Goal: Task Accomplishment & Management: Manage account settings

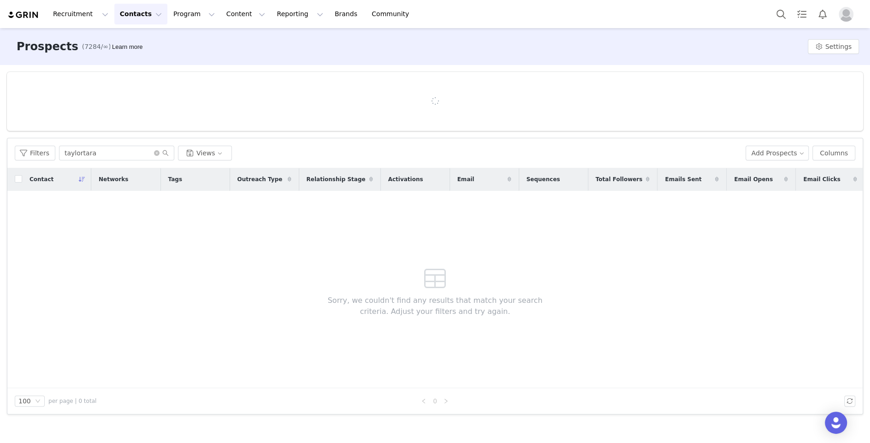
click at [29, 140] on div "Filters taylortara Views Add Prospects Columns" at bounding box center [434, 153] width 855 height 30
click at [29, 148] on button "Filters" at bounding box center [35, 153] width 41 height 15
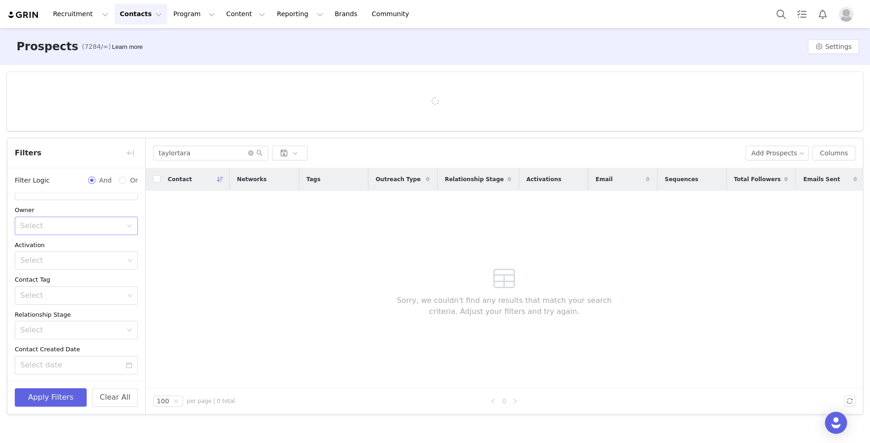
scroll to position [30, 0]
click at [98, 225] on div "Select" at bounding box center [71, 225] width 102 height 9
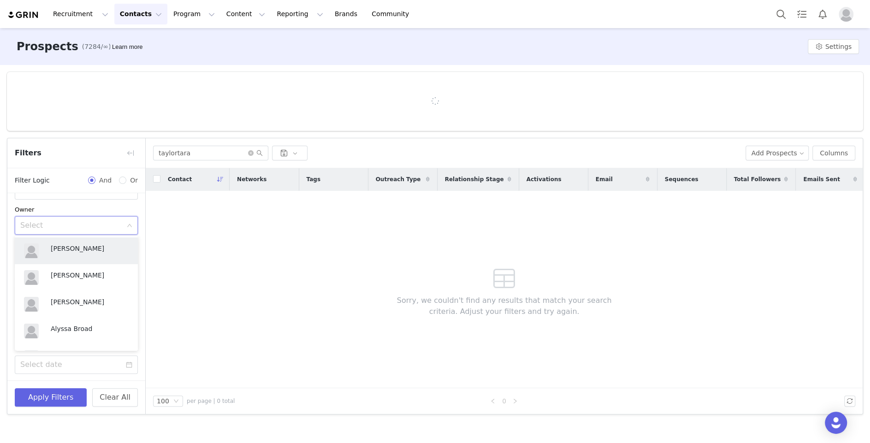
click at [89, 224] on div "Select" at bounding box center [71, 225] width 102 height 9
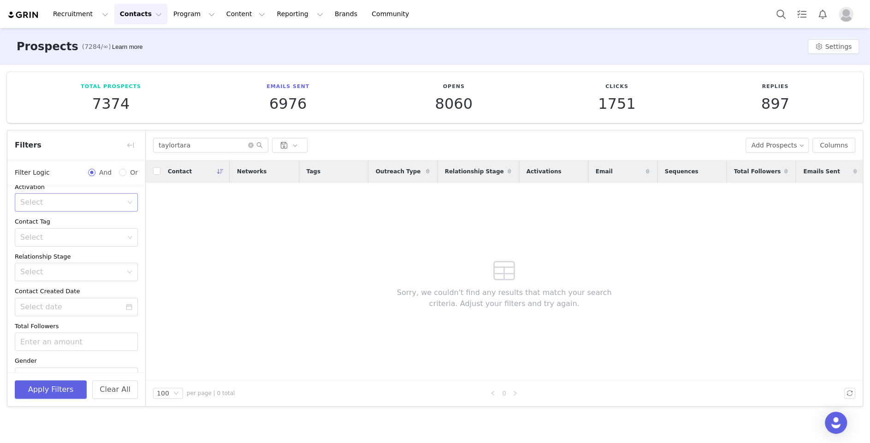
scroll to position [85, 0]
click at [89, 236] on div "Select" at bounding box center [73, 232] width 111 height 18
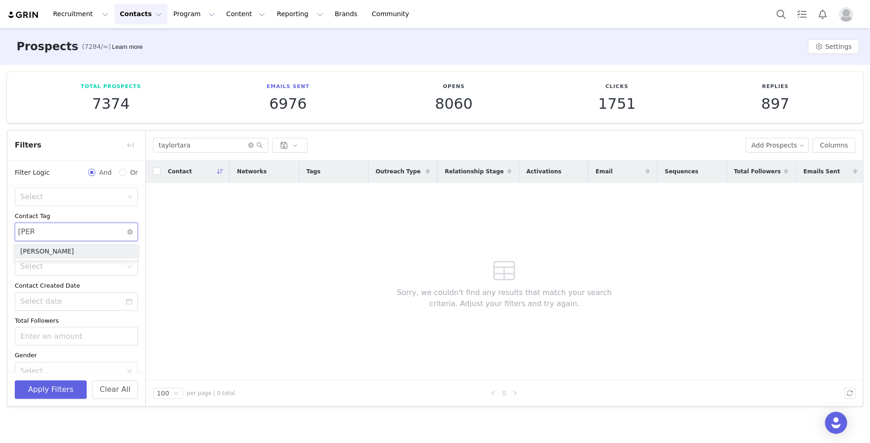
type input "carly"
click at [99, 253] on li "[PERSON_NAME]" at bounding box center [76, 251] width 123 height 15
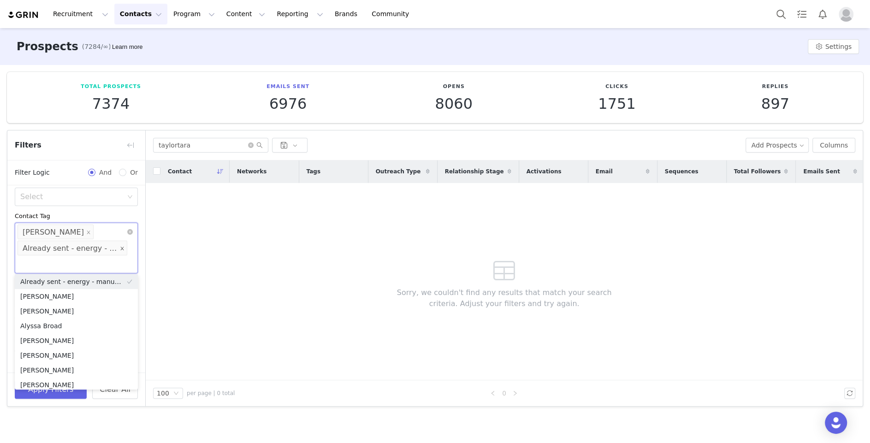
click at [123, 247] on icon "icon: close" at bounding box center [122, 248] width 5 height 5
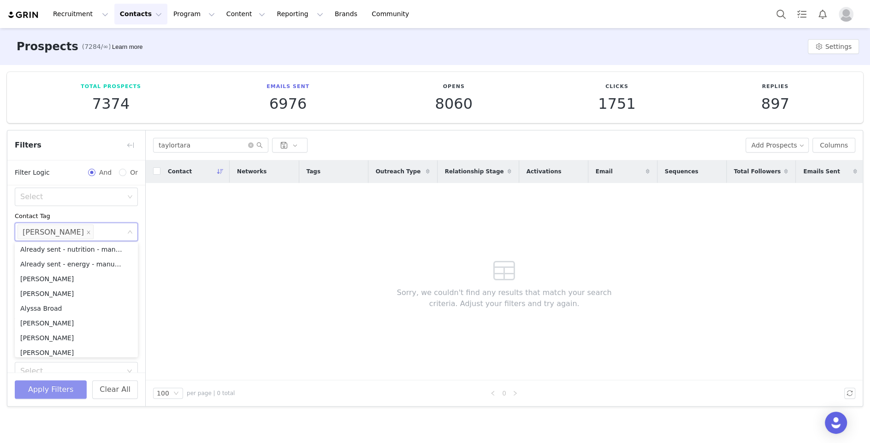
click at [21, 390] on button "Apply Filters" at bounding box center [51, 389] width 72 height 18
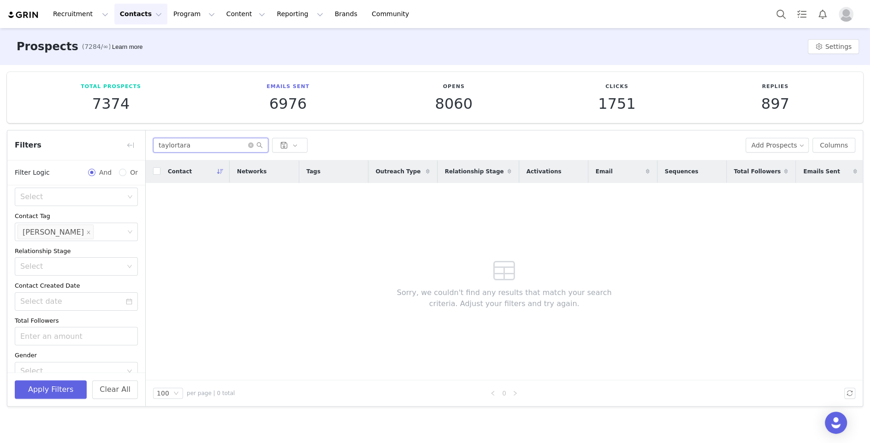
click at [199, 142] on input "taylortara" at bounding box center [210, 145] width 115 height 15
click at [94, 232] on div "Select [PERSON_NAME]" at bounding box center [73, 232] width 111 height 18
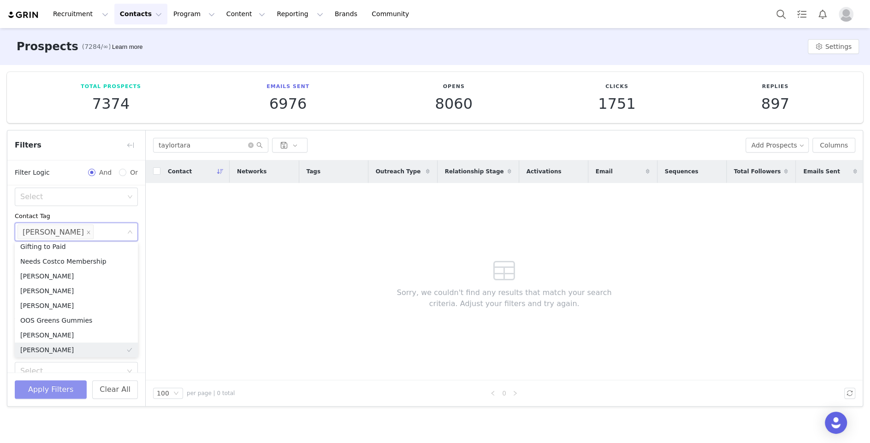
click at [33, 385] on button "Apply Filters" at bounding box center [51, 389] width 72 height 18
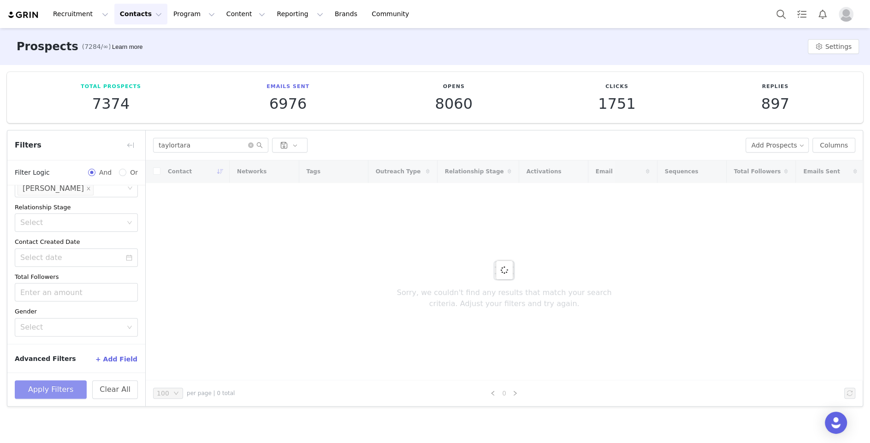
scroll to position [0, 0]
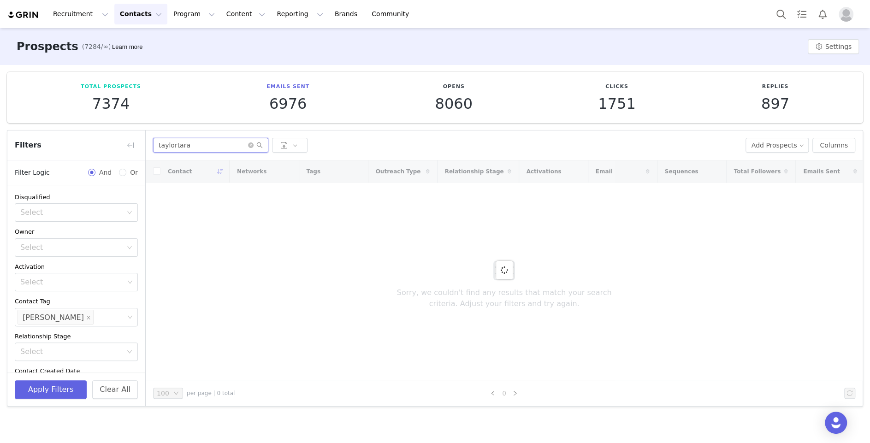
click at [213, 145] on input "taylortara" at bounding box center [210, 145] width 115 height 15
click at [279, 271] on div at bounding box center [504, 270] width 717 height 220
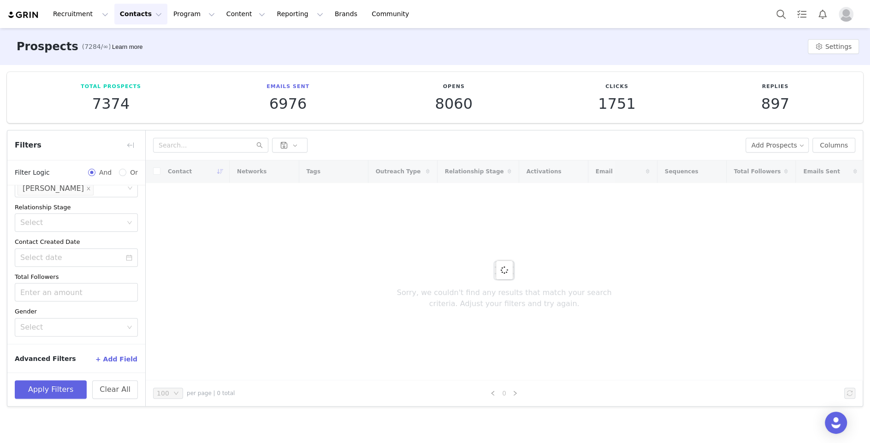
click at [38, 364] on span "Advanced Filters" at bounding box center [45, 359] width 61 height 10
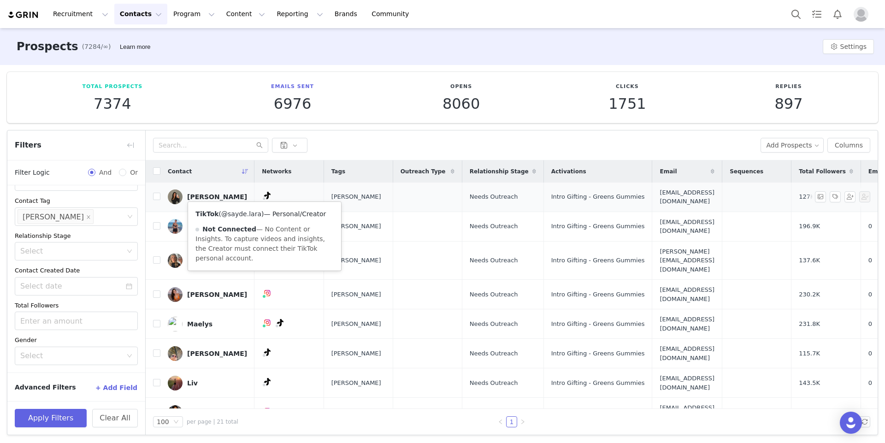
click at [240, 210] on link "@sayde.lara" at bounding box center [241, 213] width 40 height 7
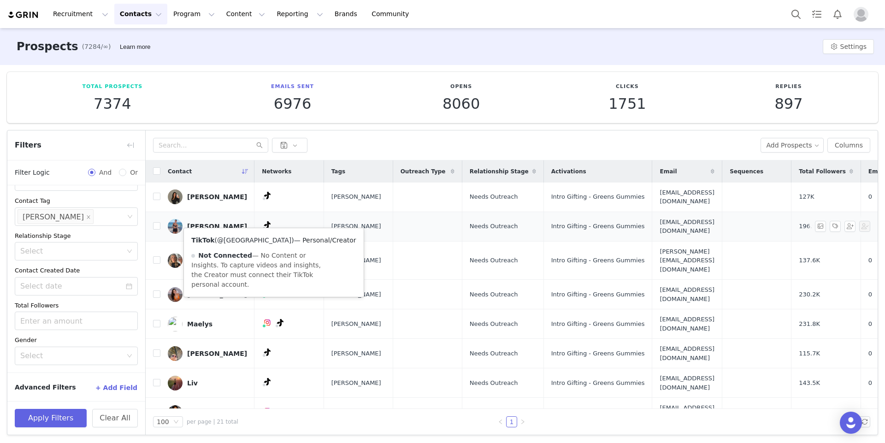
click at [253, 238] on link "@[GEOGRAPHIC_DATA]" at bounding box center [254, 239] width 74 height 7
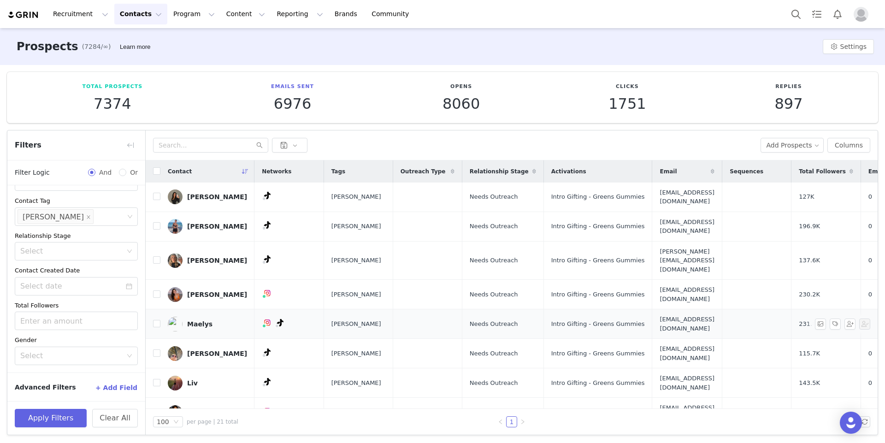
scroll to position [18, 0]
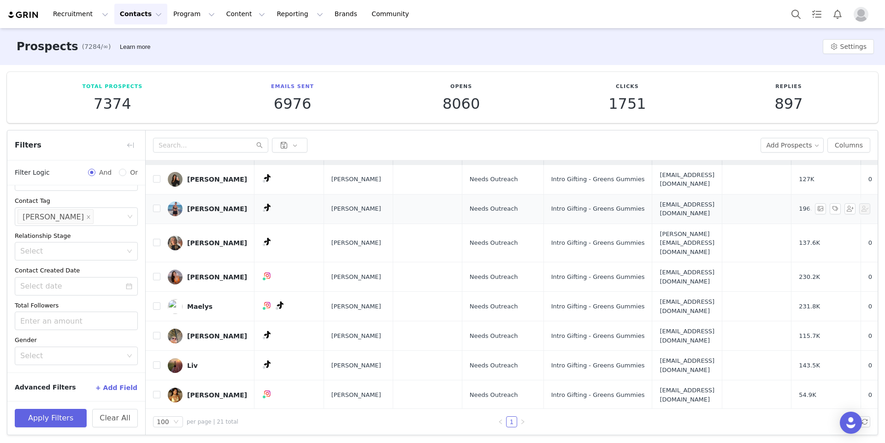
click at [210, 205] on div "[PERSON_NAME]" at bounding box center [217, 208] width 60 height 7
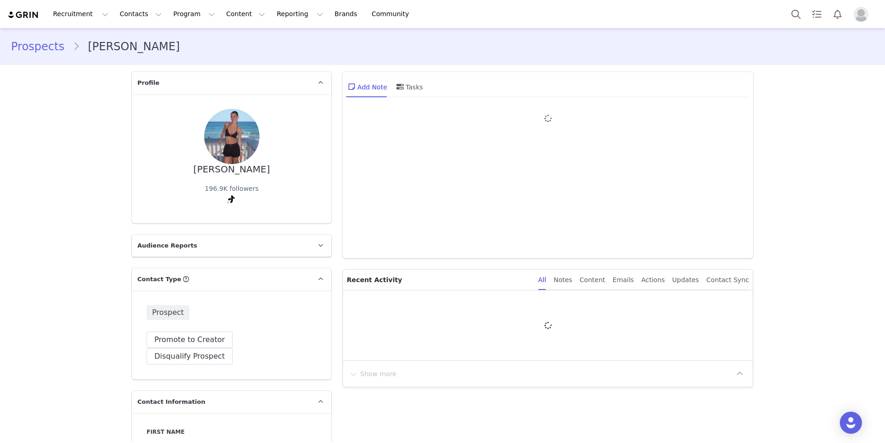
type input "+1 ([GEOGRAPHIC_DATA])"
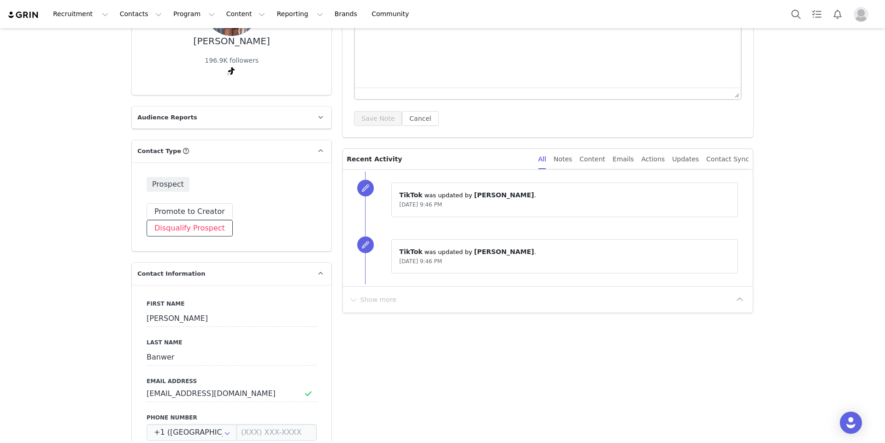
click at [233, 220] on button "Disqualify Prospect" at bounding box center [190, 228] width 86 height 17
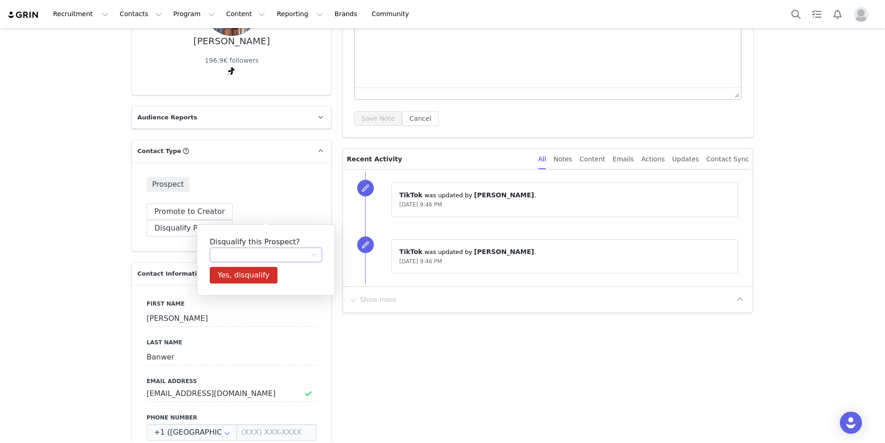
click at [249, 260] on div at bounding box center [262, 255] width 95 height 14
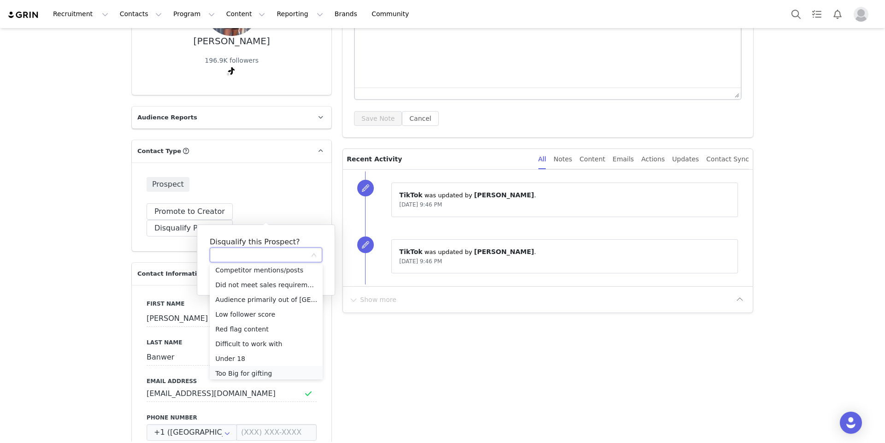
scroll to position [64, 0]
click at [260, 372] on li "Too Big for gifting" at bounding box center [266, 372] width 113 height 15
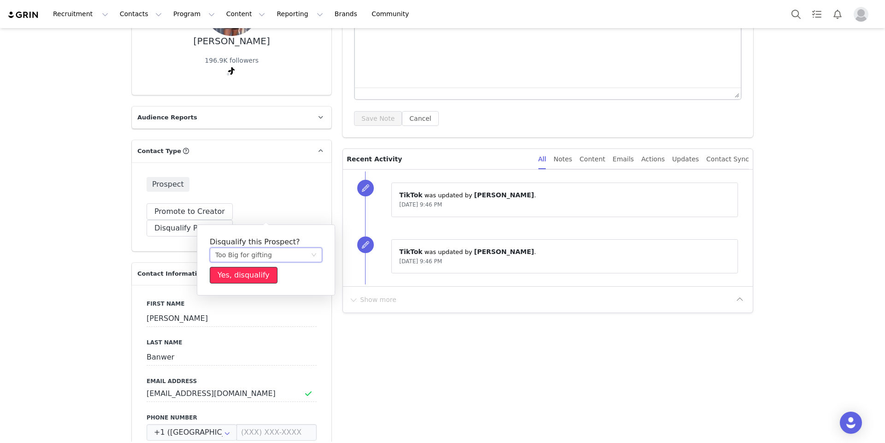
click at [246, 277] on button "Yes, disqualify" at bounding box center [244, 275] width 68 height 17
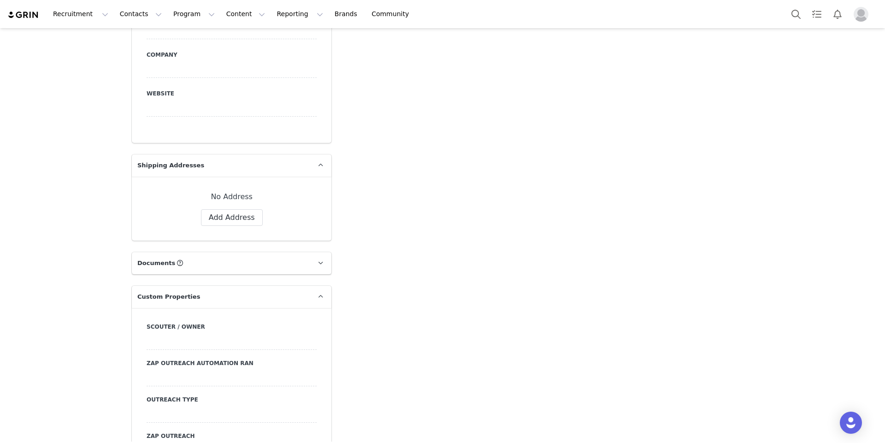
scroll to position [0, 0]
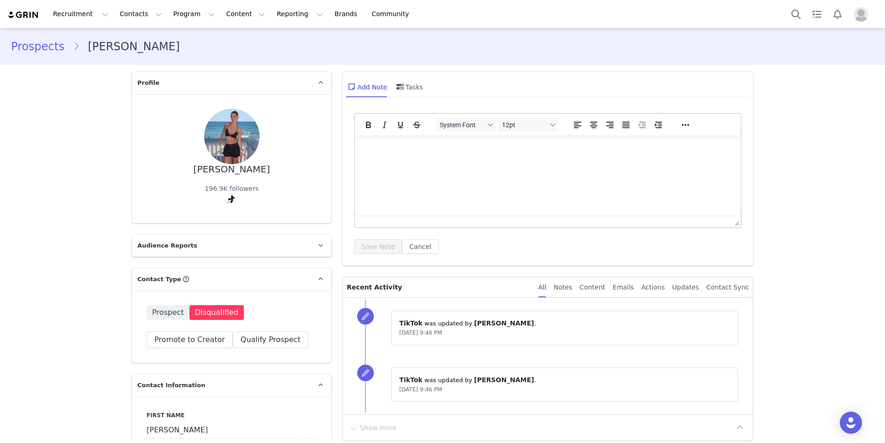
click at [32, 51] on link "Prospects" at bounding box center [42, 46] width 62 height 17
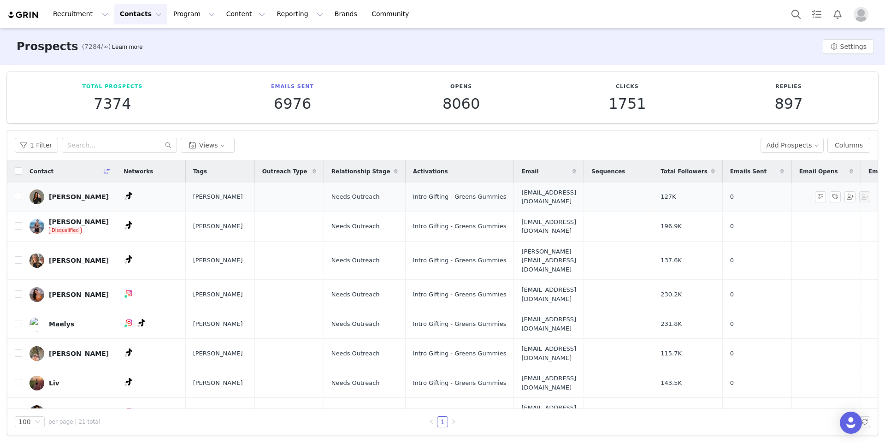
click at [77, 196] on div "[PERSON_NAME]" at bounding box center [79, 196] width 60 height 7
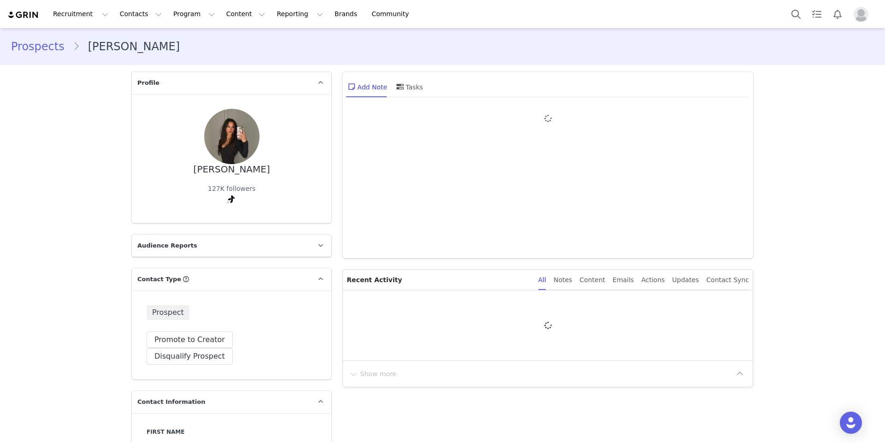
type input "+1 ([GEOGRAPHIC_DATA])"
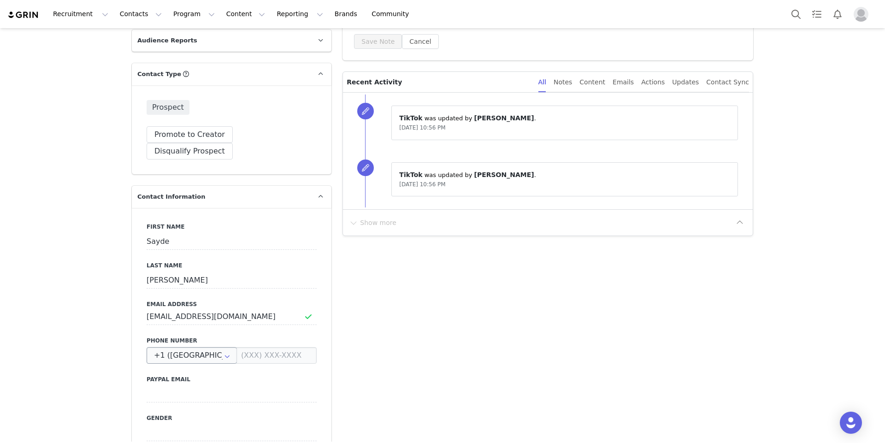
scroll to position [18, 0]
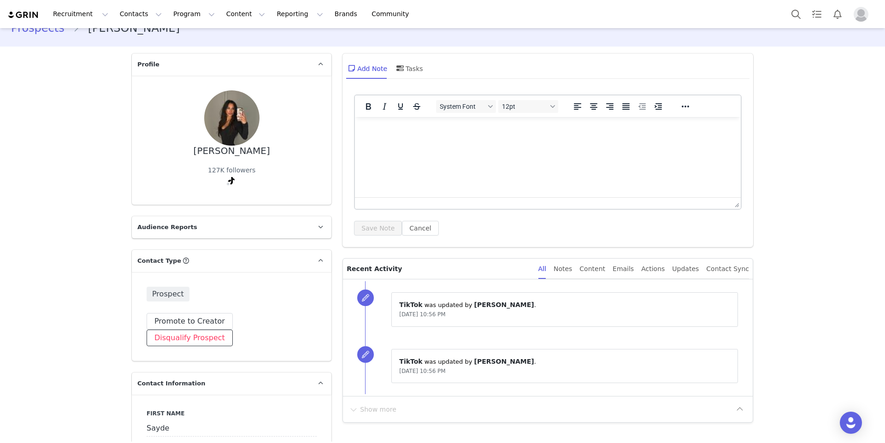
click at [233, 330] on button "Disqualify Prospect" at bounding box center [190, 338] width 86 height 17
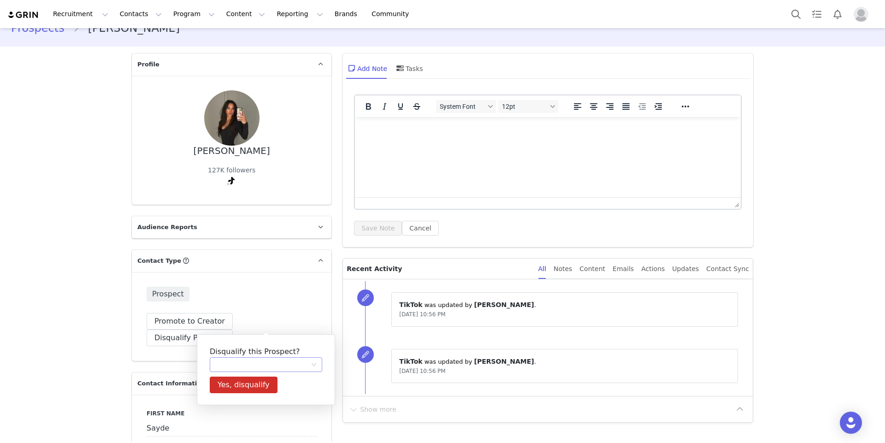
click at [253, 358] on div at bounding box center [262, 365] width 95 height 14
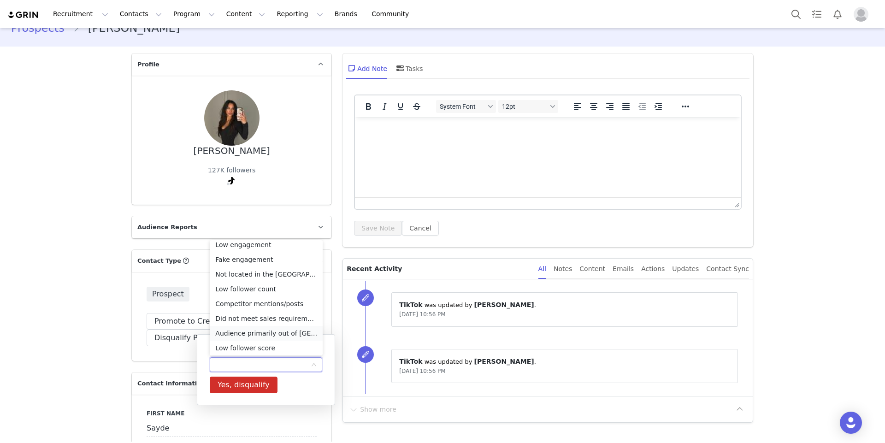
scroll to position [65, 0]
click at [248, 349] on li "Too Big for gifting" at bounding box center [266, 346] width 113 height 15
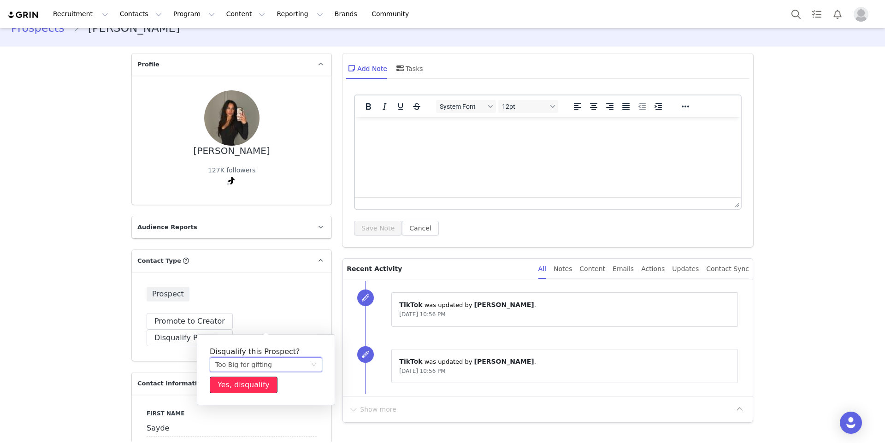
click at [247, 384] on button "Yes, disqualify" at bounding box center [244, 385] width 68 height 17
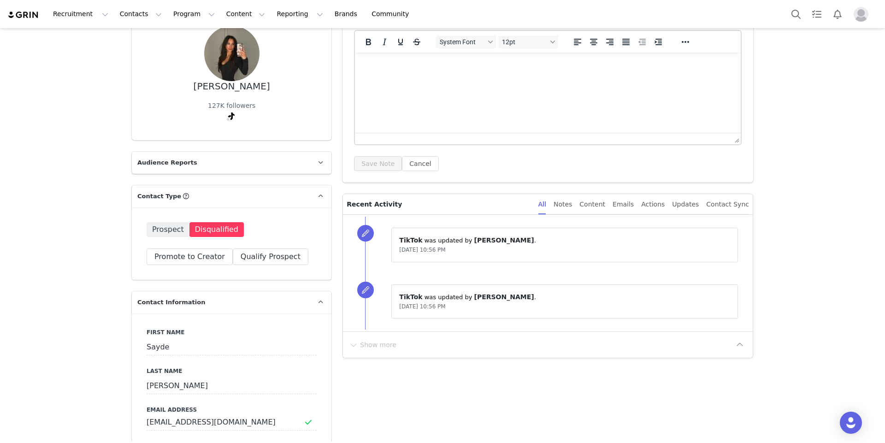
scroll to position [0, 0]
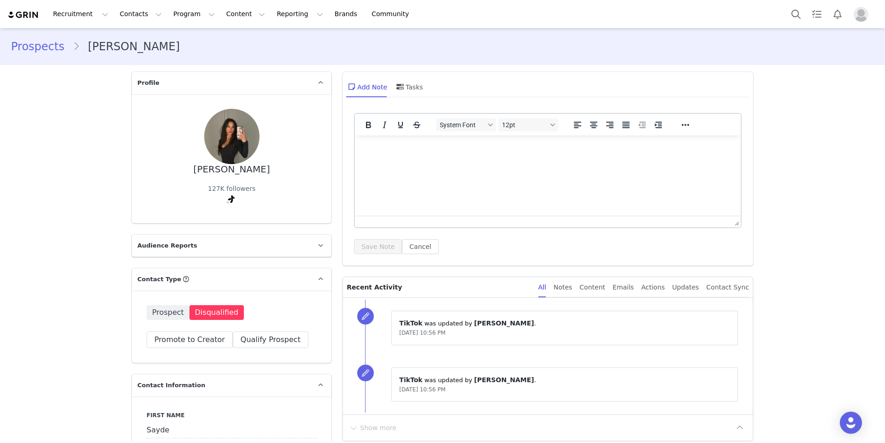
click at [30, 42] on link "Prospects" at bounding box center [42, 46] width 62 height 17
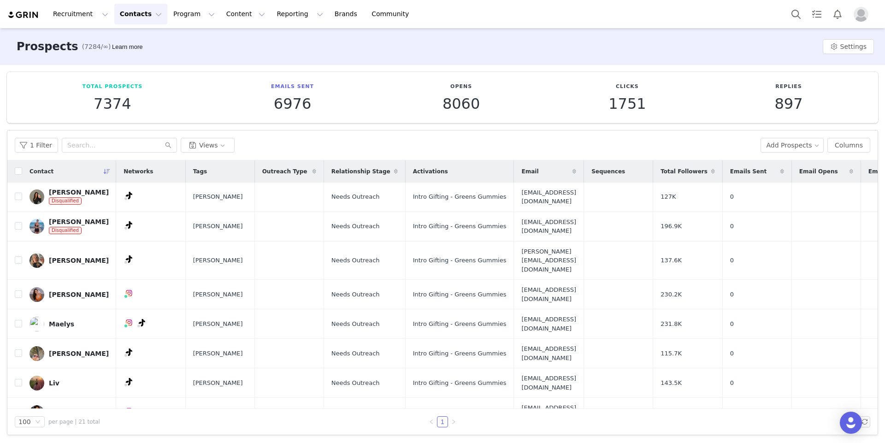
scroll to position [54, 0]
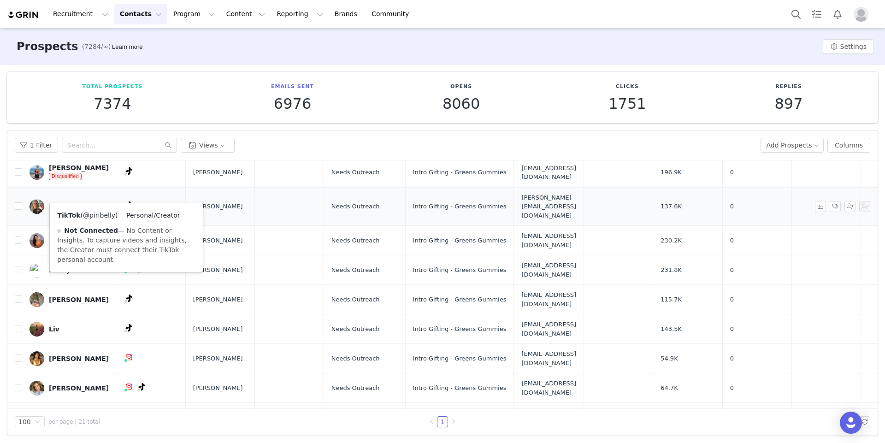
click at [98, 217] on link "@piribelly" at bounding box center [99, 215] width 32 height 7
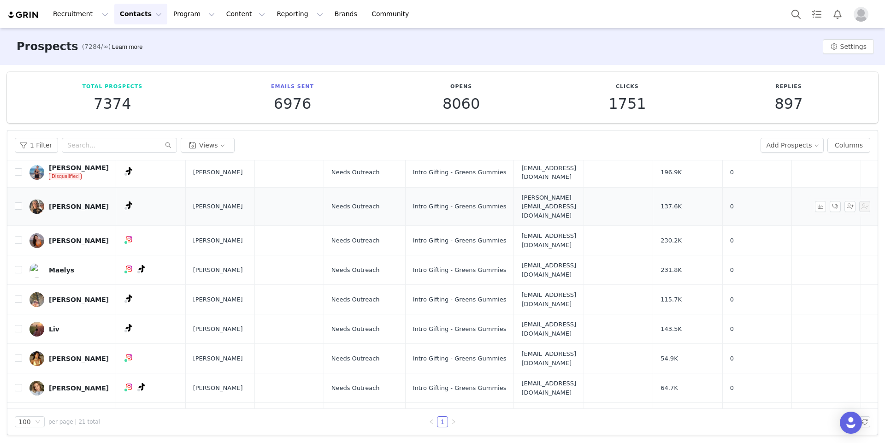
click at [73, 199] on link "[PERSON_NAME]" at bounding box center [69, 206] width 79 height 15
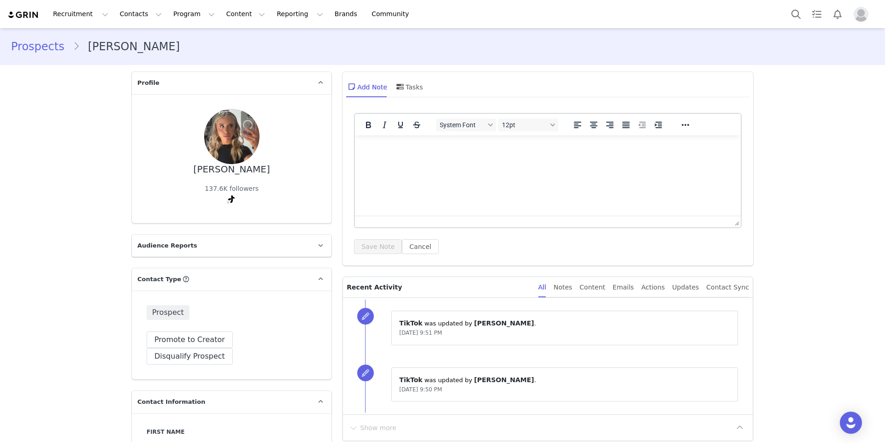
type input "+1 ([GEOGRAPHIC_DATA])"
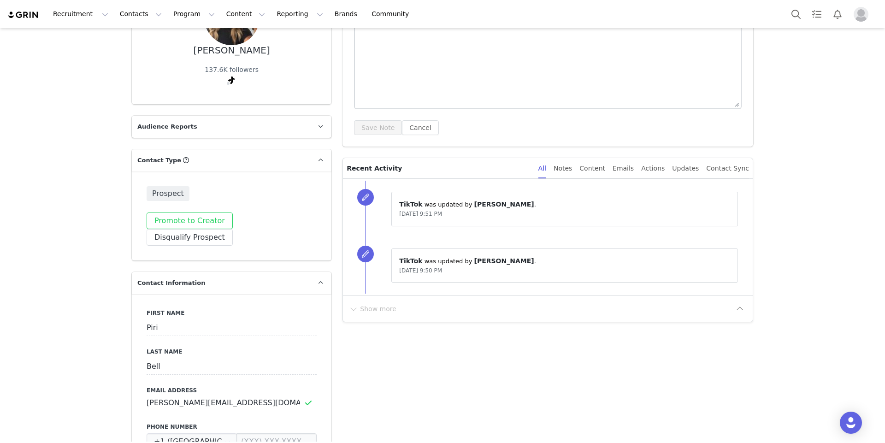
scroll to position [137, 0]
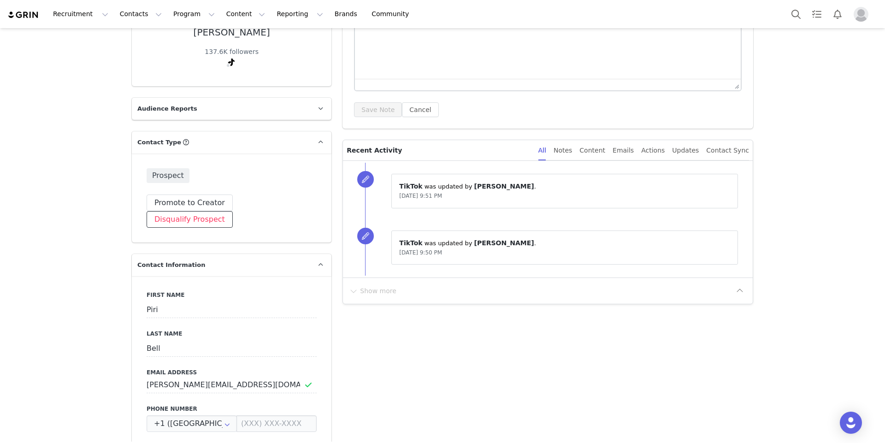
click at [233, 211] on button "Disqualify Prospect" at bounding box center [190, 219] width 86 height 17
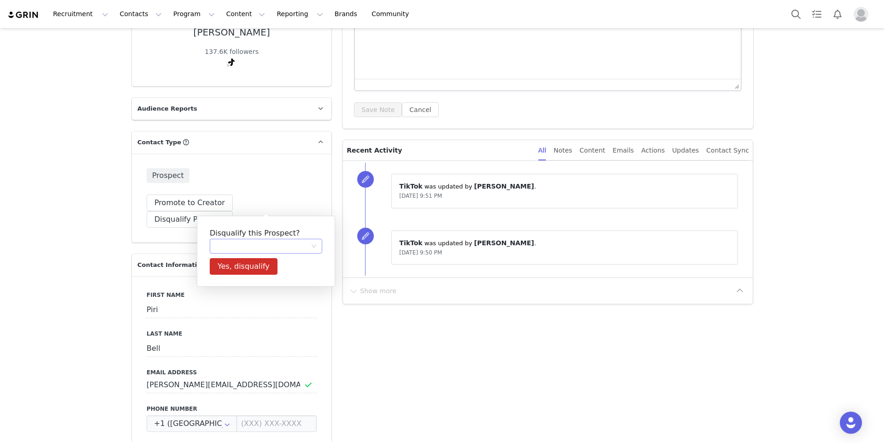
click at [236, 246] on div at bounding box center [262, 246] width 95 height 14
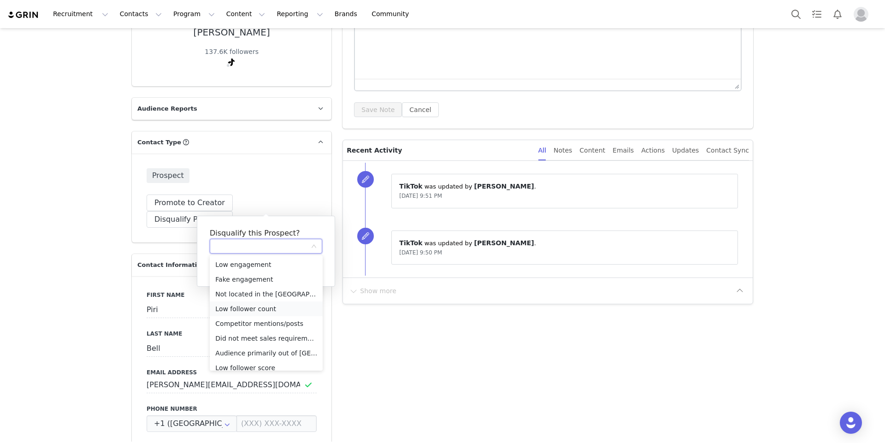
scroll to position [65, 0]
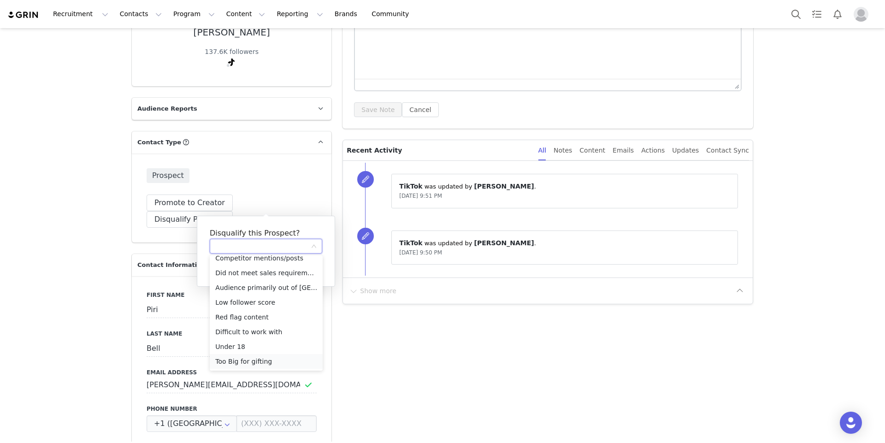
click at [239, 360] on li "Too Big for gifting" at bounding box center [266, 361] width 113 height 15
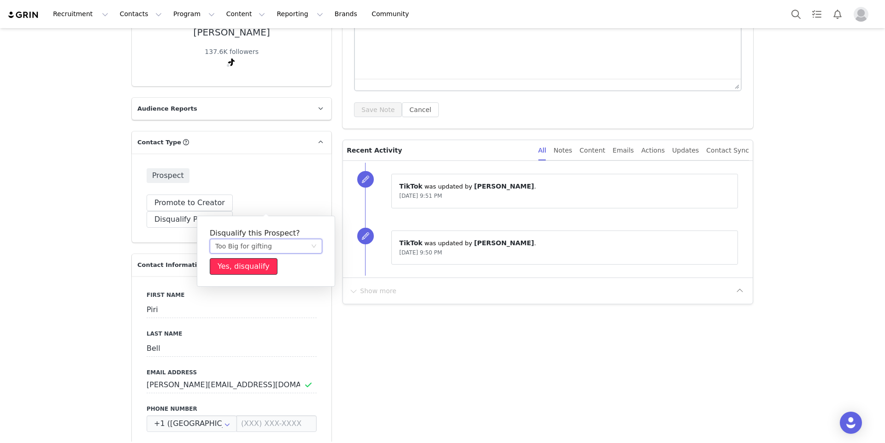
click at [242, 266] on button "Yes, disqualify" at bounding box center [244, 266] width 68 height 17
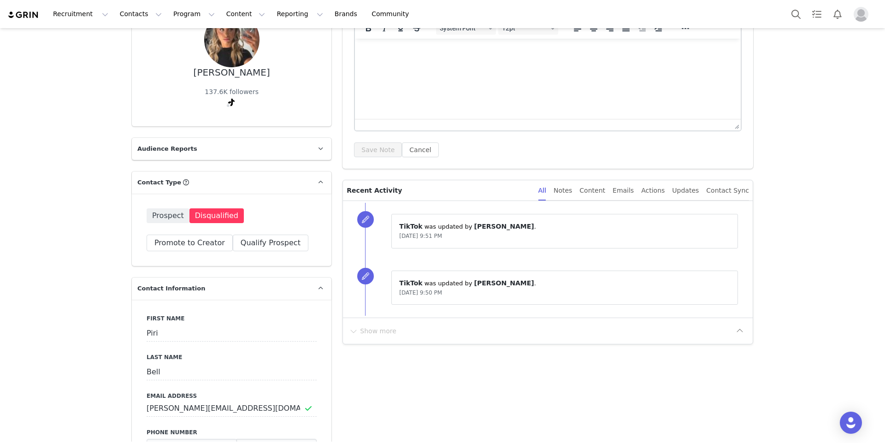
scroll to position [0, 0]
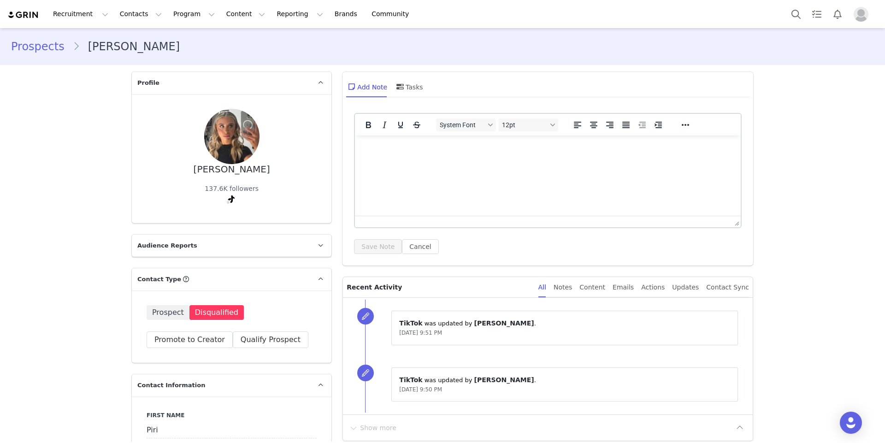
click at [33, 49] on link "Prospects" at bounding box center [42, 46] width 62 height 17
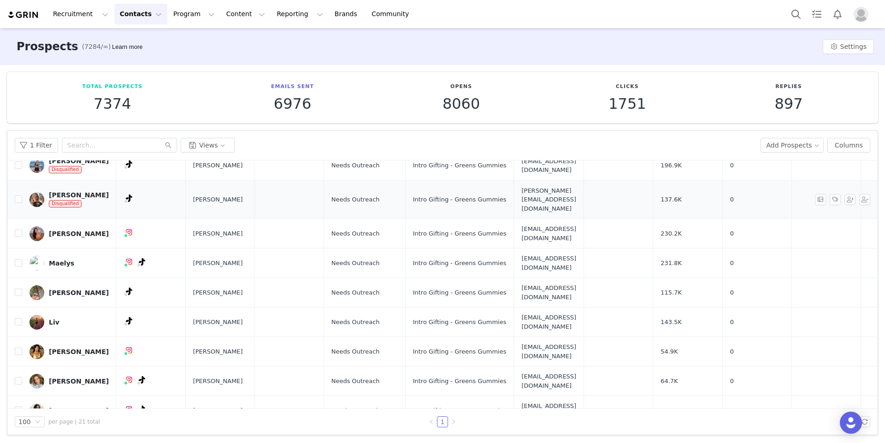
scroll to position [58, 0]
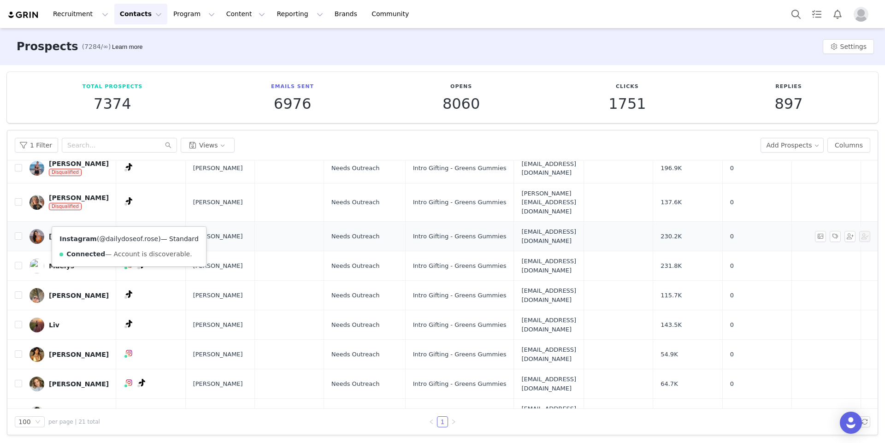
click at [132, 237] on link "@dailydoseof.rose" at bounding box center [128, 238] width 59 height 7
click at [83, 233] on div "[PERSON_NAME]" at bounding box center [79, 236] width 60 height 7
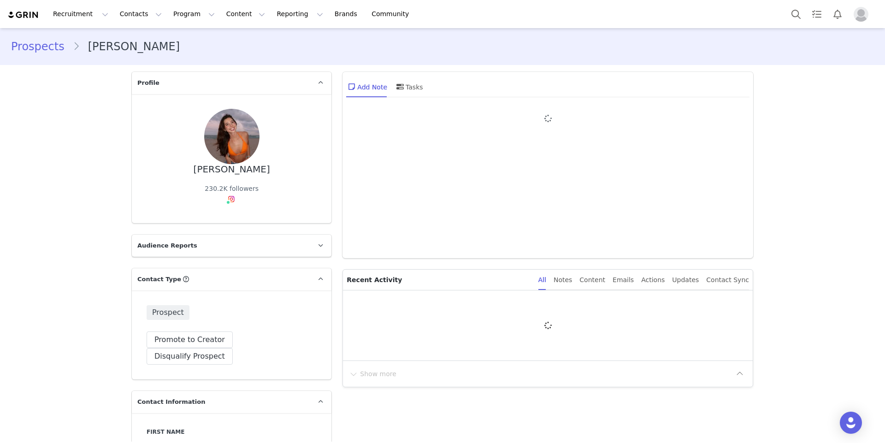
type input "+1 ([GEOGRAPHIC_DATA])"
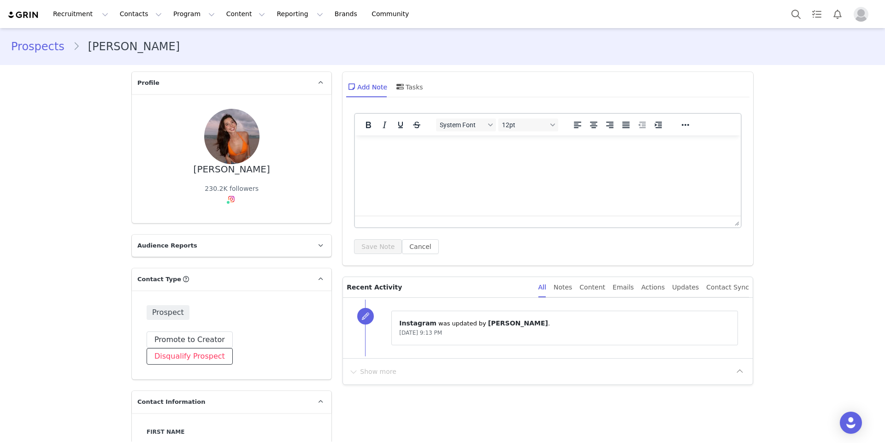
click at [233, 348] on button "Disqualify Prospect" at bounding box center [190, 356] width 86 height 17
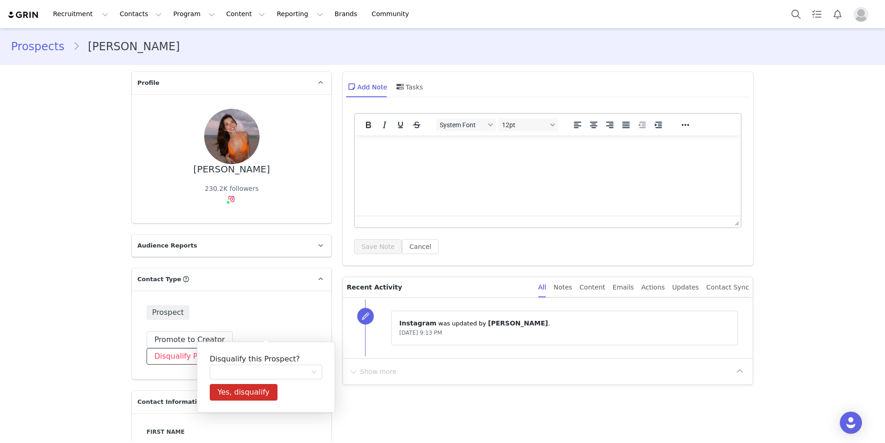
scroll to position [17, 0]
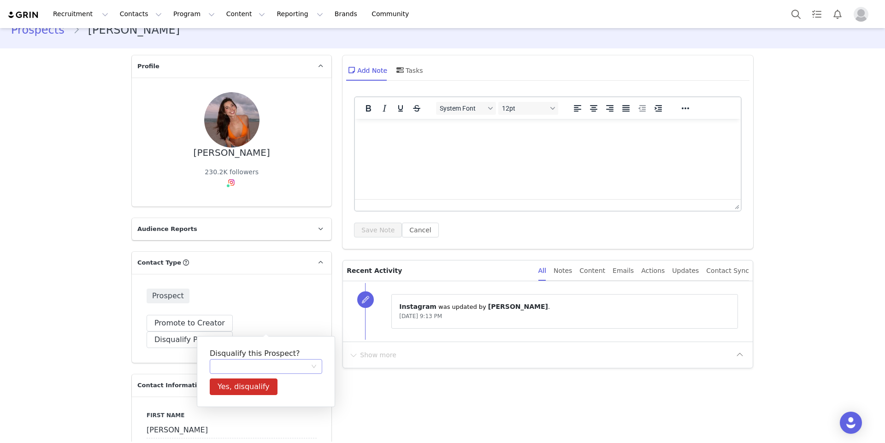
click at [239, 367] on div at bounding box center [262, 367] width 95 height 14
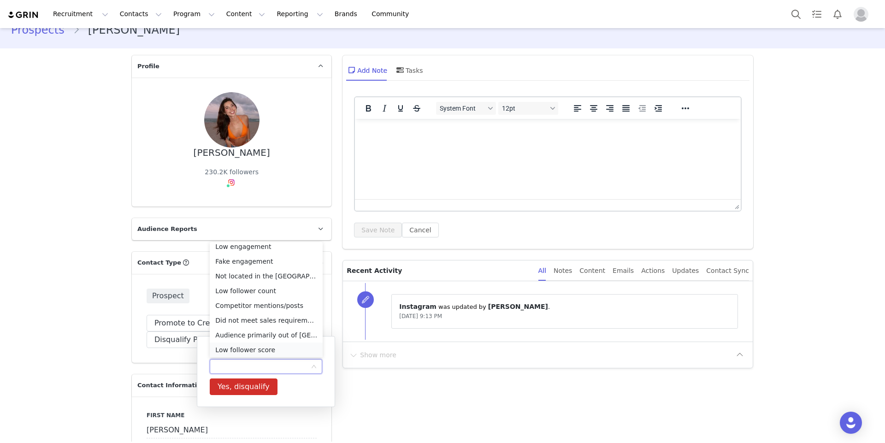
scroll to position [65, 0]
click at [266, 343] on li "Too Big for gifting" at bounding box center [266, 348] width 113 height 15
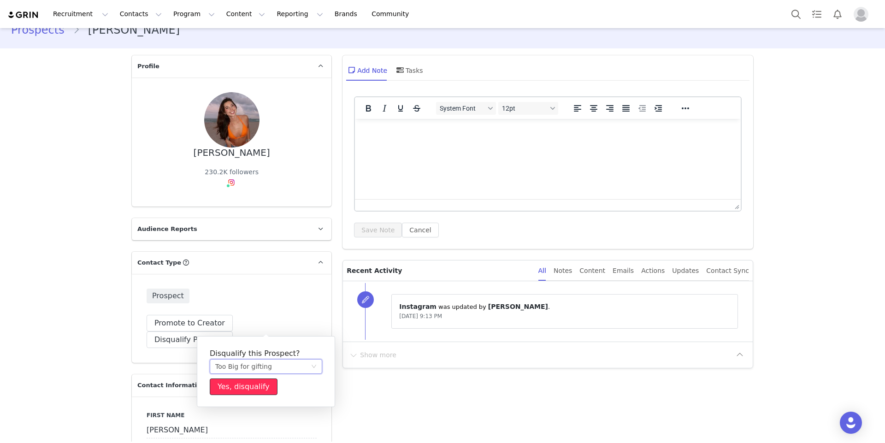
click at [247, 383] on button "Yes, disqualify" at bounding box center [244, 386] width 68 height 17
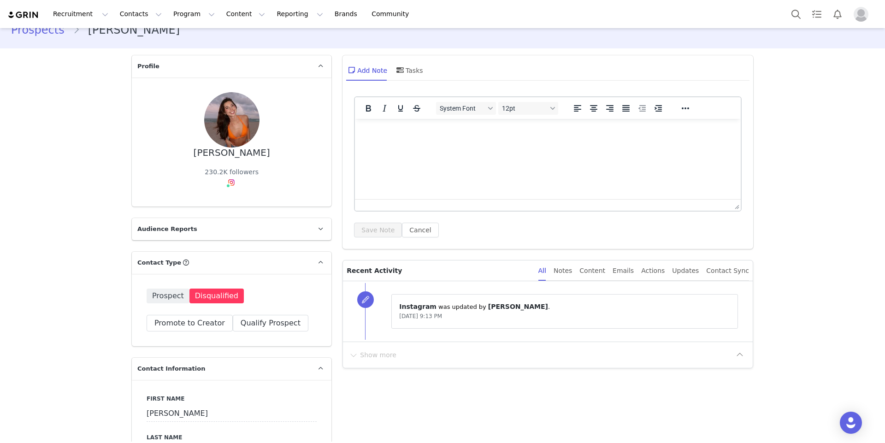
scroll to position [0, 0]
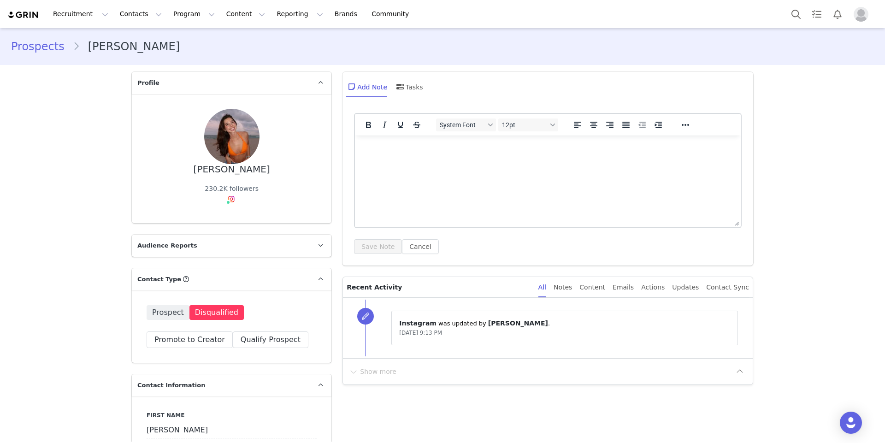
click at [53, 37] on div "Prospects [PERSON_NAME]" at bounding box center [442, 46] width 885 height 31
click at [53, 48] on link "Prospects" at bounding box center [42, 46] width 62 height 17
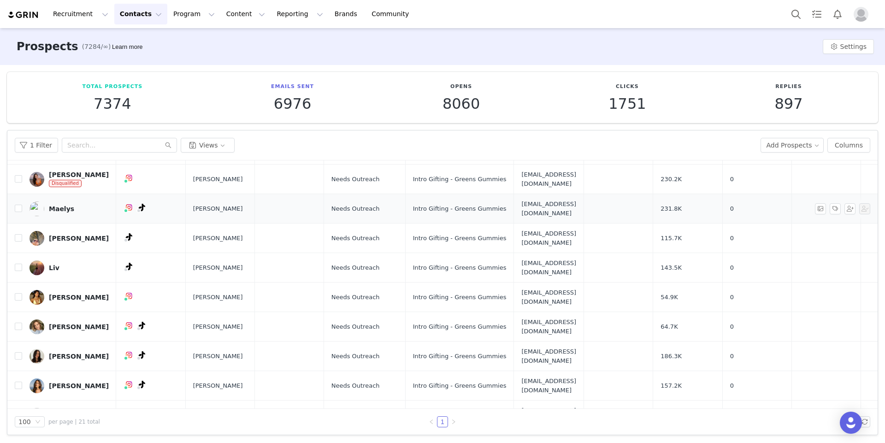
scroll to position [122, 0]
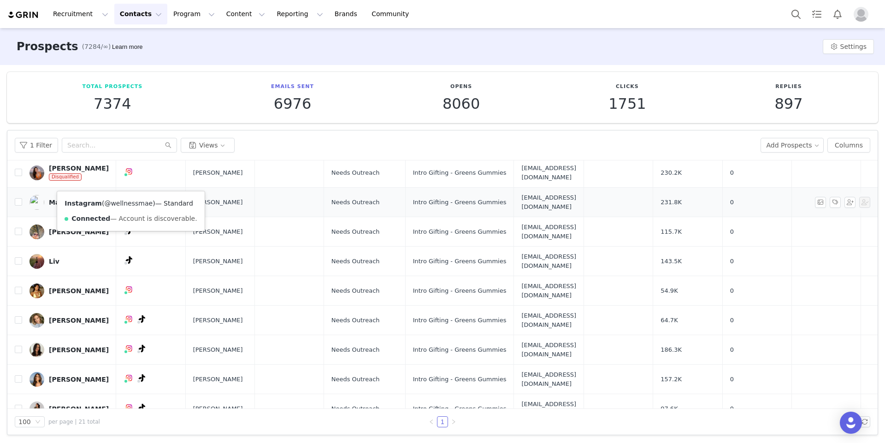
click at [126, 203] on link "@wellnessmae" at bounding box center [128, 203] width 48 height 7
click at [123, 202] on link "@wellnessmae" at bounding box center [120, 203] width 48 height 7
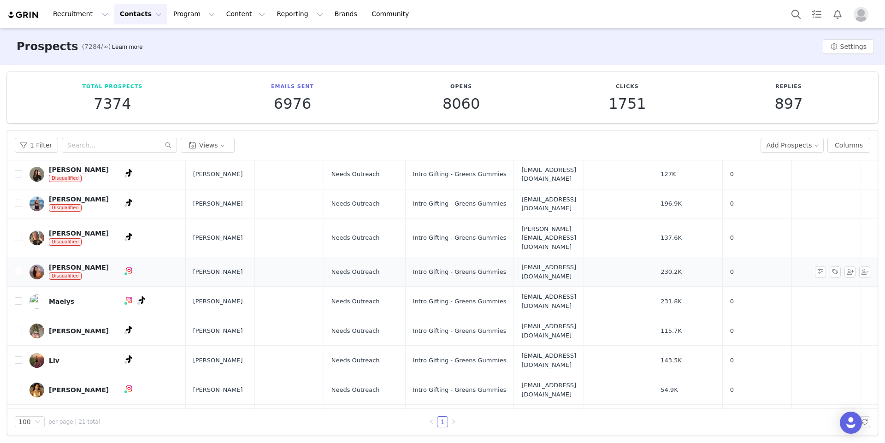
scroll to position [31, 0]
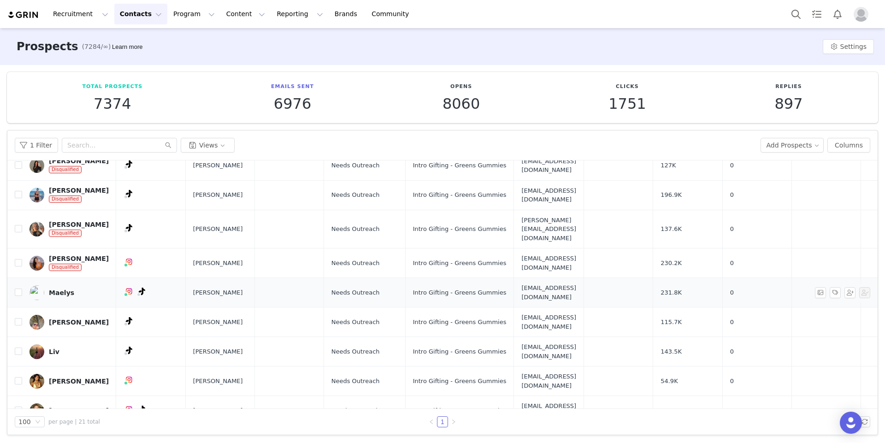
click at [70, 285] on link "Maelys" at bounding box center [69, 292] width 79 height 15
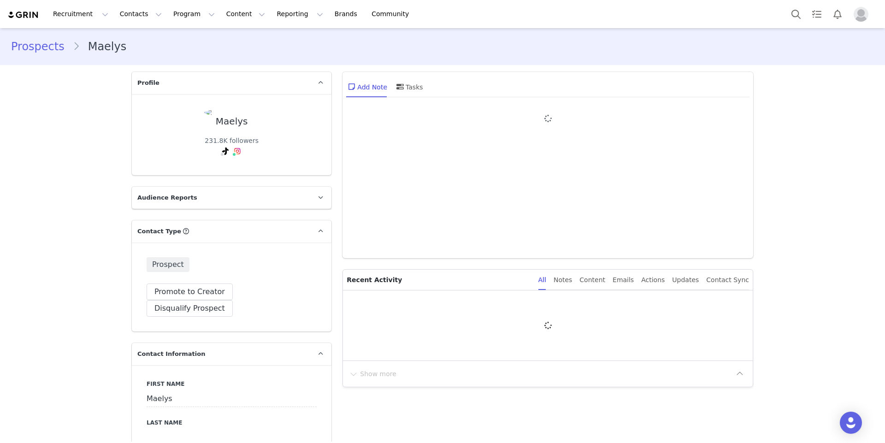
type input "+1 ([GEOGRAPHIC_DATA])"
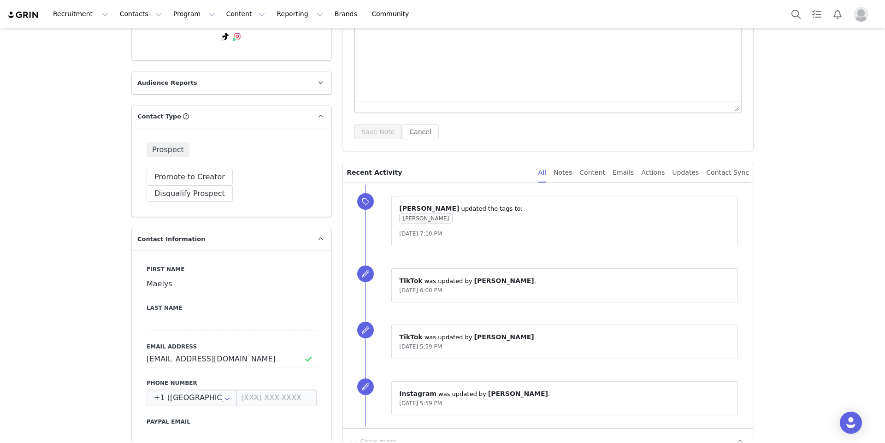
scroll to position [206, 0]
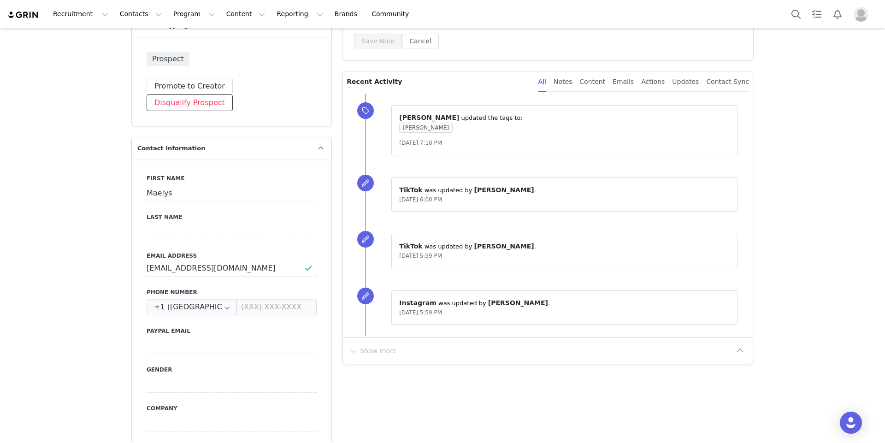
click at [233, 111] on button "Disqualify Prospect" at bounding box center [190, 102] width 86 height 17
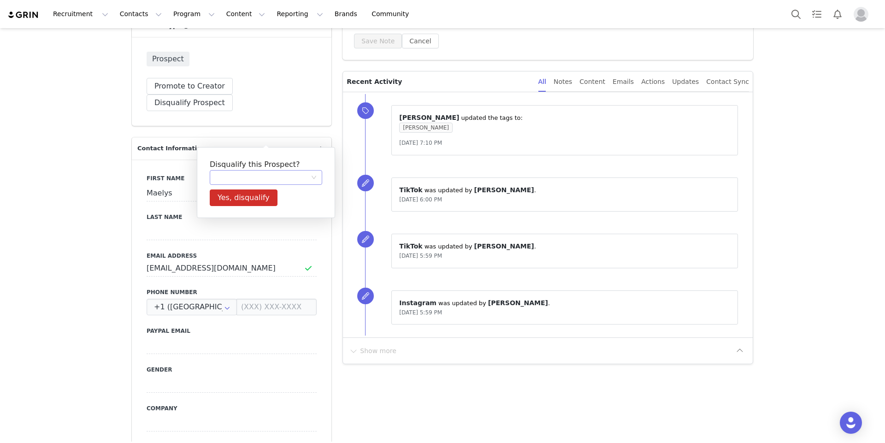
click at [272, 174] on div at bounding box center [262, 178] width 95 height 14
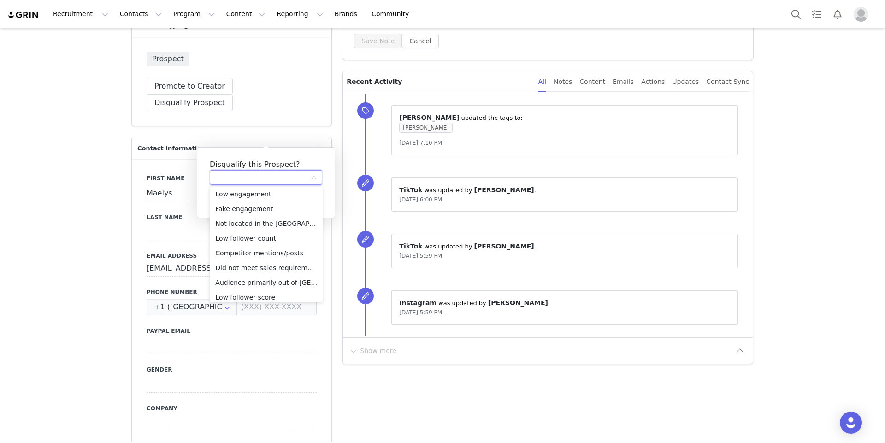
scroll to position [0, 0]
click at [256, 226] on li "Not located in the [GEOGRAPHIC_DATA]/Can’t ship" at bounding box center [266, 225] width 113 height 15
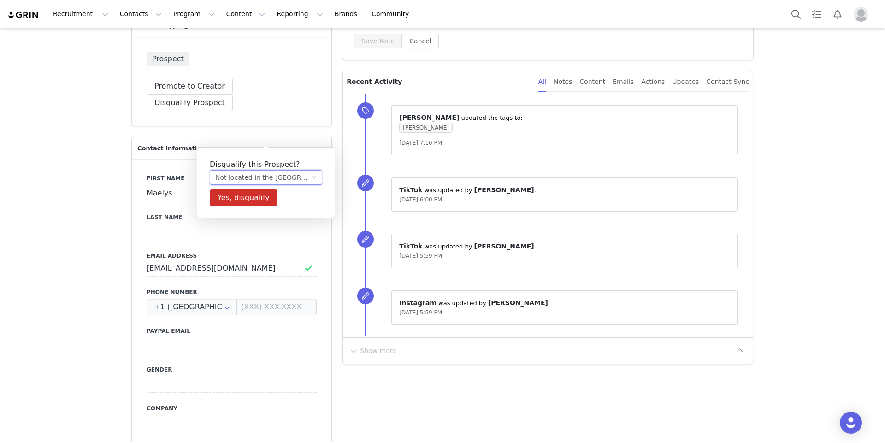
click at [284, 180] on div "Not located in the [GEOGRAPHIC_DATA]/Can’t ship" at bounding box center [262, 178] width 95 height 14
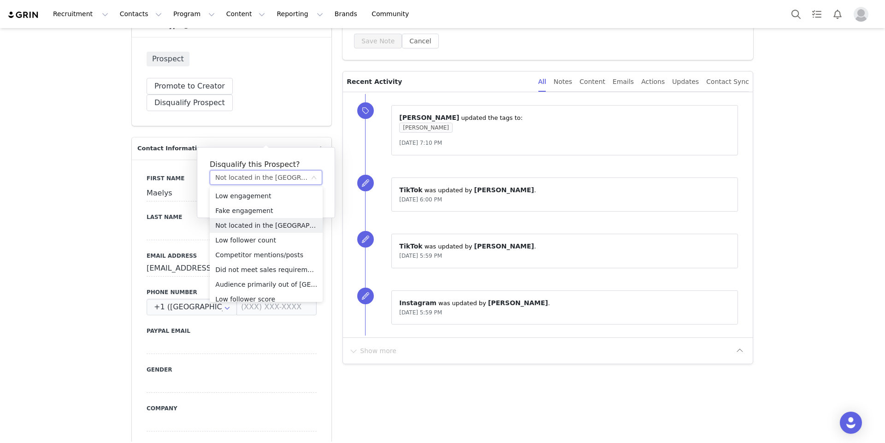
click at [282, 177] on div "Not located in the [GEOGRAPHIC_DATA]/Can’t ship" at bounding box center [262, 178] width 95 height 14
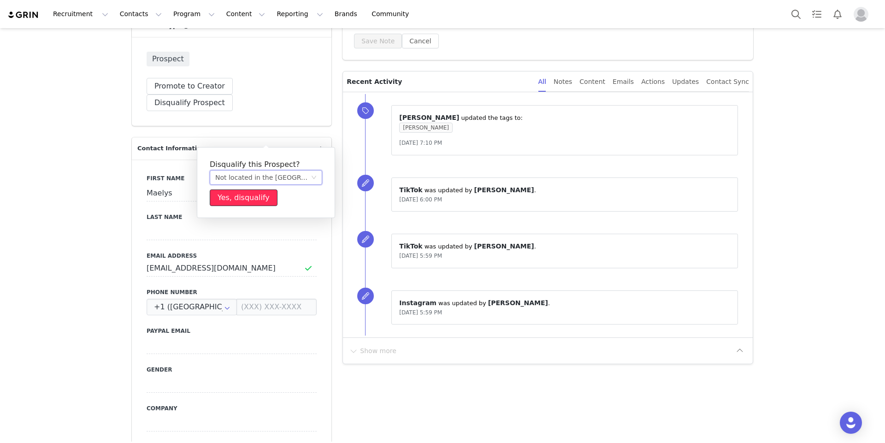
click at [245, 204] on button "Yes, disqualify" at bounding box center [244, 197] width 68 height 17
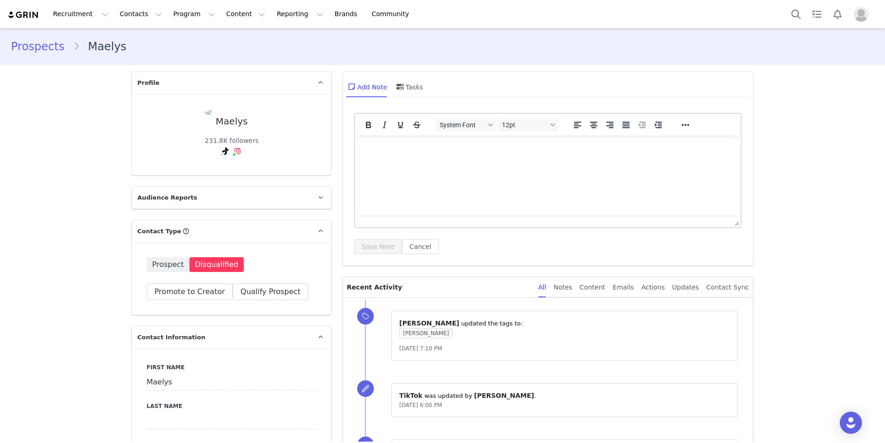
click at [39, 47] on link "Prospects" at bounding box center [42, 46] width 62 height 17
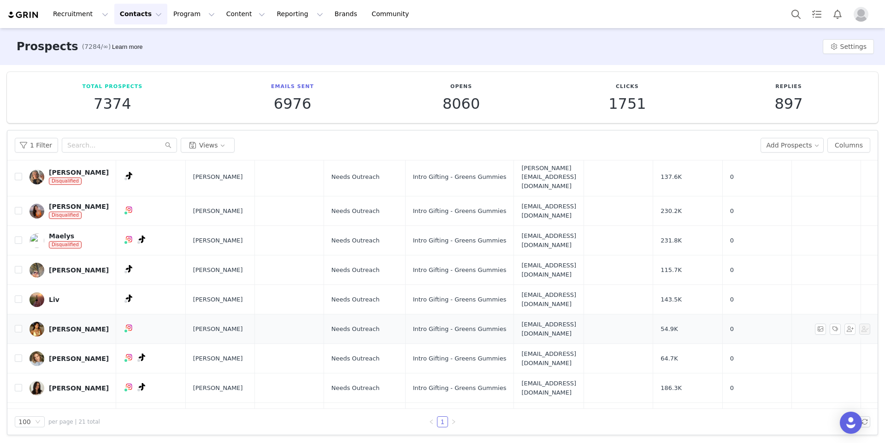
scroll to position [92, 0]
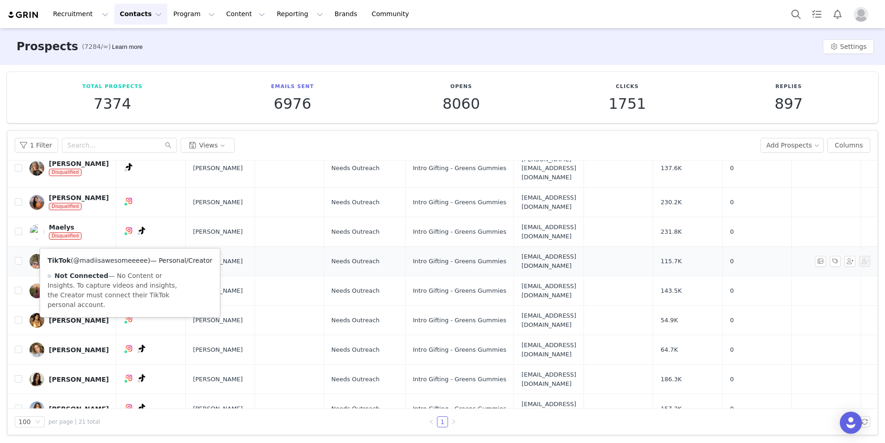
click at [122, 258] on link "@madiisawesomeeeee" at bounding box center [110, 260] width 74 height 7
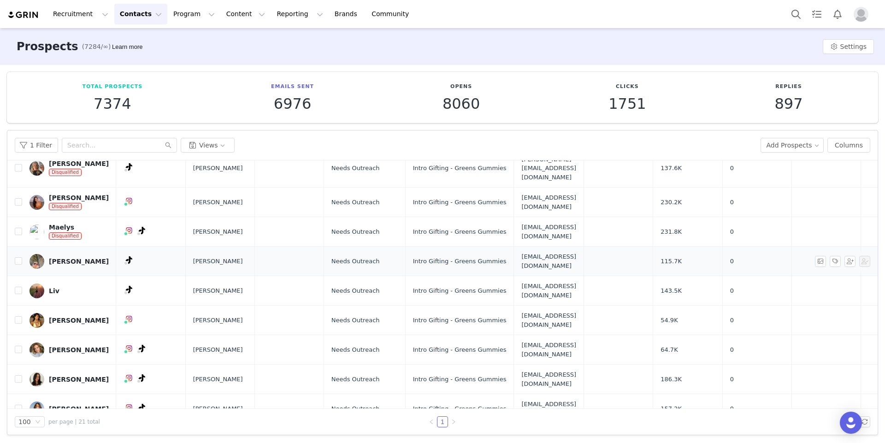
click at [68, 258] on div "[PERSON_NAME]" at bounding box center [79, 261] width 60 height 7
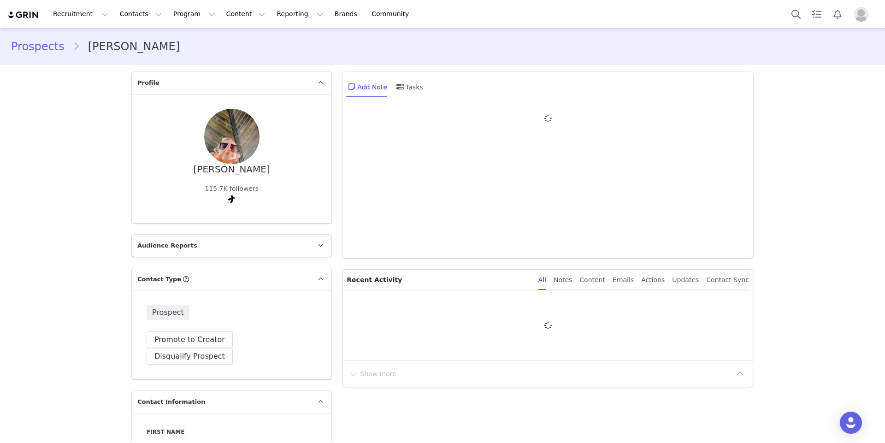
type input "+1 ([GEOGRAPHIC_DATA])"
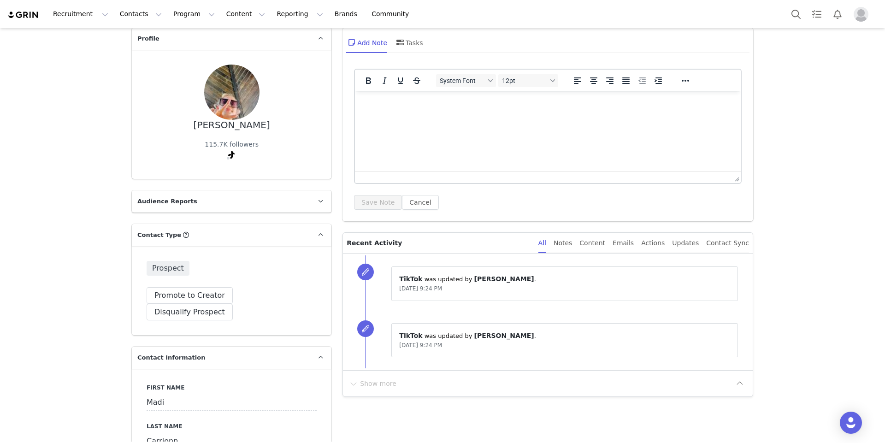
scroll to position [54, 0]
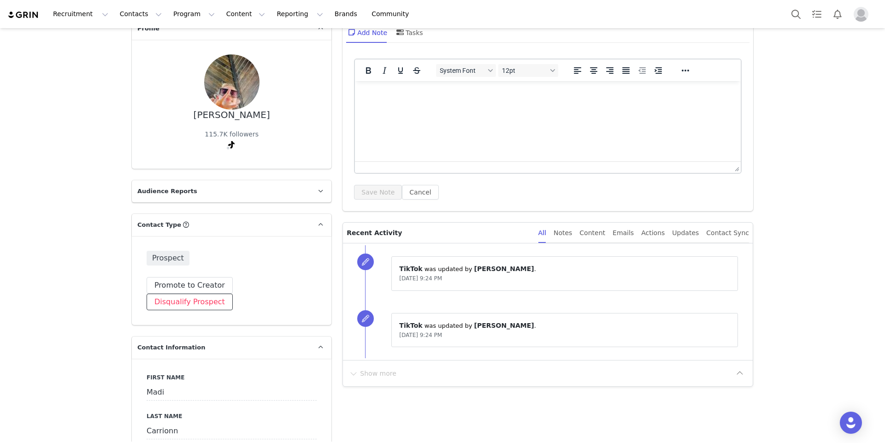
click at [233, 294] on button "Disqualify Prospect" at bounding box center [190, 302] width 86 height 17
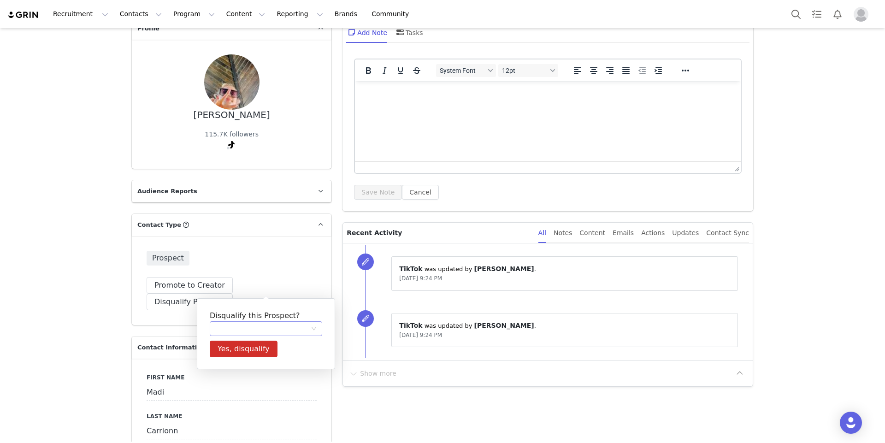
click at [257, 322] on div at bounding box center [262, 329] width 95 height 14
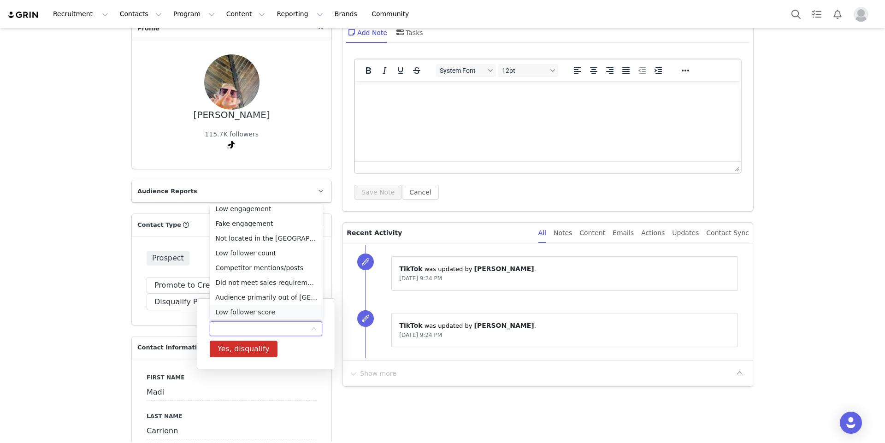
scroll to position [65, 0]
click at [252, 307] on li "Too Big for gifting" at bounding box center [266, 310] width 113 height 15
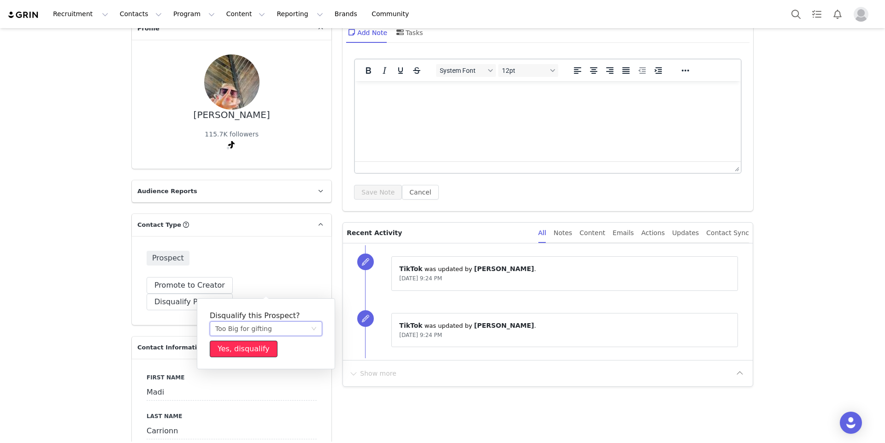
click at [250, 345] on button "Yes, disqualify" at bounding box center [244, 349] width 68 height 17
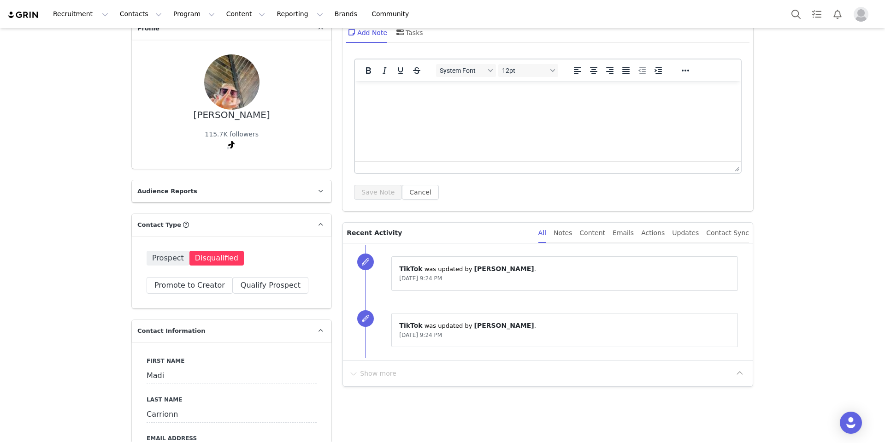
scroll to position [0, 0]
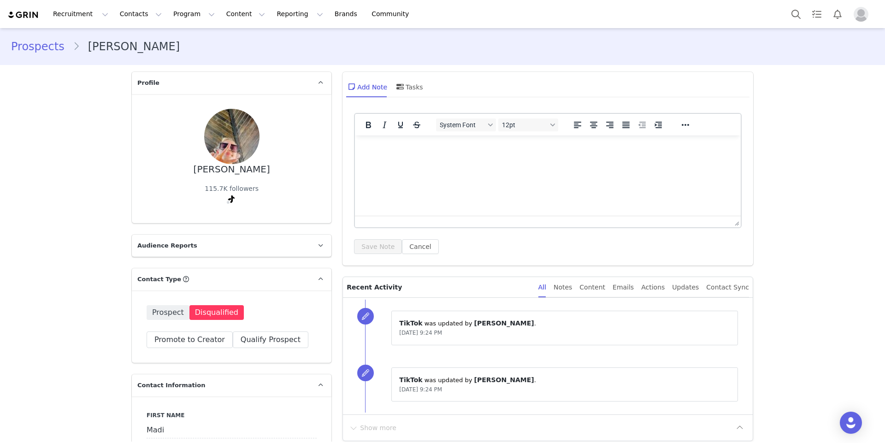
click at [30, 36] on div "Prospects [PERSON_NAME]" at bounding box center [442, 46] width 885 height 31
click at [30, 46] on link "Prospects" at bounding box center [42, 46] width 62 height 17
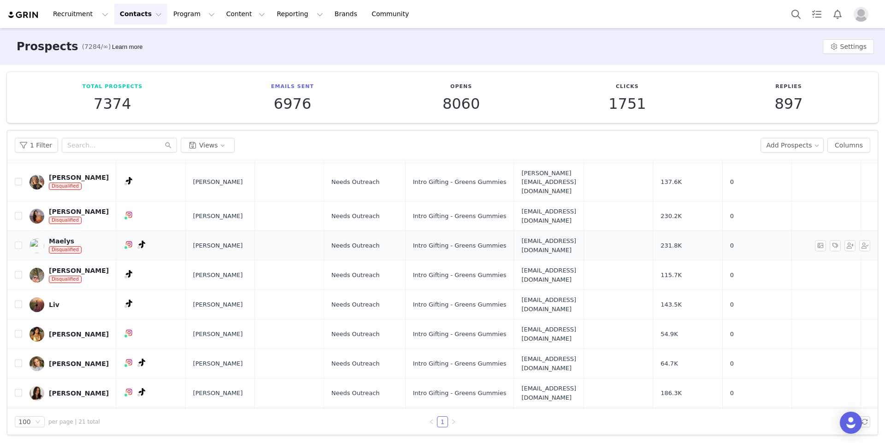
scroll to position [86, 0]
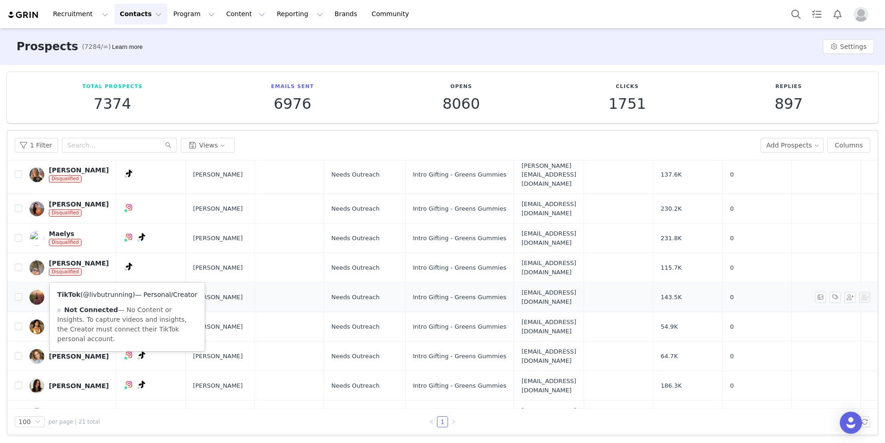
click at [113, 292] on link "@livbutrunning" at bounding box center [107, 294] width 49 height 7
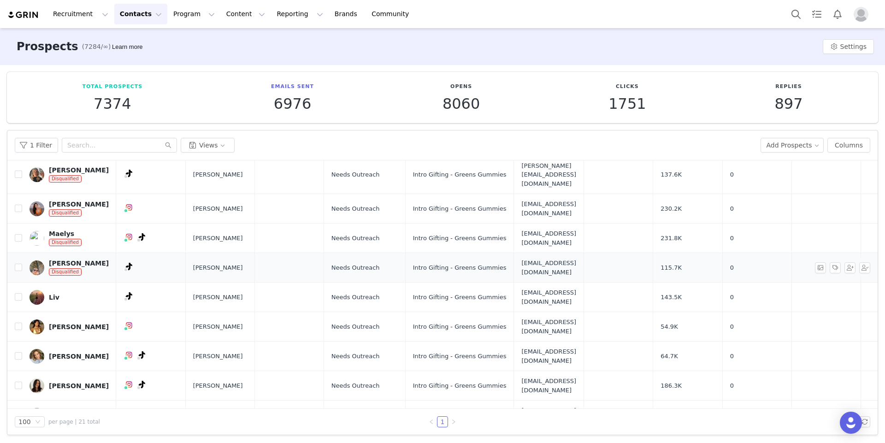
scroll to position [107, 0]
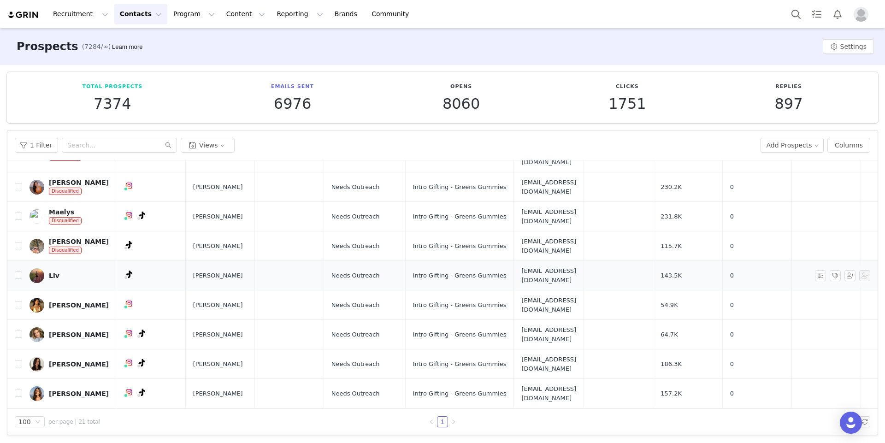
click at [57, 272] on div "Liv" at bounding box center [54, 275] width 11 height 7
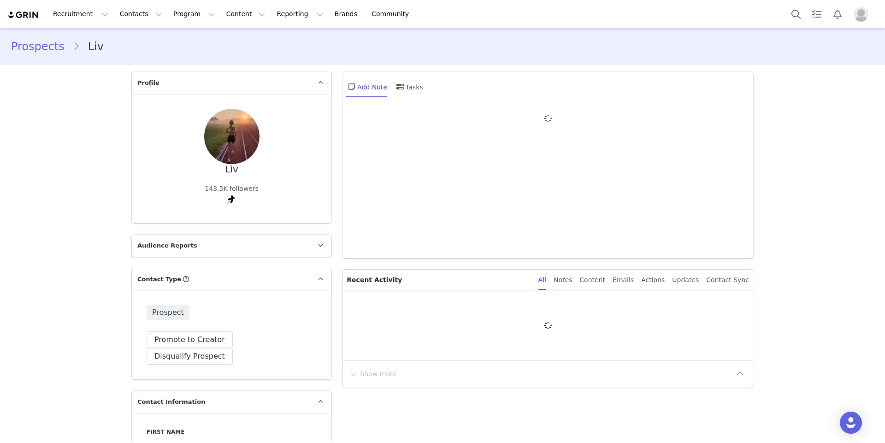
type input "+1 ([GEOGRAPHIC_DATA])"
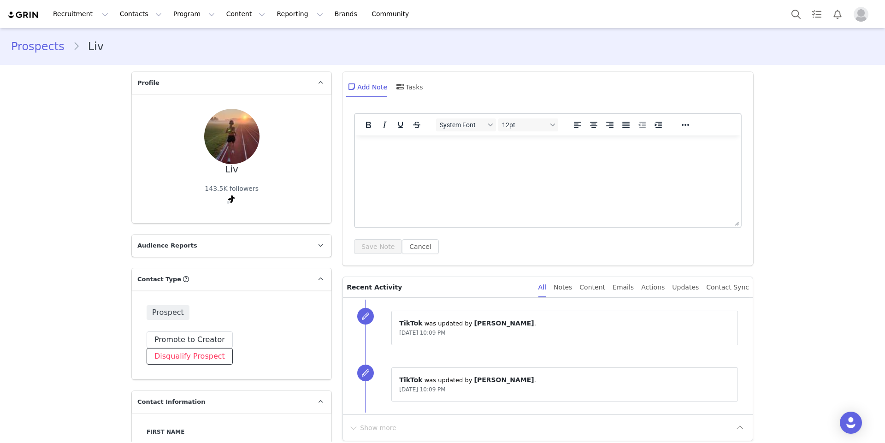
click at [233, 348] on button "Disqualify Prospect" at bounding box center [190, 356] width 86 height 17
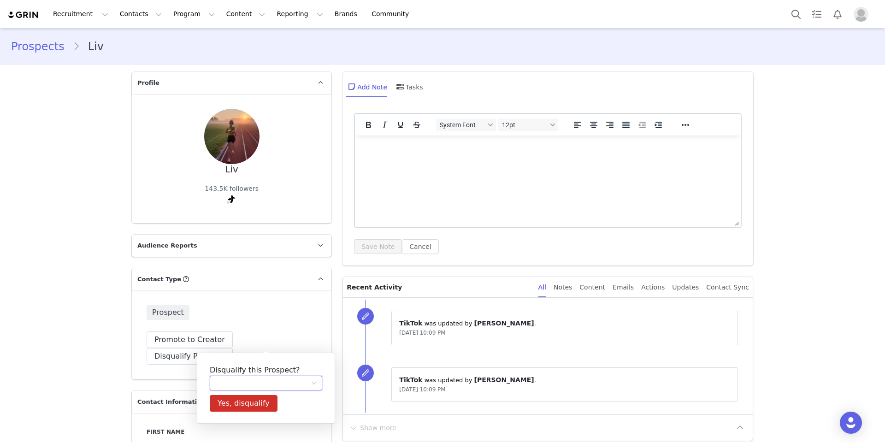
click at [249, 385] on div at bounding box center [262, 383] width 95 height 14
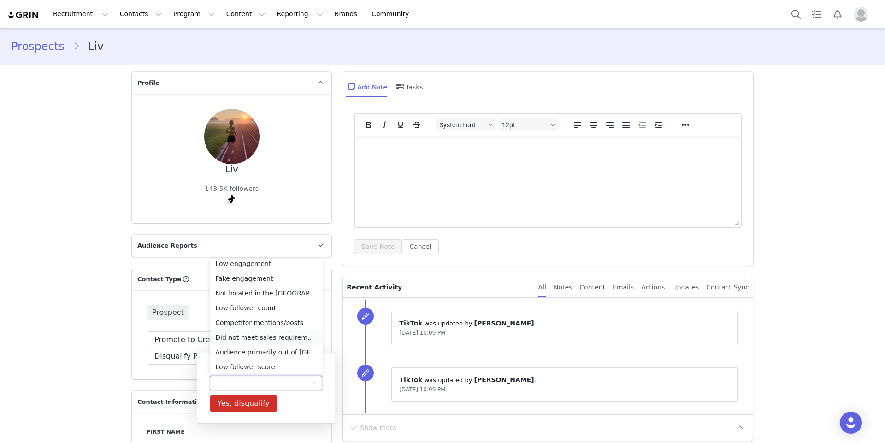
scroll to position [65, 0]
click at [254, 355] on li "Under 18" at bounding box center [266, 349] width 113 height 15
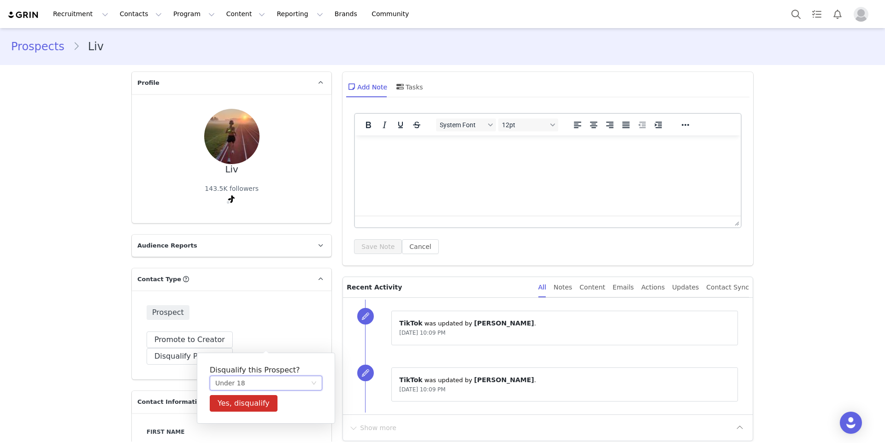
click at [249, 380] on div "Under 18" at bounding box center [262, 383] width 95 height 14
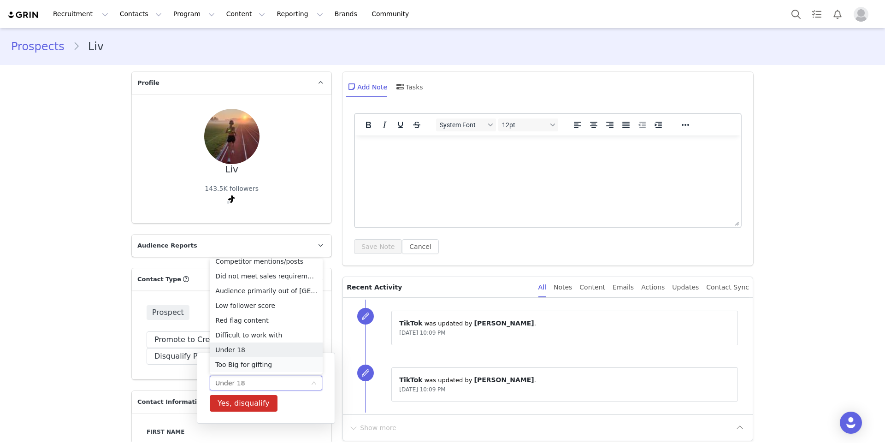
click at [240, 361] on li "Too Big for gifting" at bounding box center [266, 364] width 113 height 15
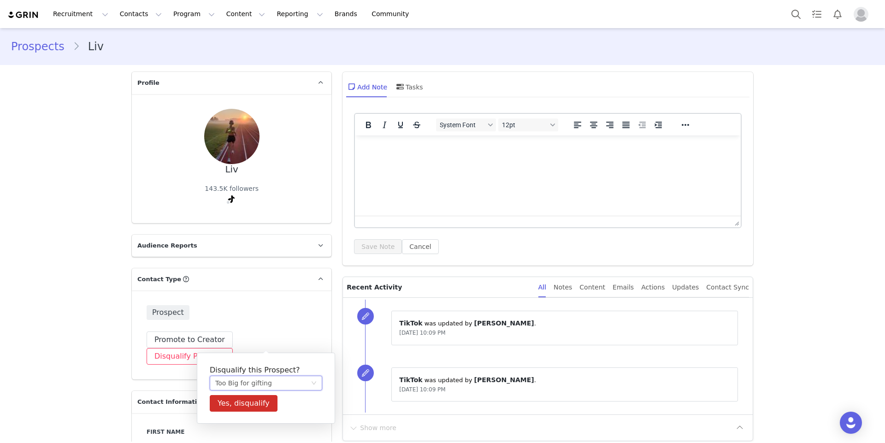
scroll to position [3, 0]
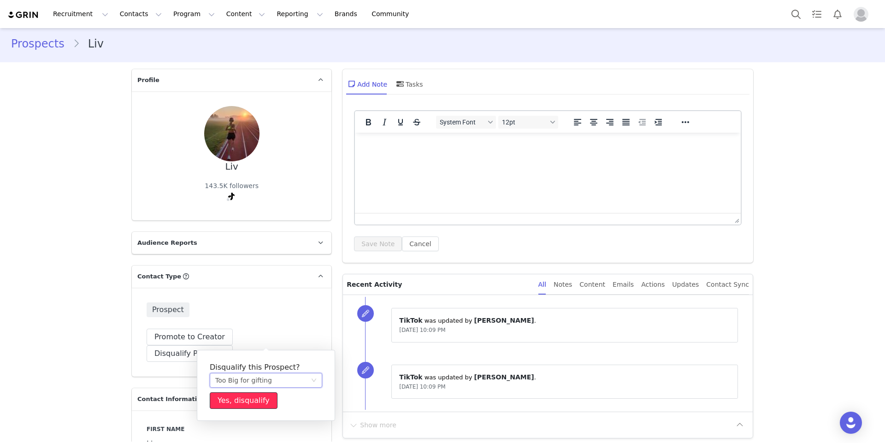
click at [235, 406] on button "Yes, disqualify" at bounding box center [244, 400] width 68 height 17
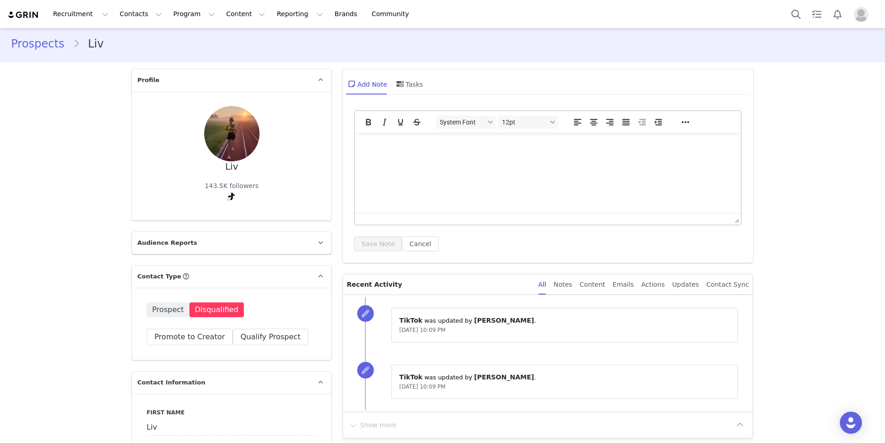
scroll to position [2, 0]
click at [36, 39] on link "Prospects" at bounding box center [42, 44] width 62 height 17
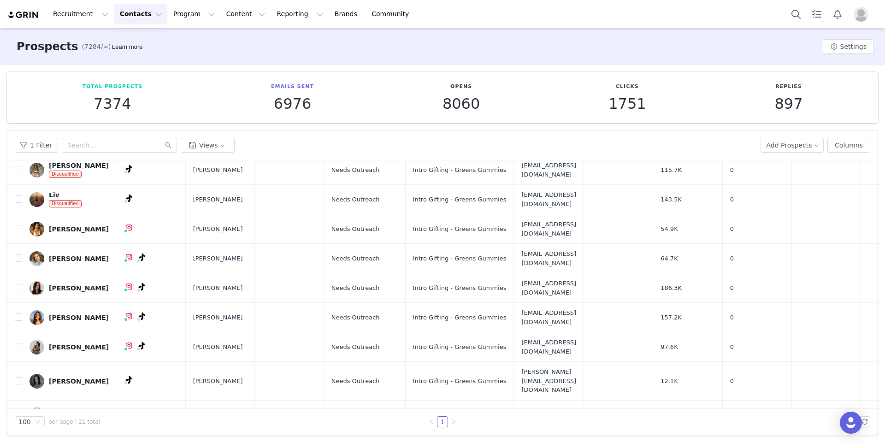
scroll to position [187, 0]
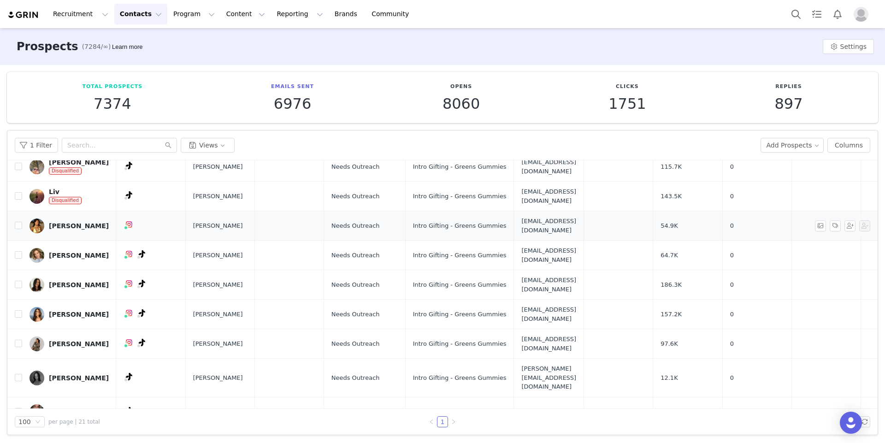
click at [72, 222] on div "[PERSON_NAME]" at bounding box center [79, 225] width 60 height 7
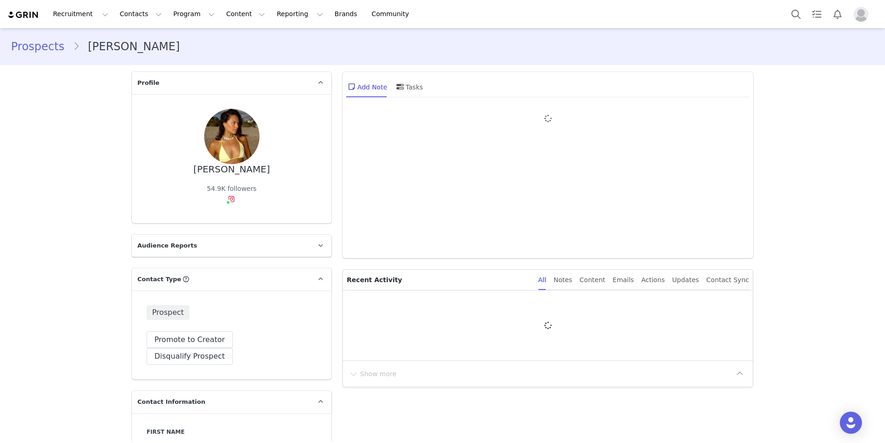
type input "+1 ([GEOGRAPHIC_DATA])"
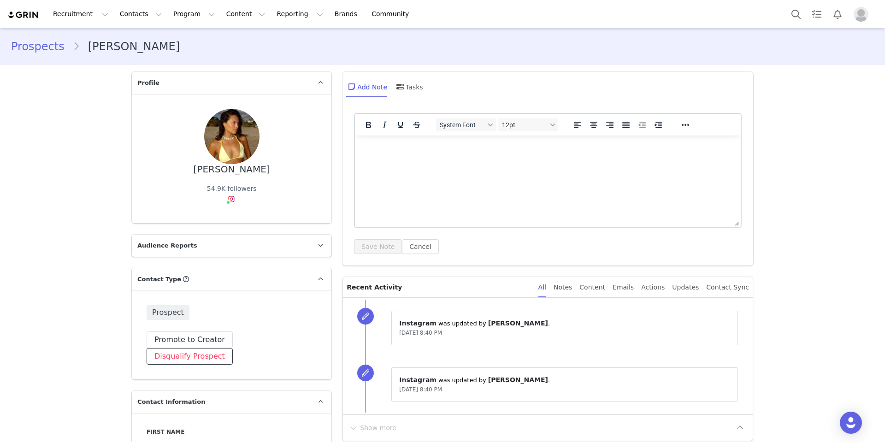
click at [233, 348] on button "Disqualify Prospect" at bounding box center [190, 356] width 86 height 17
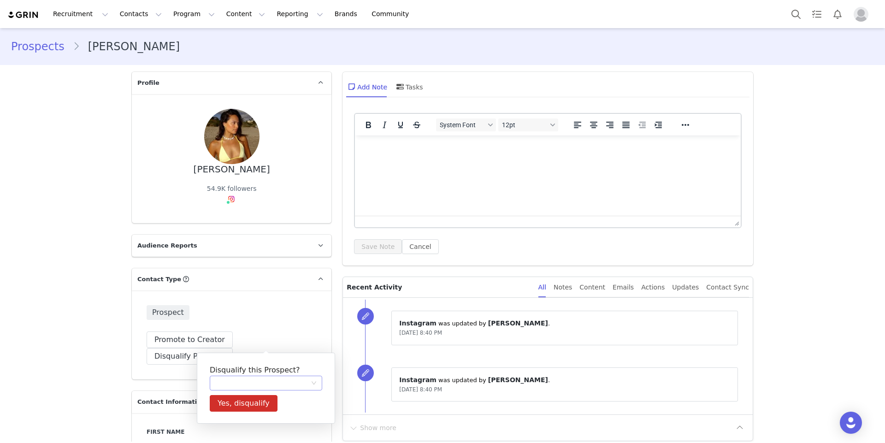
click at [248, 376] on div at bounding box center [262, 383] width 95 height 14
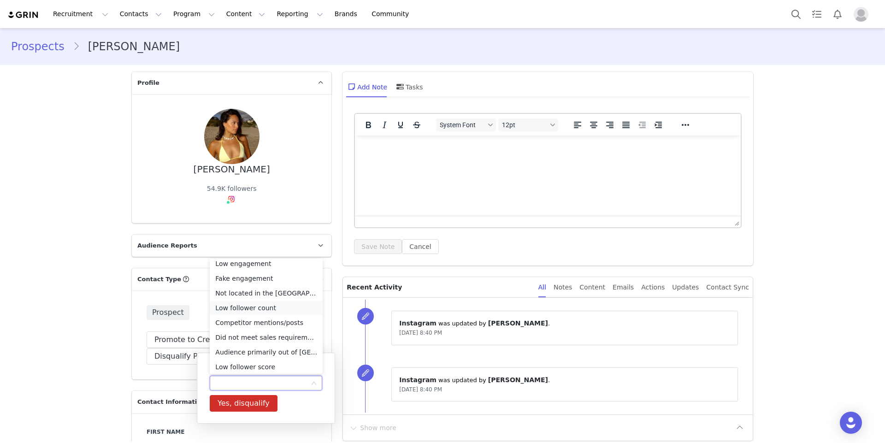
scroll to position [65, 0]
click at [256, 363] on li "Too Big for gifting" at bounding box center [266, 364] width 113 height 15
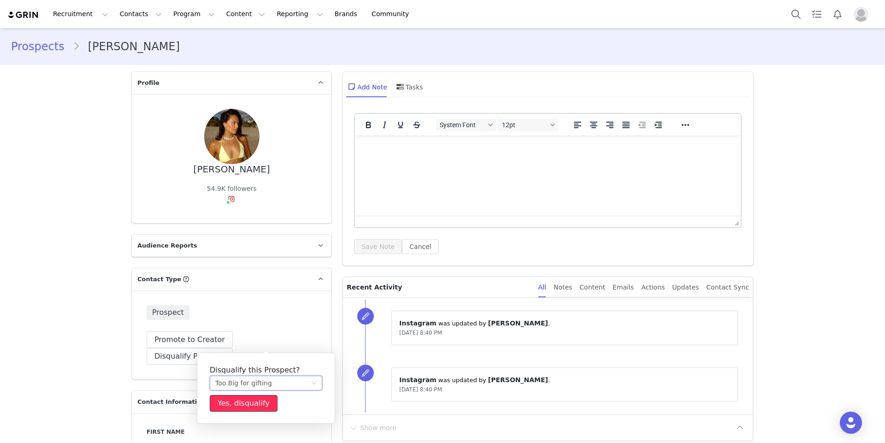
click at [254, 401] on button "Yes, disqualify" at bounding box center [244, 403] width 68 height 17
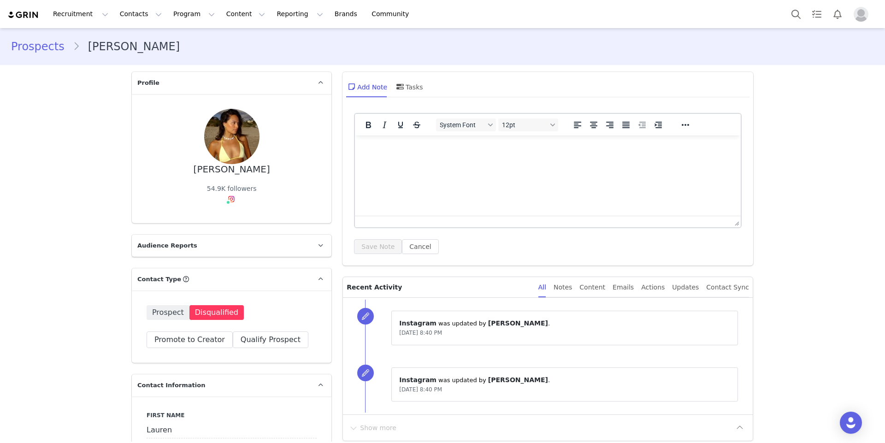
click at [15, 42] on link "Prospects" at bounding box center [42, 46] width 62 height 17
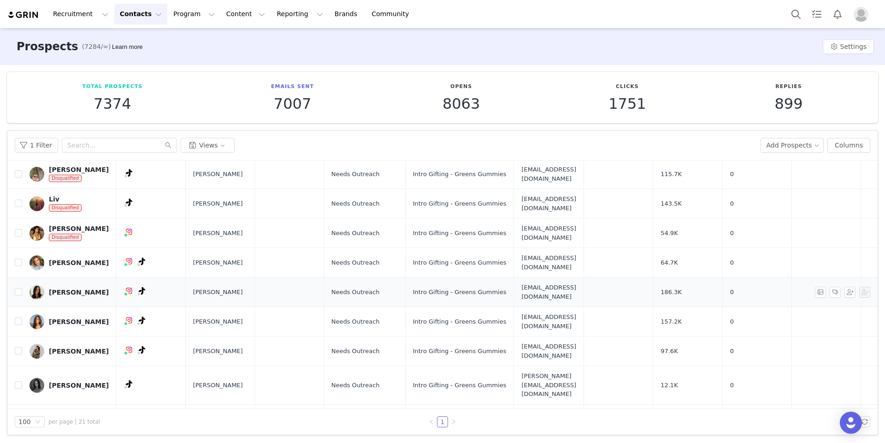
scroll to position [205, 0]
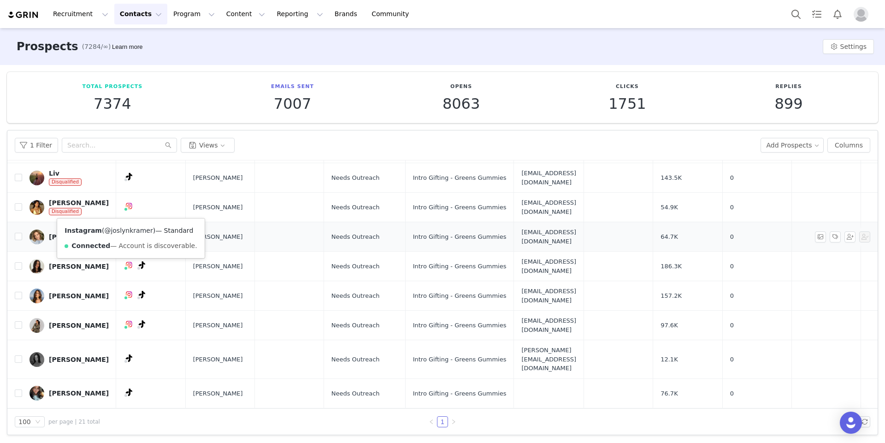
click at [124, 228] on link "@joslynkramer" at bounding box center [128, 230] width 48 height 7
click at [120, 234] on div "TikTok ( @joslynkramer ) — Personal/Creator Not Connected — No Content or Insig…" at bounding box center [139, 252] width 153 height 69
click at [117, 233] on div "TikTok ( @joslynkramer ) — Personal/Creator Not Connected — No Content or Insig…" at bounding box center [139, 252] width 153 height 69
click at [116, 232] on link "@joslynkramer" at bounding box center [120, 230] width 48 height 7
click at [64, 233] on div "[PERSON_NAME]" at bounding box center [79, 236] width 60 height 7
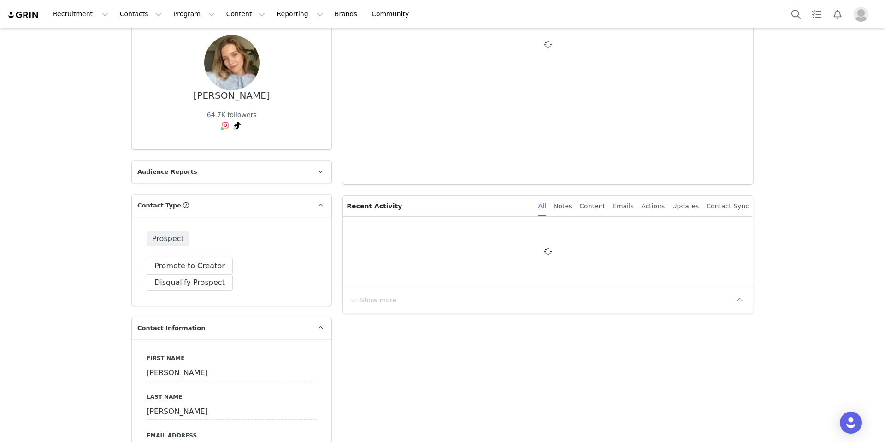
type input "+1 ([GEOGRAPHIC_DATA])"
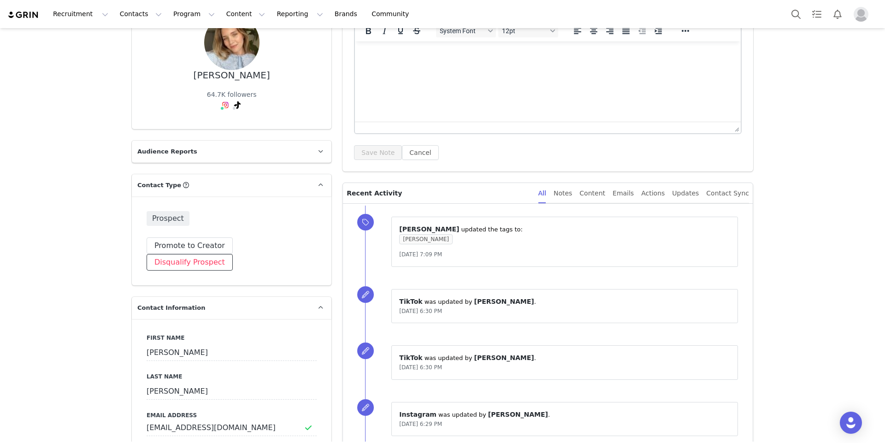
click at [233, 254] on button "Disqualify Prospect" at bounding box center [190, 262] width 86 height 17
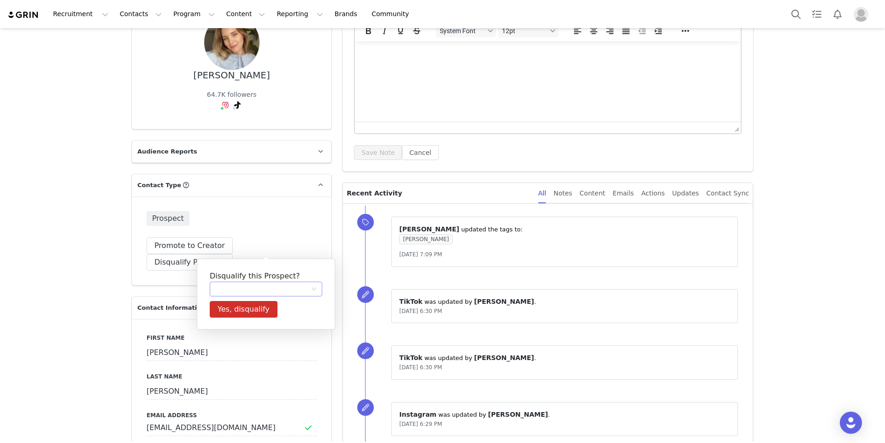
click at [256, 293] on div at bounding box center [262, 289] width 95 height 14
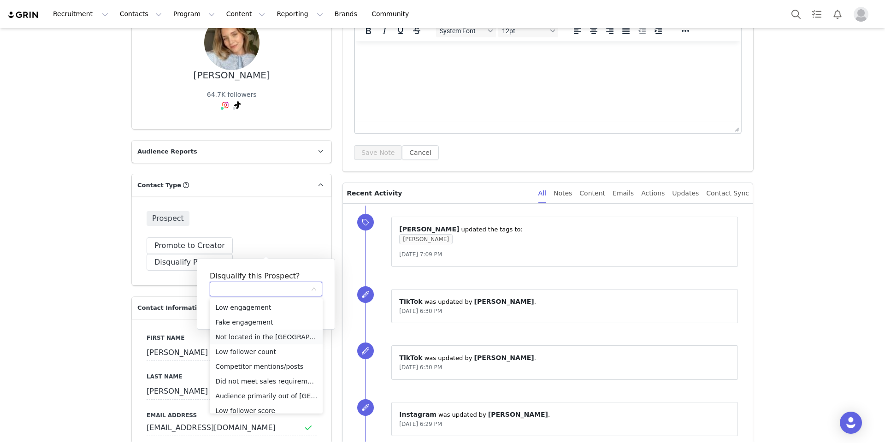
scroll to position [65, 0]
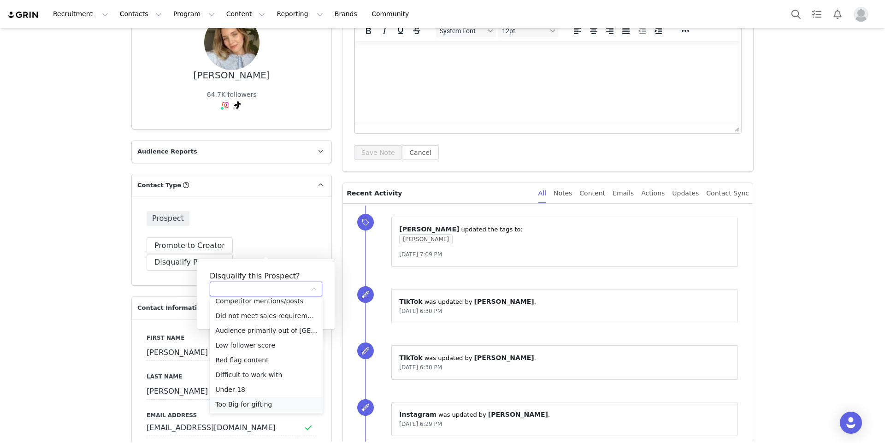
click at [242, 402] on li "Too Big for gifting" at bounding box center [266, 404] width 113 height 15
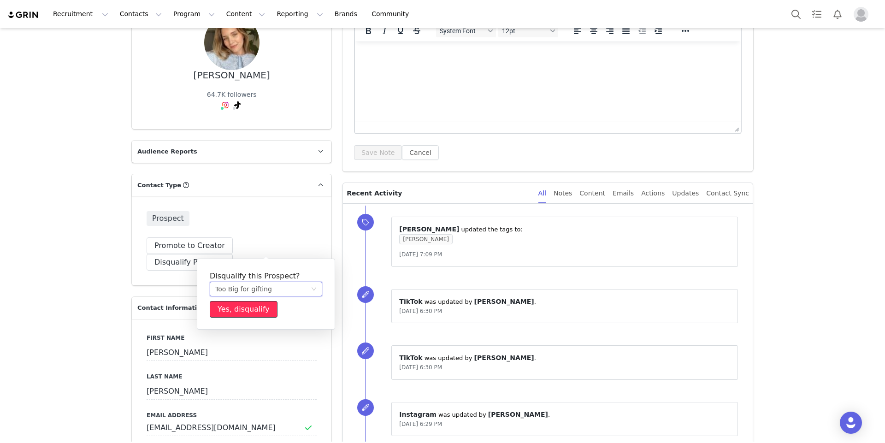
click at [227, 307] on button "Yes, disqualify" at bounding box center [244, 309] width 68 height 17
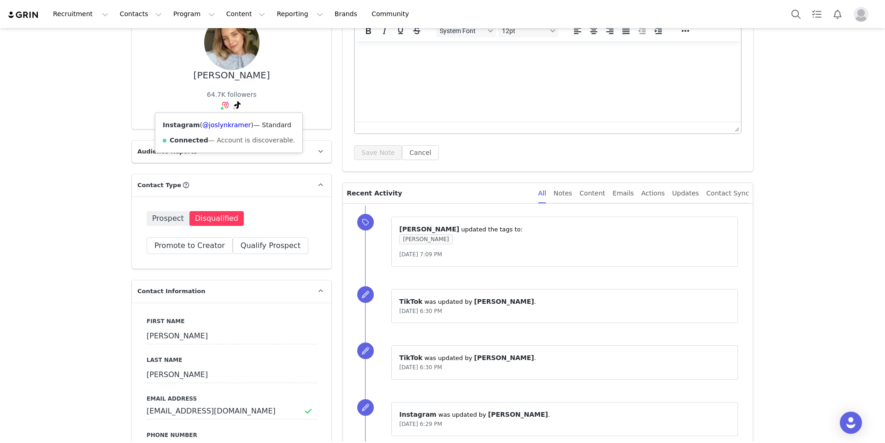
scroll to position [0, 0]
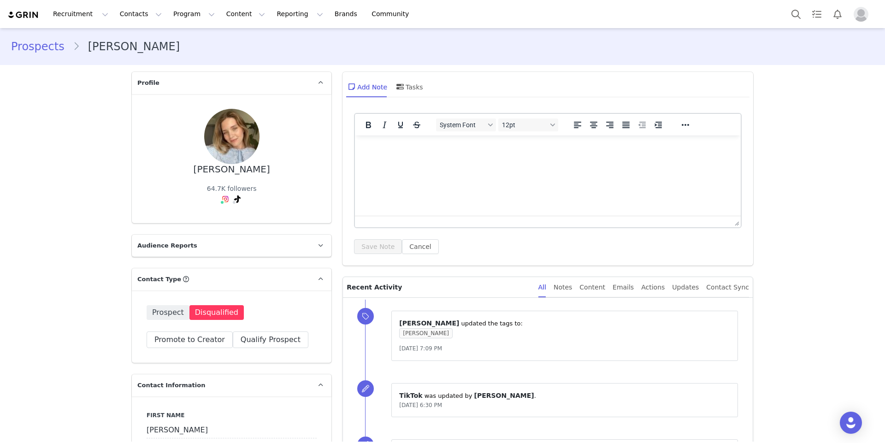
click at [20, 43] on link "Prospects" at bounding box center [42, 46] width 62 height 17
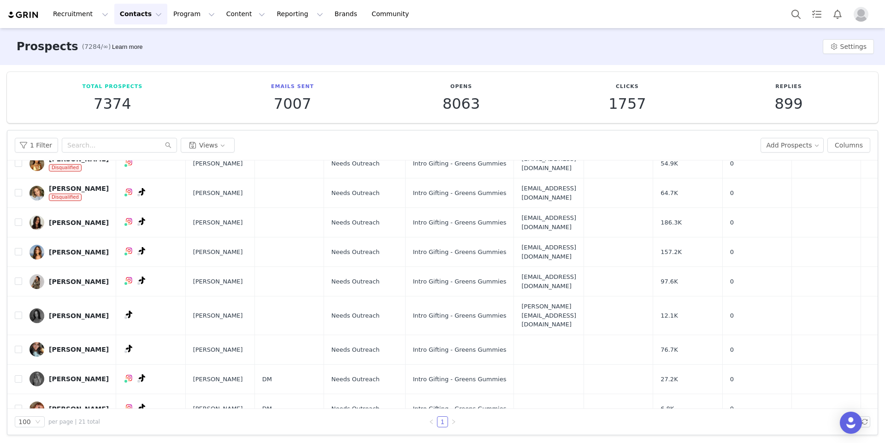
scroll to position [254, 0]
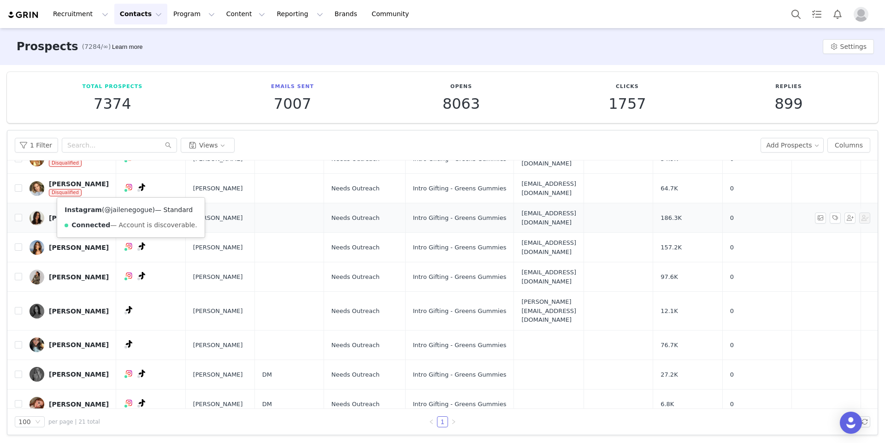
click at [123, 208] on link "@jailenegogue" at bounding box center [128, 209] width 48 height 7
click at [124, 210] on link "@jailenegogue_" at bounding box center [121, 209] width 51 height 7
click at [125, 206] on link "@jailenegogue" at bounding box center [128, 209] width 48 height 7
click at [67, 214] on div "[PERSON_NAME]" at bounding box center [79, 217] width 60 height 7
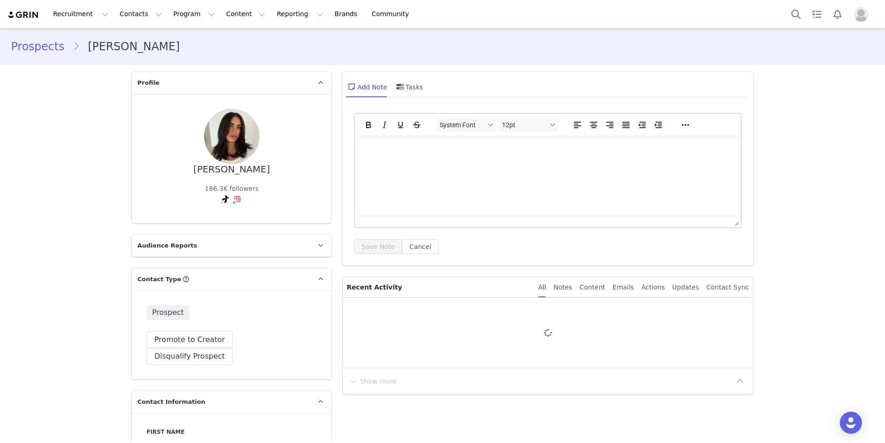
type input "+1 ([GEOGRAPHIC_DATA])"
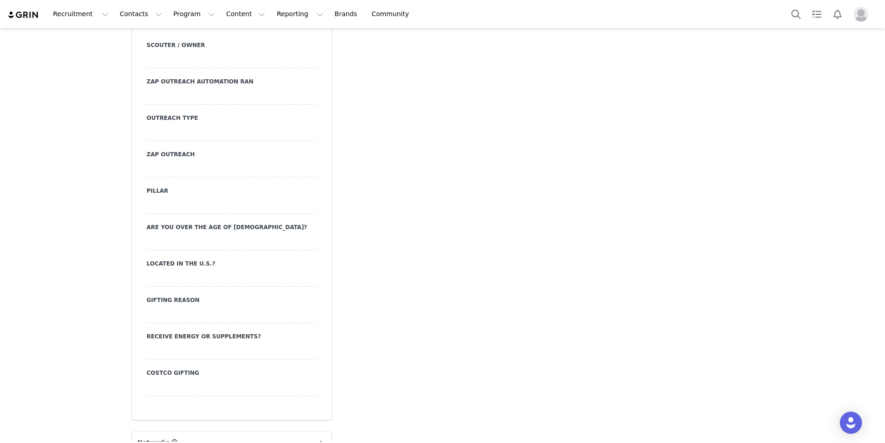
scroll to position [889, 0]
click at [230, 160] on div at bounding box center [232, 168] width 170 height 17
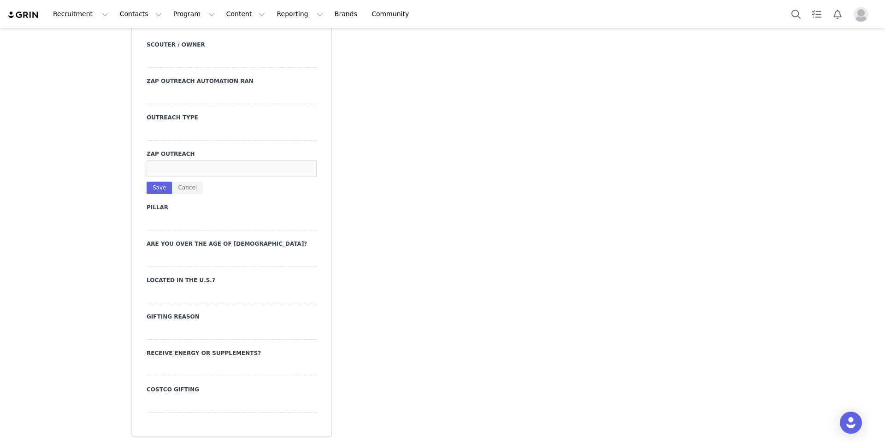
click at [188, 124] on div at bounding box center [232, 132] width 170 height 17
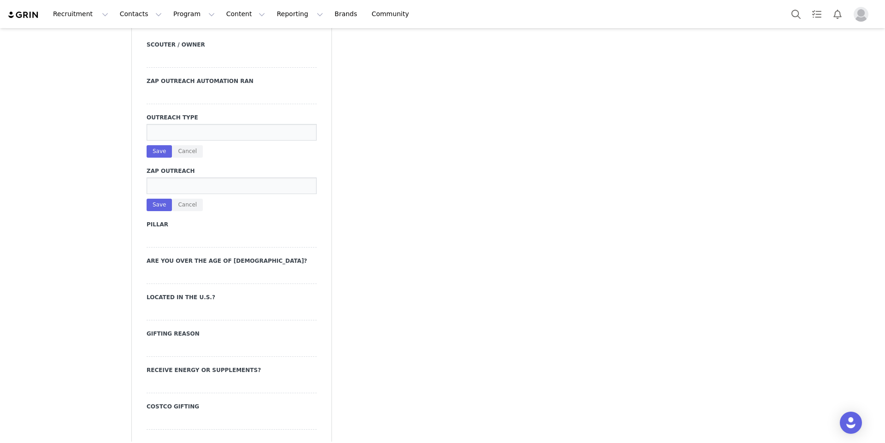
click at [188, 124] on input at bounding box center [232, 132] width 170 height 17
type input "email"
click at [155, 145] on button "Save" at bounding box center [159, 151] width 25 height 12
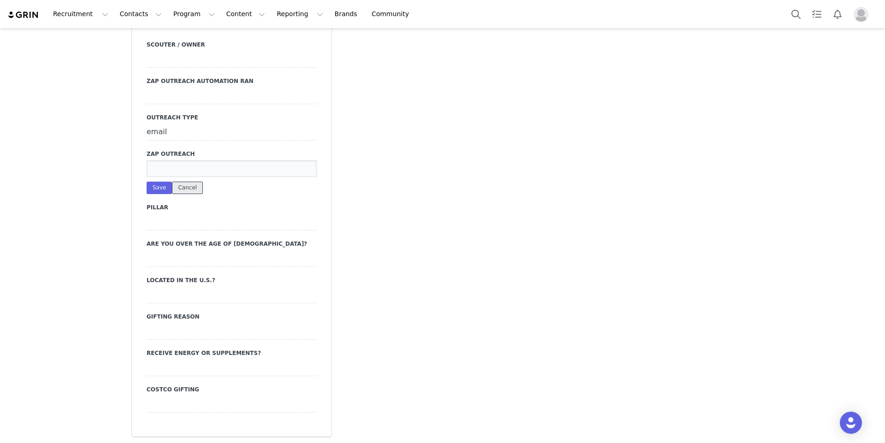
click at [193, 182] on button "Cancel" at bounding box center [187, 188] width 31 height 12
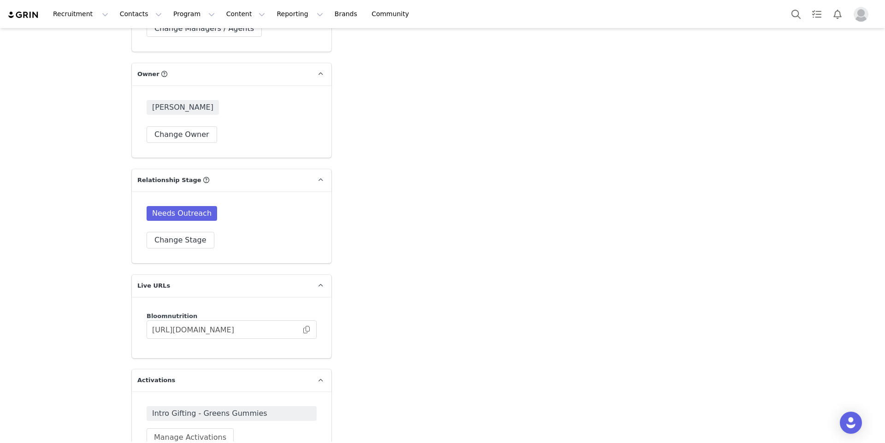
scroll to position [1822, 0]
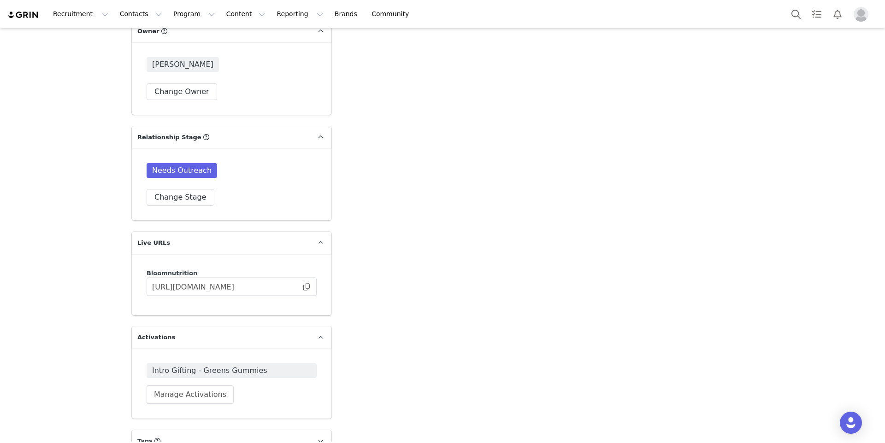
click at [189, 430] on p "Tags Keep track of your contacts by assigning them tags. You can then filter yo…" at bounding box center [220, 441] width 177 height 22
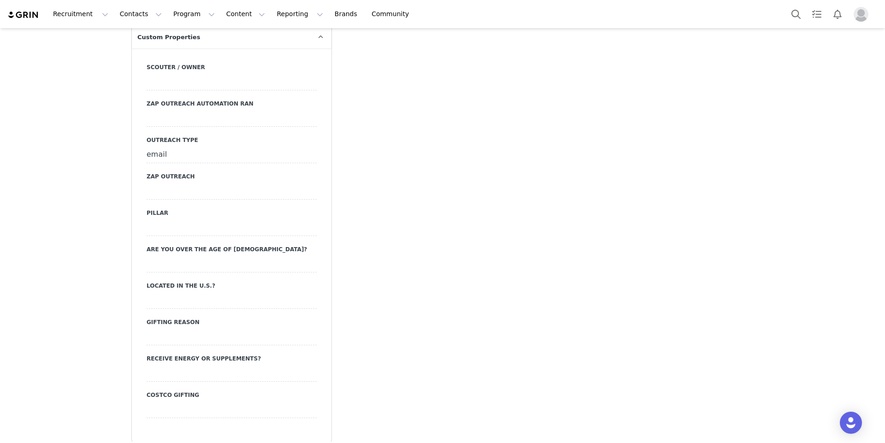
scroll to position [0, 0]
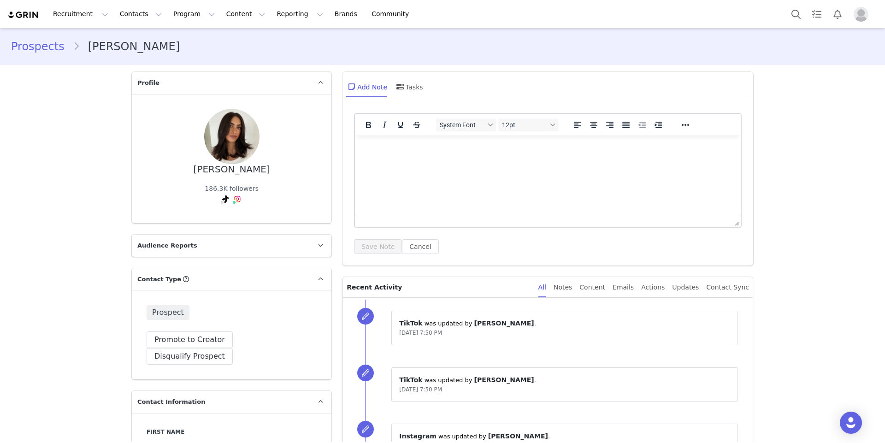
click at [21, 49] on link "Prospects" at bounding box center [42, 46] width 62 height 17
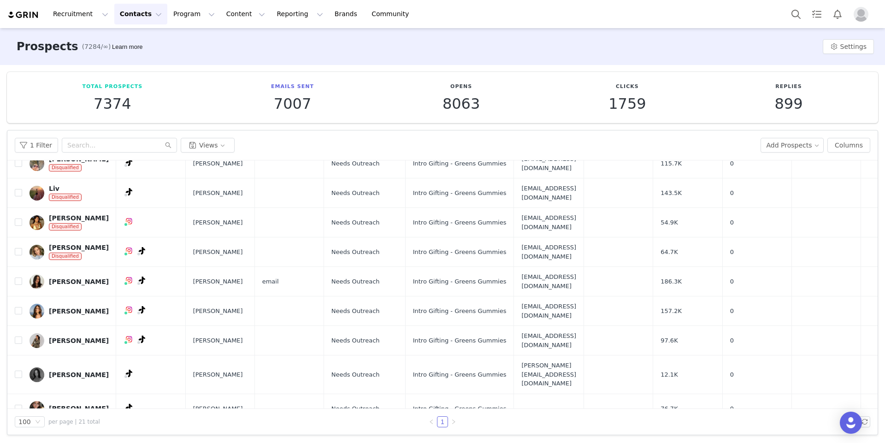
scroll to position [218, 0]
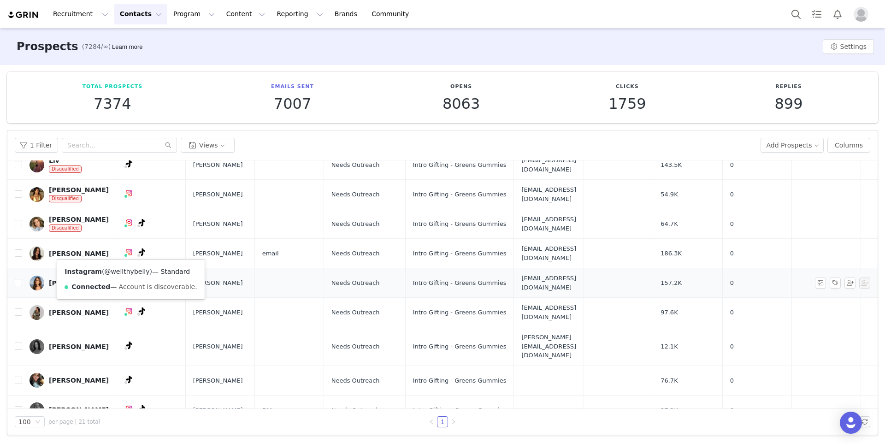
click at [123, 273] on link "@wellthybelly" at bounding box center [126, 271] width 45 height 7
click at [124, 274] on link "@wellthybelly" at bounding box center [118, 271] width 45 height 7
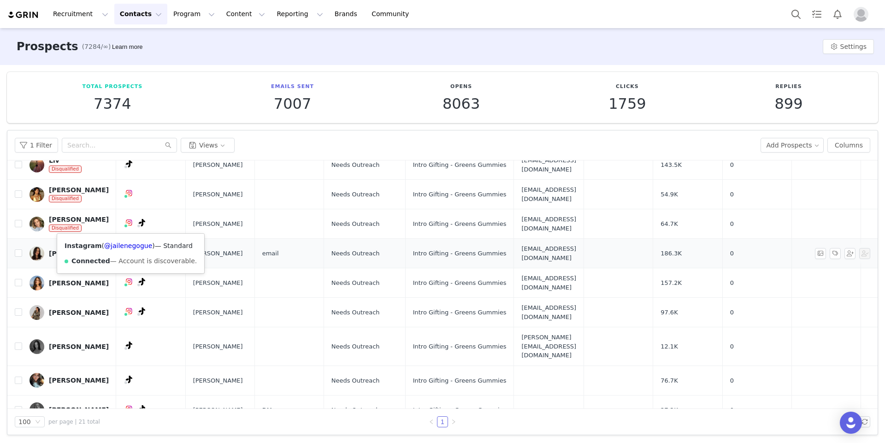
click at [66, 251] on div "Instagram ( @jailenegogue ) — Standard Connected — Account is discoverable." at bounding box center [130, 254] width 147 height 40
click at [49, 279] on div "[PERSON_NAME]" at bounding box center [79, 282] width 60 height 7
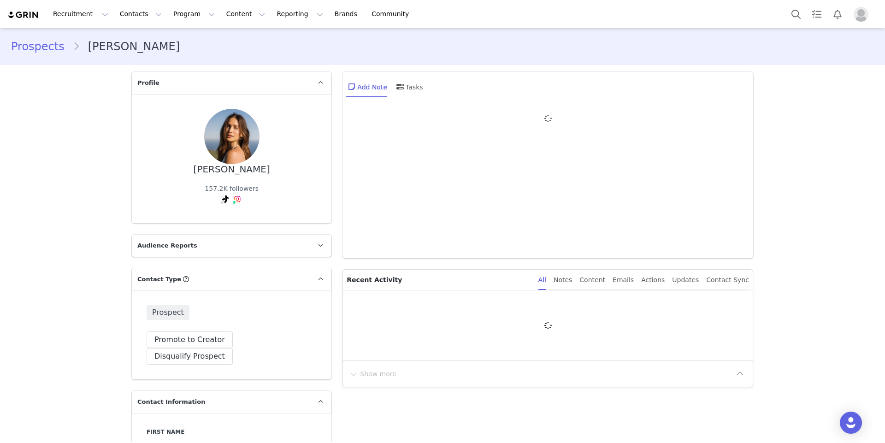
type input "+1 ([GEOGRAPHIC_DATA])"
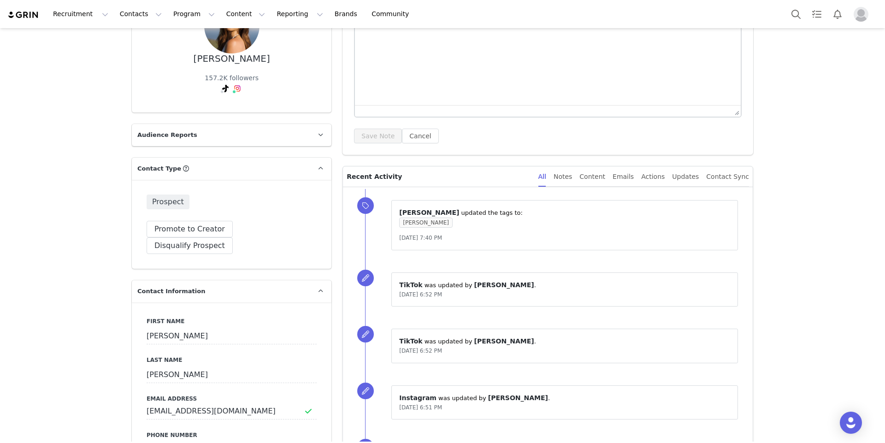
scroll to position [120, 0]
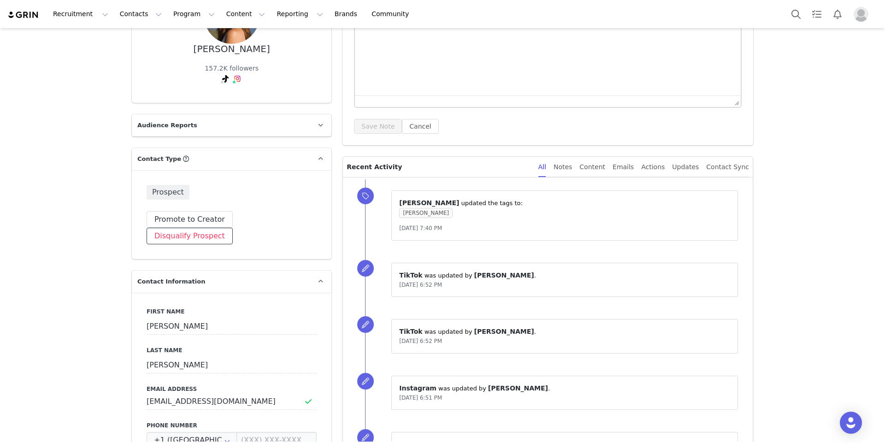
click at [233, 228] on button "Disqualify Prospect" at bounding box center [190, 236] width 86 height 17
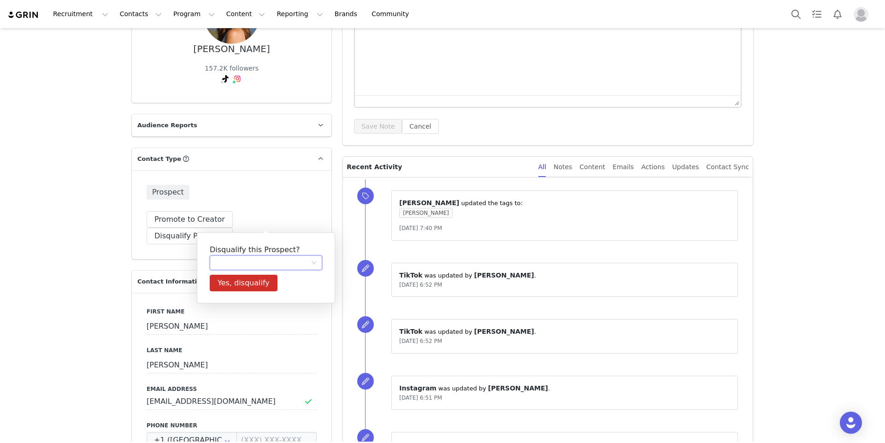
click at [260, 259] on div at bounding box center [262, 263] width 95 height 14
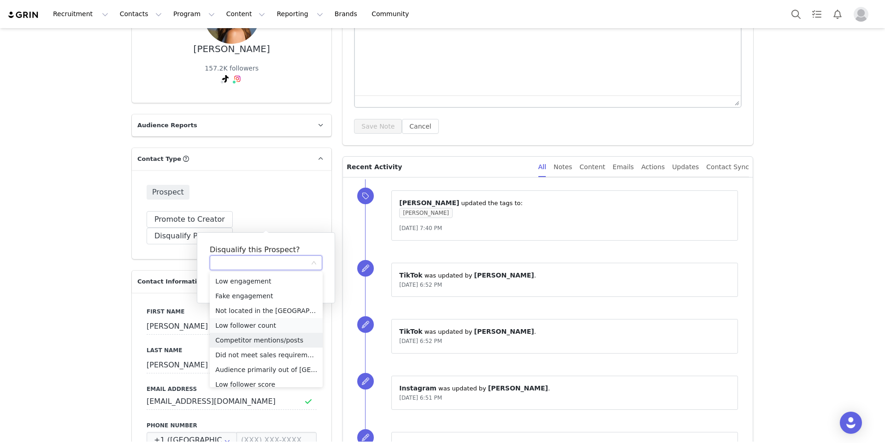
scroll to position [65, 0]
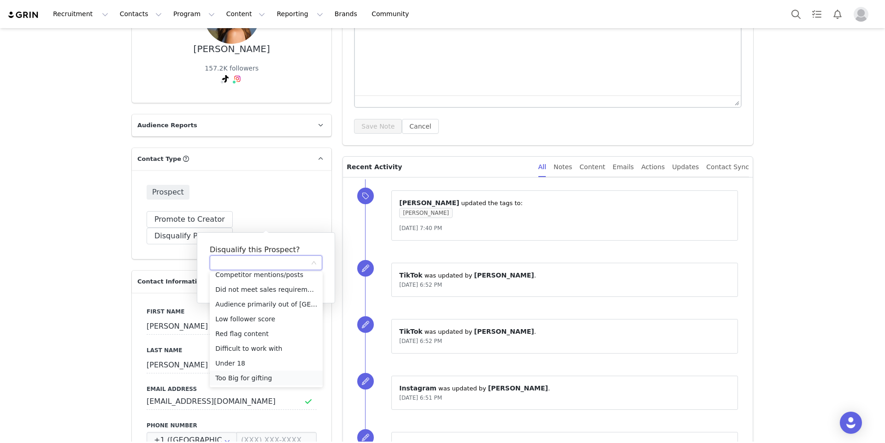
click at [244, 382] on li "Too Big for gifting" at bounding box center [266, 378] width 113 height 15
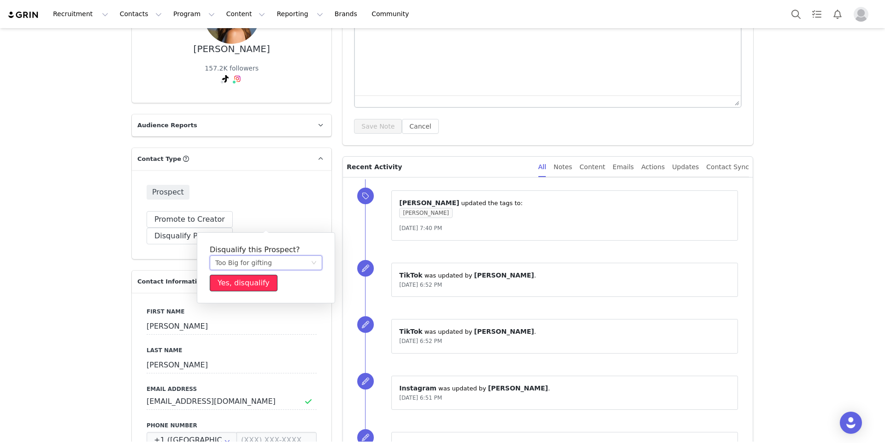
click at [250, 280] on button "Yes, disqualify" at bounding box center [244, 283] width 68 height 17
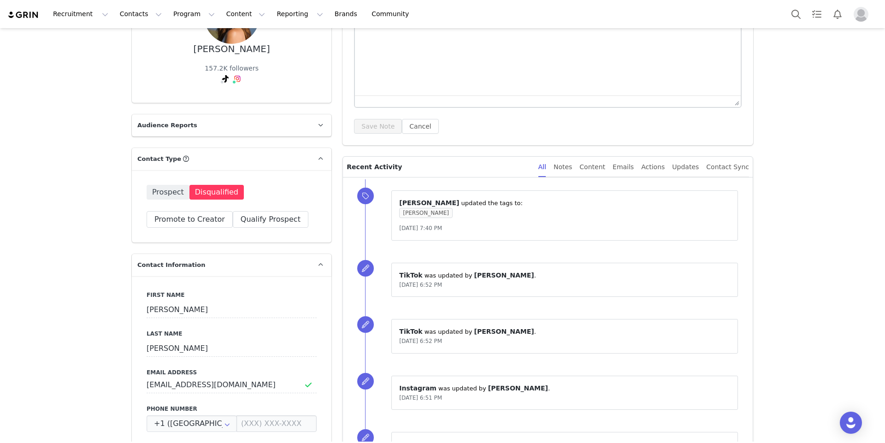
scroll to position [0, 0]
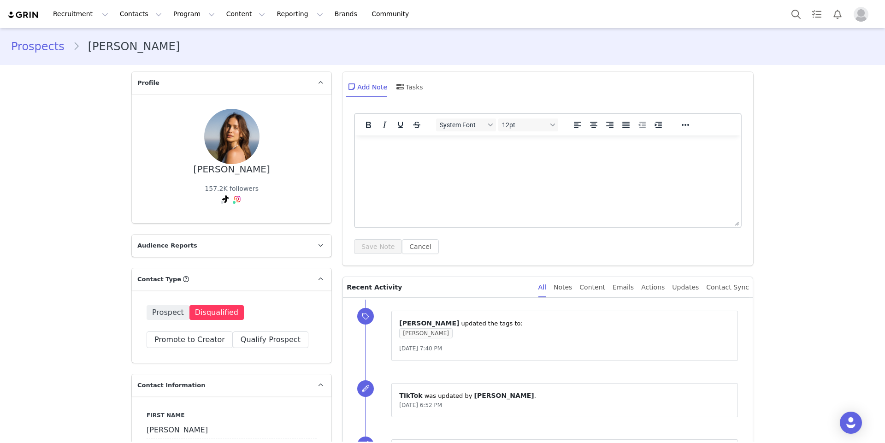
click at [41, 43] on link "Prospects" at bounding box center [42, 46] width 62 height 17
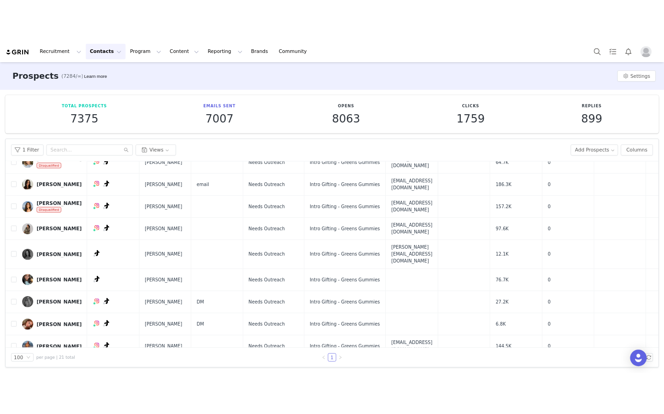
scroll to position [295, 0]
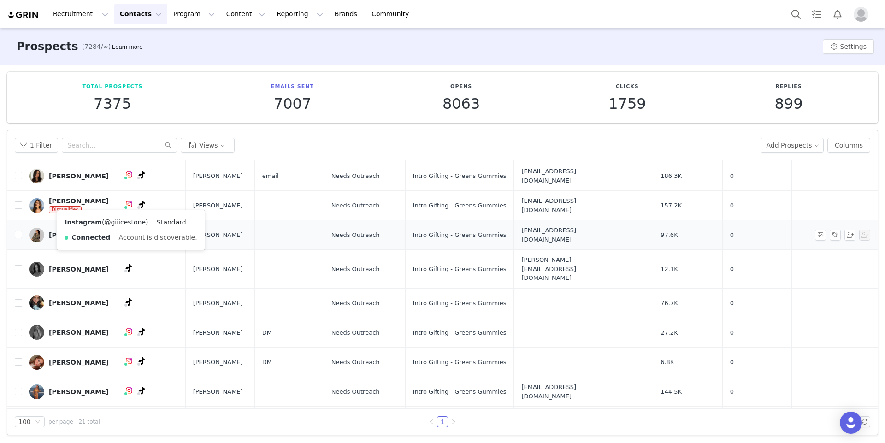
click at [120, 222] on link "@giiicestone" at bounding box center [124, 221] width 41 height 7
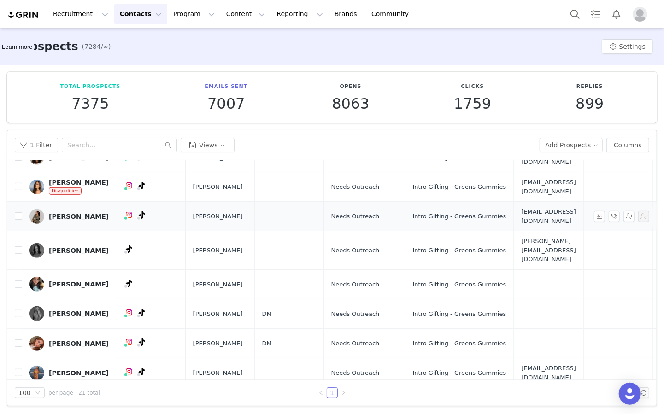
scroll to position [303, 0]
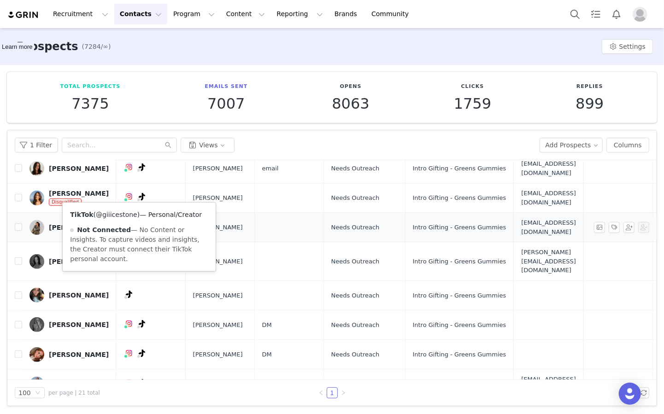
click at [119, 214] on link "@giiicestone" at bounding box center [116, 214] width 41 height 7
click at [62, 202] on div "TikTok ( @giiicestone ) — Personal/Creator Not Connected — No Content or Insigh…" at bounding box center [139, 237] width 154 height 70
click at [53, 224] on div "[PERSON_NAME]" at bounding box center [79, 227] width 60 height 7
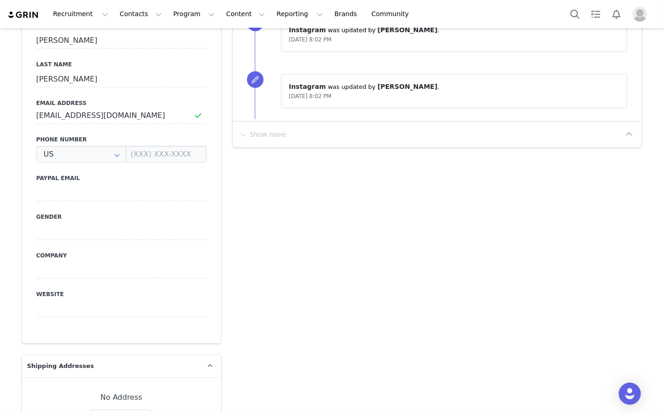
type input "+1 ([GEOGRAPHIC_DATA])"
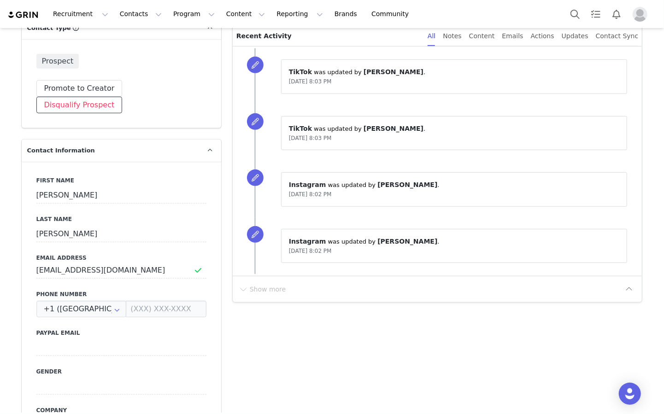
click at [123, 97] on button "Disqualify Prospect" at bounding box center [79, 105] width 86 height 17
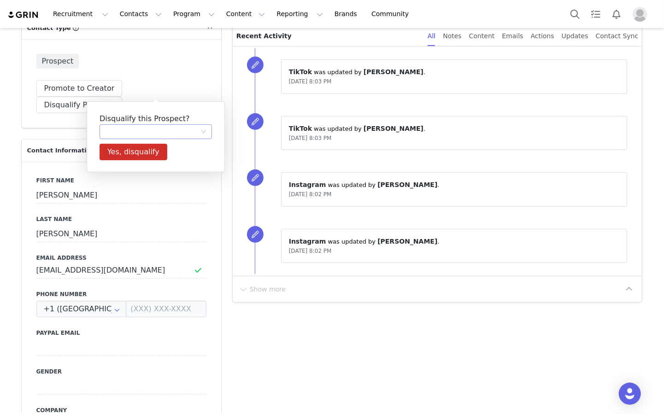
click at [132, 134] on div at bounding box center [152, 132] width 95 height 14
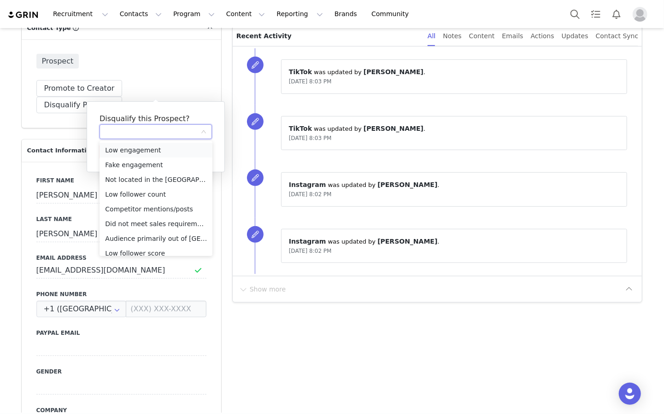
click at [163, 152] on li "Low engagement" at bounding box center [156, 150] width 113 height 15
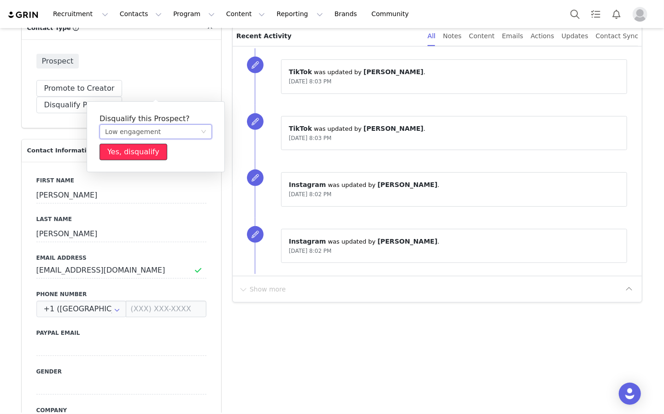
click at [138, 151] on button "Yes, disqualify" at bounding box center [134, 152] width 68 height 17
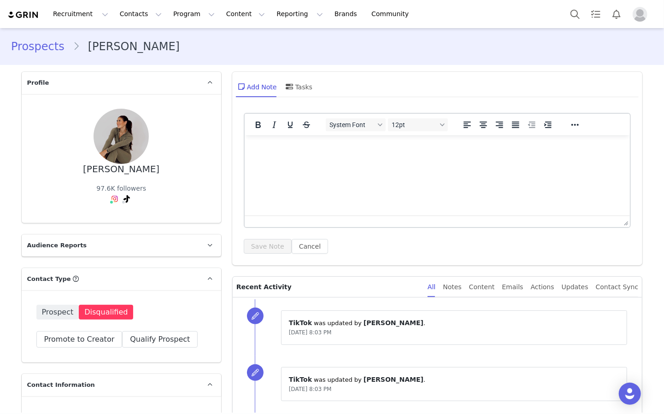
click at [12, 40] on link "Prospects" at bounding box center [42, 46] width 62 height 17
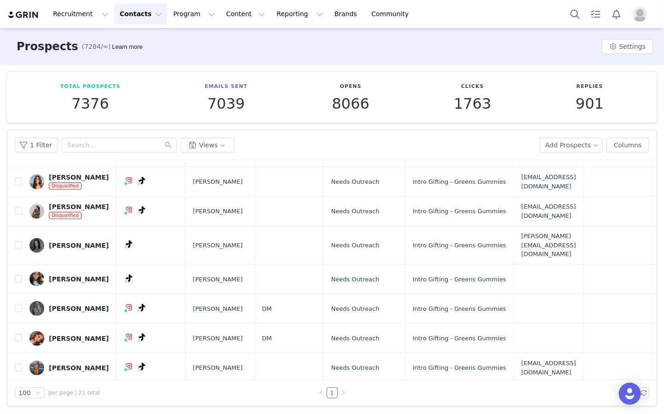
scroll to position [342, 0]
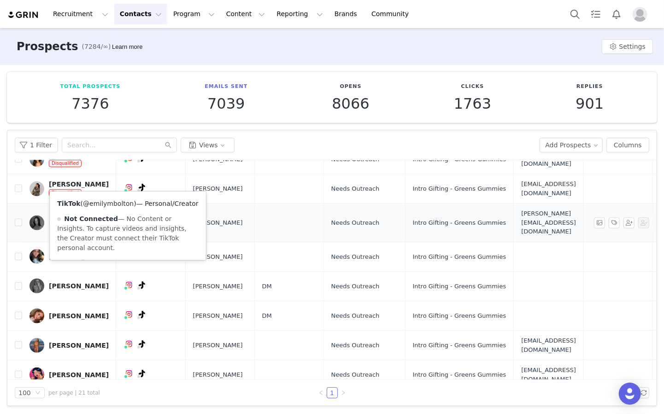
click at [112, 203] on link "@emilymbolton" at bounding box center [108, 203] width 51 height 7
click at [60, 219] on div "[PERSON_NAME]" at bounding box center [79, 222] width 60 height 7
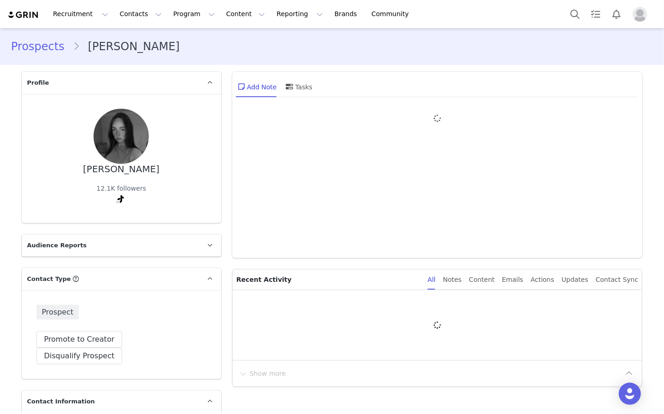
type input "+1 ([GEOGRAPHIC_DATA])"
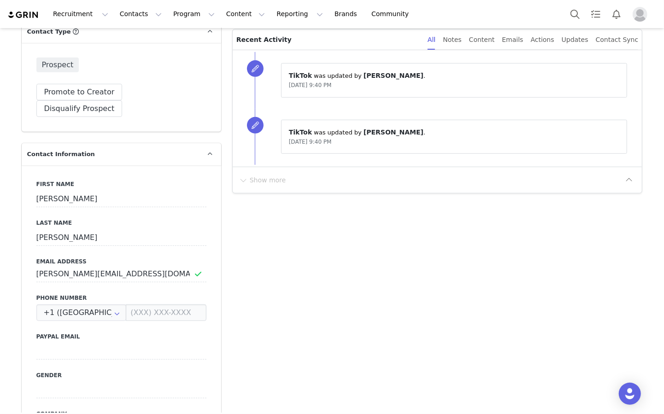
scroll to position [190, 0]
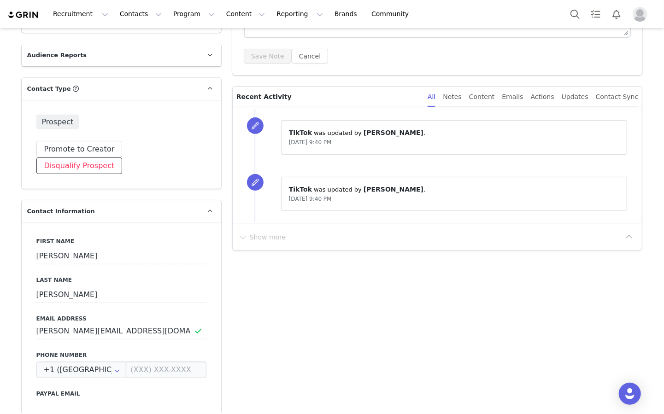
click at [123, 158] on button "Disqualify Prospect" at bounding box center [79, 166] width 86 height 17
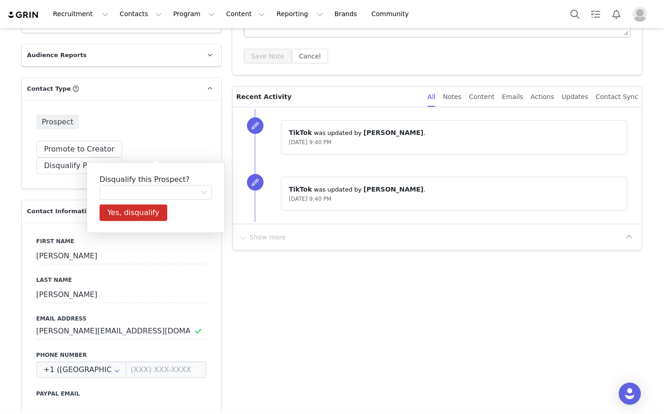
click at [134, 202] on div "Disqualify this Prospect? Yes, disqualify" at bounding box center [156, 197] width 138 height 71
click at [133, 197] on div at bounding box center [152, 193] width 95 height 14
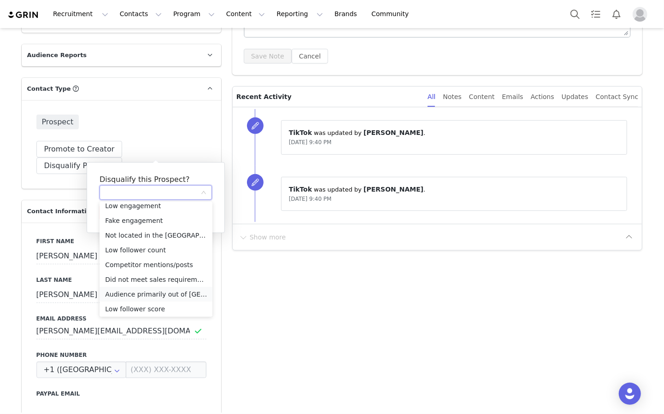
scroll to position [0, 0]
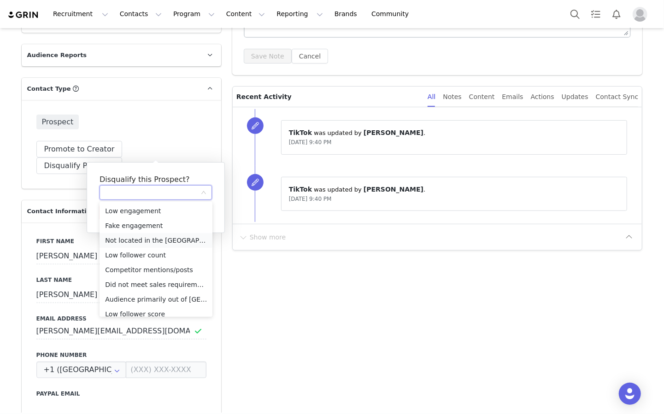
click at [136, 235] on li "Not located in the [GEOGRAPHIC_DATA]/Can’t ship" at bounding box center [156, 240] width 113 height 15
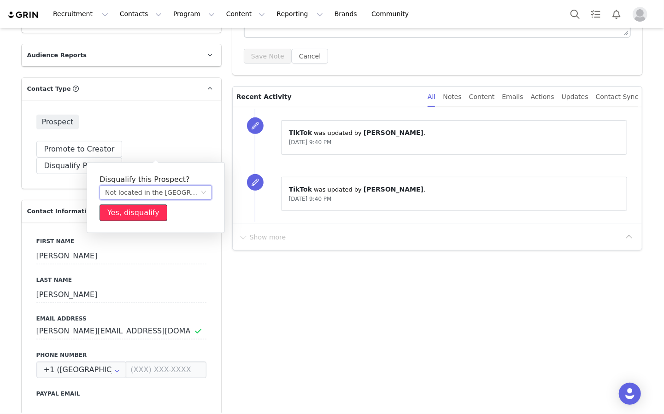
click at [133, 214] on button "Yes, disqualify" at bounding box center [134, 213] width 68 height 17
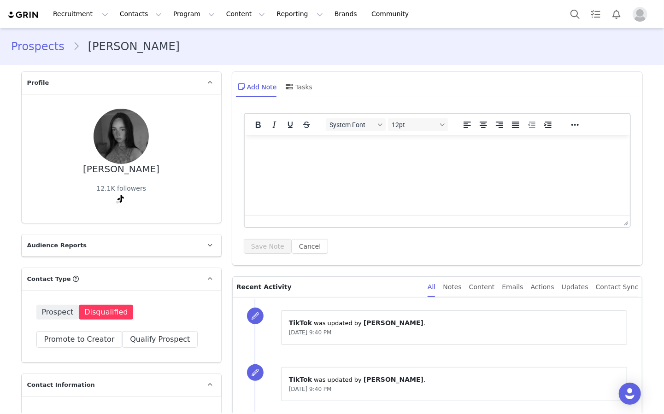
click at [41, 47] on link "Prospects" at bounding box center [42, 46] width 62 height 17
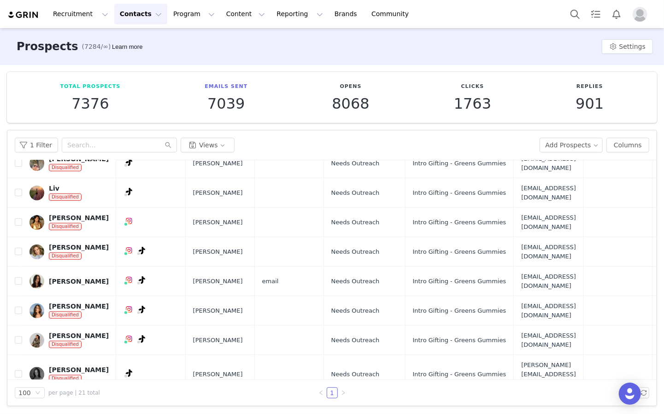
scroll to position [321, 0]
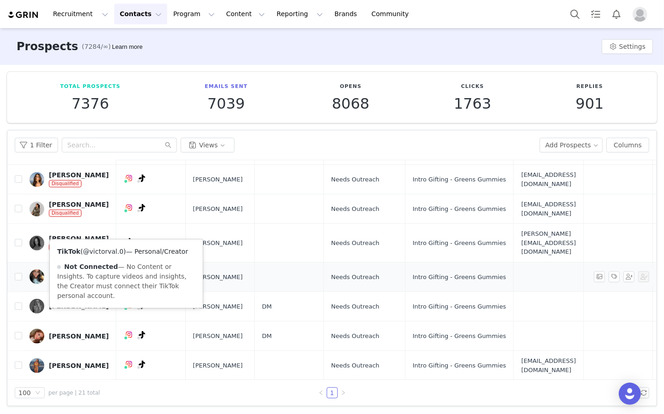
click at [95, 248] on link "@victorval.0" at bounding box center [103, 251] width 41 height 7
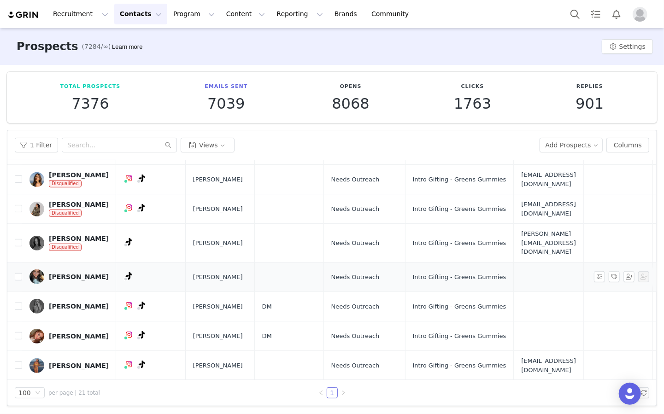
click at [68, 273] on div "[PERSON_NAME]" at bounding box center [79, 276] width 60 height 7
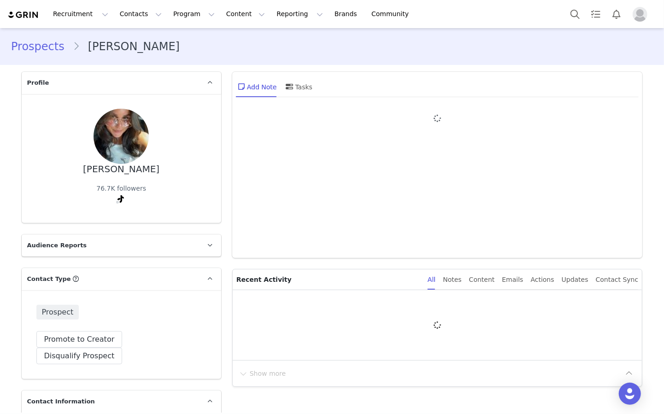
type input "+1 ([GEOGRAPHIC_DATA])"
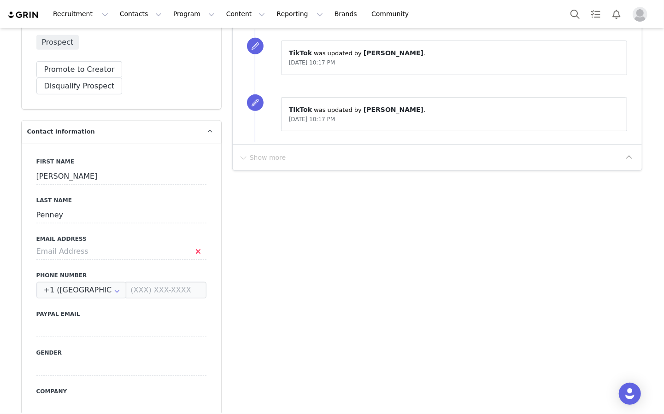
scroll to position [268, 0]
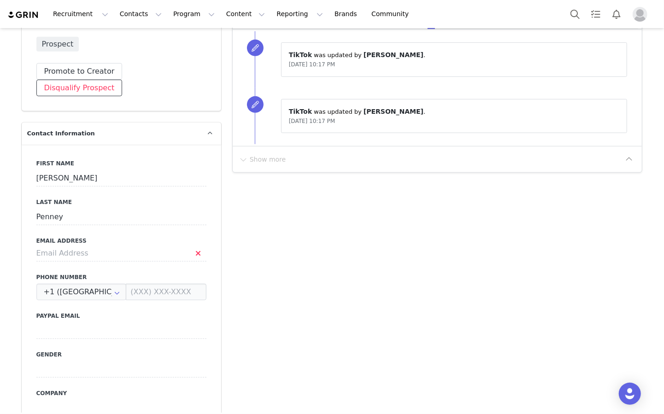
click at [123, 80] on button "Disqualify Prospect" at bounding box center [79, 88] width 86 height 17
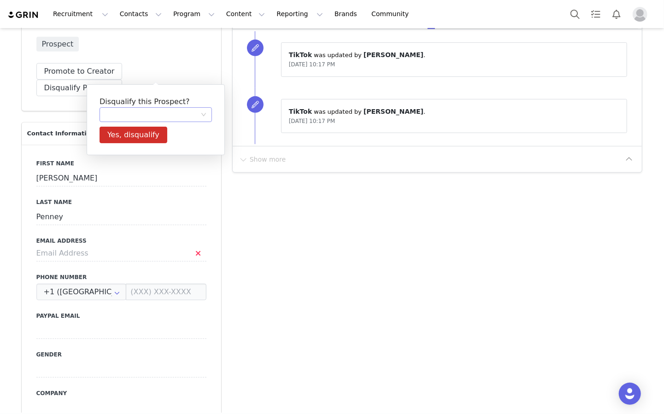
click at [139, 117] on div at bounding box center [152, 115] width 95 height 14
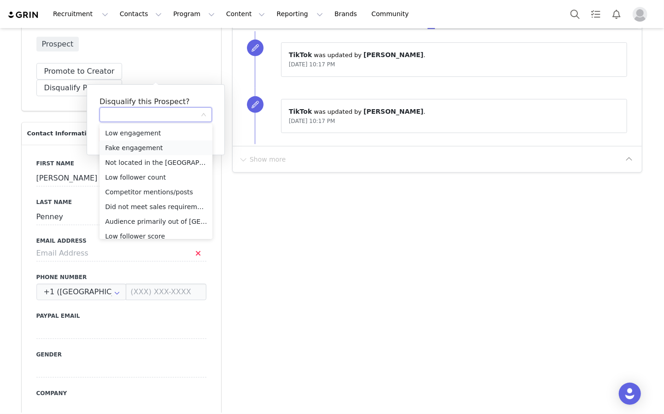
scroll to position [65, 0]
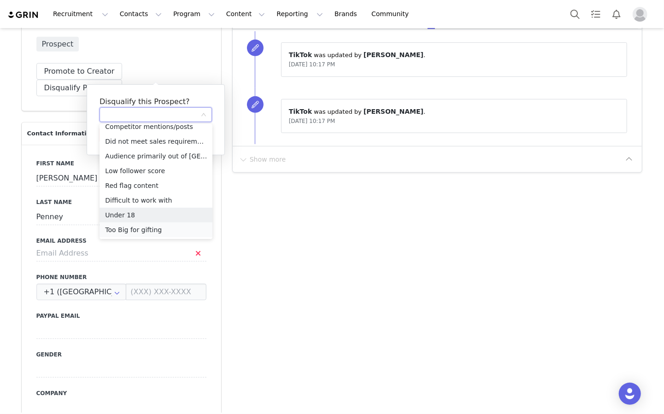
click at [130, 226] on li "Too Big for gifting" at bounding box center [156, 230] width 113 height 15
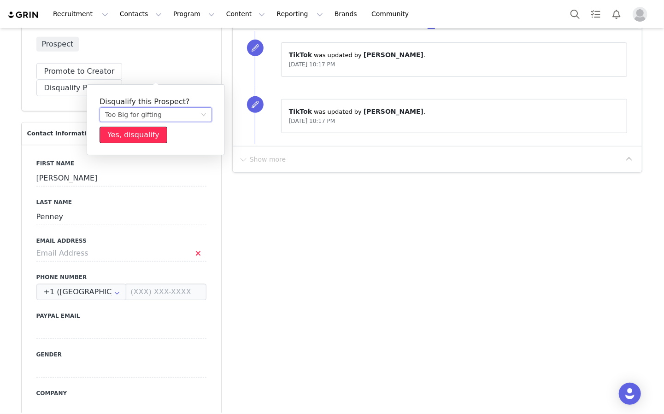
click at [129, 136] on button "Yes, disqualify" at bounding box center [134, 135] width 68 height 17
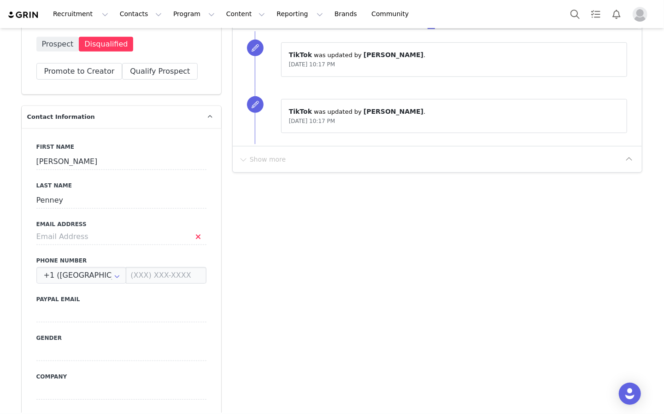
scroll to position [0, 0]
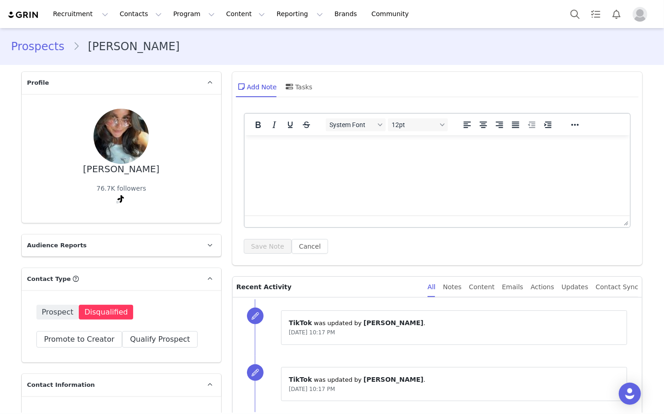
click at [34, 47] on link "Prospects" at bounding box center [42, 46] width 62 height 17
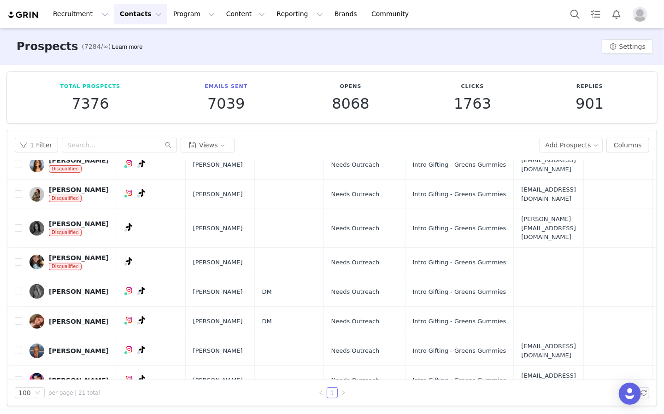
scroll to position [367, 0]
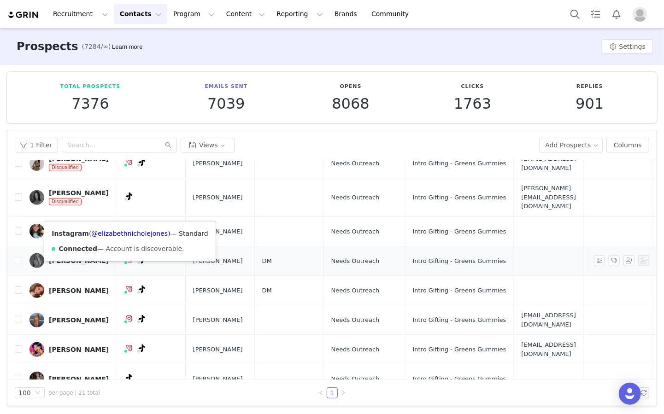
click at [124, 237] on div "Instagram ( @elizabethnicholejones ) — Standard Connected — Account is discover…" at bounding box center [129, 242] width 171 height 40
click at [122, 233] on link "@elizabethnicholejones" at bounding box center [129, 233] width 77 height 7
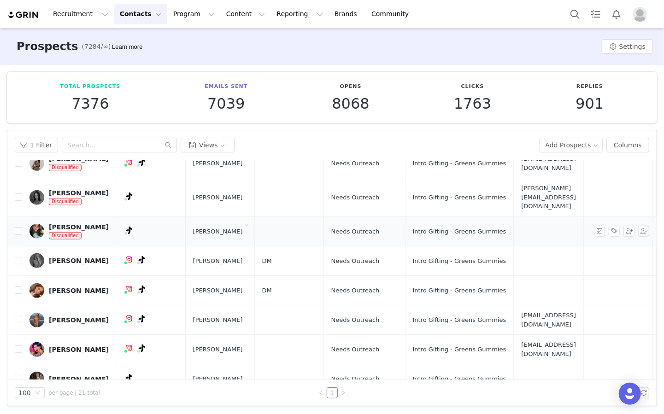
scroll to position [371, 0]
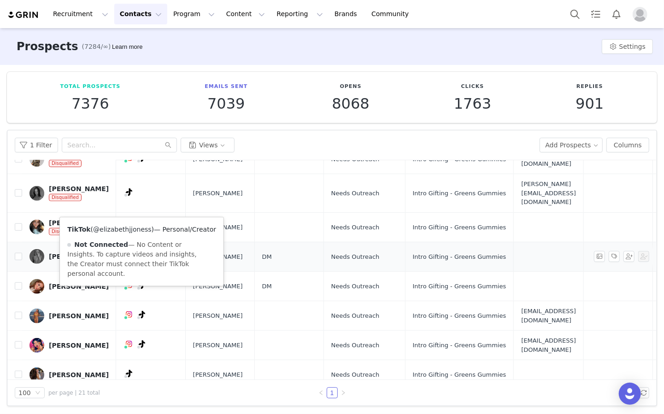
click at [133, 228] on link "@elizabethjjoness" at bounding box center [122, 229] width 59 height 7
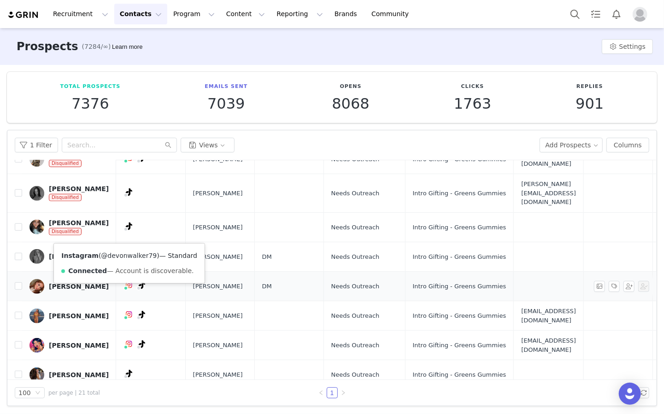
click at [118, 255] on link "@devonwalker79" at bounding box center [129, 255] width 56 height 7
click at [138, 254] on link "@devonwalker75" at bounding box center [122, 255] width 56 height 7
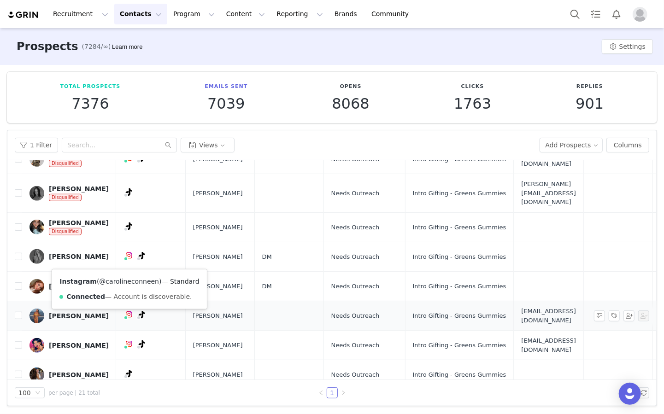
click at [118, 284] on link "@carolineconneen" at bounding box center [129, 281] width 60 height 7
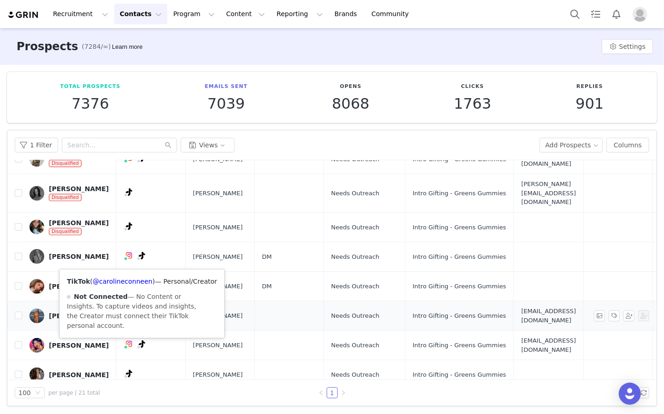
drag, startPoint x: 128, startPoint y: 285, endPoint x: 128, endPoint y: 294, distance: 9.2
click at [128, 285] on div "TikTok ( @carolineconneen ) — Personal/Creator Not Connected — No Content or In…" at bounding box center [141, 304] width 165 height 69
click at [130, 284] on link "@carolineconneen" at bounding box center [123, 281] width 60 height 7
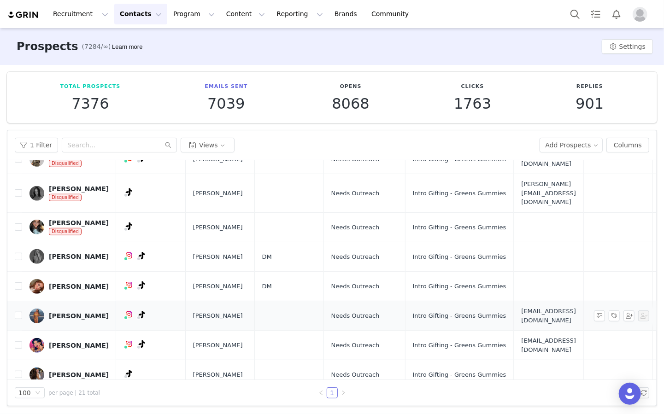
scroll to position [0, 0]
click at [86, 313] on div "[PERSON_NAME]" at bounding box center [79, 316] width 60 height 7
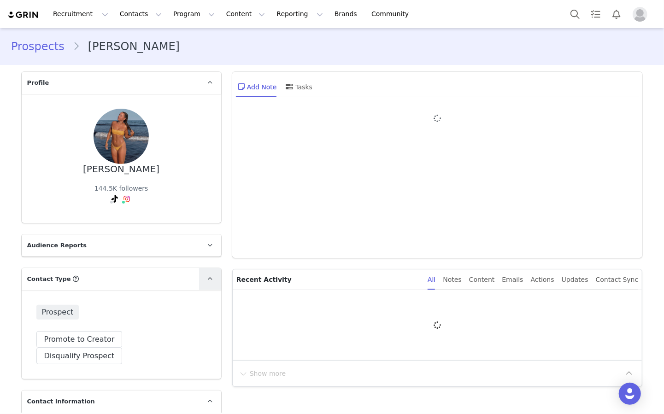
type input "+1 ([GEOGRAPHIC_DATA])"
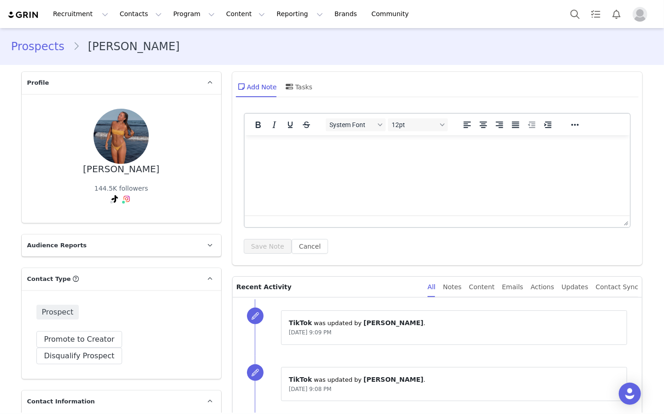
click at [33, 44] on link "Prospects" at bounding box center [42, 46] width 62 height 17
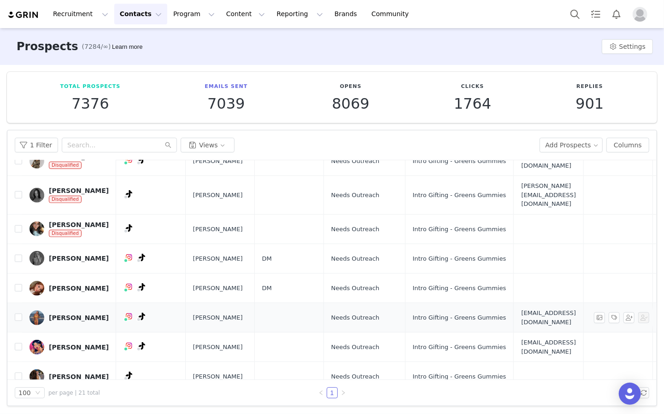
click at [255, 303] on td at bounding box center [288, 318] width 69 height 30
drag, startPoint x: 224, startPoint y: 267, endPoint x: 83, endPoint y: 265, distance: 141.1
click at [223, 313] on span "[PERSON_NAME]" at bounding box center [218, 317] width 50 height 9
click at [77, 314] on div "[PERSON_NAME]" at bounding box center [79, 317] width 60 height 7
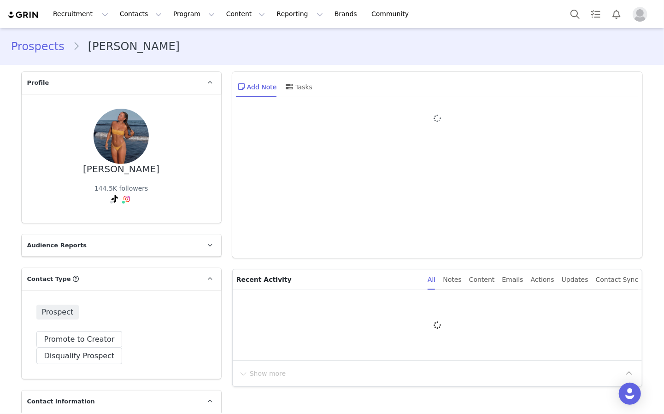
type input "+1 ([GEOGRAPHIC_DATA])"
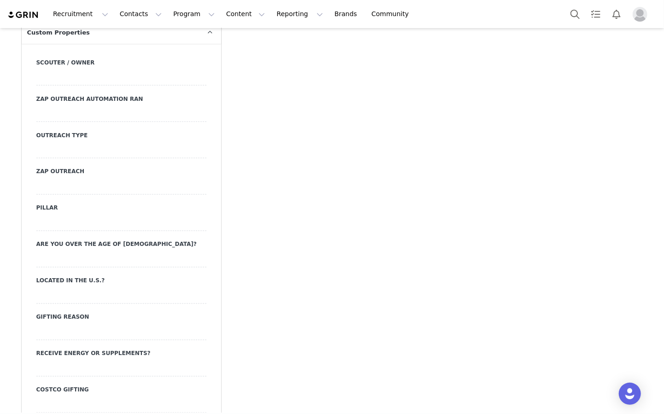
scroll to position [907, 0]
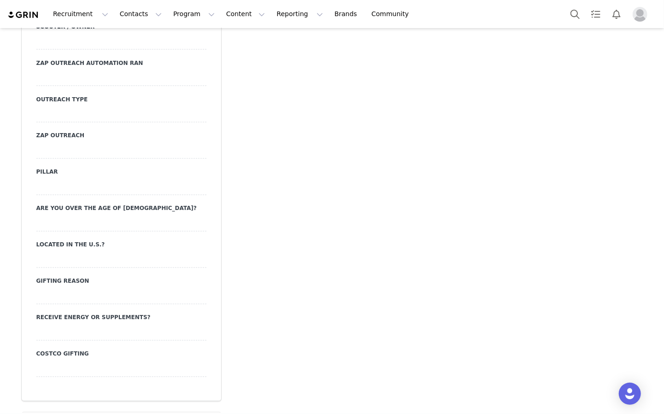
click at [63, 106] on div at bounding box center [121, 114] width 170 height 17
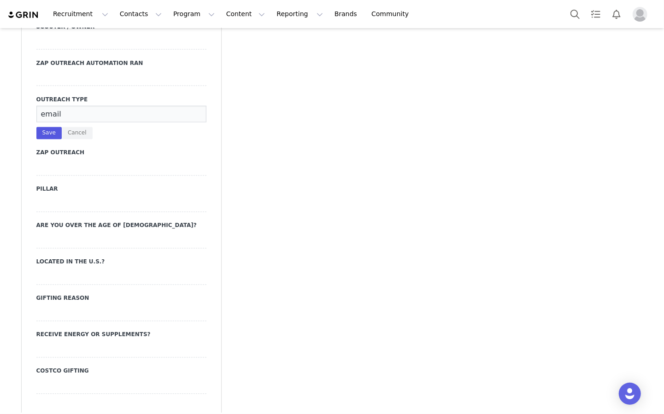
type input "email"
click at [47, 127] on button "Save" at bounding box center [48, 133] width 25 height 12
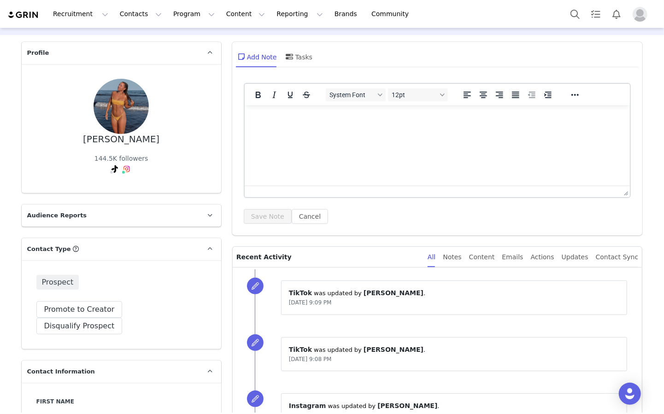
scroll to position [0, 0]
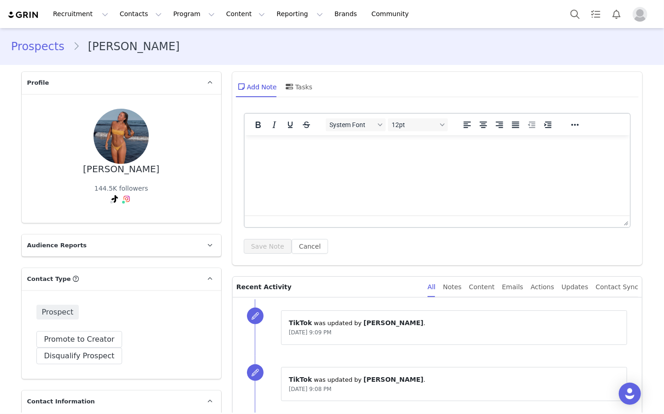
click at [30, 45] on link "Prospects" at bounding box center [42, 46] width 62 height 17
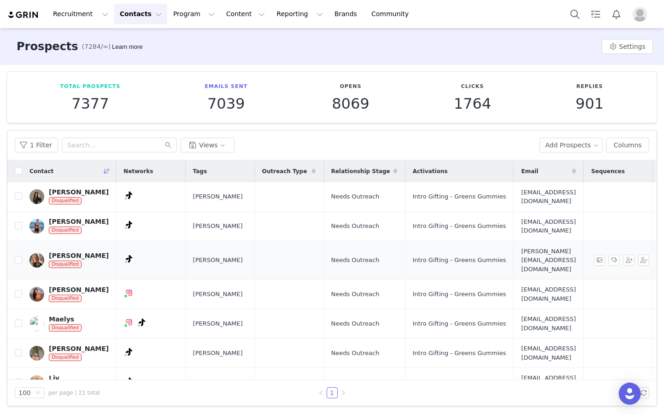
scroll to position [371, 0]
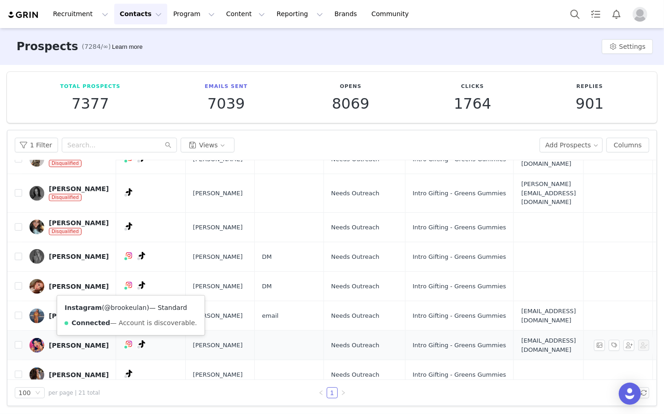
click at [123, 306] on link "@brookeulan" at bounding box center [125, 307] width 42 height 7
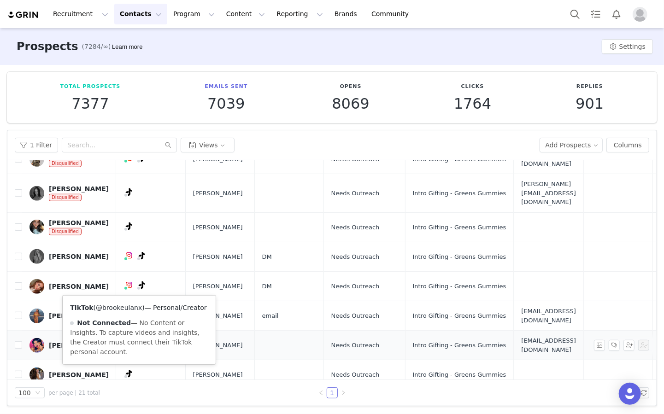
click at [122, 308] on link "@brookeulanx" at bounding box center [119, 307] width 46 height 7
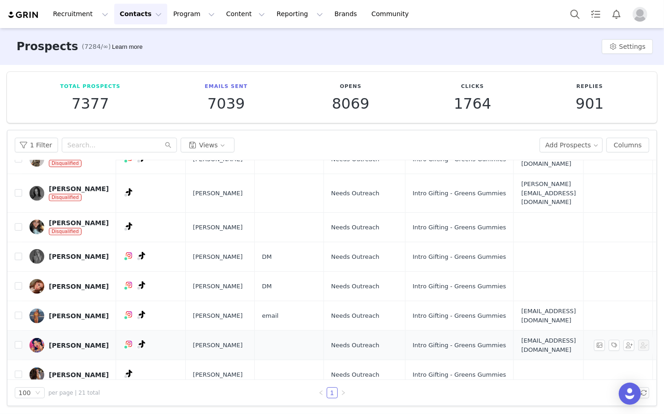
scroll to position [0, 0]
click at [63, 342] on div "[PERSON_NAME]" at bounding box center [79, 345] width 60 height 7
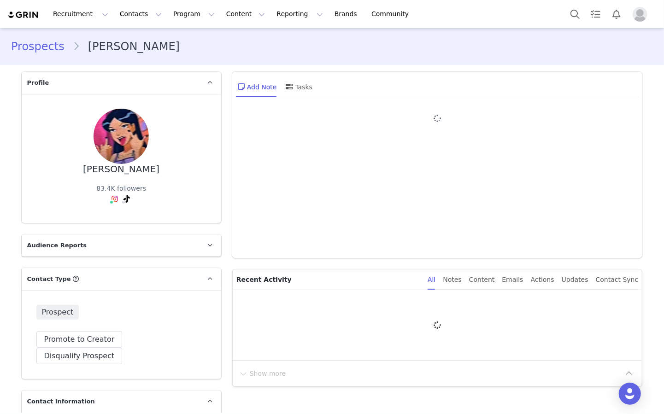
type input "+1 ([GEOGRAPHIC_DATA])"
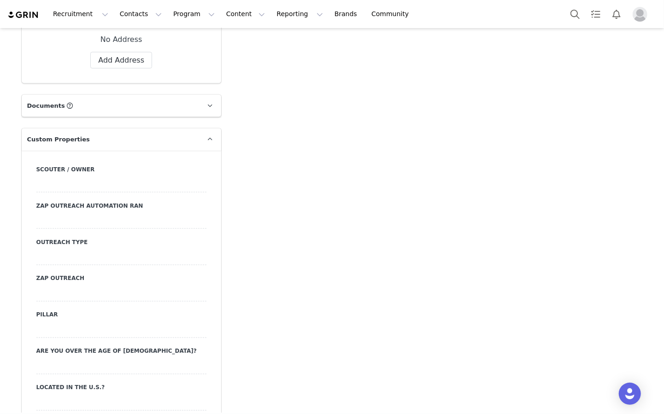
scroll to position [790, 0]
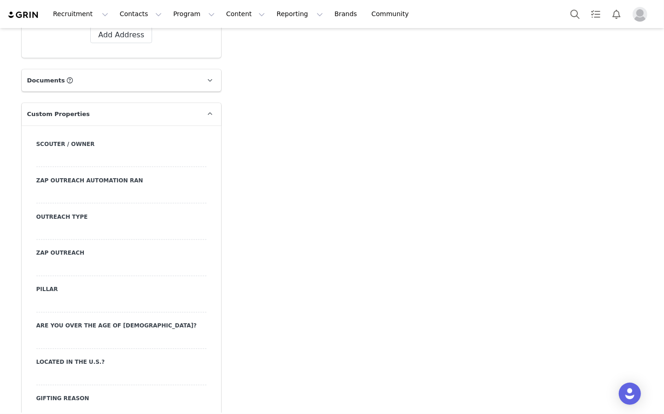
click at [84, 224] on div at bounding box center [121, 232] width 170 height 17
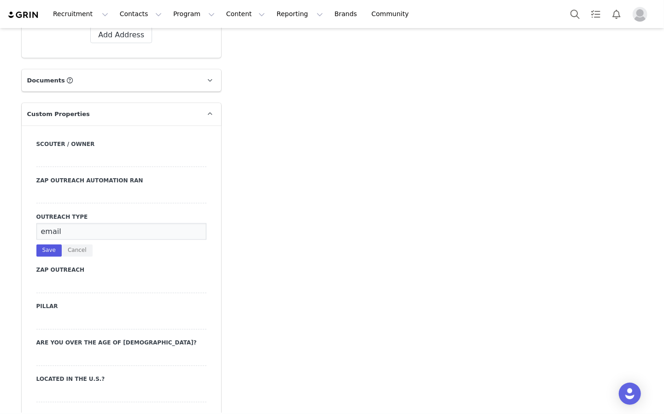
type input "email"
click at [52, 245] on button "Save" at bounding box center [48, 251] width 25 height 12
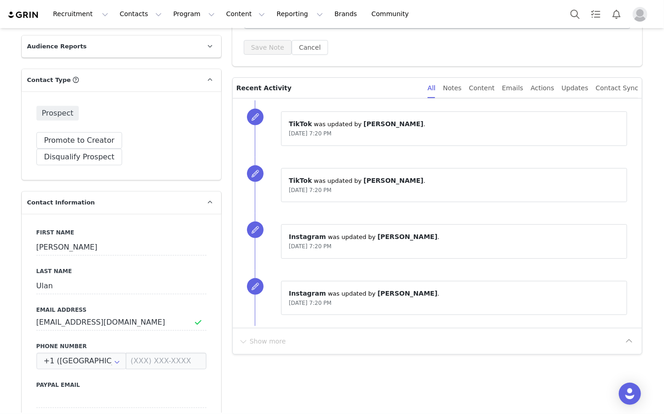
scroll to position [0, 0]
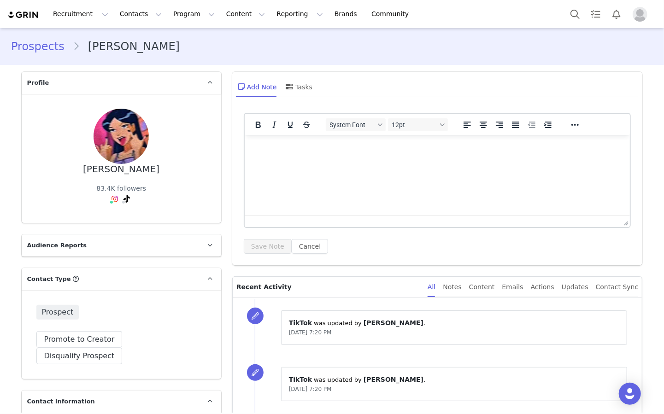
click at [35, 52] on link "Prospects" at bounding box center [42, 46] width 62 height 17
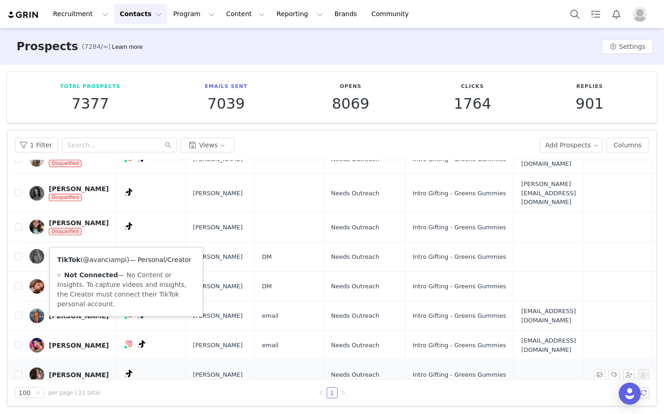
click at [106, 258] on link "@avanciampi" at bounding box center [105, 259] width 44 height 7
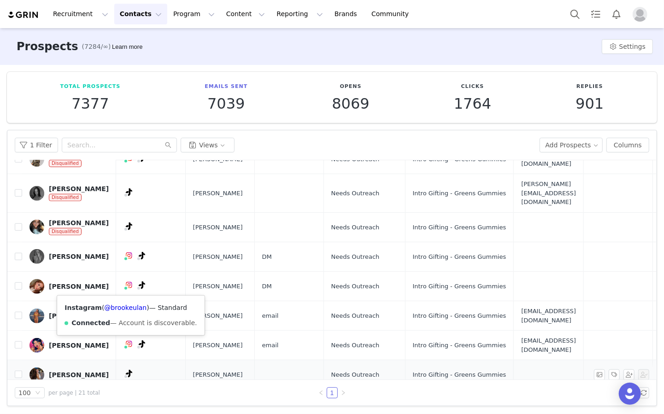
click at [42, 368] on img at bounding box center [37, 375] width 15 height 15
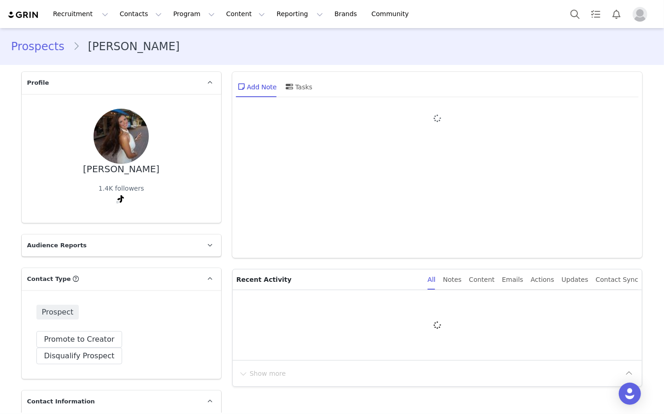
type input "+1 ([GEOGRAPHIC_DATA])"
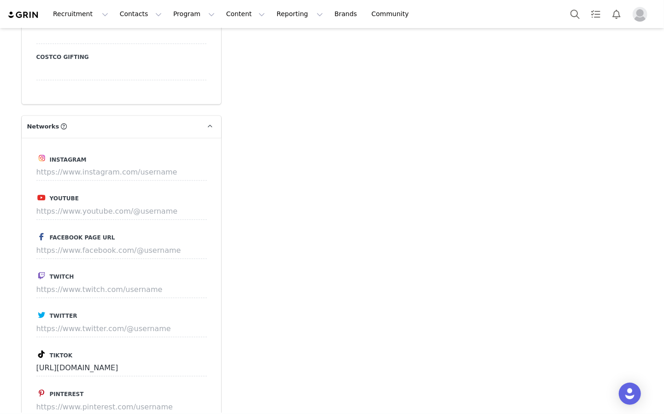
scroll to position [1214, 0]
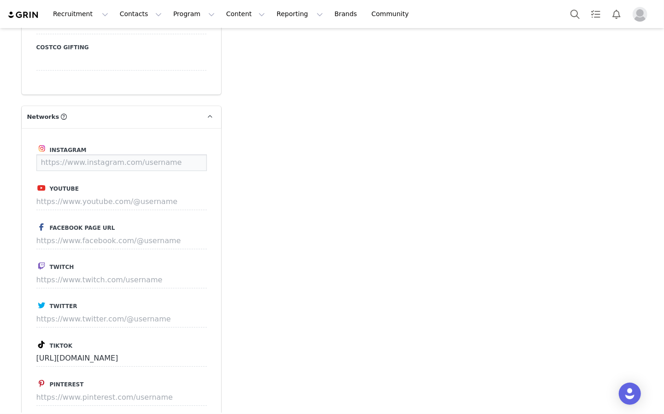
click at [83, 154] on input at bounding box center [121, 162] width 171 height 17
paste input "[URL][DOMAIN_NAME][DOMAIN_NAME][PERSON_NAME]"
click at [188, 154] on button "Save" at bounding box center [190, 162] width 34 height 17
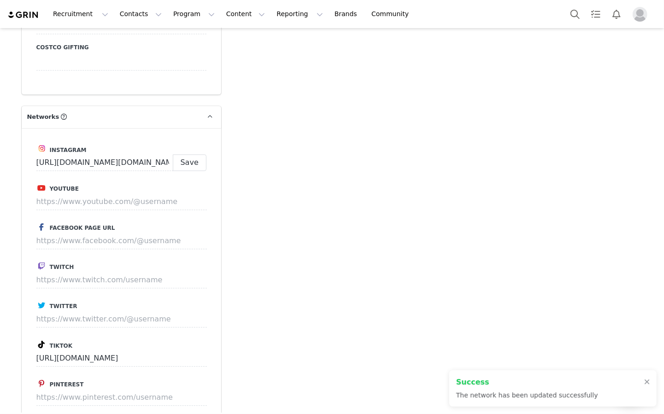
type input "[URL][DOMAIN_NAME][DOMAIN_NAME][PERSON_NAME]"
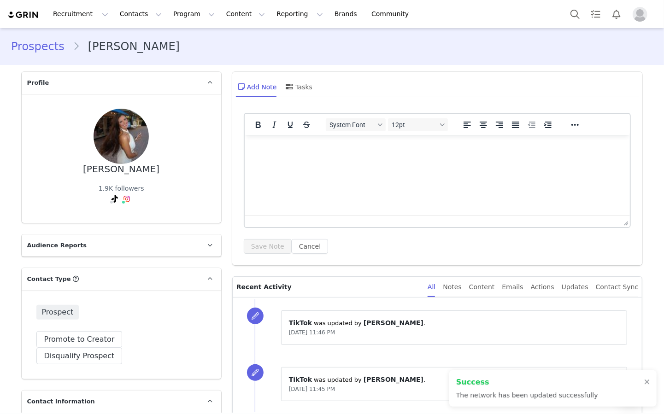
click at [30, 55] on div "Prospects [PERSON_NAME]" at bounding box center [332, 46] width 664 height 31
click at [30, 47] on link "Prospects" at bounding box center [42, 46] width 62 height 17
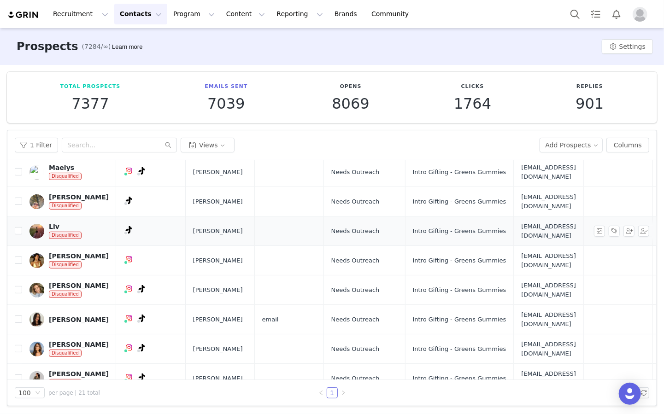
scroll to position [371, 0]
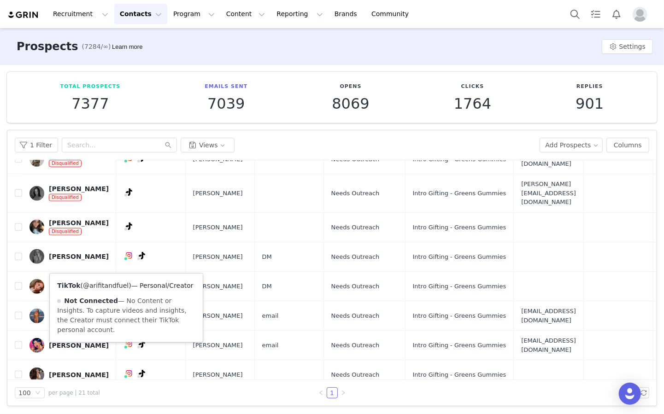
click at [108, 288] on link "@arifitandfuel" at bounding box center [106, 285] width 46 height 7
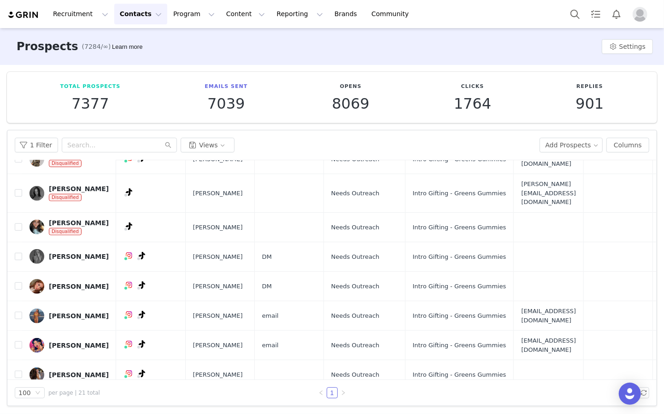
click at [71, 401] on div "[PERSON_NAME]" at bounding box center [79, 404] width 60 height 7
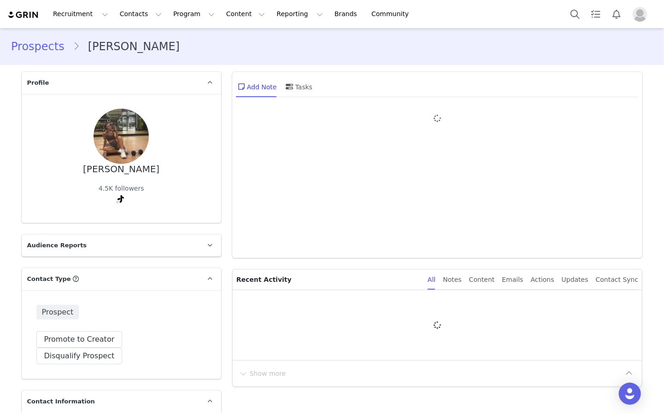
type input "+1 ([GEOGRAPHIC_DATA])"
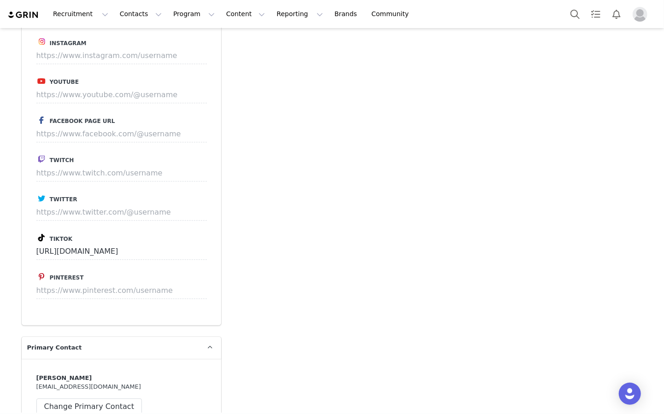
scroll to position [1240, 0]
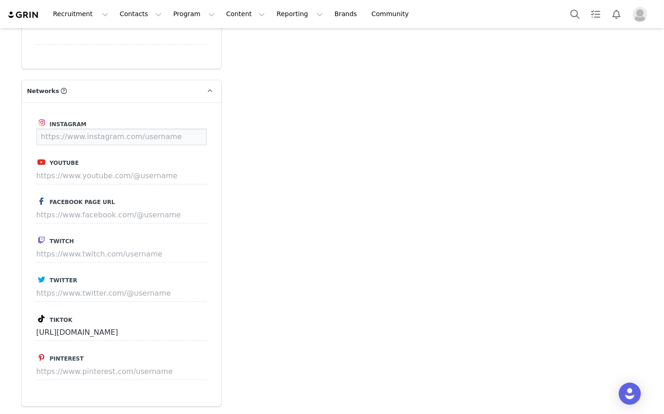
click at [57, 129] on input at bounding box center [121, 137] width 171 height 17
paste input "[URL][DOMAIN_NAME]"
click at [201, 129] on button "Save" at bounding box center [190, 137] width 34 height 17
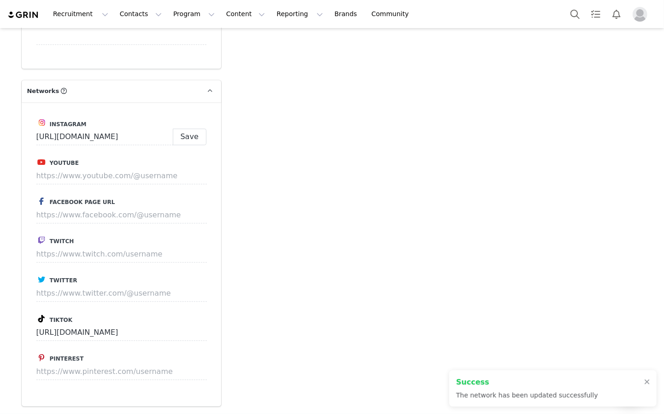
type input "[URL][DOMAIN_NAME]"
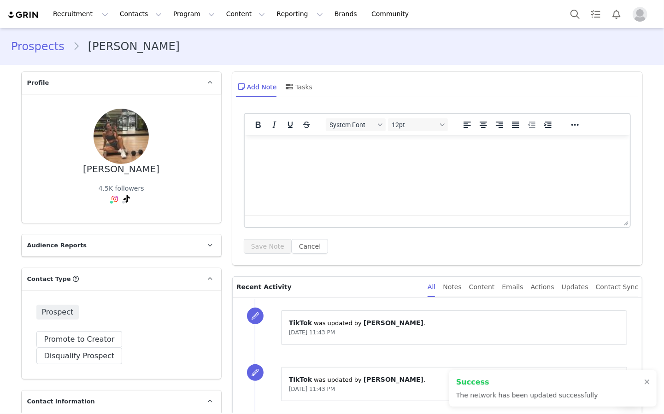
click at [20, 53] on link "Prospects" at bounding box center [42, 46] width 62 height 17
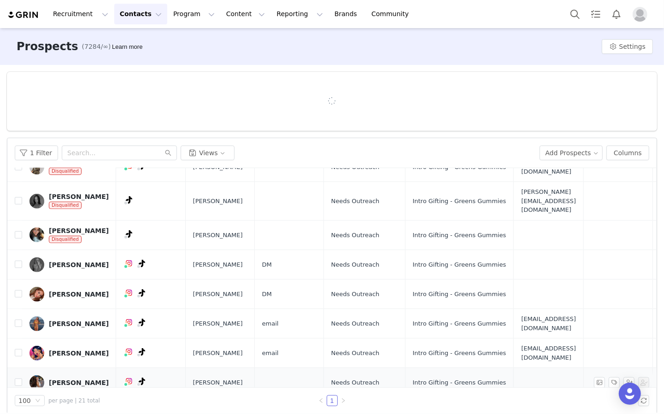
scroll to position [8, 0]
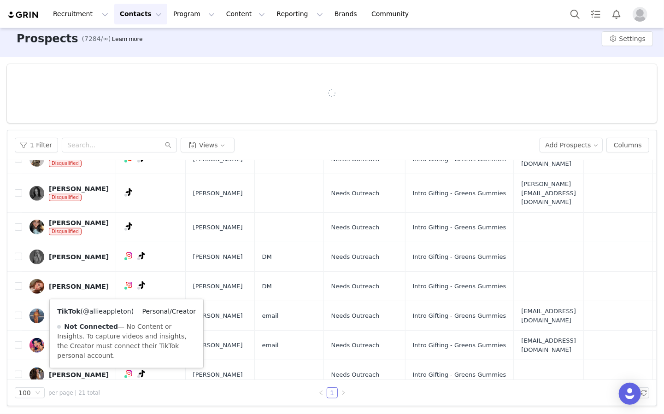
click at [101, 308] on link "@allieappleton" at bounding box center [107, 311] width 48 height 7
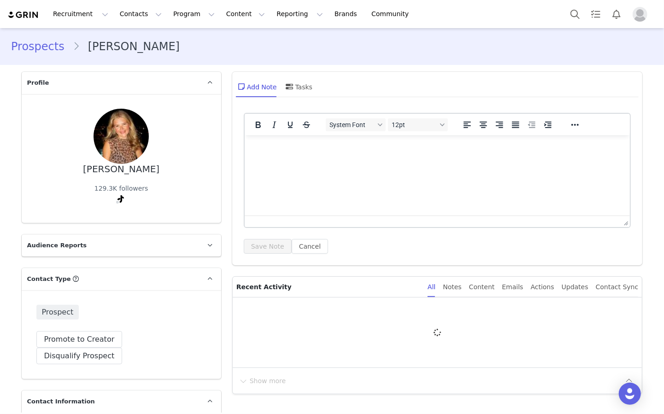
type input "+1 ([GEOGRAPHIC_DATA])"
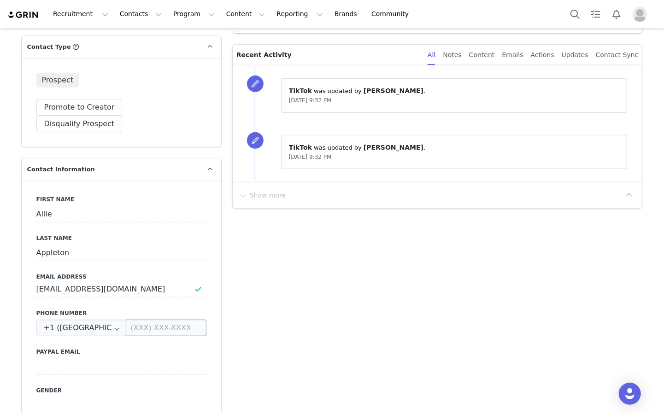
scroll to position [146, 0]
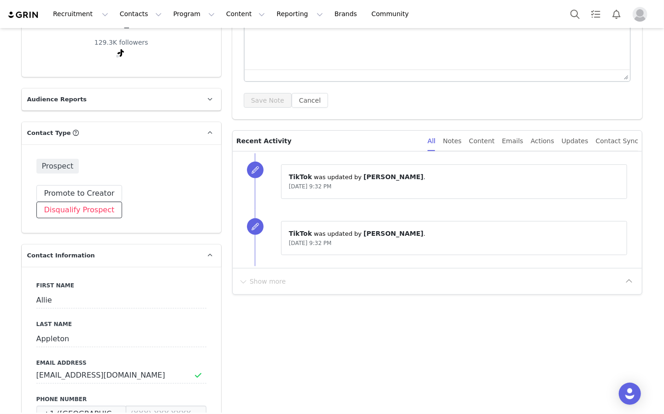
click at [123, 202] on button "Disqualify Prospect" at bounding box center [79, 210] width 86 height 17
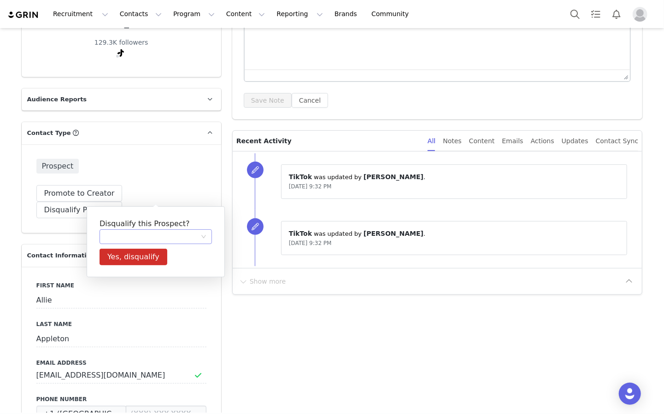
click at [161, 239] on div at bounding box center [152, 237] width 95 height 14
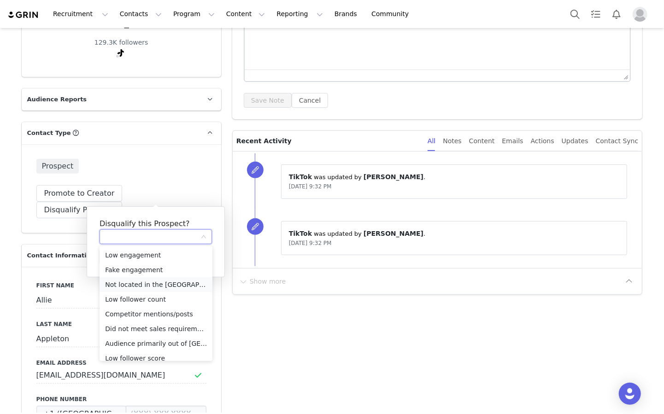
scroll to position [65, 0]
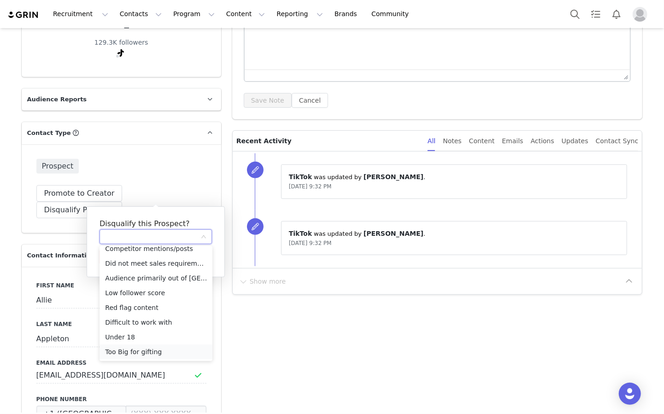
click at [133, 350] on li "Too Big for gifting" at bounding box center [156, 352] width 113 height 15
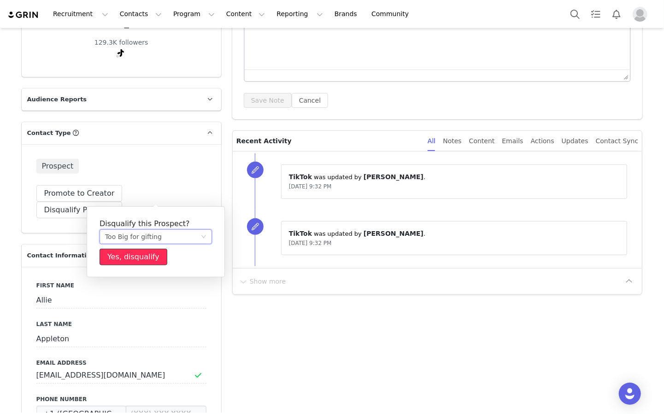
click at [124, 261] on button "Yes, disqualify" at bounding box center [134, 257] width 68 height 17
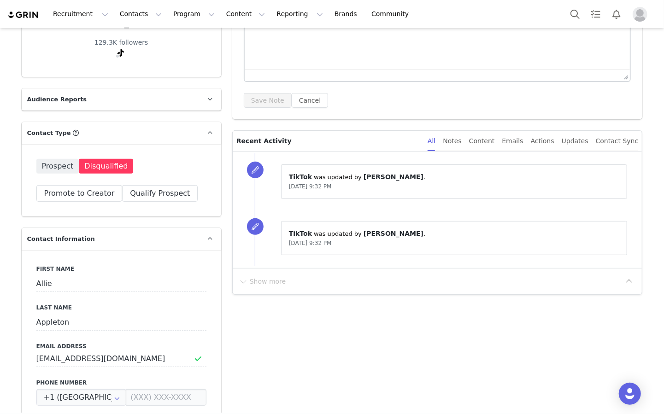
scroll to position [0, 0]
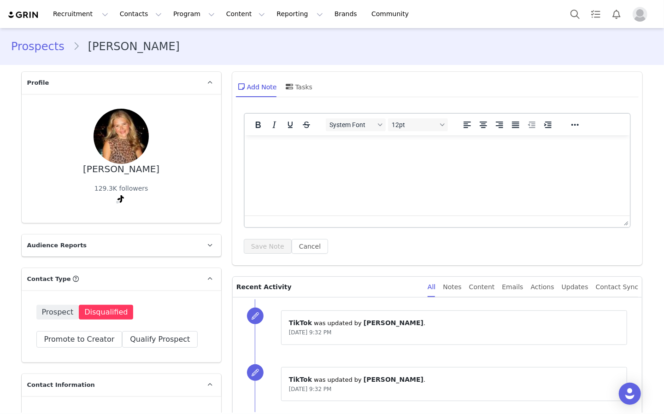
click at [29, 39] on link "Prospects" at bounding box center [42, 46] width 62 height 17
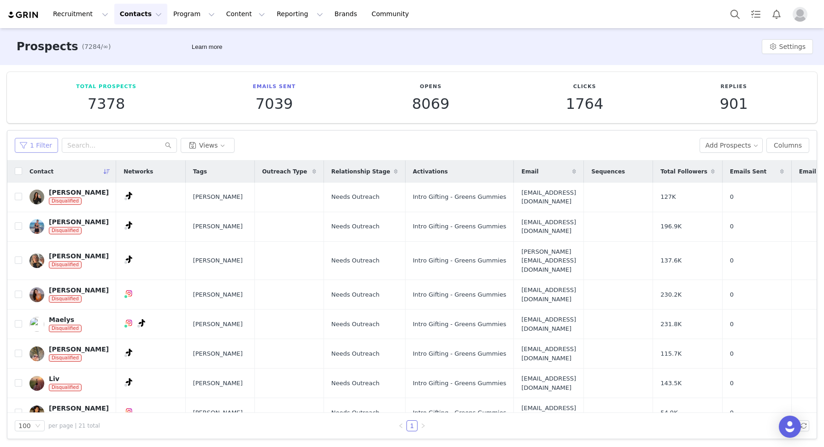
click at [38, 143] on button "1 Filter" at bounding box center [36, 145] width 43 height 15
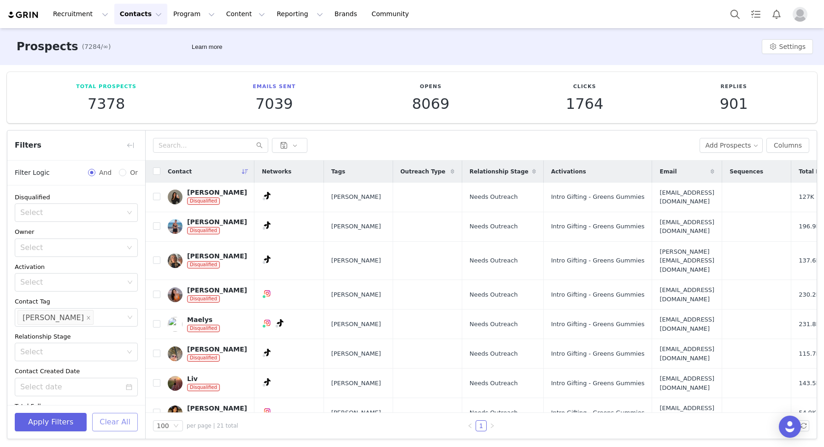
click at [116, 422] on button "Clear All" at bounding box center [115, 422] width 46 height 18
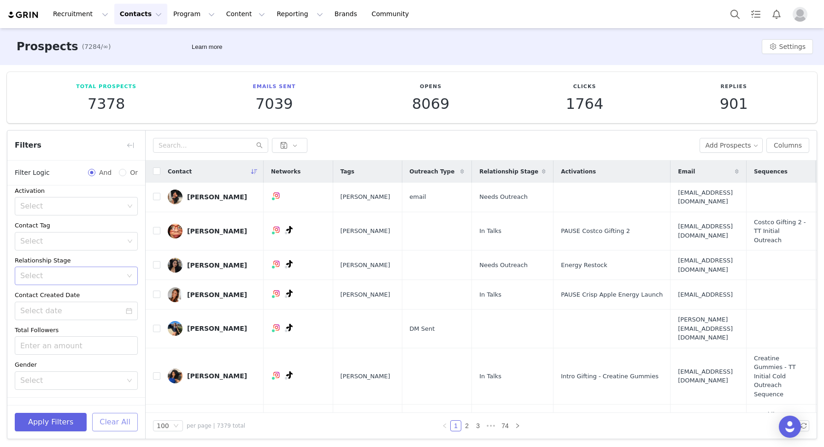
scroll to position [97, 0]
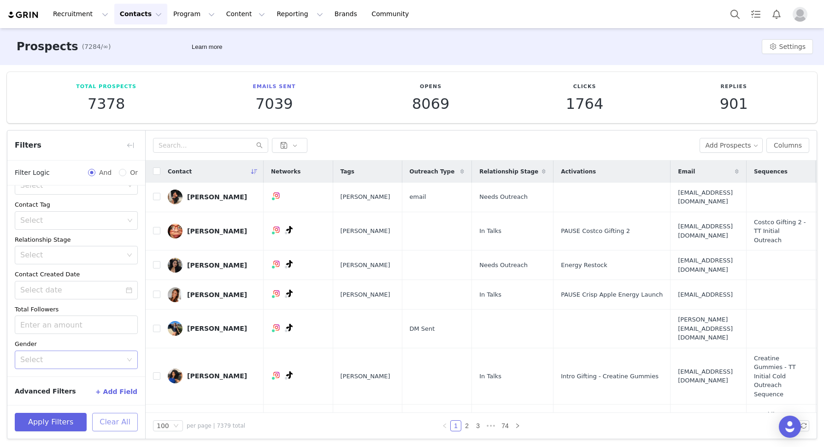
click at [84, 355] on div "Select" at bounding box center [71, 359] width 102 height 9
click at [83, 333] on div "Disqualified Select Owner Select Activation Select Contact Tag Select Relations…" at bounding box center [76, 233] width 138 height 288
click at [111, 386] on button "+ Add Field" at bounding box center [116, 391] width 43 height 15
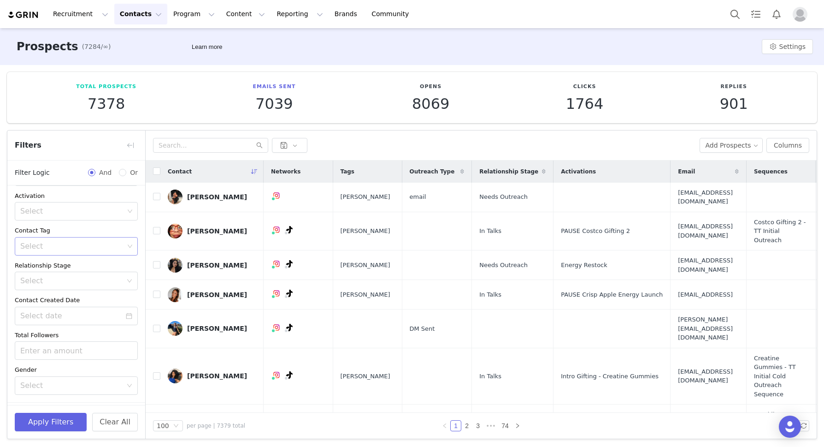
scroll to position [66, 0]
click at [64, 287] on div "Select" at bounding box center [71, 285] width 102 height 9
click at [62, 300] on li "Needs Outreach" at bounding box center [76, 305] width 123 height 15
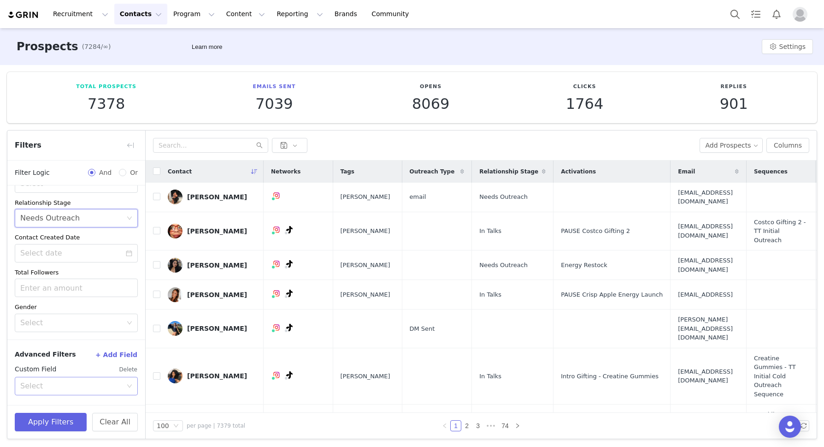
click at [86, 377] on div "Select" at bounding box center [73, 386] width 106 height 18
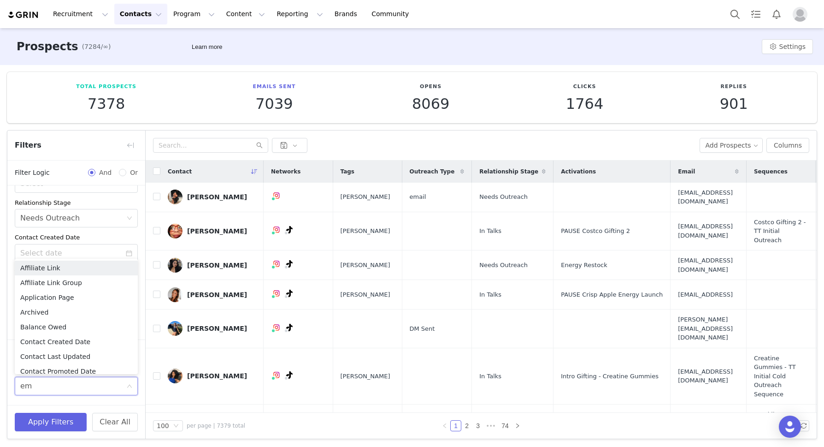
type input "ema"
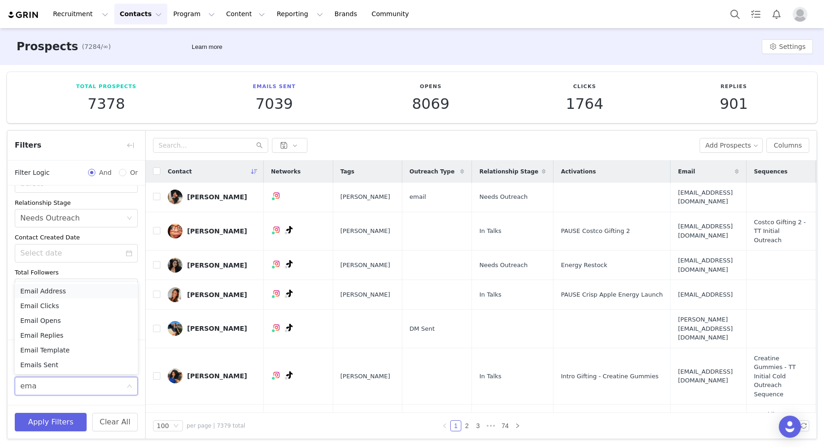
click at [71, 290] on li "Email Address" at bounding box center [76, 290] width 123 height 15
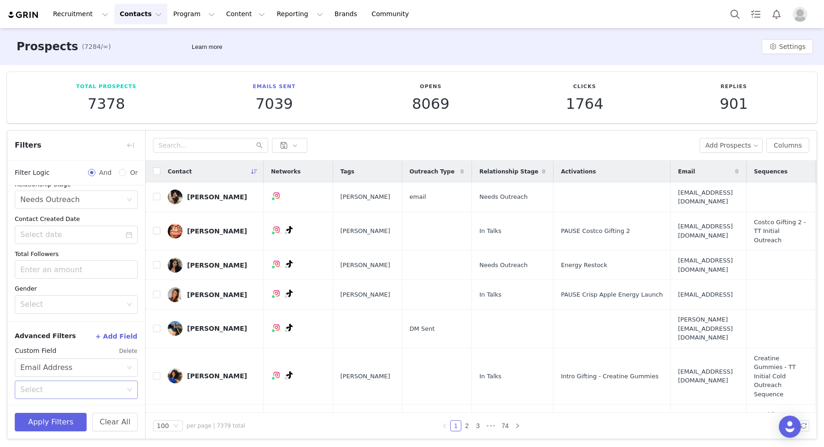
click at [57, 385] on div "Select" at bounding box center [71, 389] width 102 height 9
click at [38, 420] on li "Is not available" at bounding box center [76, 423] width 123 height 15
click at [124, 336] on button "+ Add Field" at bounding box center [116, 336] width 43 height 15
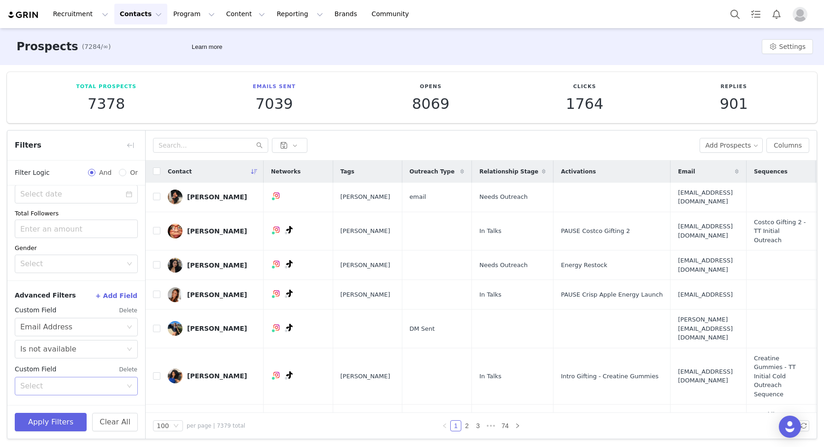
click at [86, 381] on div "Select" at bounding box center [71, 385] width 102 height 9
type input "your"
click at [69, 401] on li "Your Properties" at bounding box center [76, 405] width 123 height 15
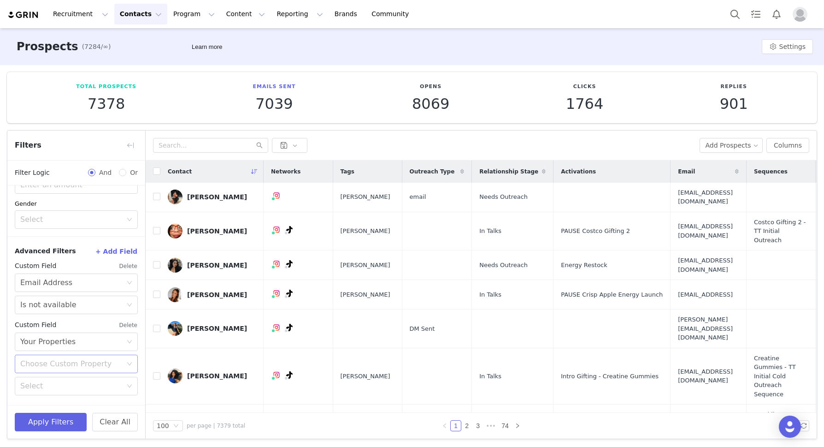
click at [71, 360] on div "Choose Custom Property" at bounding box center [71, 363] width 102 height 9
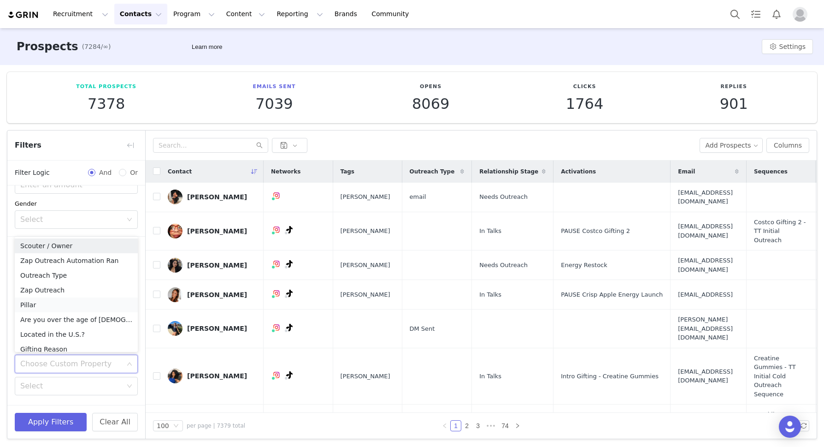
scroll to position [5, 0]
click at [67, 266] on li "Outreach Type" at bounding box center [76, 270] width 123 height 15
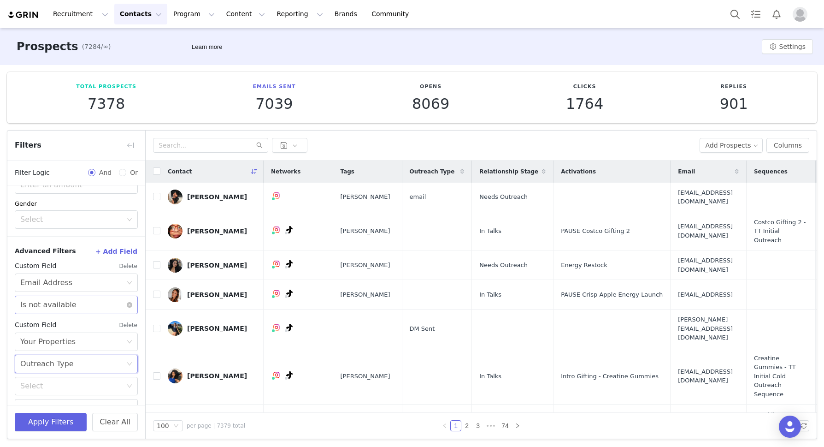
scroll to position [255, 0]
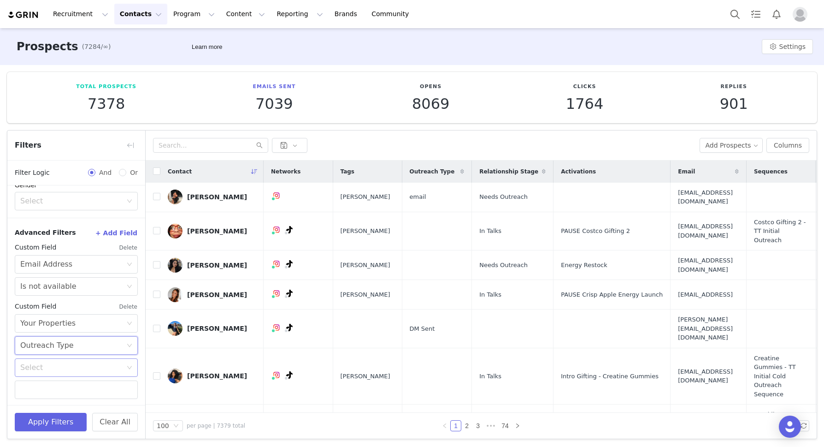
click at [63, 363] on div "Select" at bounding box center [71, 367] width 102 height 9
click at [68, 385] on li "Is" at bounding box center [76, 386] width 123 height 15
click at [63, 384] on input "text" at bounding box center [76, 389] width 123 height 18
type input "dm"
click at [41, 422] on button "Apply Filters" at bounding box center [51, 422] width 72 height 18
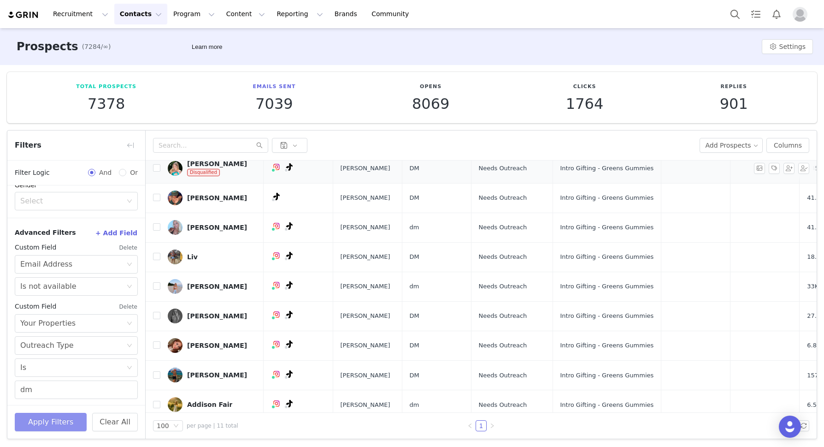
scroll to position [0, 0]
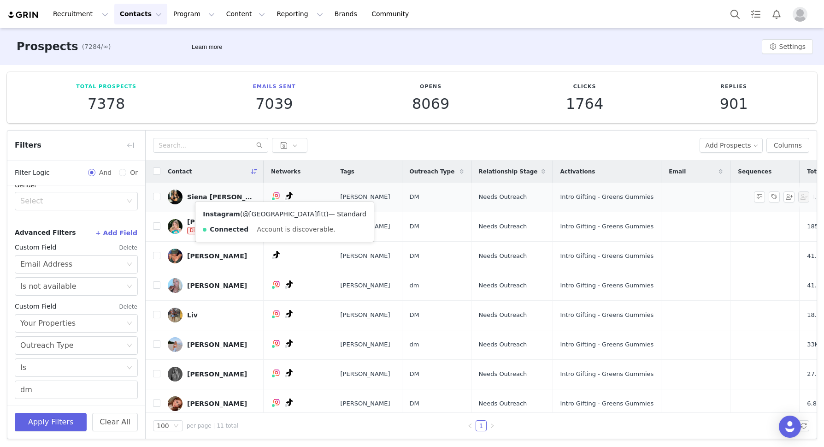
click at [261, 213] on link "@[GEOGRAPHIC_DATA]fitt" at bounding box center [283, 213] width 83 height 7
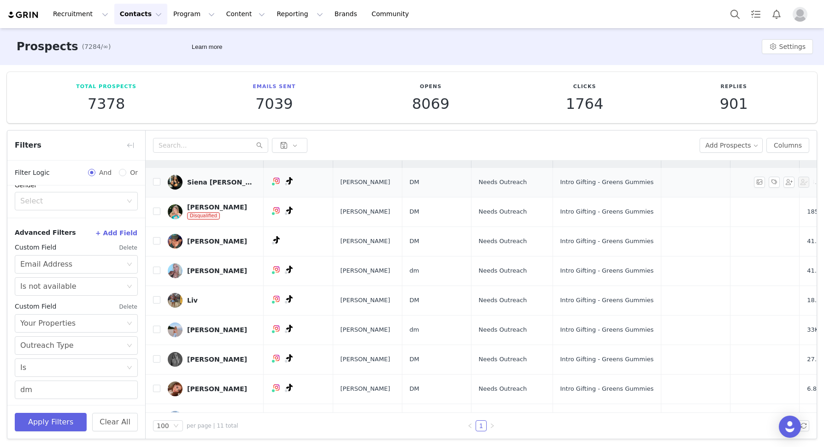
click at [220, 181] on div "Siena [PERSON_NAME]" at bounding box center [221, 181] width 69 height 7
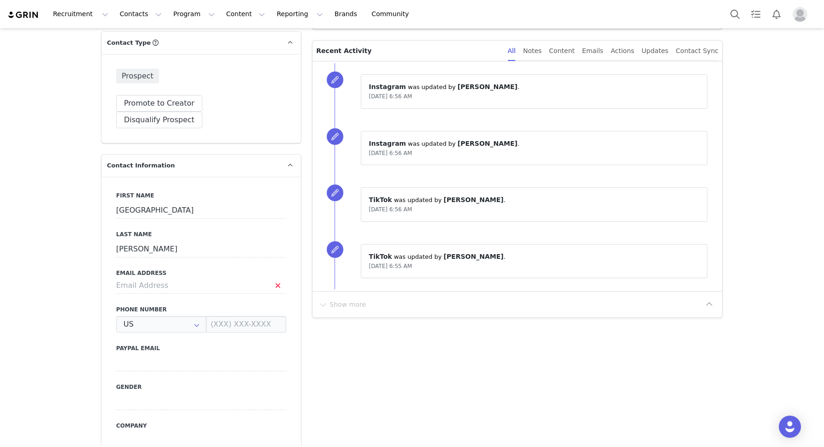
type input "+1 ([GEOGRAPHIC_DATA])"
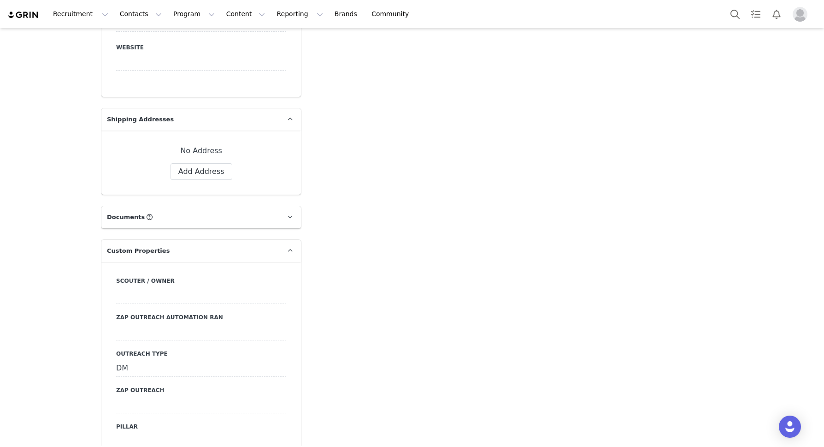
scroll to position [753, 0]
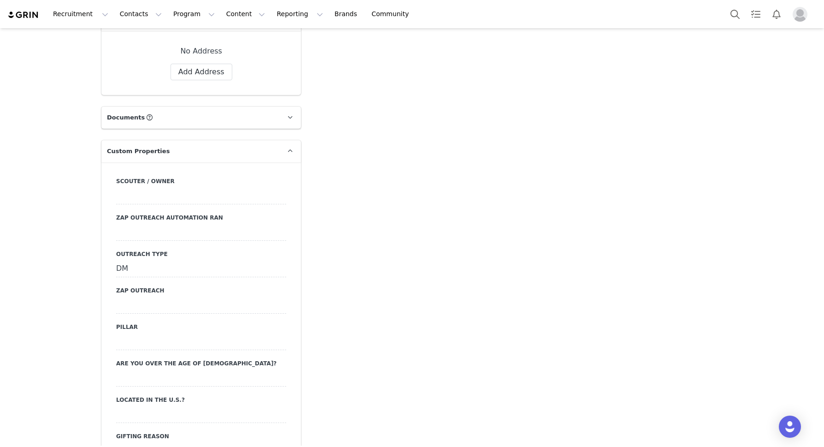
click at [154, 260] on div "DM" at bounding box center [201, 268] width 170 height 17
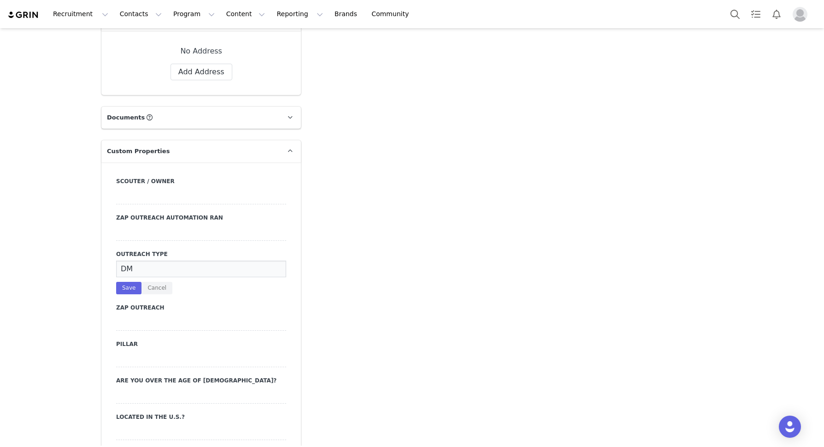
click at [154, 260] on input "DM" at bounding box center [201, 268] width 170 height 17
type input "email"
click at [132, 282] on button "Save" at bounding box center [128, 288] width 25 height 12
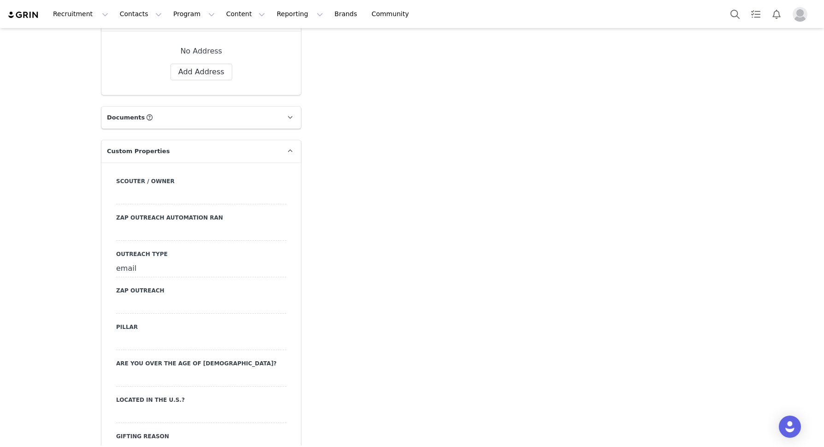
scroll to position [0, 0]
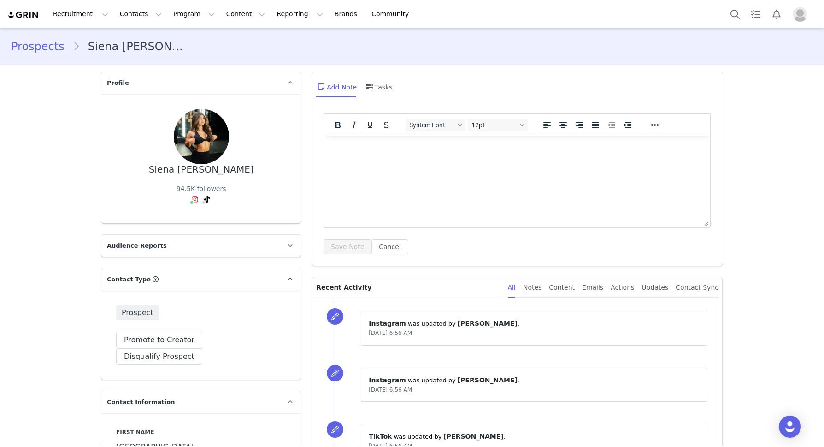
click at [35, 48] on link "Prospects" at bounding box center [42, 46] width 62 height 17
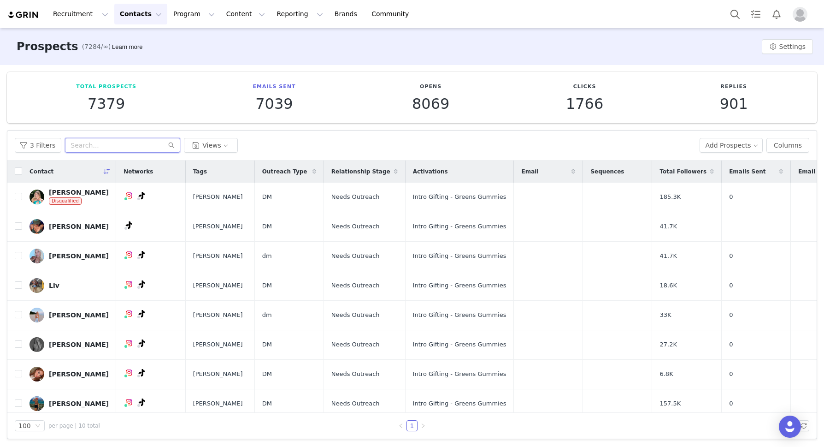
click at [110, 149] on input "text" at bounding box center [122, 145] width 115 height 15
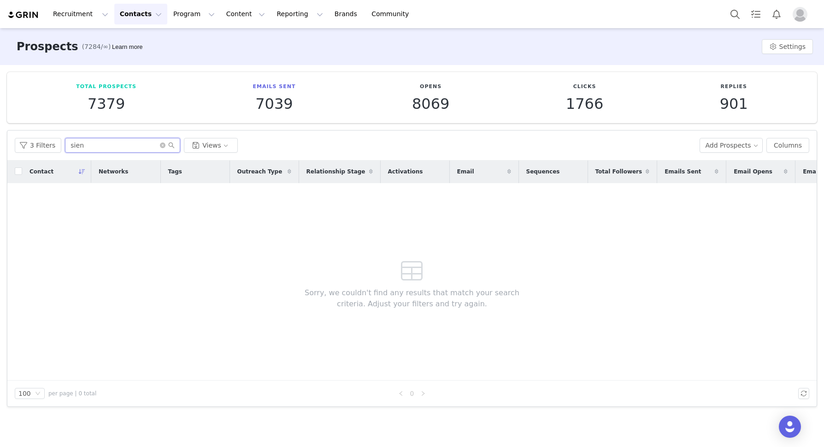
click at [90, 144] on input "sien" at bounding box center [122, 145] width 115 height 15
paste input "[PERSON_NAME]"
type input "siena.fitt"
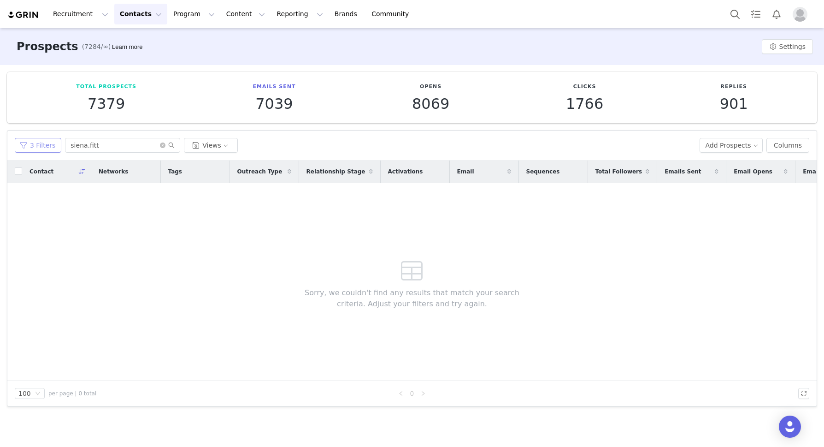
click at [35, 145] on button "3 Filters" at bounding box center [38, 145] width 47 height 15
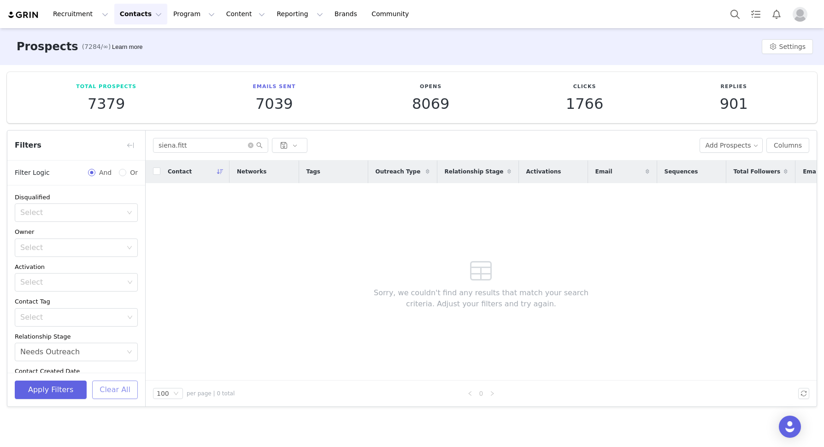
click at [117, 391] on button "Clear All" at bounding box center [115, 389] width 46 height 18
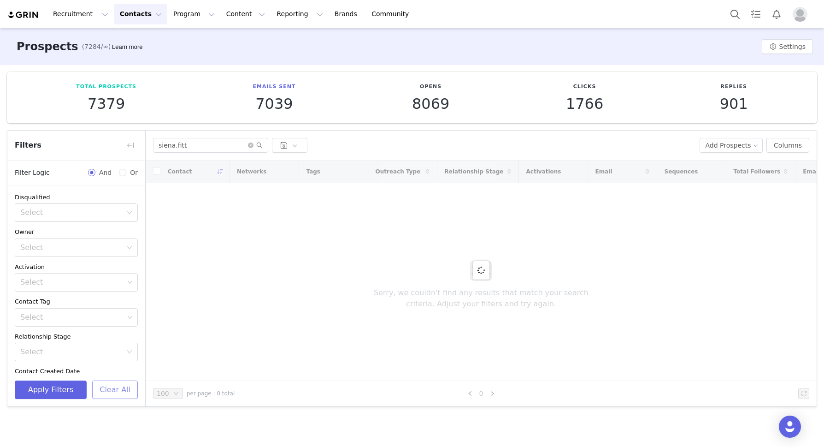
click at [117, 393] on button "Clear All" at bounding box center [115, 389] width 46 height 18
click at [112, 391] on button "Clear All" at bounding box center [115, 389] width 46 height 18
click at [58, 390] on button "Apply Filters" at bounding box center [51, 389] width 72 height 18
click at [108, 390] on button "Clear All" at bounding box center [115, 389] width 46 height 18
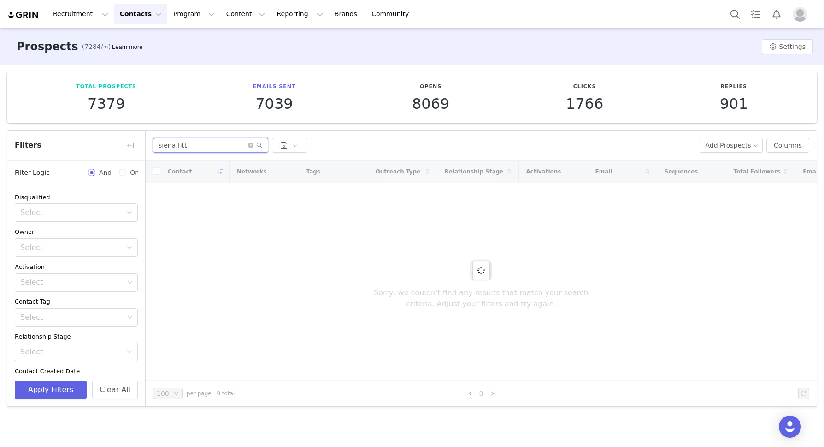
click at [207, 143] on input "siena.fitt" at bounding box center [210, 145] width 115 height 15
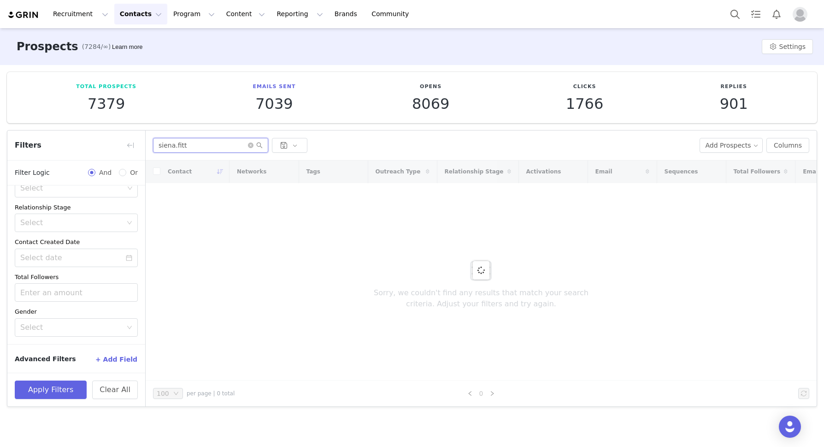
click at [224, 142] on input "siena.fitt" at bounding box center [210, 145] width 115 height 15
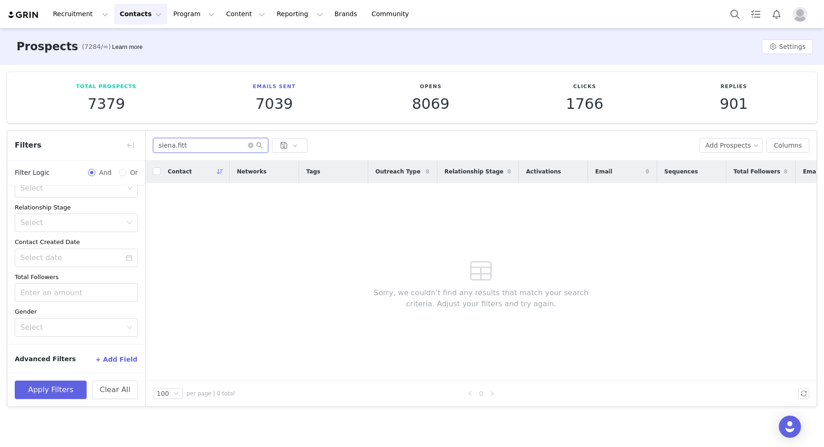
click at [211, 144] on input "siena.fitt" at bounding box center [210, 145] width 115 height 15
click at [226, 158] on div "siena.fitt Add Prospects Columns" at bounding box center [481, 145] width 671 height 30
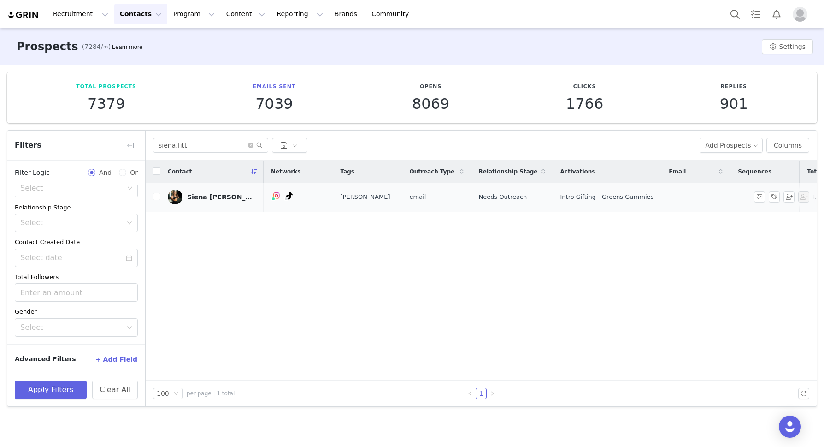
click at [204, 197] on div "Siena [PERSON_NAME]" at bounding box center [221, 196] width 69 height 7
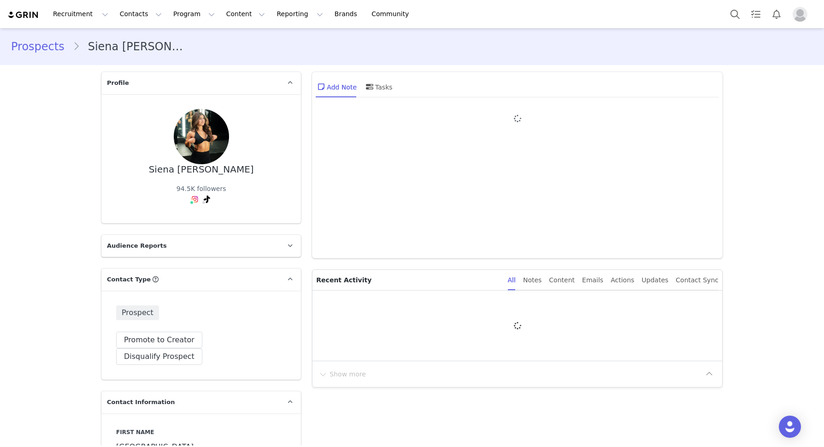
type input "+1 ([GEOGRAPHIC_DATA])"
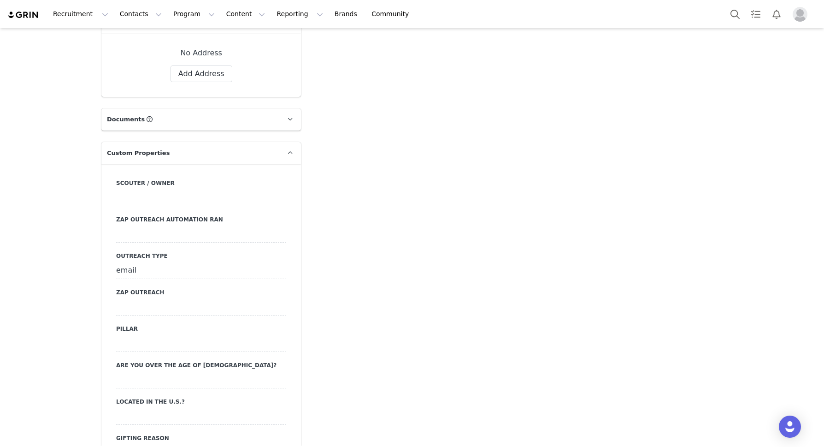
scroll to position [891, 0]
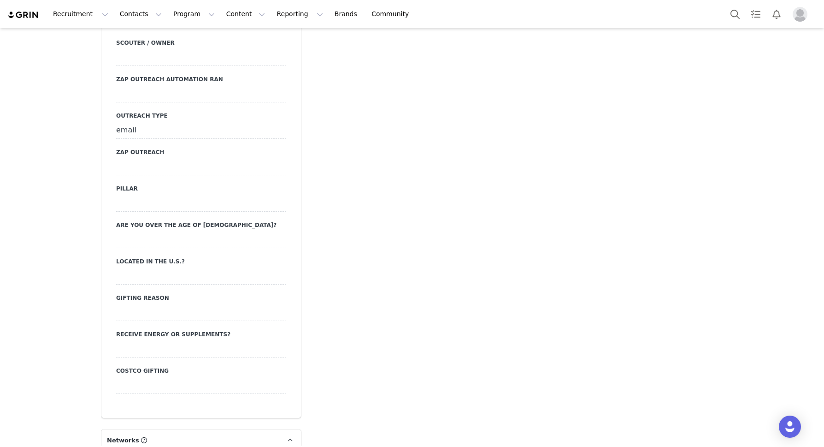
click at [130, 122] on div "email" at bounding box center [201, 130] width 170 height 17
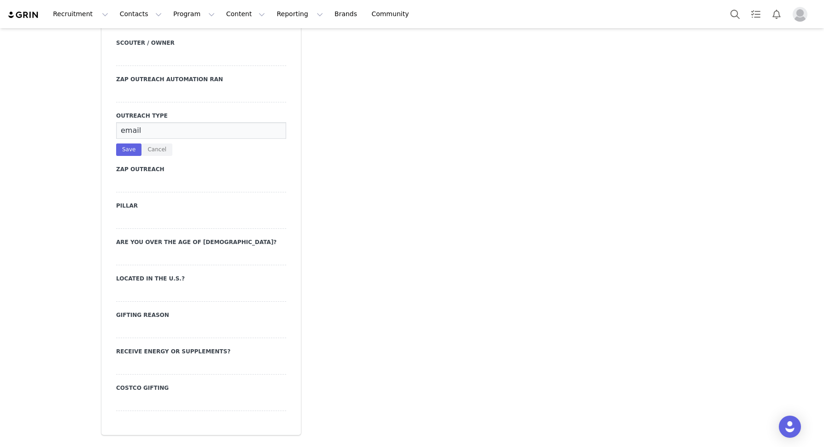
click at [130, 122] on input "email" at bounding box center [201, 130] width 170 height 17
type input "e"
type input "sent"
click at [122, 143] on button "Save" at bounding box center [128, 149] width 25 height 12
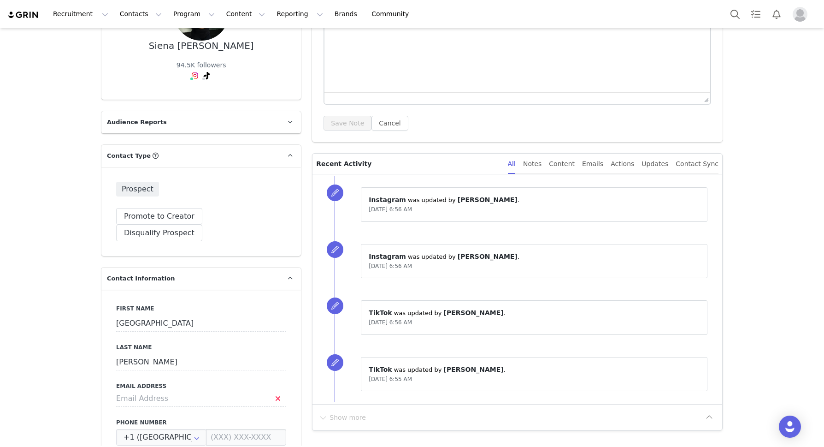
scroll to position [0, 0]
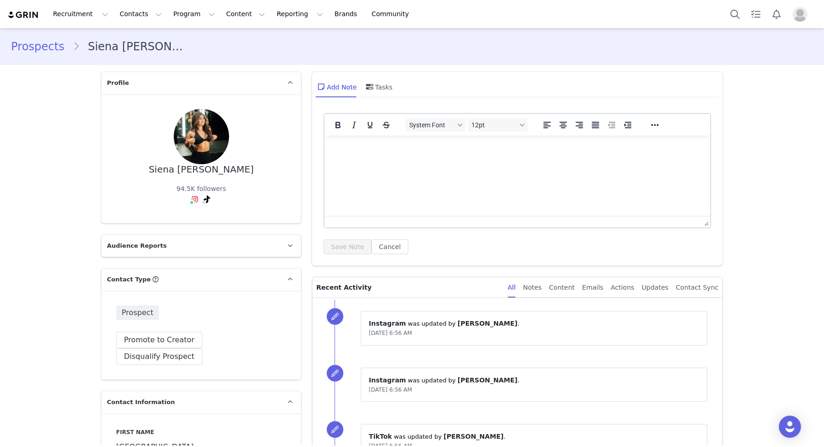
click at [35, 47] on link "Prospects" at bounding box center [42, 46] width 62 height 17
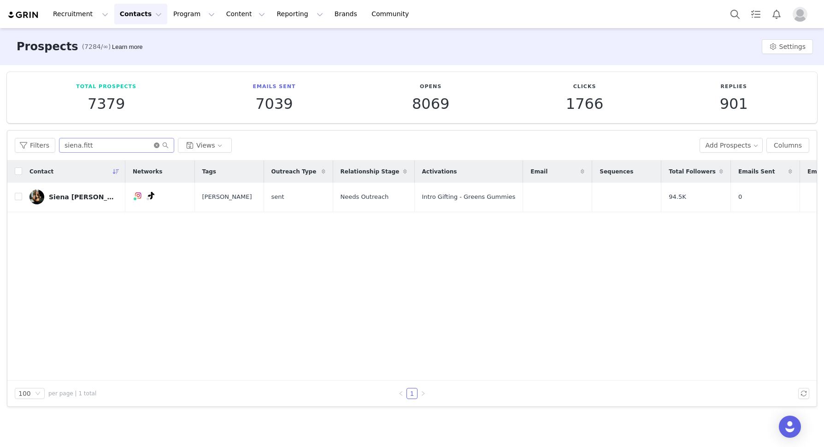
click at [156, 146] on icon "icon: close-circle" at bounding box center [157, 145] width 6 height 6
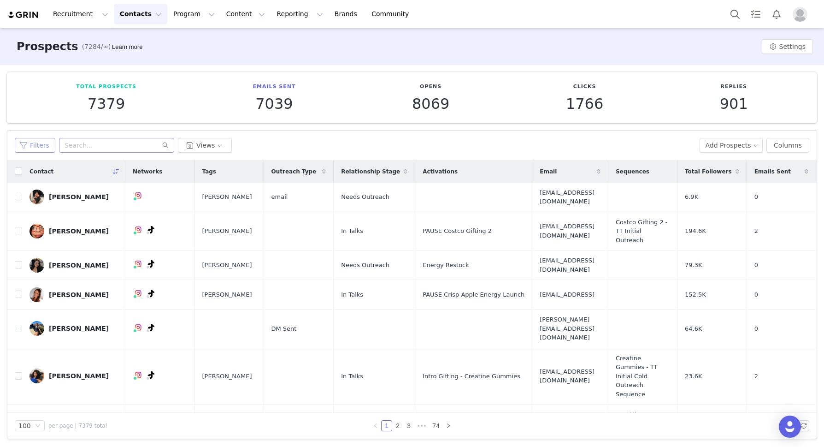
click at [45, 147] on button "Filters" at bounding box center [35, 145] width 41 height 15
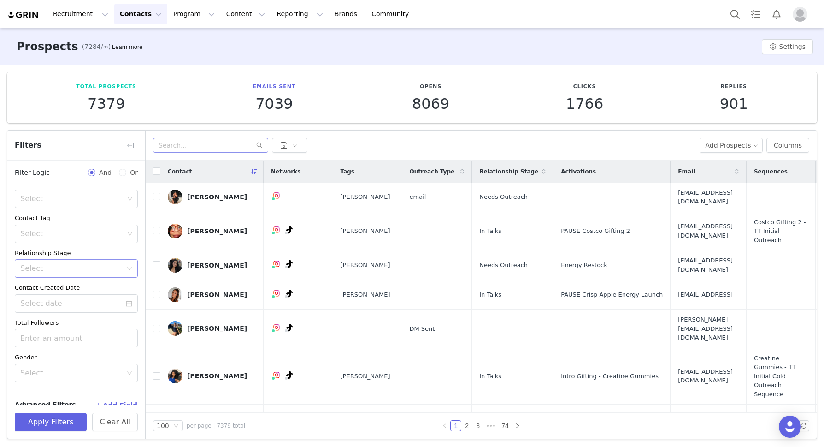
scroll to position [82, 0]
click at [73, 268] on div "Select" at bounding box center [71, 269] width 102 height 9
click at [59, 286] on li "Needs Outreach" at bounding box center [76, 289] width 123 height 15
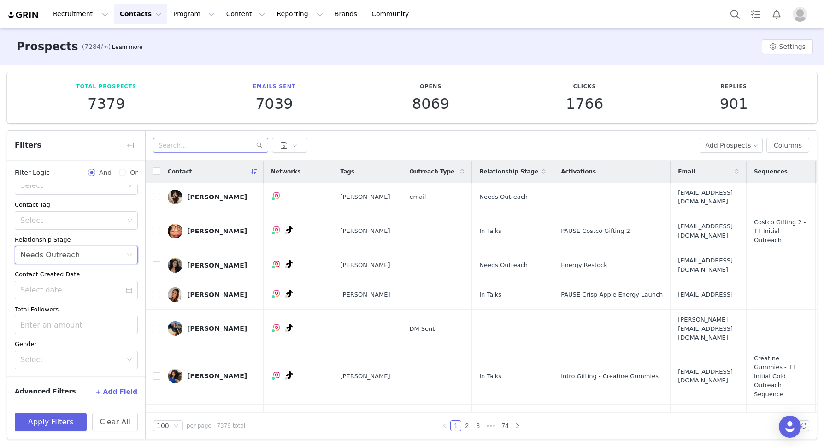
click at [118, 384] on button "+ Add Field" at bounding box center [116, 391] width 43 height 15
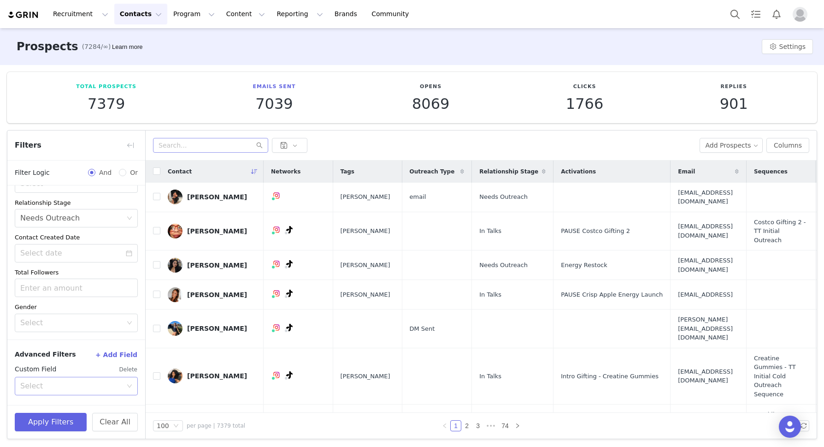
click at [81, 384] on div "Select" at bounding box center [71, 385] width 102 height 9
type input "ema"
click at [65, 289] on li "Email Address" at bounding box center [76, 290] width 123 height 15
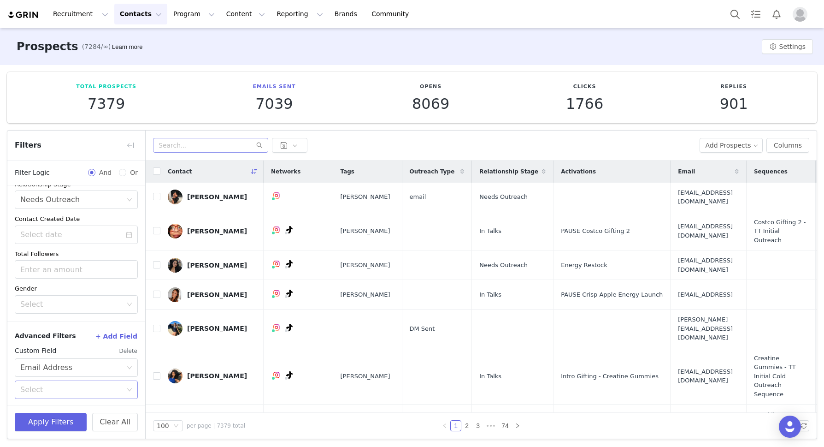
click at [44, 387] on div "Select" at bounding box center [71, 389] width 102 height 9
click at [44, 425] on li "Is not available" at bounding box center [76, 423] width 123 height 15
click at [119, 336] on button "+ Add Field" at bounding box center [116, 336] width 43 height 15
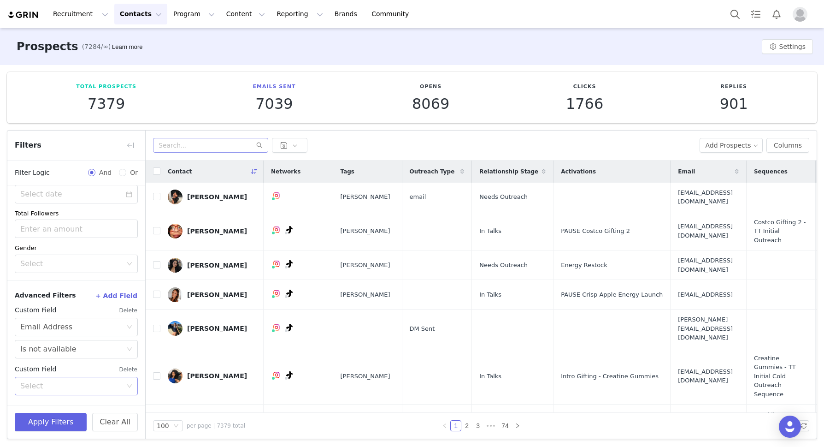
click at [82, 377] on div "Select" at bounding box center [73, 386] width 106 height 18
type input "your"
click at [62, 404] on li "Your Properties" at bounding box center [76, 405] width 123 height 15
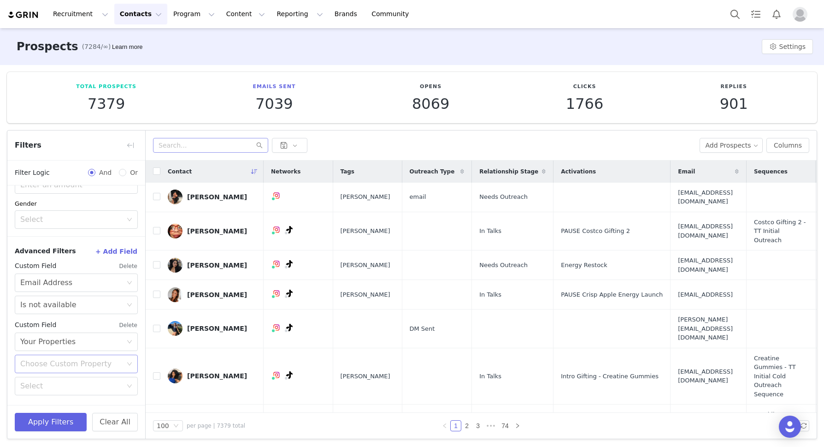
click at [47, 364] on div "Choose Custom Property" at bounding box center [71, 363] width 102 height 9
click at [58, 274] on li "Outreach Type" at bounding box center [76, 275] width 123 height 15
click at [56, 384] on div "Select" at bounding box center [71, 385] width 102 height 9
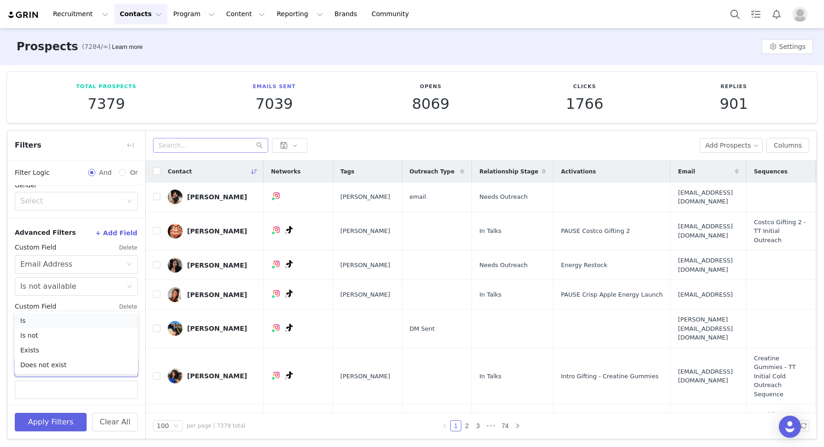
click at [37, 323] on li "Is" at bounding box center [76, 320] width 123 height 15
click at [36, 386] on input "text" at bounding box center [76, 389] width 123 height 18
type input "dm"
click at [42, 415] on button "Apply Filters" at bounding box center [51, 422] width 72 height 18
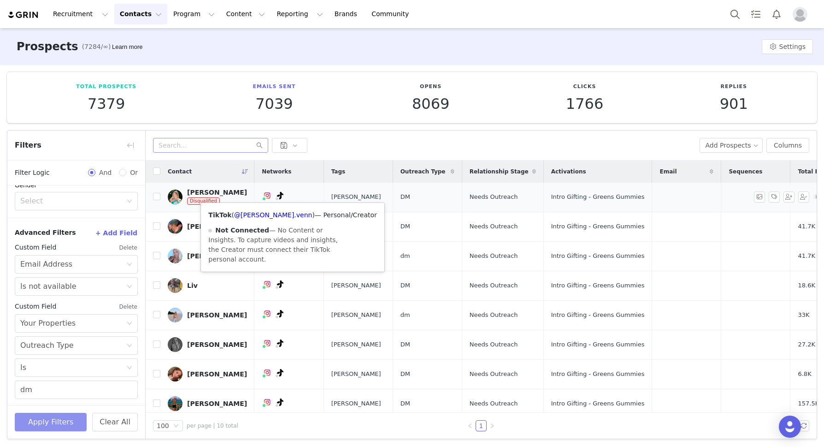
scroll to position [13, 0]
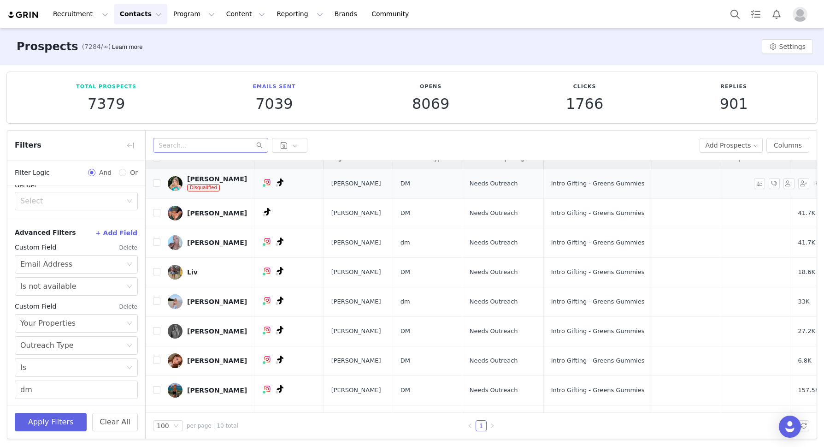
click at [214, 175] on div "[PERSON_NAME]" at bounding box center [217, 178] width 60 height 7
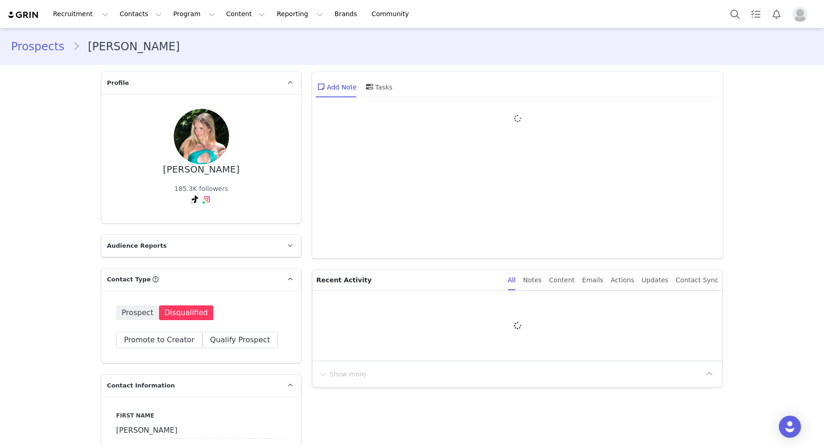
type input "+1 ([GEOGRAPHIC_DATA])"
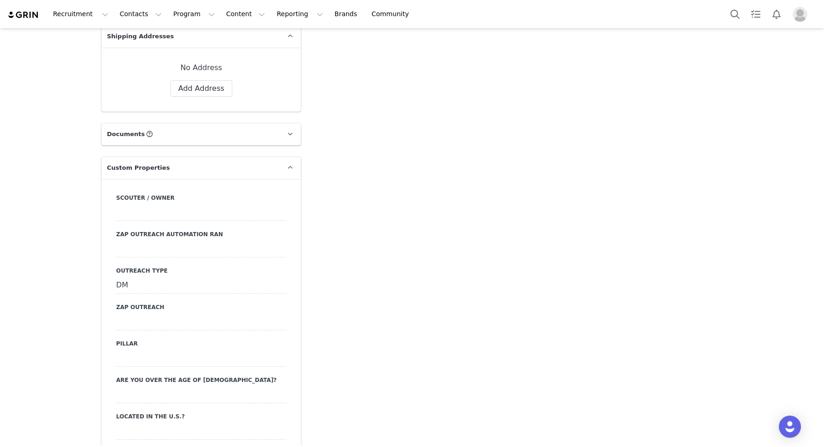
scroll to position [720, 0]
click at [132, 283] on div "DM" at bounding box center [201, 285] width 170 height 17
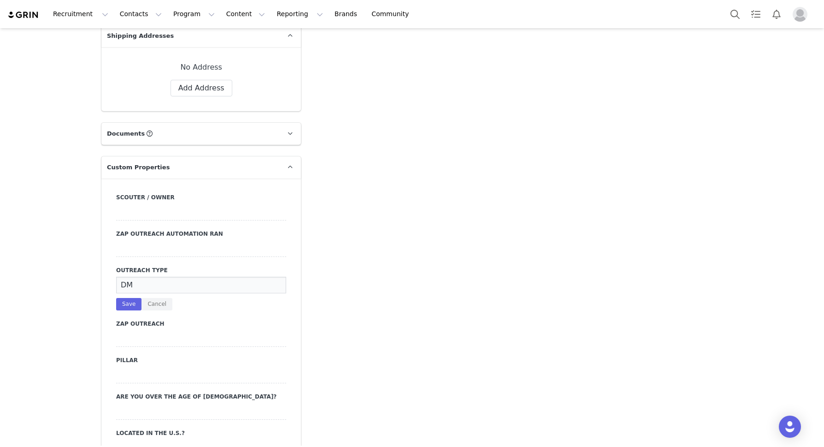
click at [132, 283] on input "DM" at bounding box center [201, 285] width 170 height 17
click at [124, 304] on button "Save" at bounding box center [128, 304] width 25 height 12
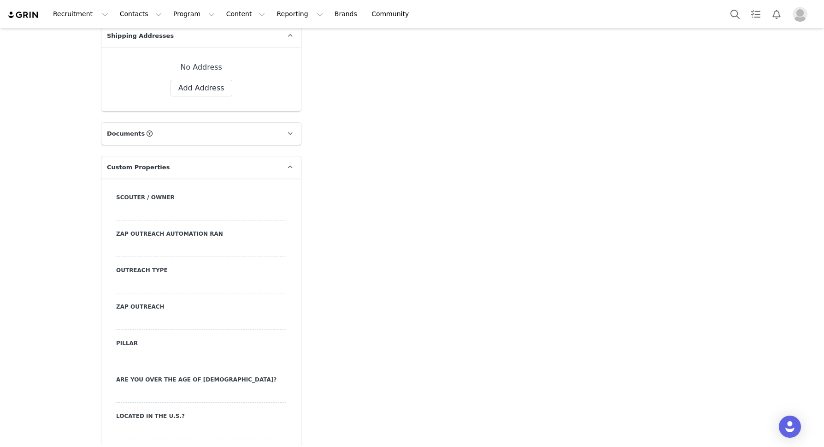
scroll to position [0, 0]
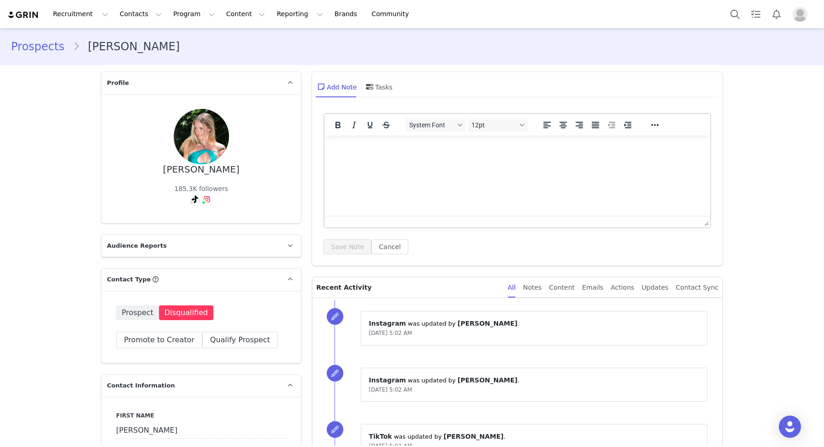
click at [41, 49] on link "Prospects" at bounding box center [42, 46] width 62 height 17
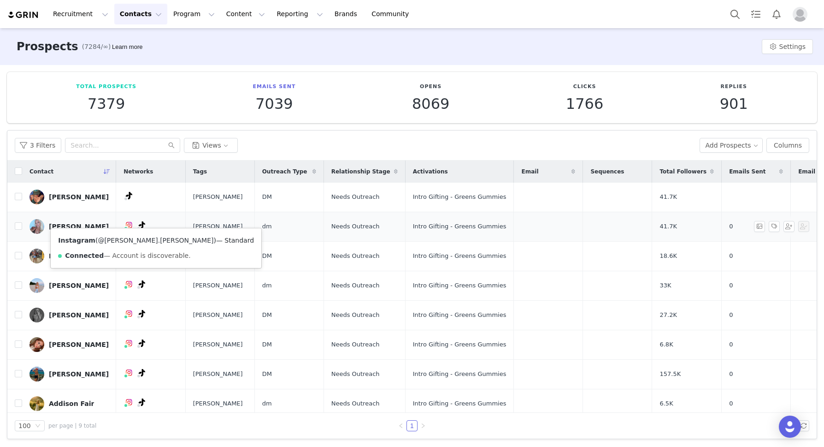
click at [122, 242] on link "@[PERSON_NAME].[PERSON_NAME]" at bounding box center [156, 239] width 116 height 7
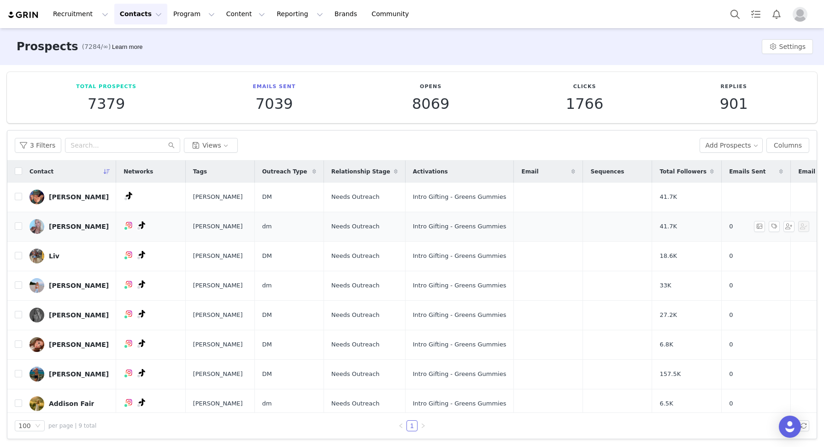
click at [91, 223] on div "[PERSON_NAME]" at bounding box center [79, 226] width 60 height 7
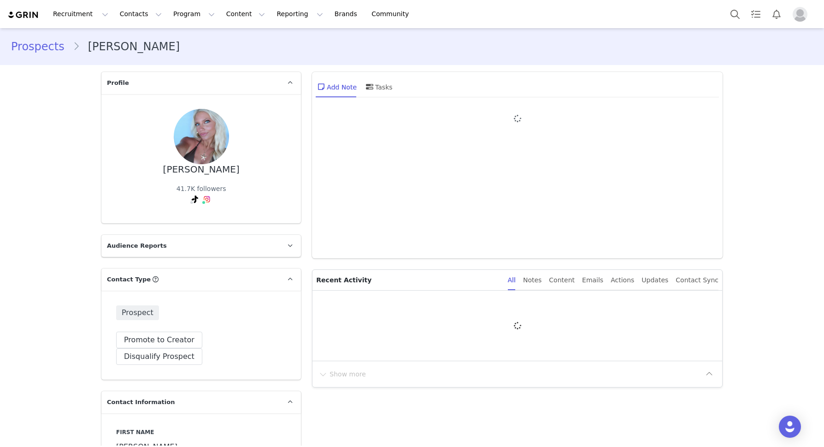
type input "+1 ([GEOGRAPHIC_DATA])"
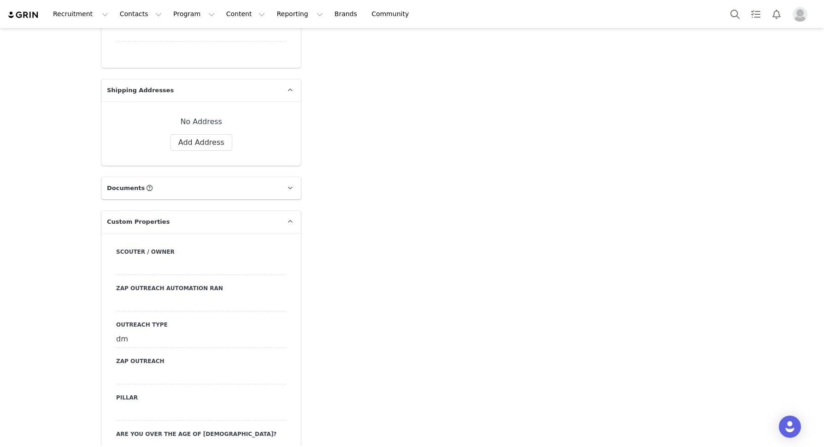
scroll to position [700, 0]
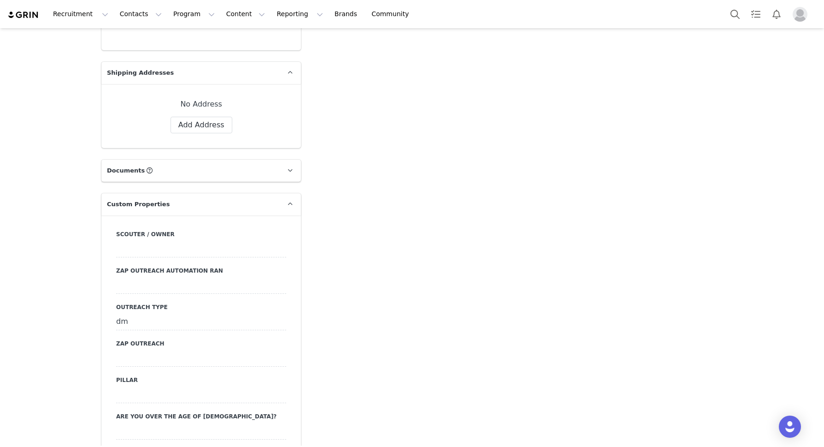
click at [124, 313] on div "dm" at bounding box center [201, 321] width 170 height 17
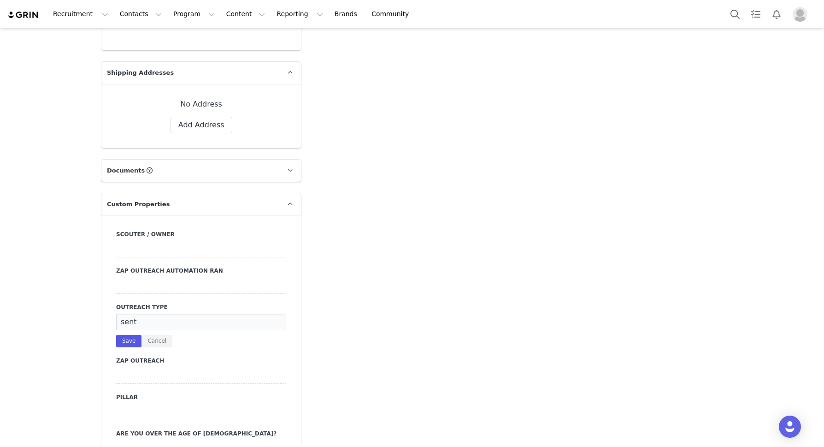
type input "sent"
click at [126, 335] on button "Save" at bounding box center [128, 341] width 25 height 12
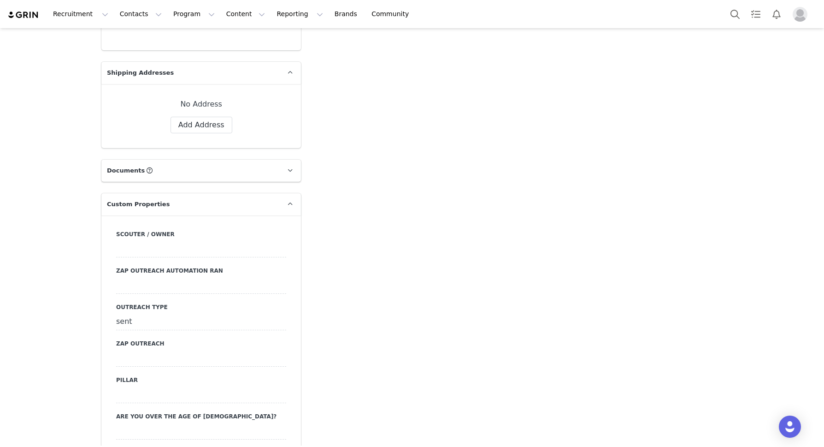
scroll to position [0, 0]
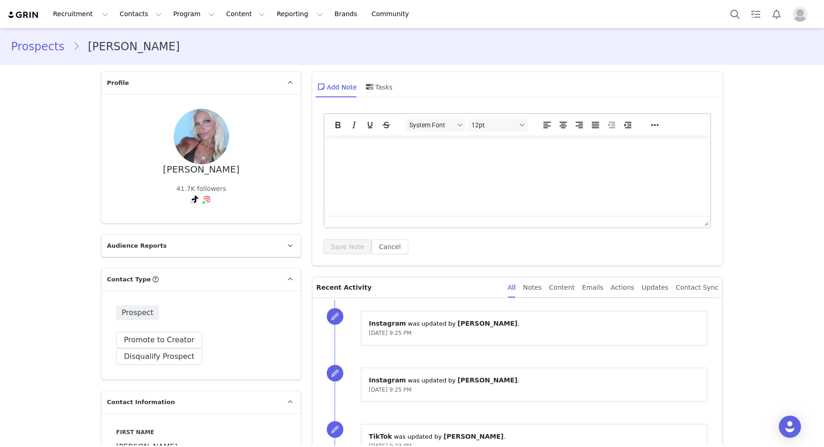
click at [32, 40] on link "Prospects" at bounding box center [42, 46] width 62 height 17
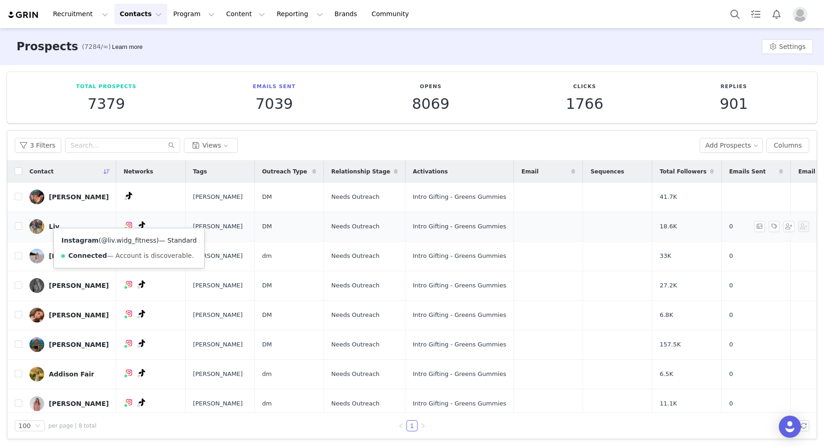
click at [119, 240] on link "@liv.widg_fitness" at bounding box center [128, 239] width 55 height 7
click at [63, 220] on link "Liv" at bounding box center [69, 226] width 79 height 15
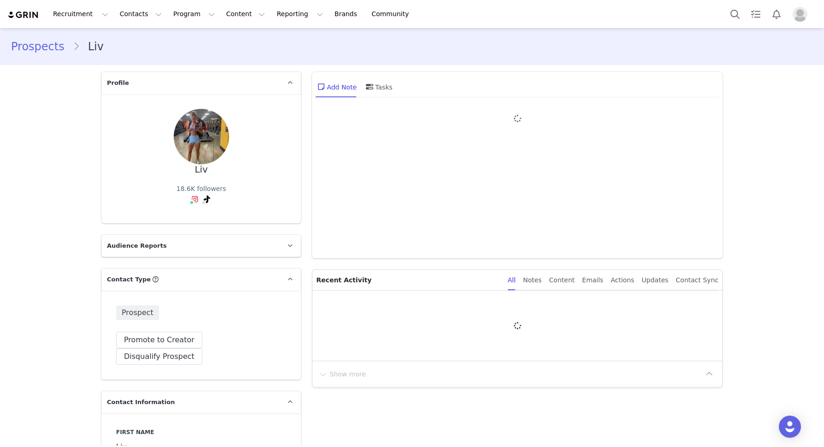
type input "+1 ([GEOGRAPHIC_DATA])"
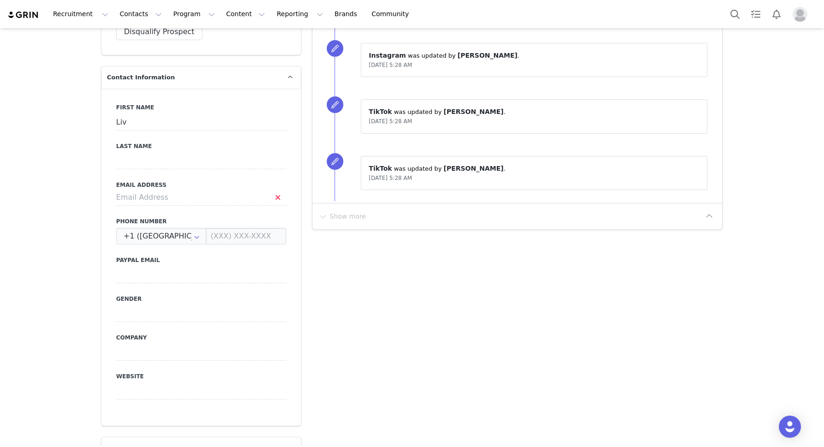
scroll to position [827, 0]
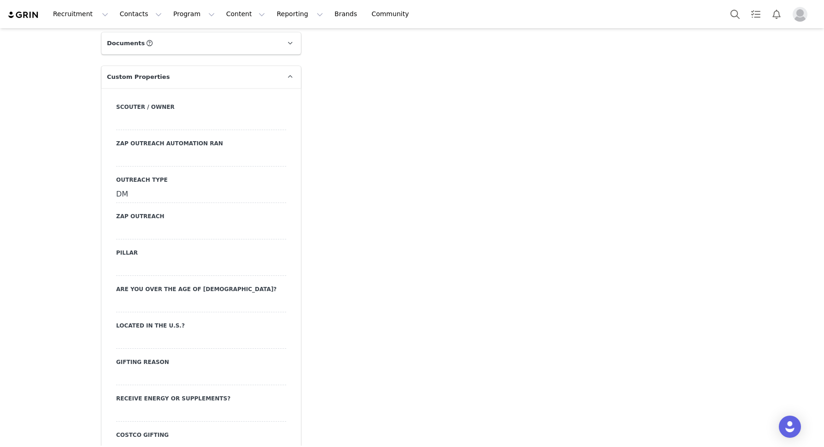
click at [118, 186] on div "DM" at bounding box center [201, 194] width 170 height 17
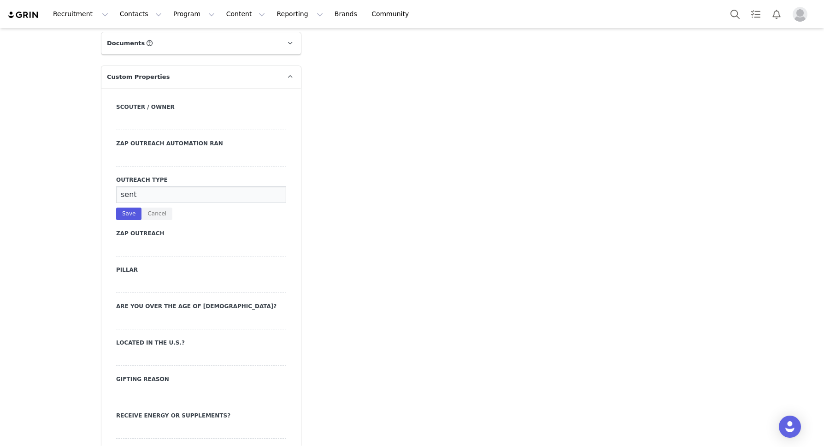
type input "sent"
click at [123, 207] on button "Save" at bounding box center [128, 213] width 25 height 12
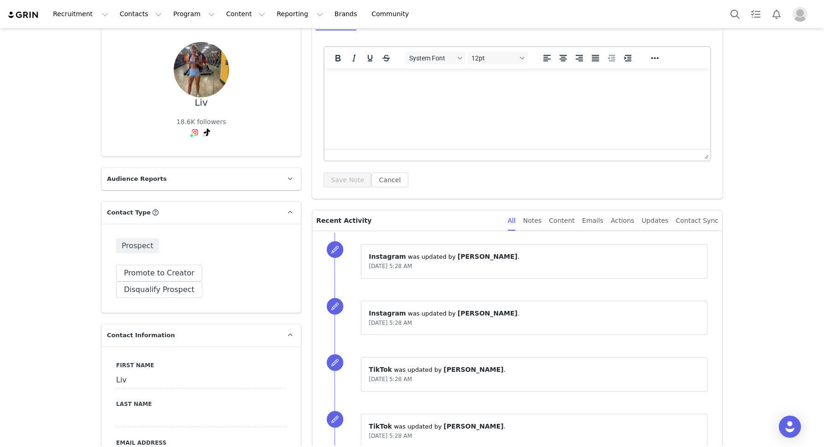
scroll to position [0, 0]
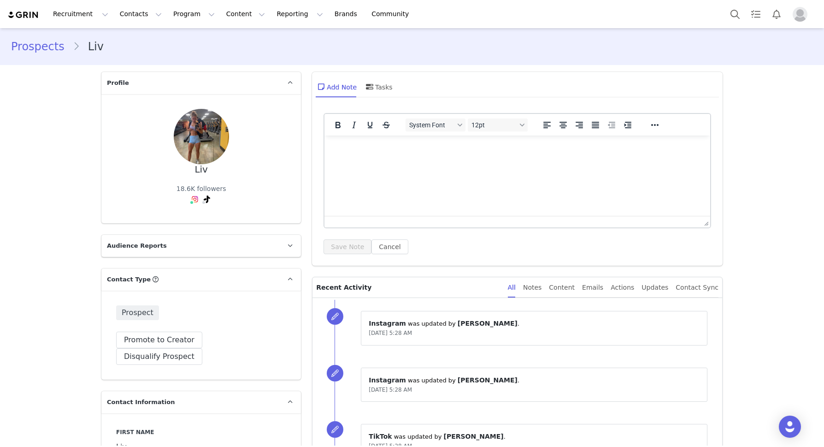
click at [29, 45] on link "Prospects" at bounding box center [42, 46] width 62 height 17
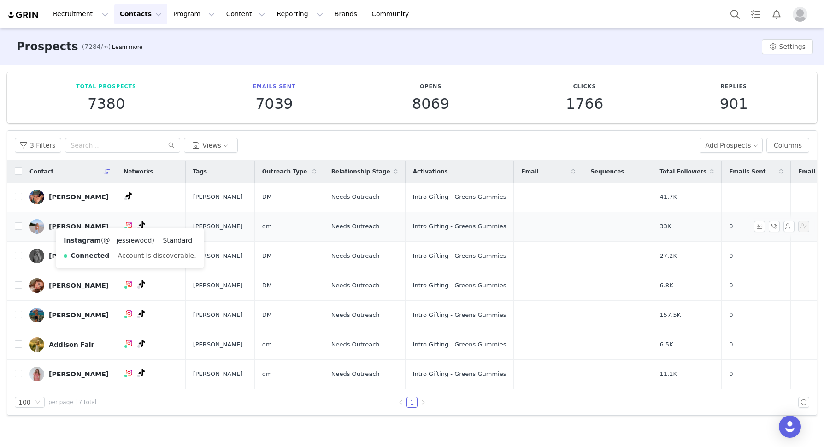
click at [131, 240] on link "@__jessiewood" at bounding box center [127, 239] width 48 height 7
click at [61, 225] on link "[PERSON_NAME]" at bounding box center [69, 226] width 79 height 15
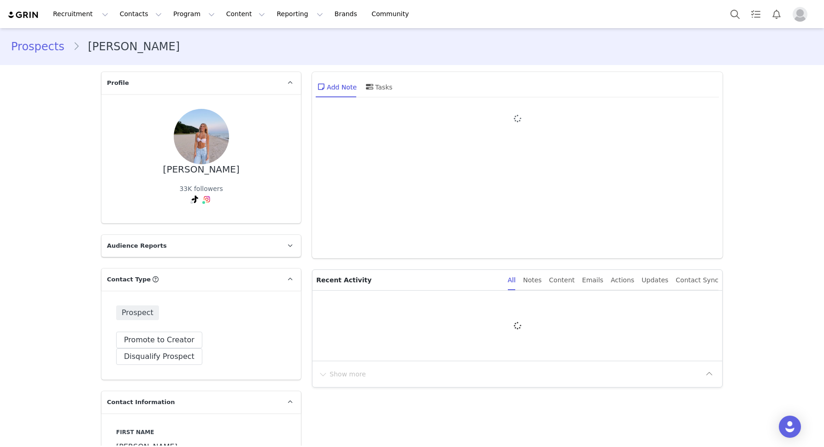
type input "+1 ([GEOGRAPHIC_DATA])"
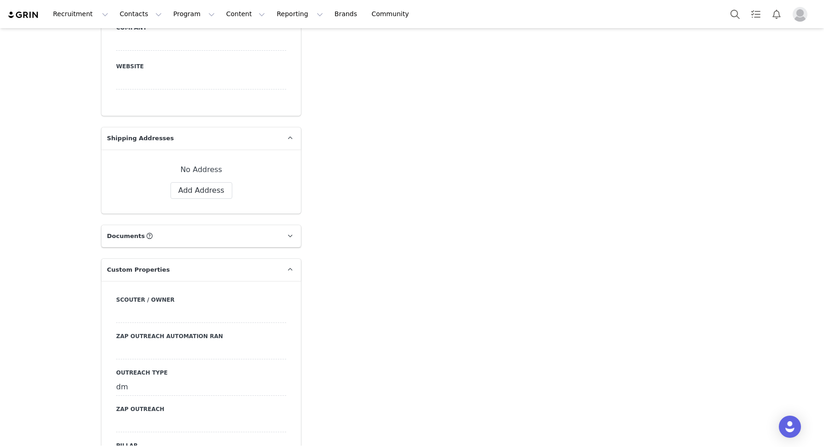
scroll to position [757, 0]
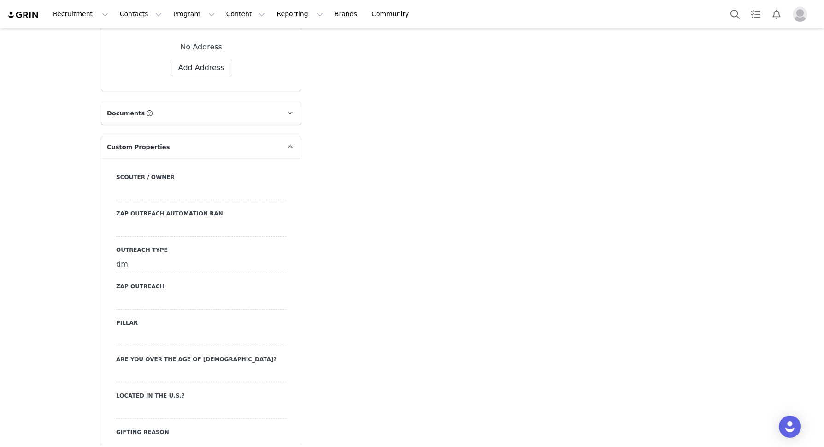
click at [125, 256] on div "dm" at bounding box center [201, 264] width 170 height 17
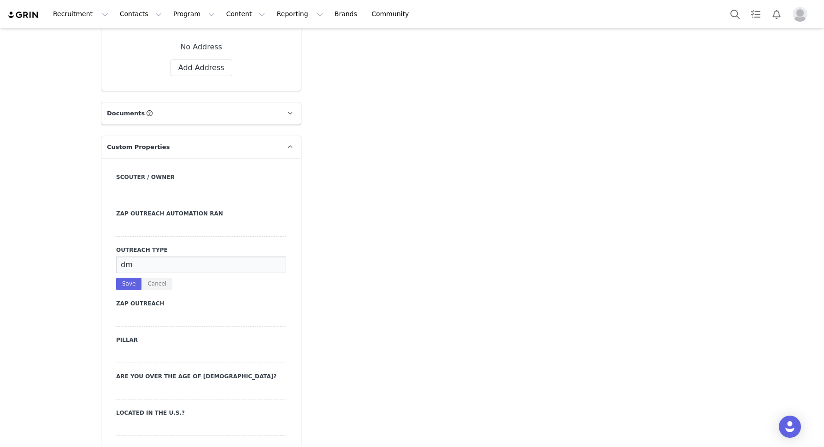
click at [125, 256] on input "dm" at bounding box center [201, 264] width 170 height 17
type input "sent"
click at [121, 277] on button "Save" at bounding box center [128, 283] width 25 height 12
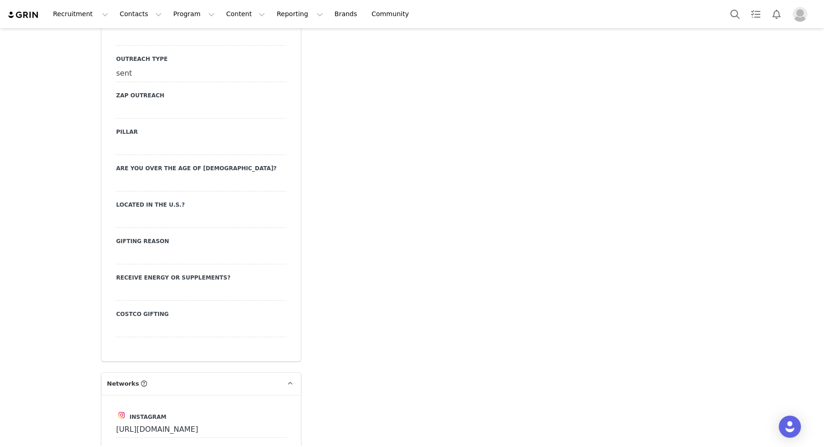
scroll to position [0, 0]
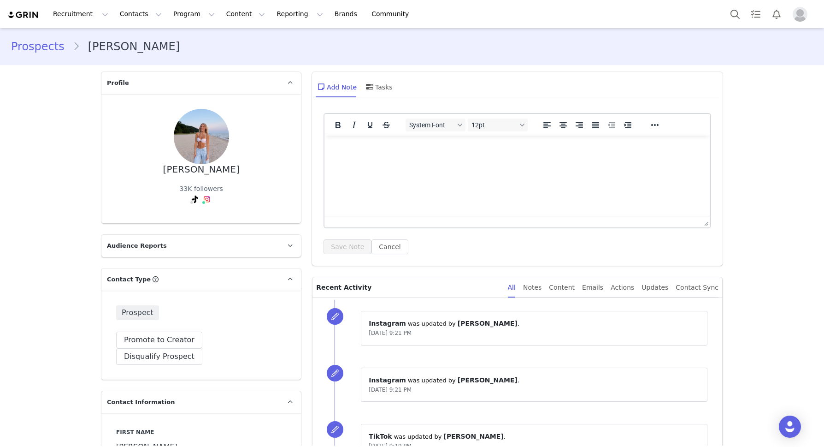
click at [40, 41] on link "Prospects" at bounding box center [42, 46] width 62 height 17
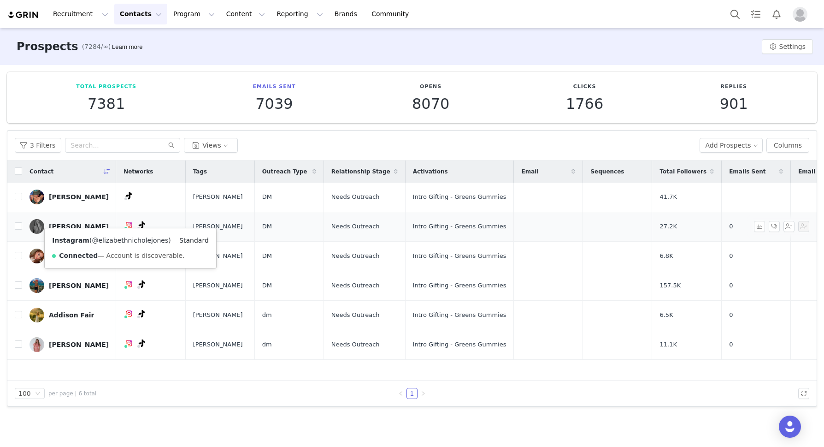
click at [124, 238] on link "@elizabethnicholejones" at bounding box center [130, 239] width 77 height 7
click at [64, 223] on div "[PERSON_NAME]" at bounding box center [79, 226] width 60 height 7
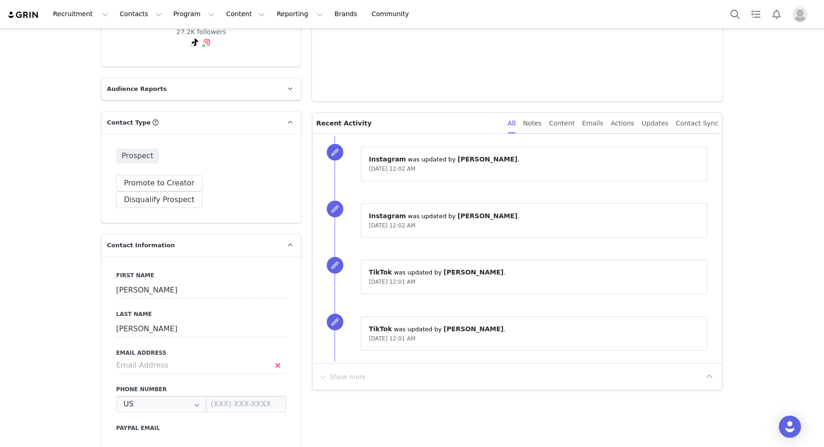
type input "+1 ([GEOGRAPHIC_DATA])"
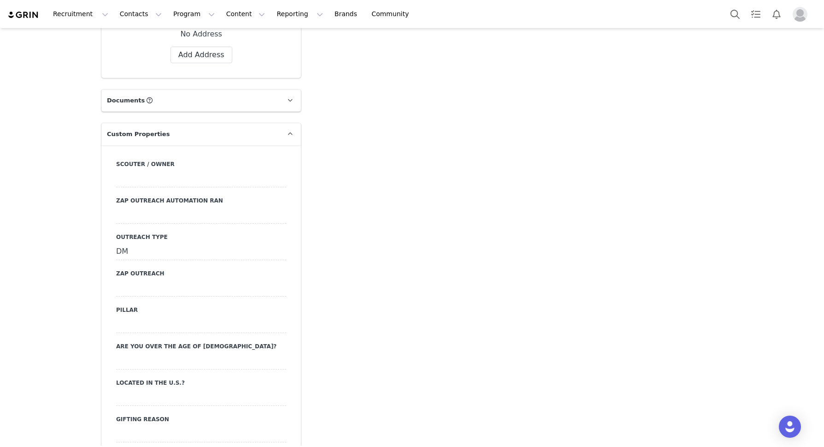
scroll to position [774, 0]
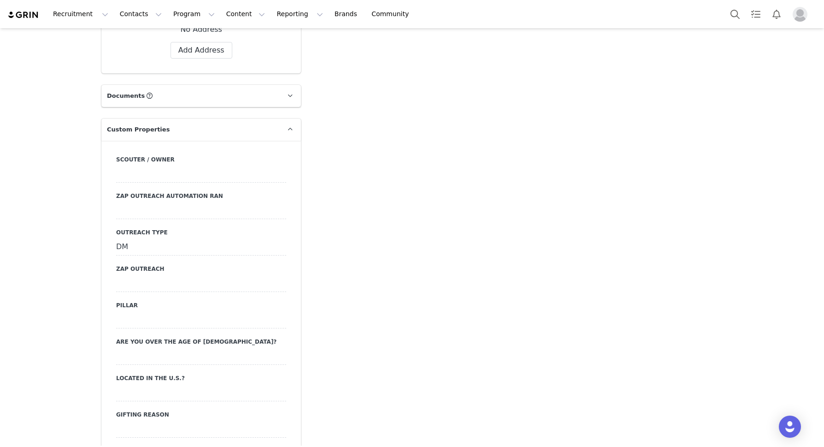
click at [120, 239] on div "DM" at bounding box center [201, 247] width 170 height 17
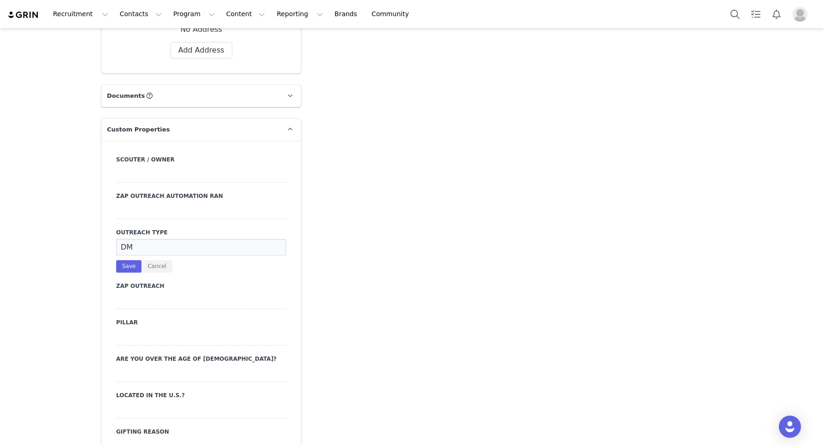
click at [120, 239] on input "DM" at bounding box center [201, 247] width 170 height 17
type input "sent"
click at [124, 260] on button "Save" at bounding box center [128, 266] width 25 height 12
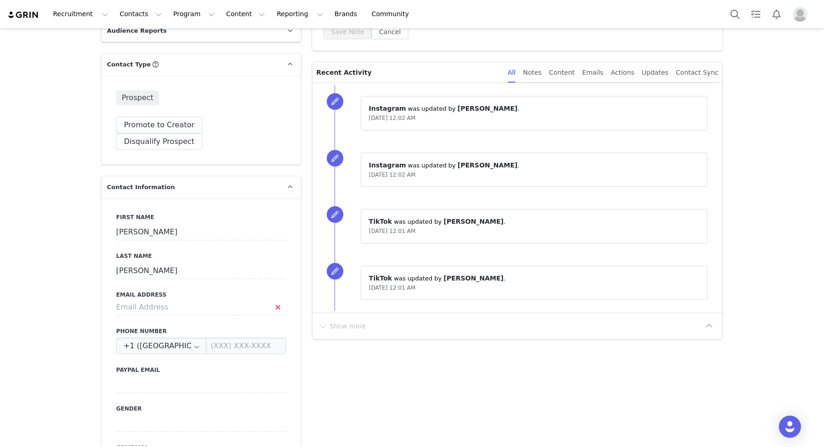
scroll to position [0, 0]
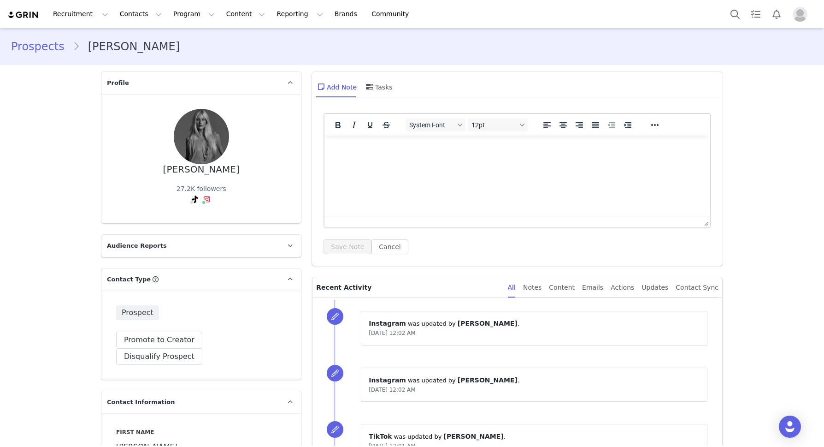
click at [44, 47] on link "Prospects" at bounding box center [42, 46] width 62 height 17
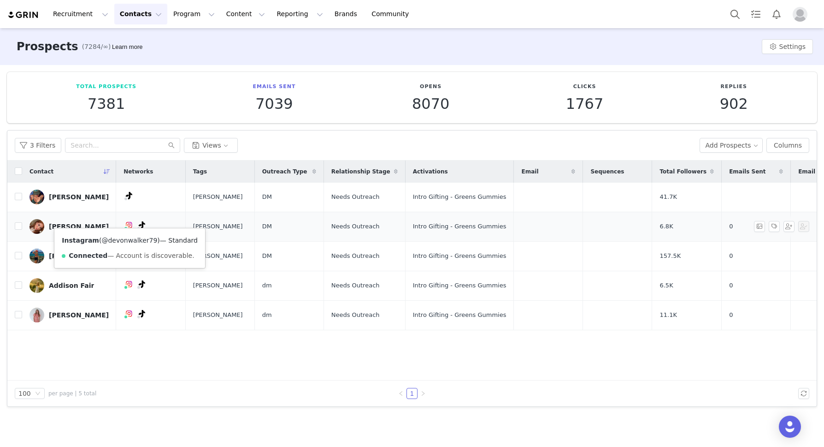
click at [123, 237] on link "@devonwalker79" at bounding box center [129, 239] width 56 height 7
click at [130, 239] on link "@devonwalker79" at bounding box center [129, 239] width 56 height 7
click at [79, 223] on div "[PERSON_NAME]" at bounding box center [79, 226] width 60 height 7
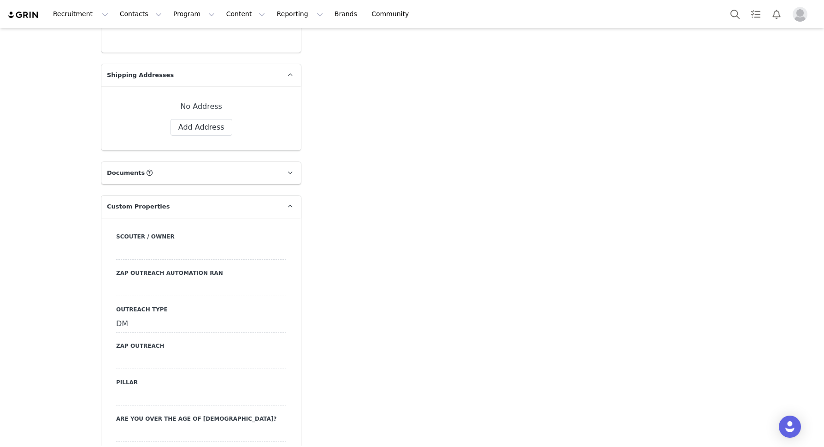
click at [124, 316] on div "DM" at bounding box center [201, 324] width 170 height 17
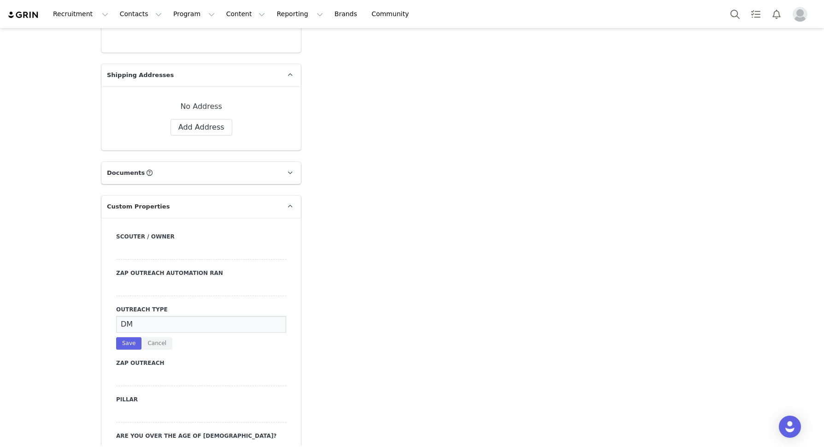
click at [124, 316] on input "DM" at bounding box center [201, 324] width 170 height 17
type input "sent"
click at [125, 337] on button "Save" at bounding box center [128, 343] width 25 height 12
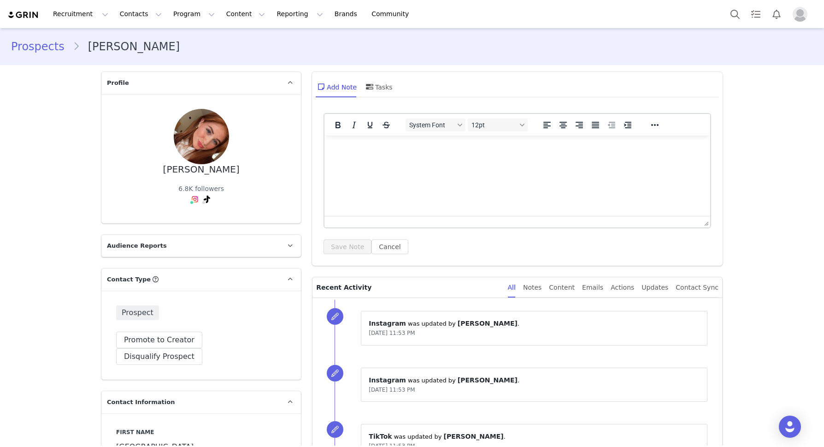
click at [38, 49] on link "Prospects" at bounding box center [42, 46] width 62 height 17
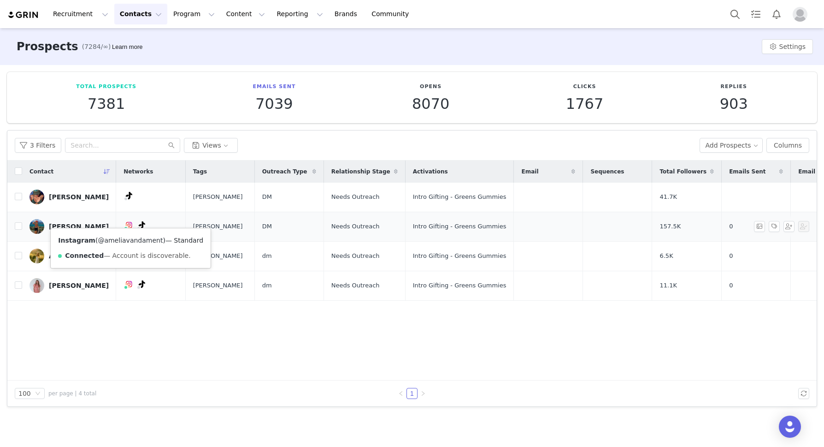
click at [127, 237] on link "@ameliavandament" at bounding box center [130, 239] width 65 height 7
click at [70, 219] on link "[PERSON_NAME]" at bounding box center [69, 226] width 79 height 15
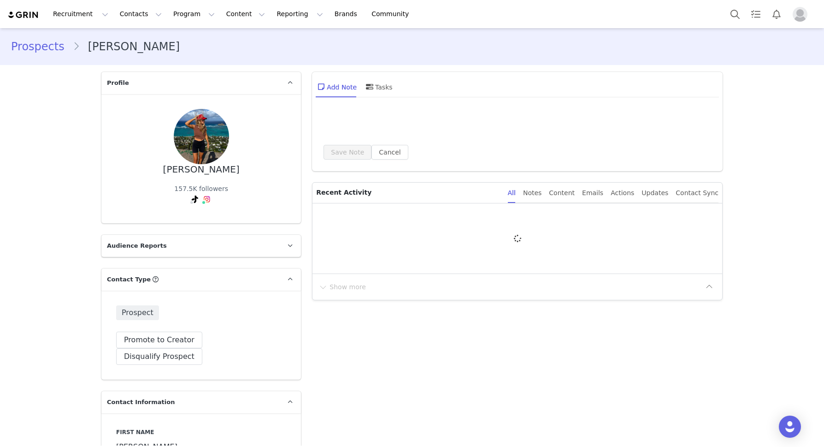
type input "+1 ([GEOGRAPHIC_DATA])"
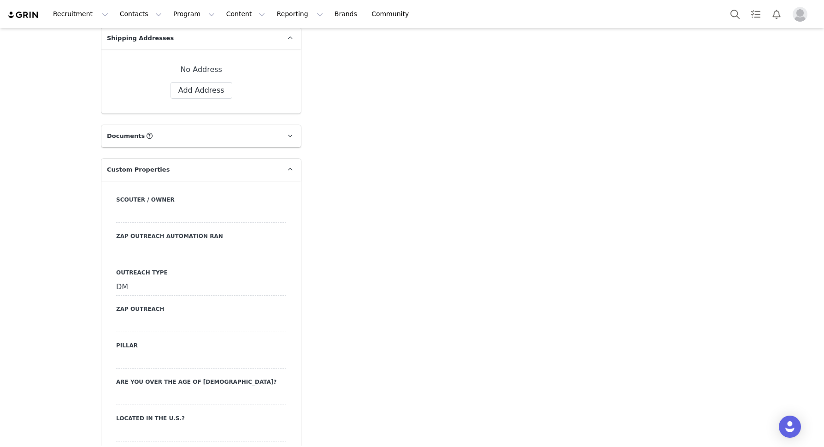
scroll to position [743, 0]
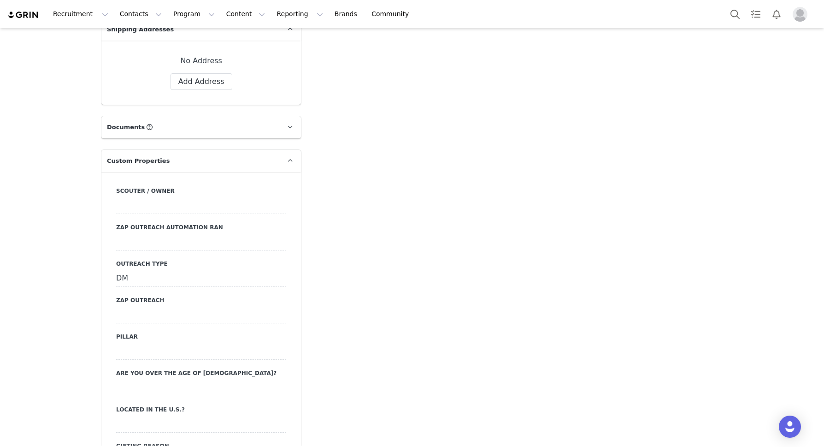
click at [129, 270] on div "DM" at bounding box center [201, 278] width 170 height 17
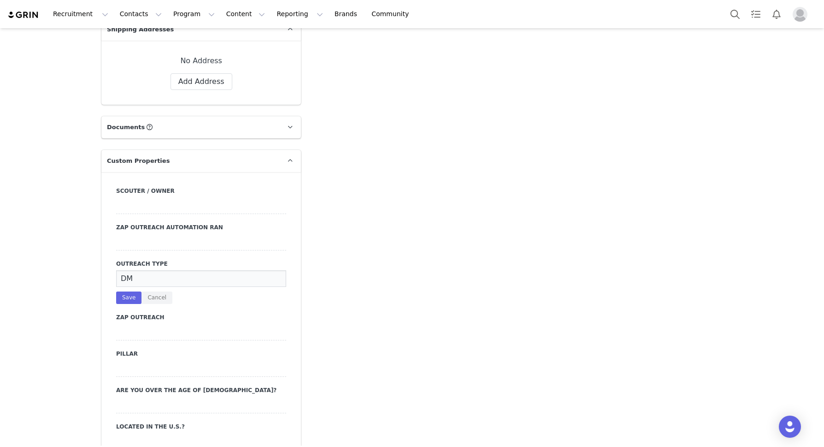
click at [129, 270] on input "DM" at bounding box center [201, 278] width 170 height 17
type input "sent"
click at [125, 291] on button "Save" at bounding box center [128, 297] width 25 height 12
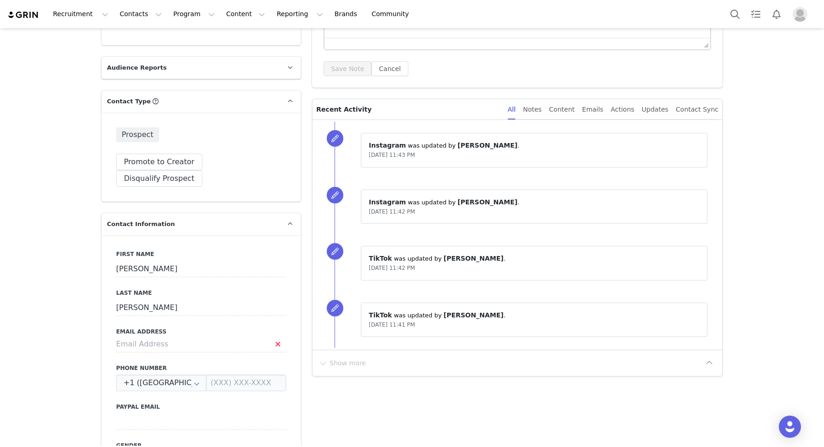
scroll to position [0, 0]
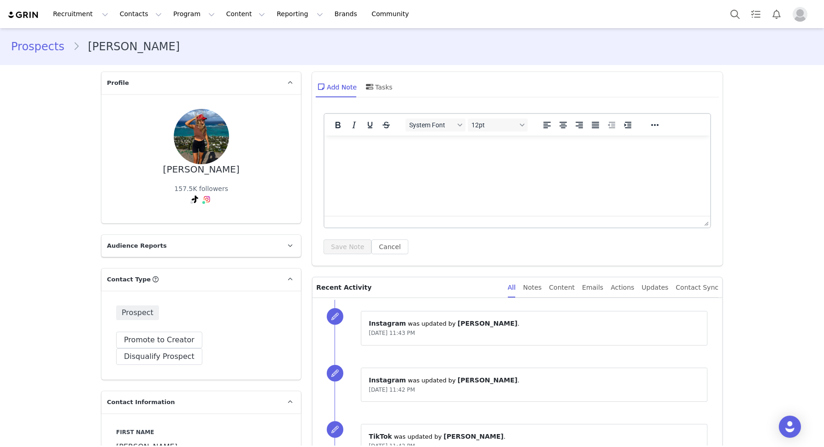
click at [35, 41] on link "Prospects" at bounding box center [42, 46] width 62 height 17
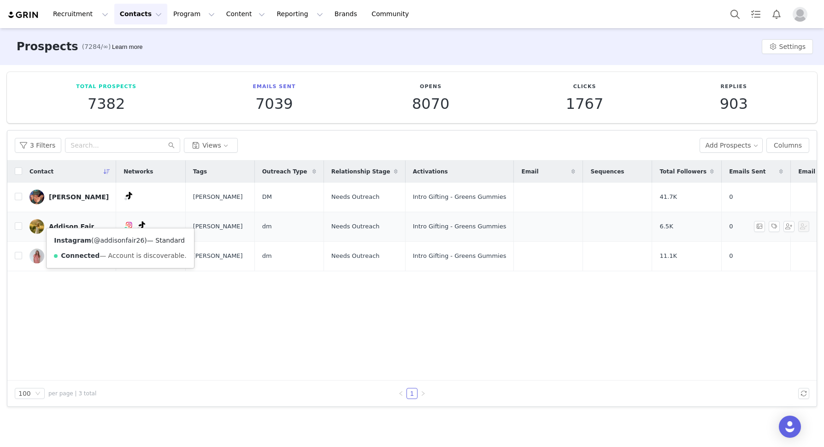
click at [113, 242] on link "@addisonfair26" at bounding box center [119, 239] width 51 height 7
click at [73, 223] on div "Addison Fair" at bounding box center [71, 226] width 45 height 7
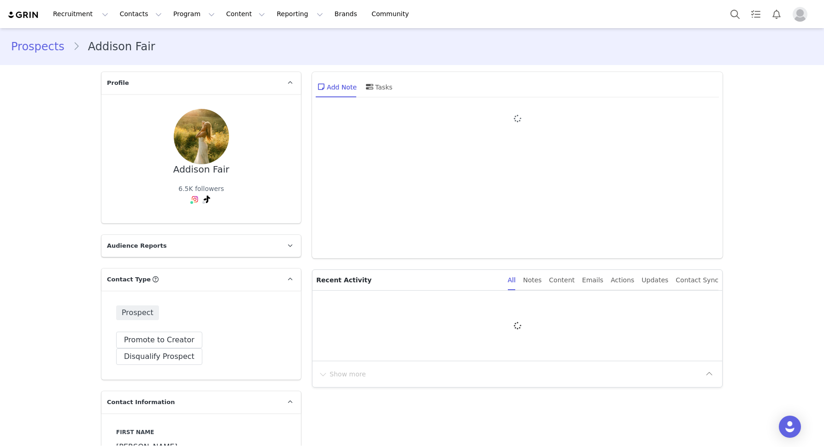
type input "+1 ([GEOGRAPHIC_DATA])"
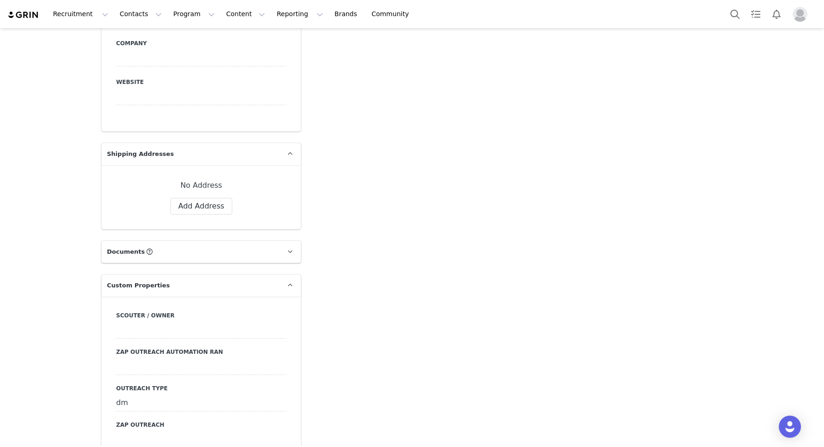
scroll to position [708, 0]
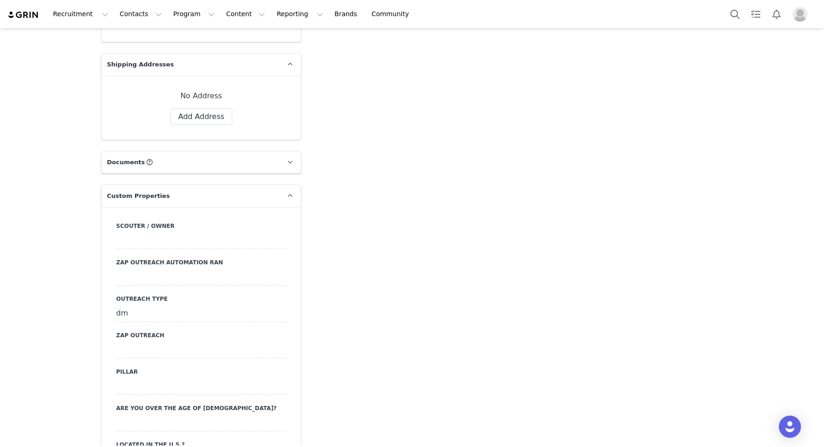
click at [118, 305] on div "dm" at bounding box center [201, 313] width 170 height 17
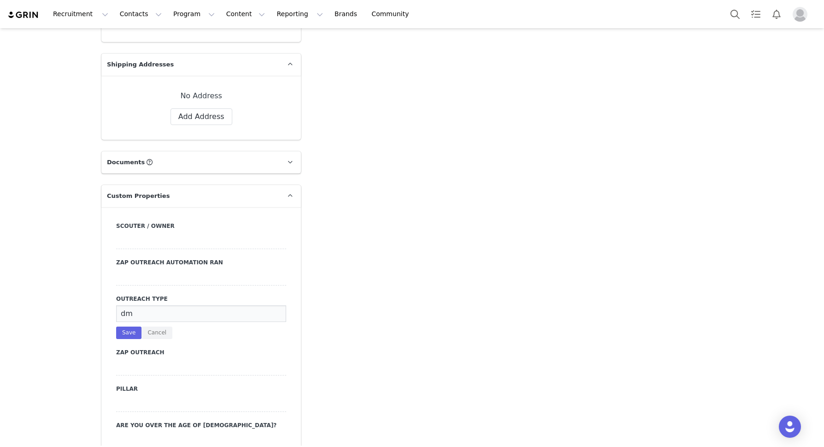
click at [118, 305] on input "dm" at bounding box center [201, 313] width 170 height 17
type input "sent"
click at [121, 326] on button "Save" at bounding box center [128, 332] width 25 height 12
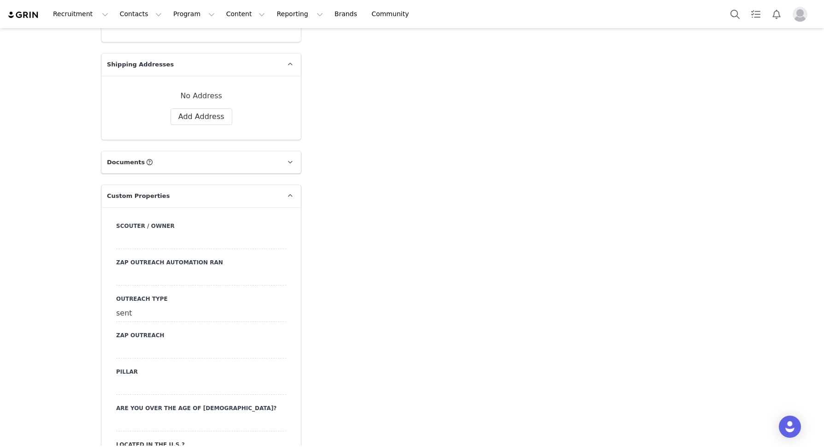
scroll to position [0, 0]
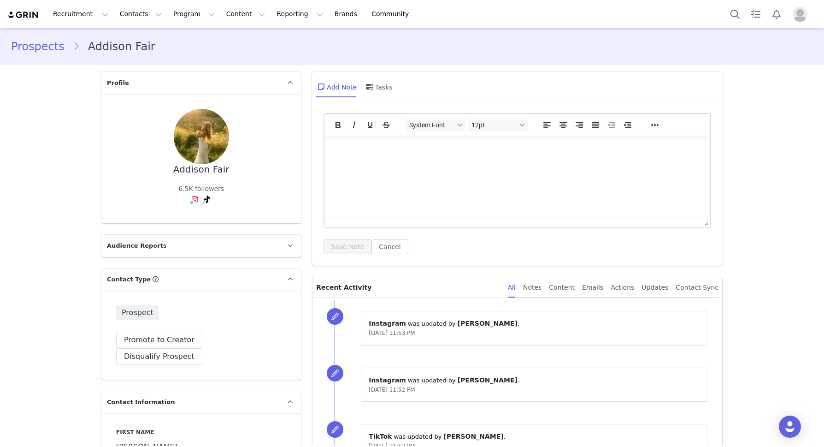
click at [15, 43] on link "Prospects" at bounding box center [42, 46] width 62 height 17
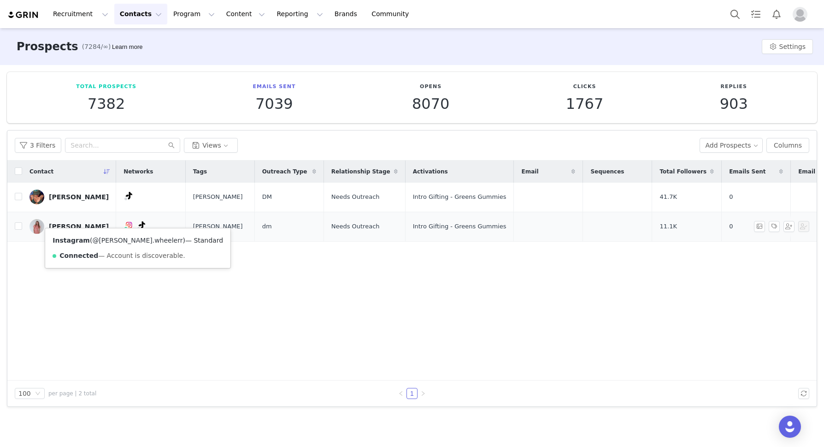
click at [110, 240] on link "@[PERSON_NAME].wheelerr" at bounding box center [137, 239] width 90 height 7
click at [71, 219] on link "[PERSON_NAME]" at bounding box center [69, 226] width 79 height 15
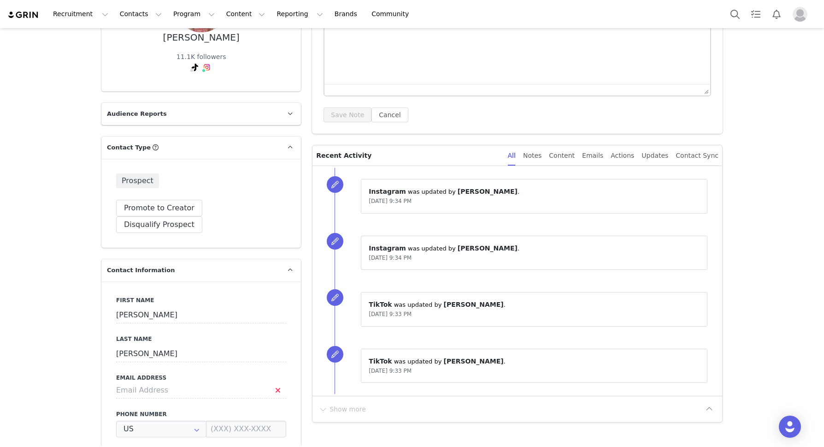
type input "+1 ([GEOGRAPHIC_DATA])"
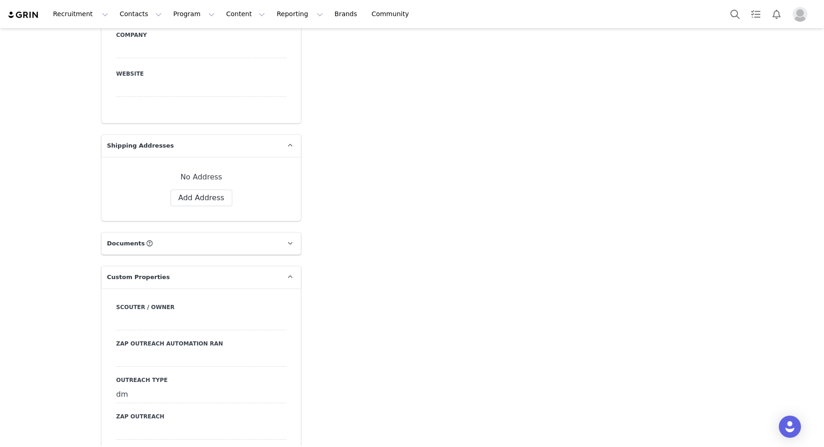
scroll to position [628, 0]
click at [123, 385] on div "dm" at bounding box center [201, 393] width 170 height 17
type input "sent"
click at [126, 407] on button "Save" at bounding box center [128, 413] width 25 height 12
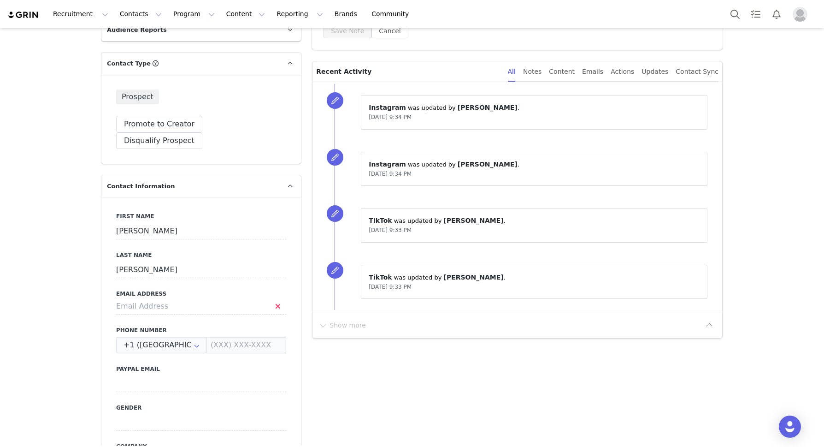
scroll to position [0, 0]
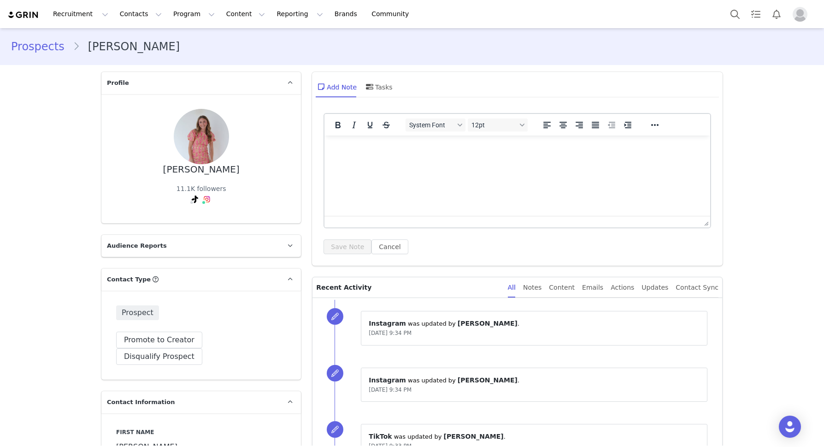
click at [29, 47] on link "Prospects" at bounding box center [42, 46] width 62 height 17
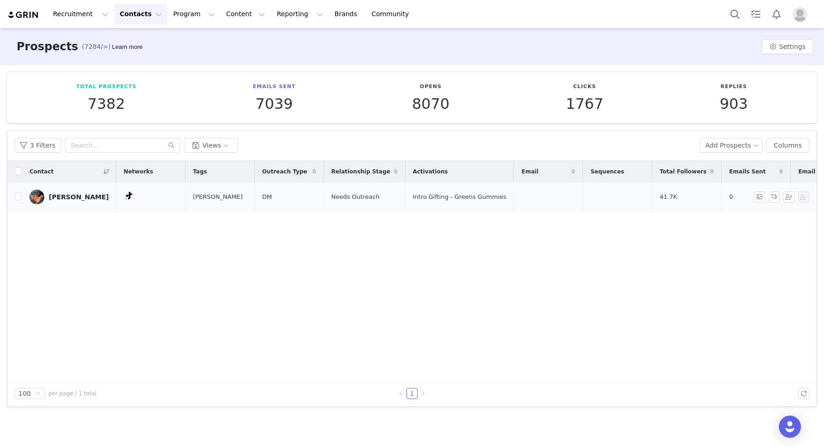
click at [71, 195] on div "[PERSON_NAME]" at bounding box center [79, 196] width 60 height 7
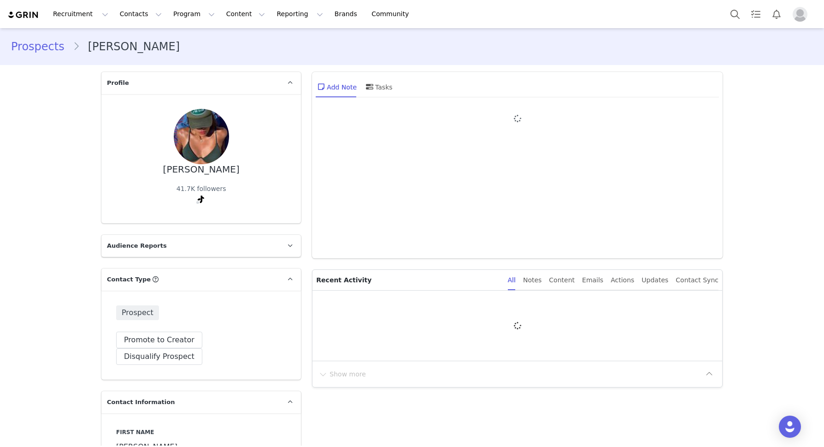
type input "+1 ([GEOGRAPHIC_DATA])"
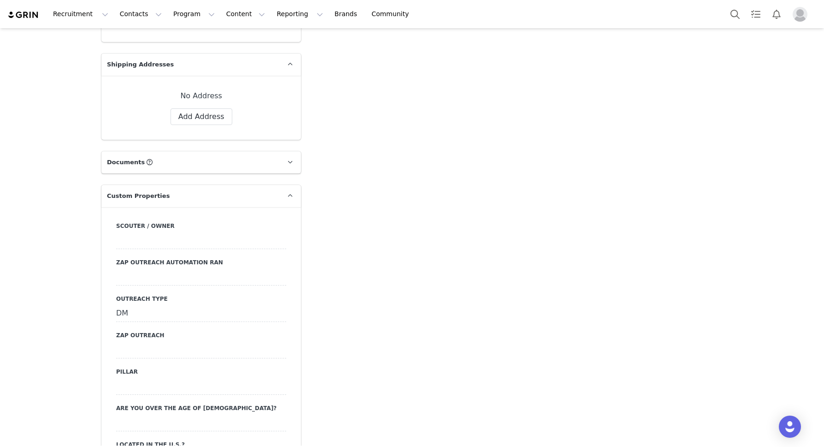
scroll to position [708, 0]
click at [144, 305] on div "DM" at bounding box center [201, 313] width 170 height 17
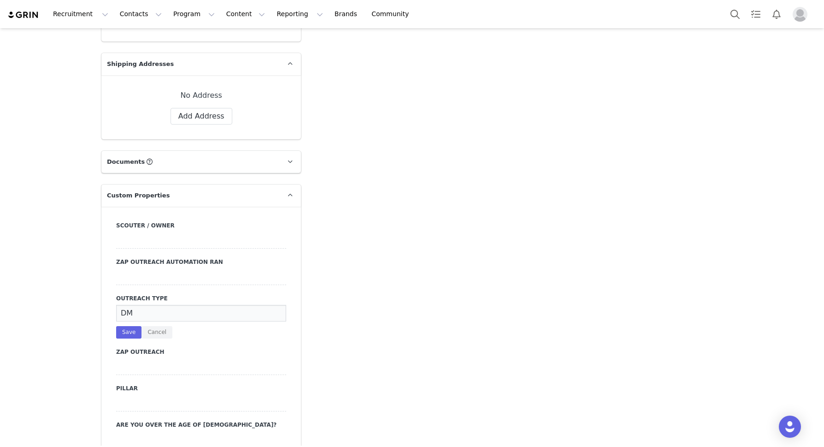
click at [144, 305] on input "DM" at bounding box center [201, 313] width 170 height 17
type input "sent"
click at [125, 308] on div "sent Save Cancel" at bounding box center [201, 322] width 170 height 34
click at [132, 307] on div "sent Save Cancel" at bounding box center [201, 322] width 170 height 34
click at [132, 326] on button "Save" at bounding box center [128, 332] width 25 height 12
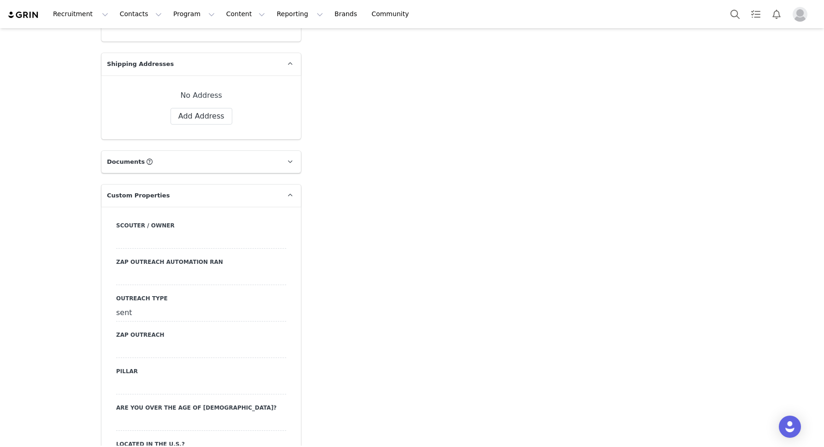
scroll to position [0, 0]
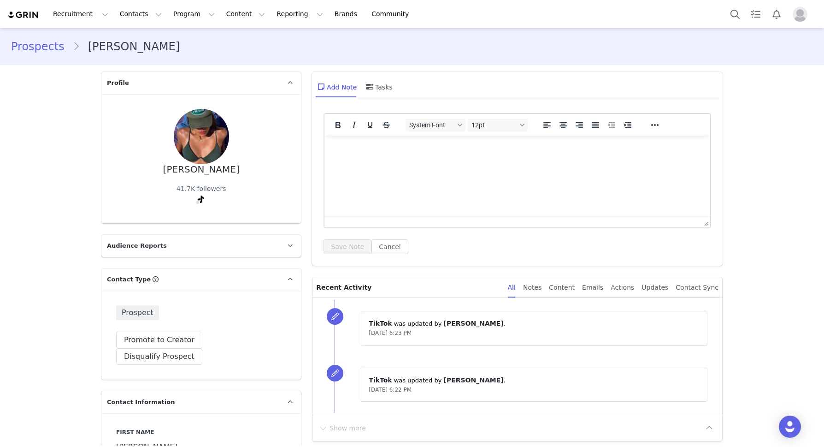
click at [40, 44] on link "Prospects" at bounding box center [42, 46] width 62 height 17
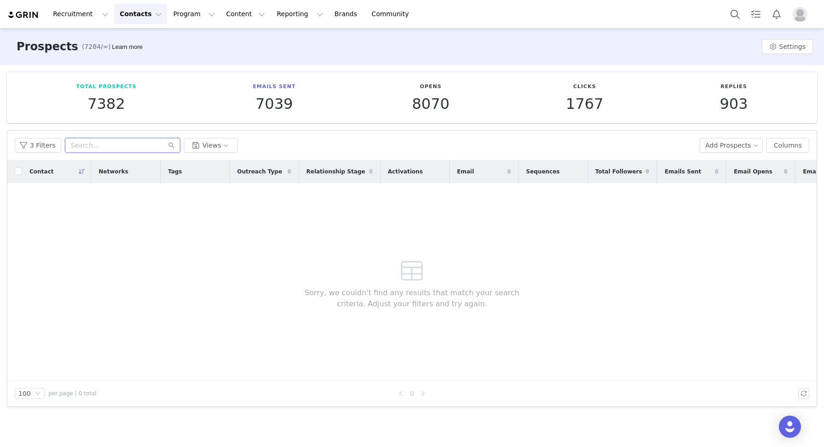
click at [118, 148] on input "text" at bounding box center [122, 145] width 115 height 15
click at [36, 145] on button "3 Filters" at bounding box center [38, 145] width 47 height 15
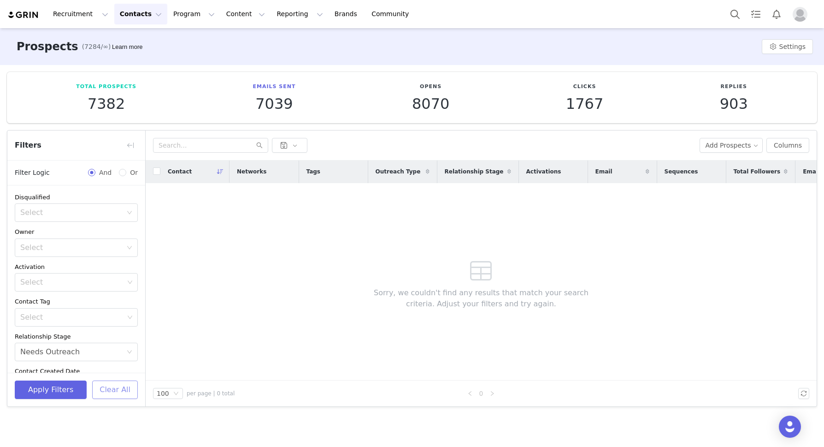
click at [122, 388] on button "Clear All" at bounding box center [115, 389] width 46 height 18
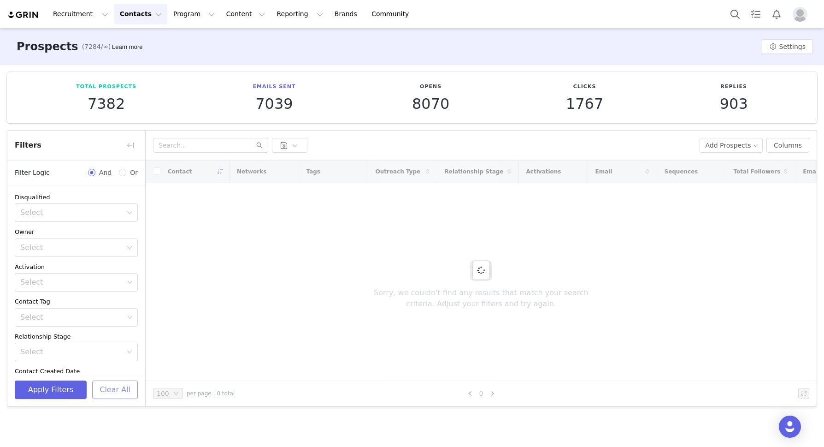
scroll to position [129, 0]
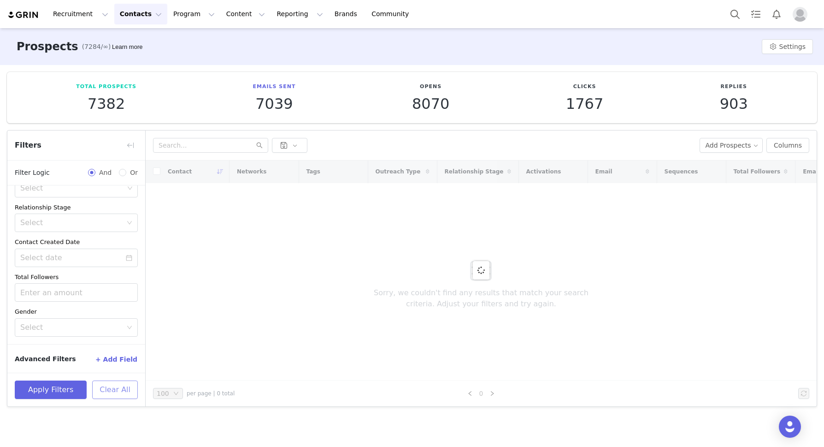
click at [118, 391] on button "Clear All" at bounding box center [115, 389] width 46 height 18
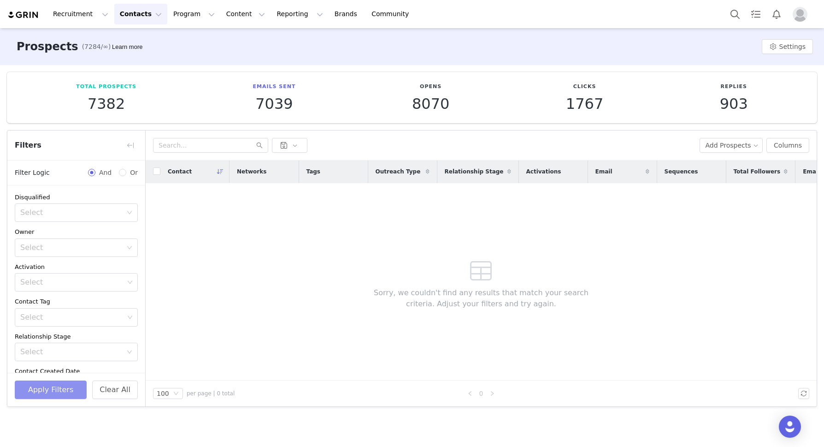
click at [34, 394] on button "Apply Filters" at bounding box center [51, 389] width 72 height 18
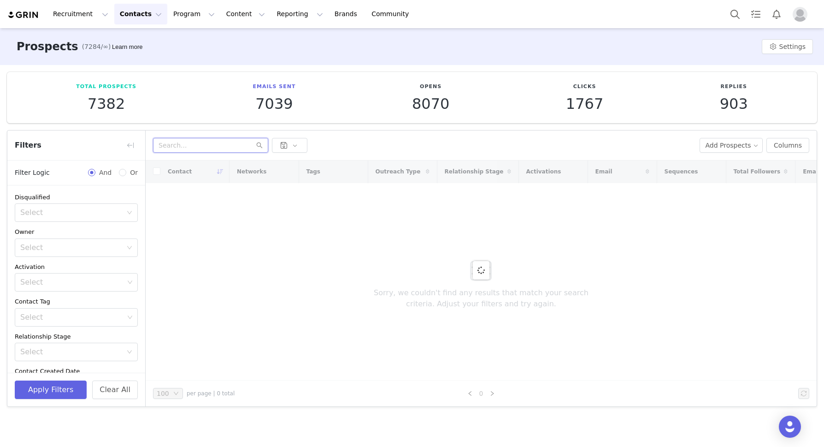
click at [185, 146] on input "text" at bounding box center [210, 145] width 115 height 15
paste input "[EMAIL_ADDRESS][DOMAIN_NAME]"
type input "[EMAIL_ADDRESS][DOMAIN_NAME]"
click at [185, 146] on input "[EMAIL_ADDRESS][DOMAIN_NAME]" at bounding box center [210, 145] width 115 height 15
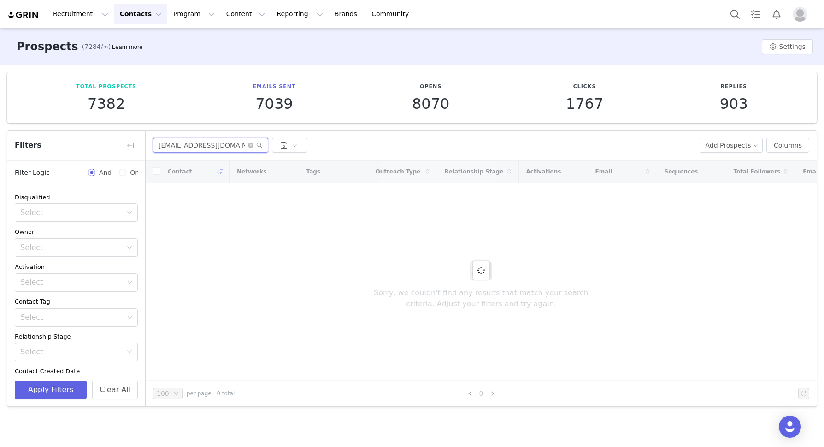
click at [185, 146] on input "[EMAIL_ADDRESS][DOMAIN_NAME]" at bounding box center [210, 145] width 115 height 15
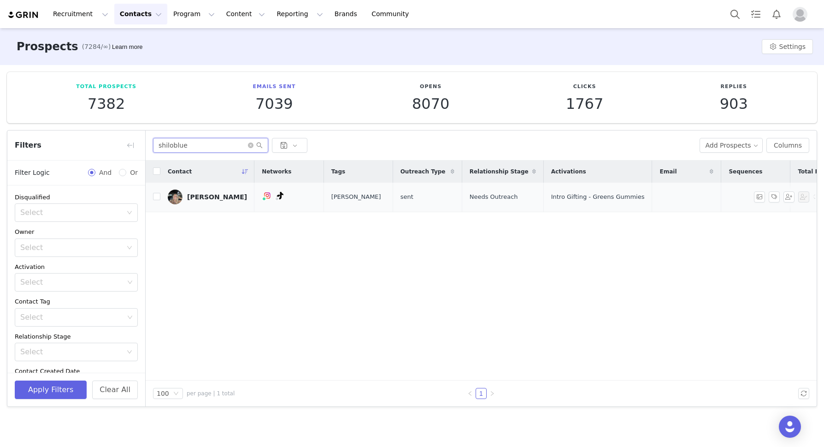
type input "shiloblue"
click at [202, 195] on div "[PERSON_NAME]" at bounding box center [217, 196] width 60 height 7
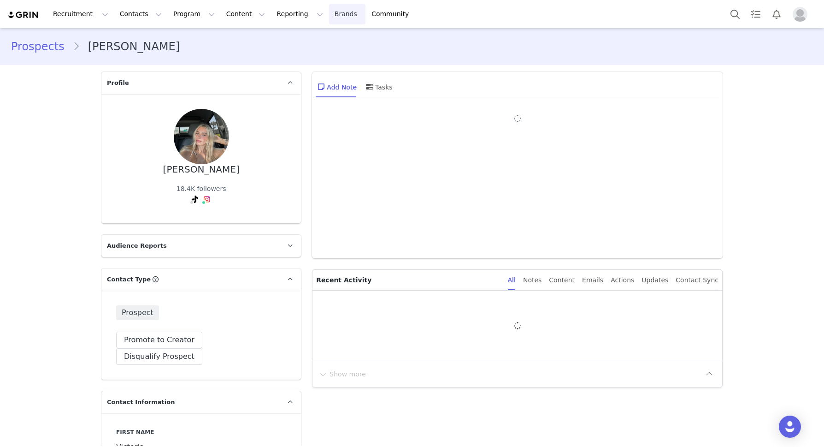
type input "+1 ([GEOGRAPHIC_DATA])"
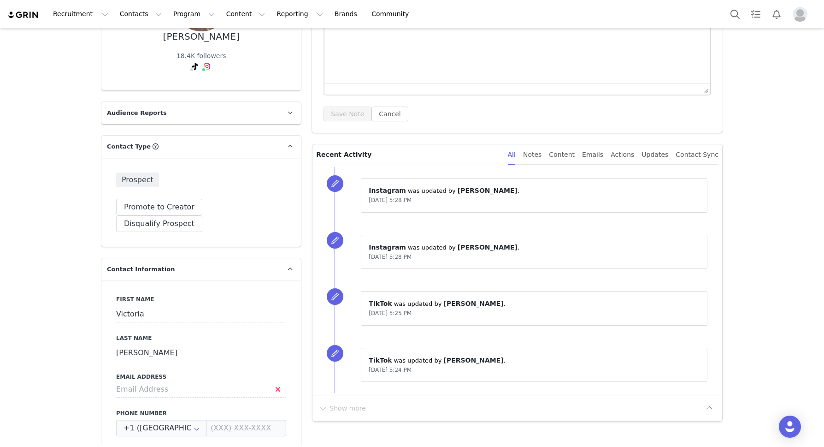
scroll to position [133, 0]
click at [156, 380] on input at bounding box center [201, 388] width 170 height 17
paste input "[EMAIL_ADDRESS][DOMAIN_NAME]"
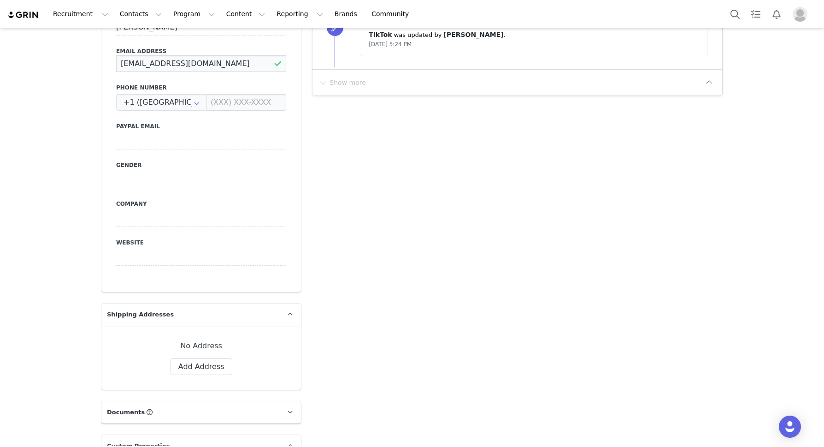
scroll to position [666, 0]
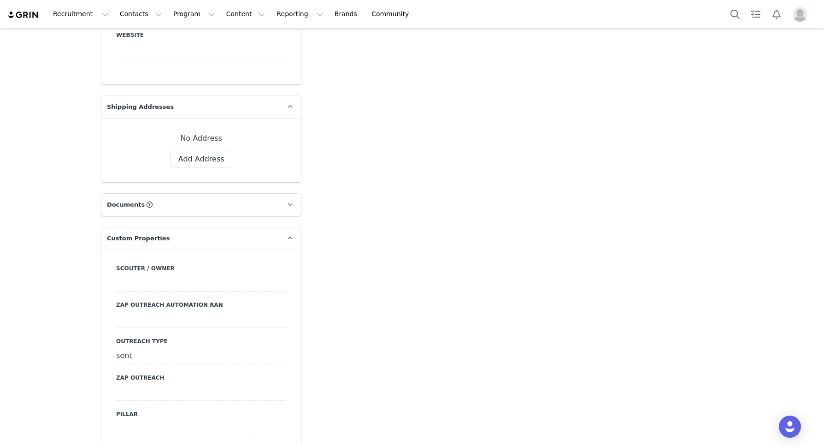
type input "[EMAIL_ADDRESS][DOMAIN_NAME]"
click at [143, 348] on div "sent" at bounding box center [201, 356] width 170 height 17
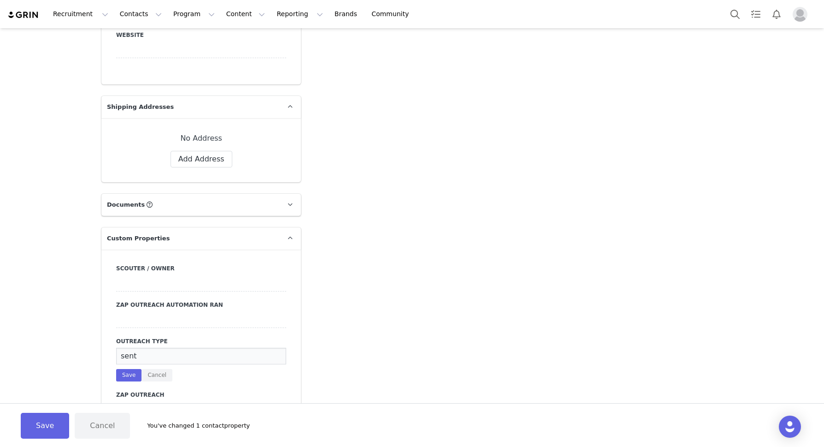
click at [143, 348] on input "sent" at bounding box center [201, 356] width 170 height 17
type input "email"
click at [134, 369] on button "Save" at bounding box center [128, 375] width 25 height 12
click at [45, 439] on div "Save Cancel You've changed 1 contact property" at bounding box center [412, 425] width 824 height 44
click at [34, 433] on button "Save" at bounding box center [45, 426] width 48 height 26
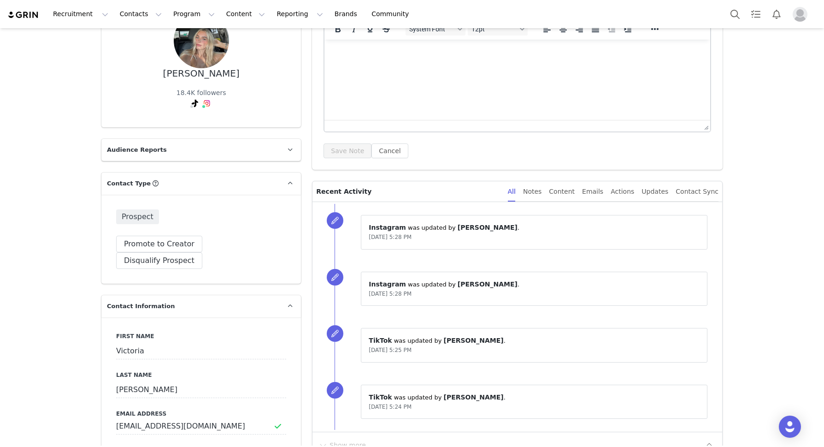
scroll to position [0, 0]
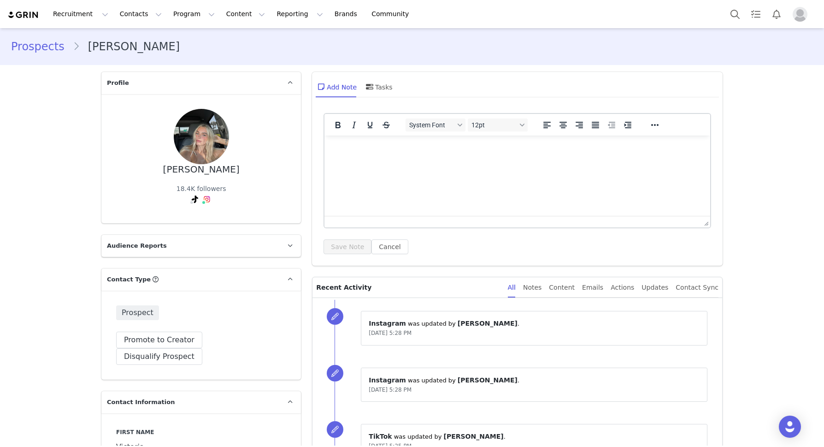
click at [30, 45] on link "Prospects" at bounding box center [42, 46] width 62 height 17
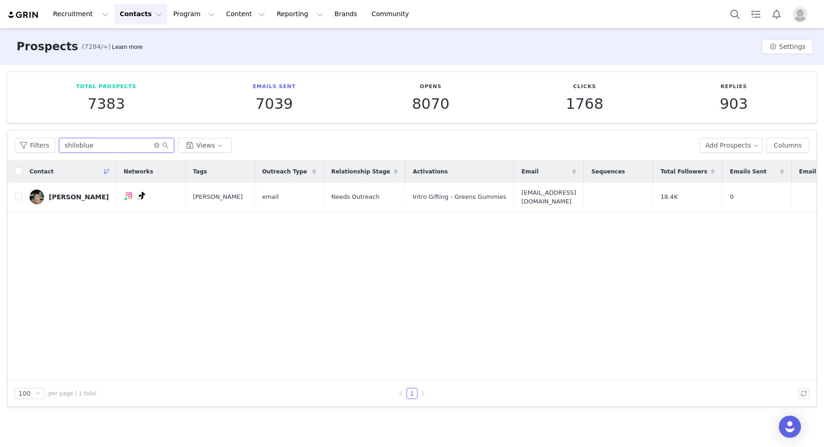
click at [95, 144] on input "shiloblue" at bounding box center [116, 145] width 115 height 15
type input "hiphane"
click at [60, 201] on link "[PERSON_NAME]" at bounding box center [69, 196] width 79 height 15
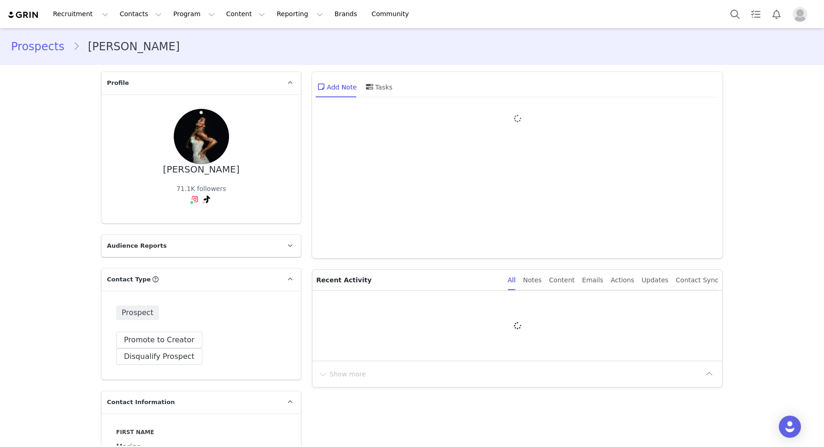
type input "+1 ([GEOGRAPHIC_DATA])"
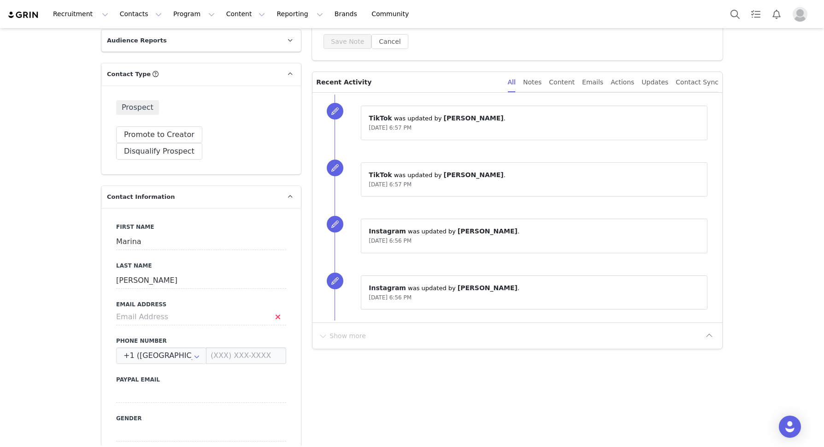
scroll to position [206, 0]
click at [148, 308] on input at bounding box center [201, 316] width 170 height 17
paste input "[EMAIL_ADDRESS][DOMAIN_NAME]"
type input "[EMAIL_ADDRESS][DOMAIN_NAME]"
click at [196, 300] on label "Email Address" at bounding box center [201, 304] width 170 height 8
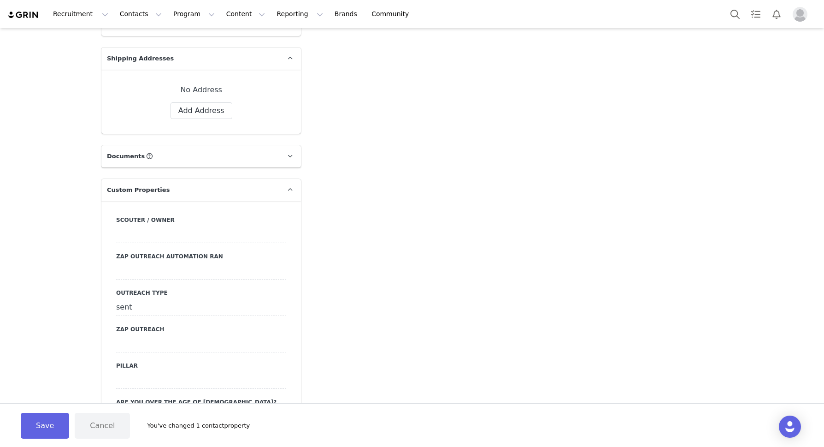
scroll to position [869, 0]
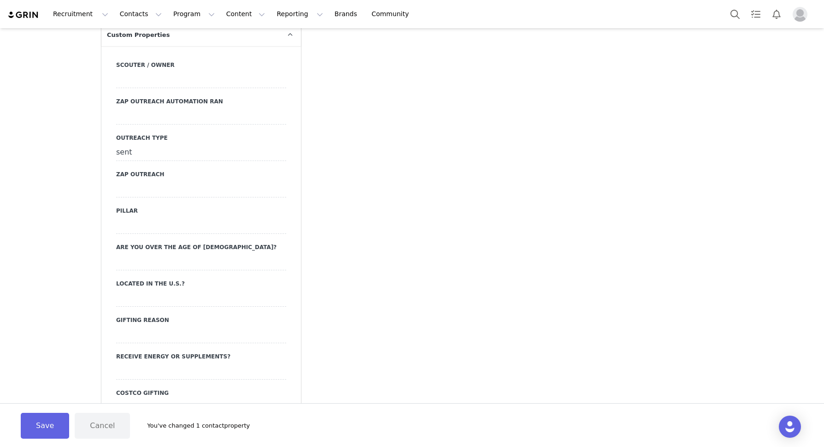
click at [131, 144] on div "sent" at bounding box center [201, 152] width 170 height 17
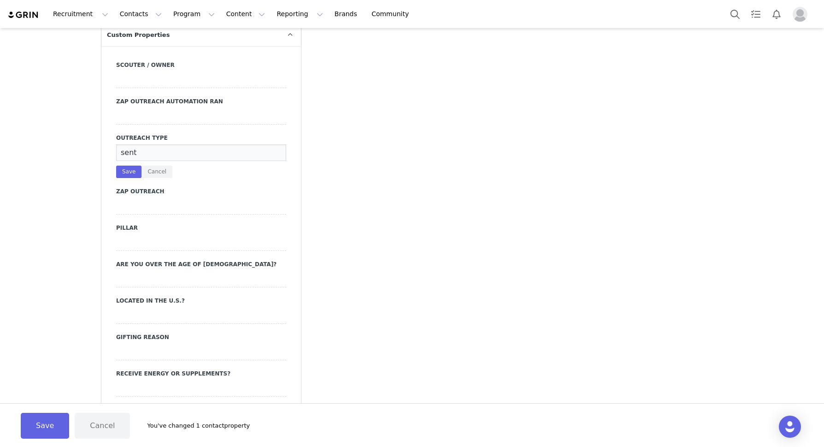
click at [131, 144] on input "sent" at bounding box center [201, 152] width 170 height 17
type input "email"
click at [131, 165] on button "Save" at bounding box center [128, 171] width 25 height 12
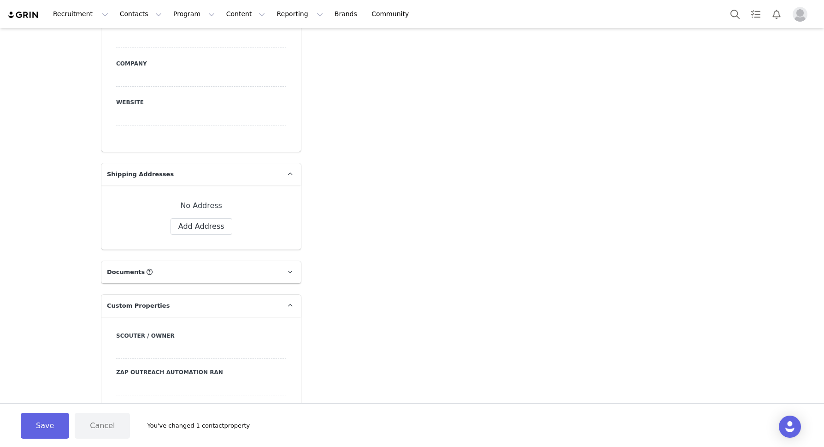
scroll to position [0, 0]
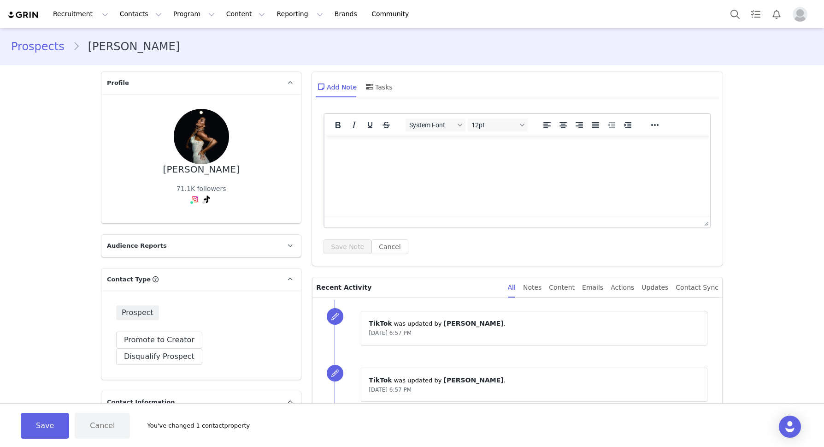
click at [35, 52] on link "Prospects" at bounding box center [42, 46] width 62 height 17
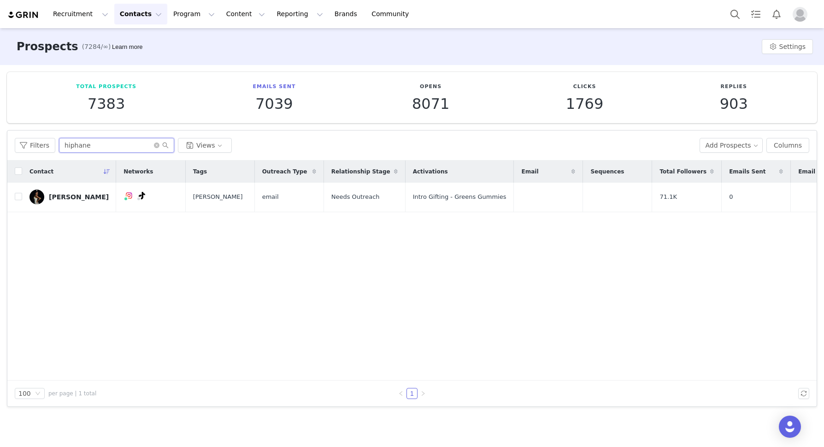
click at [121, 142] on input "hiphane" at bounding box center [116, 145] width 115 height 15
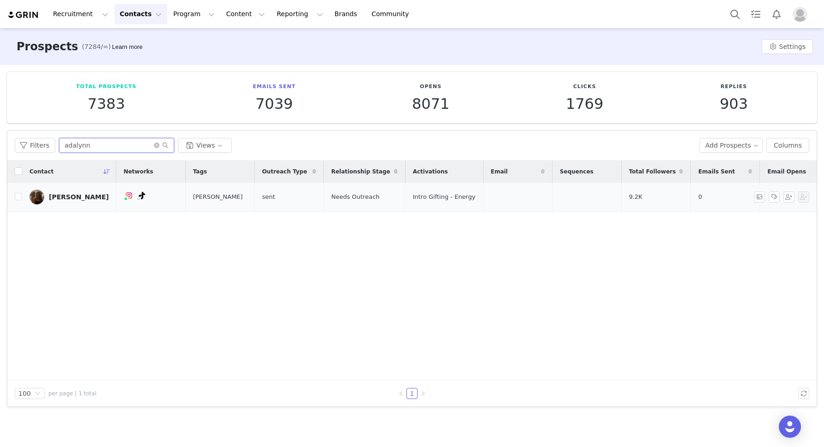
type input "adalynn"
click at [68, 196] on div "[PERSON_NAME]" at bounding box center [79, 196] width 60 height 7
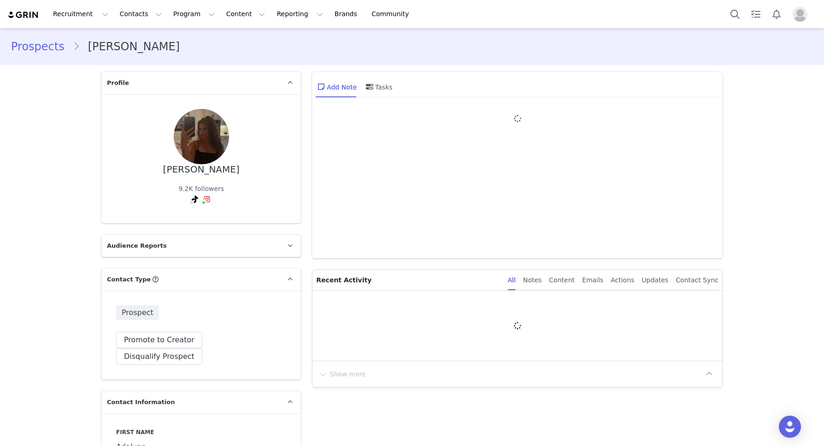
type input "+1 ([GEOGRAPHIC_DATA])"
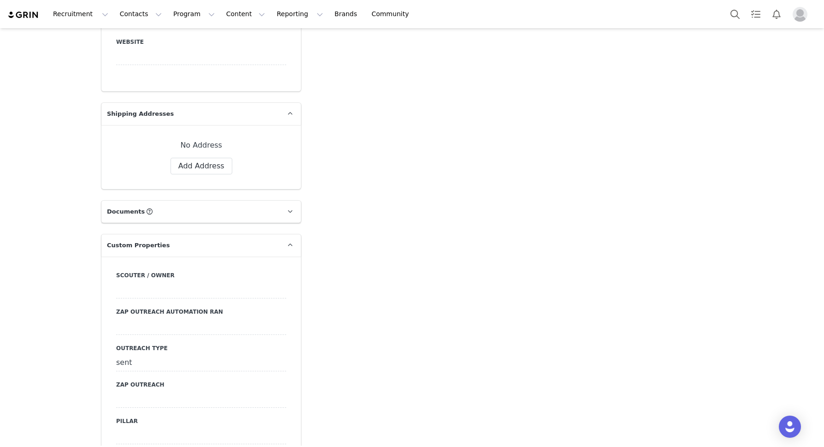
scroll to position [686, 0]
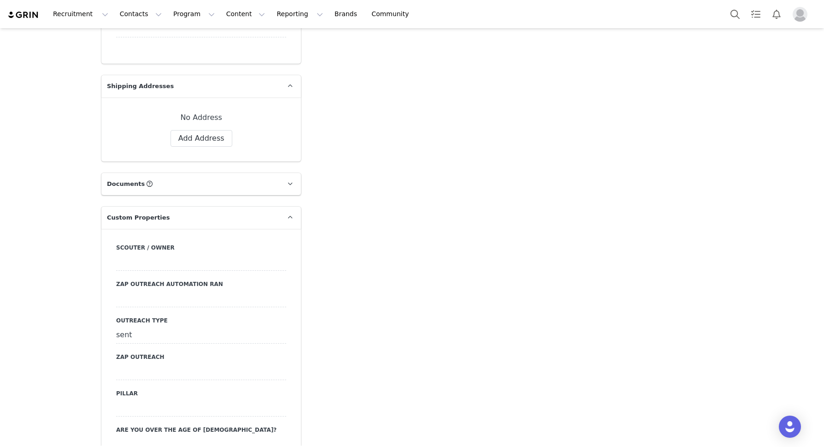
click at [146, 327] on div "sent" at bounding box center [201, 335] width 170 height 17
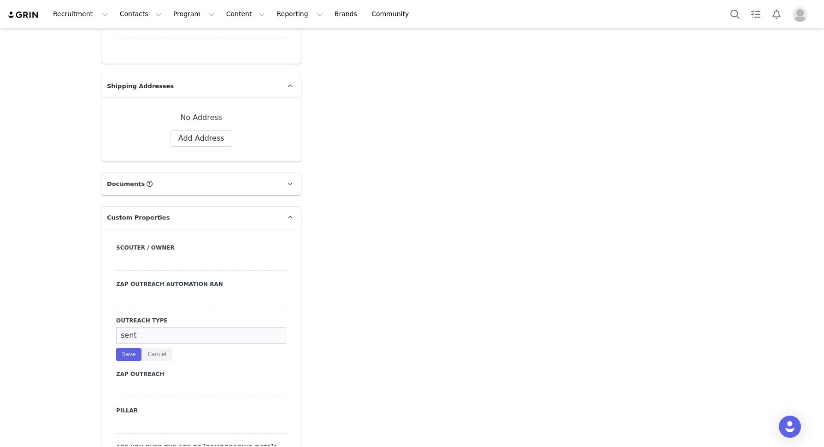
click at [146, 327] on input "sent" at bounding box center [201, 335] width 170 height 17
type input "email"
click at [123, 348] on button "Save" at bounding box center [128, 354] width 25 height 12
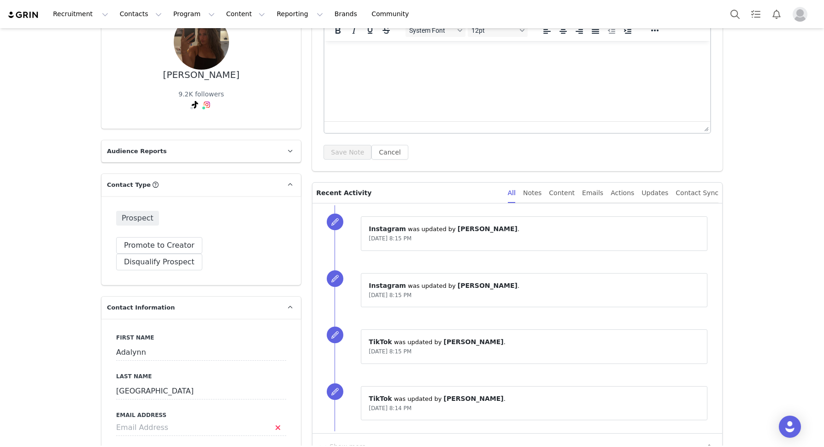
scroll to position [135, 0]
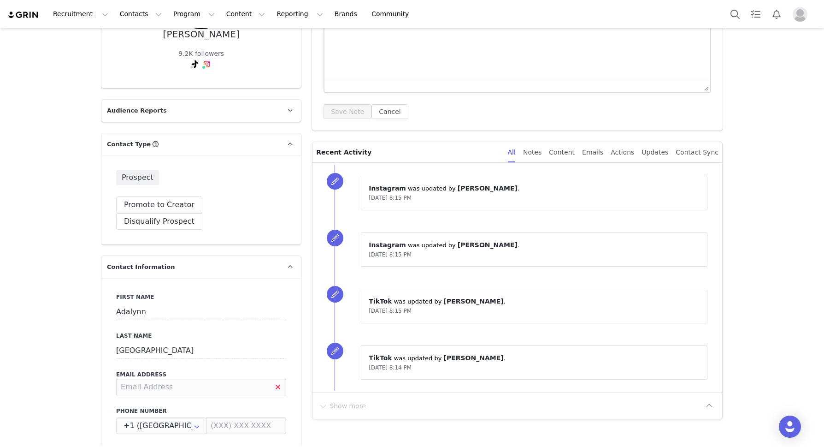
click at [140, 378] on input at bounding box center [201, 386] width 170 height 17
paste input "[EMAIL_ADDRESS][DOMAIN_NAME]"
type input "[EMAIL_ADDRESS][DOMAIN_NAME]"
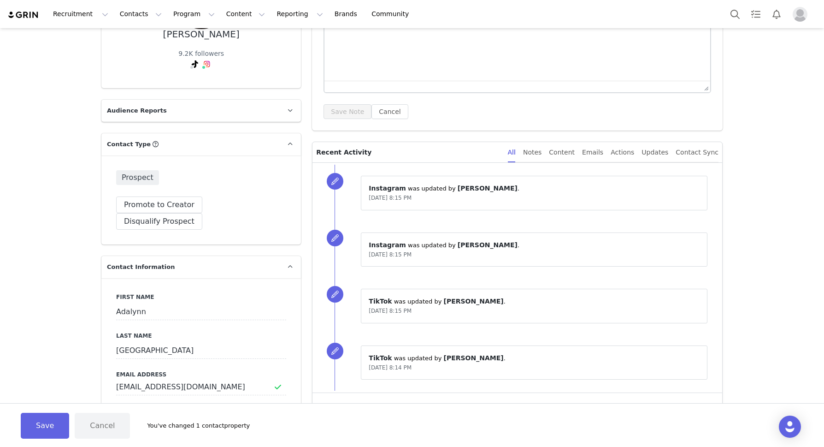
click at [185, 342] on div "First Name [PERSON_NAME] Last Name [GEOGRAPHIC_DATA] Email Address [EMAIL_ADDRE…" at bounding box center [201, 446] width 200 height 337
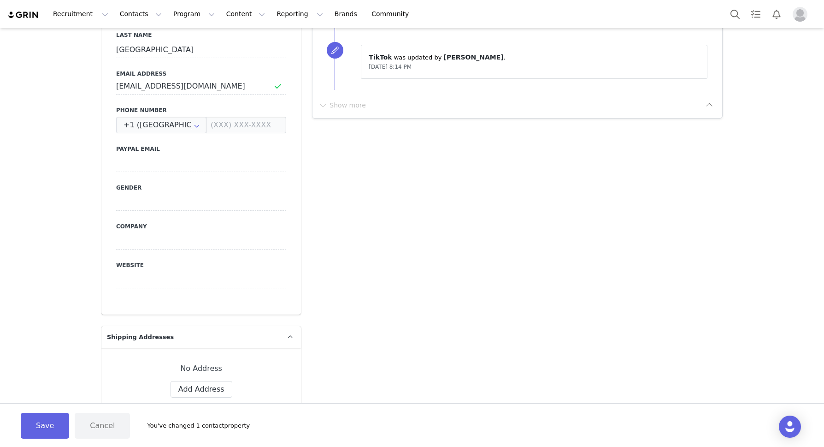
scroll to position [857, 0]
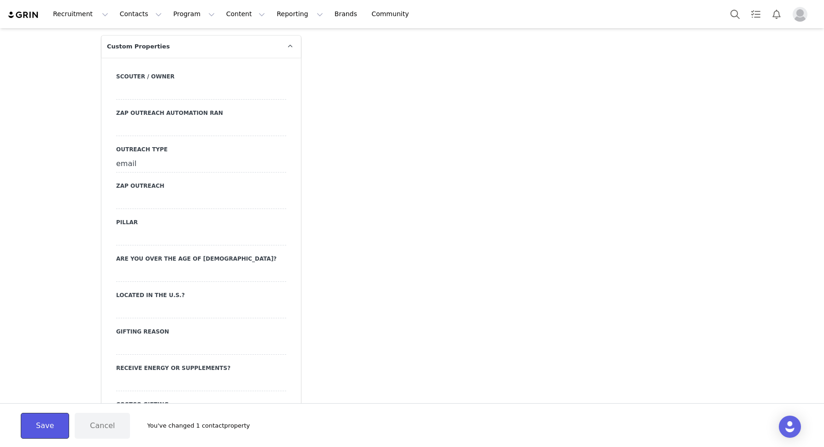
click at [46, 426] on button "Save" at bounding box center [45, 426] width 48 height 26
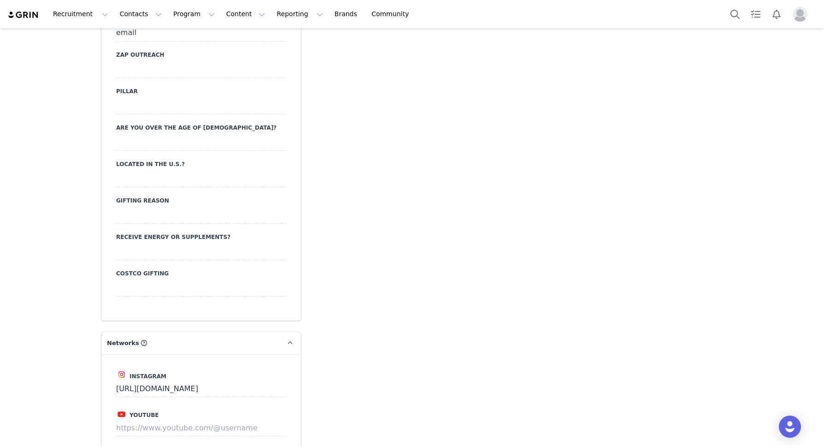
scroll to position [0, 0]
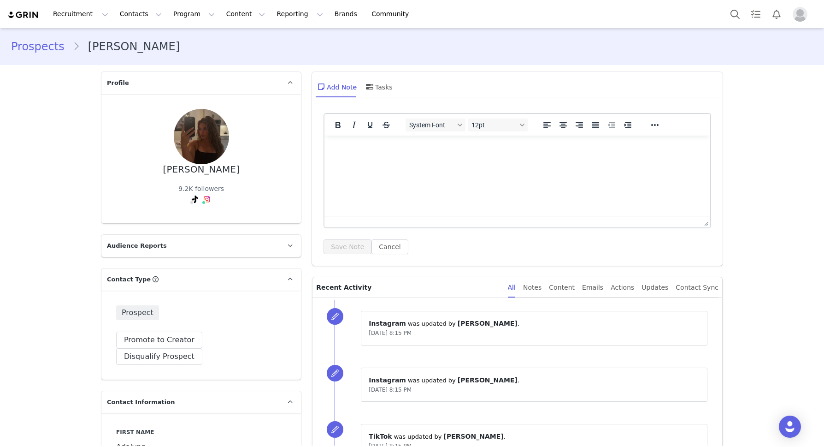
click at [42, 54] on link "Prospects" at bounding box center [42, 46] width 62 height 17
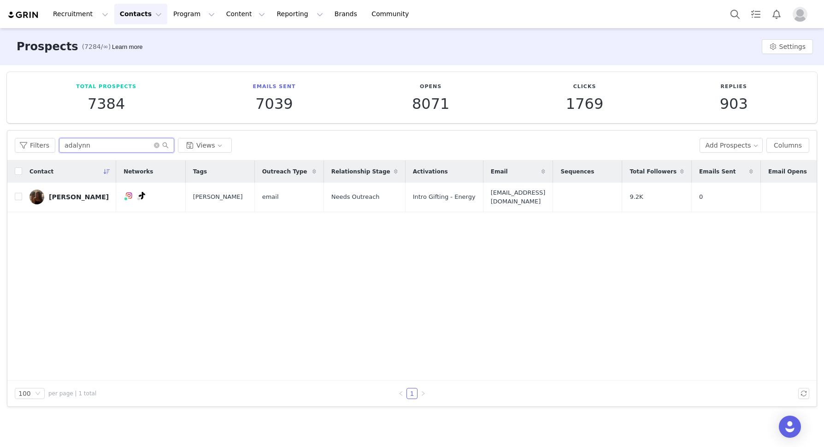
click at [124, 143] on input "adalynn" at bounding box center [116, 145] width 115 height 15
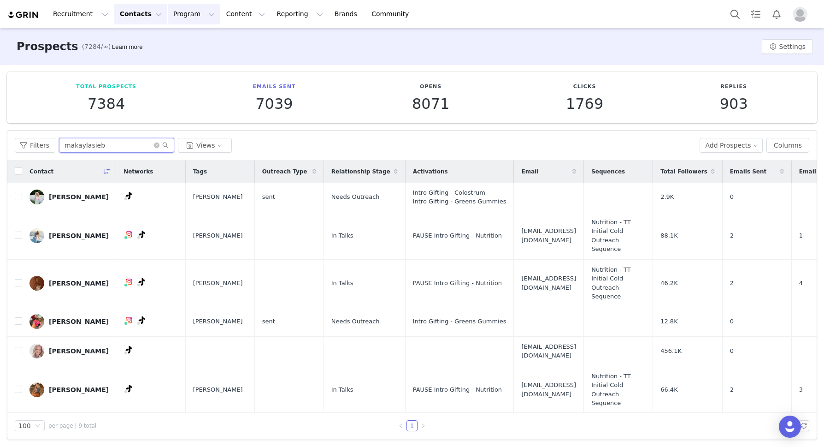
type input "makaylasieb"
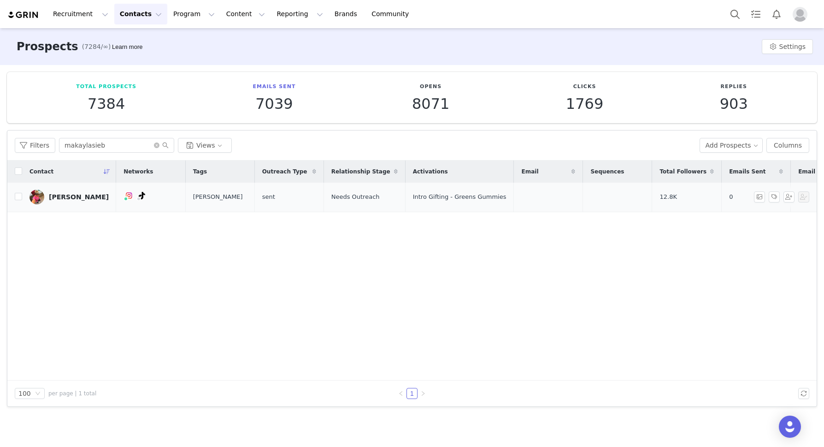
click at [73, 196] on div "[PERSON_NAME]" at bounding box center [79, 196] width 60 height 7
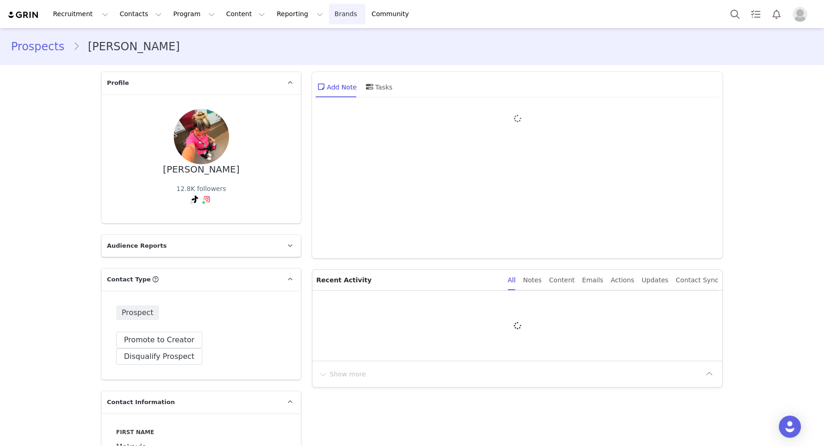
type input "+1 ([GEOGRAPHIC_DATA])"
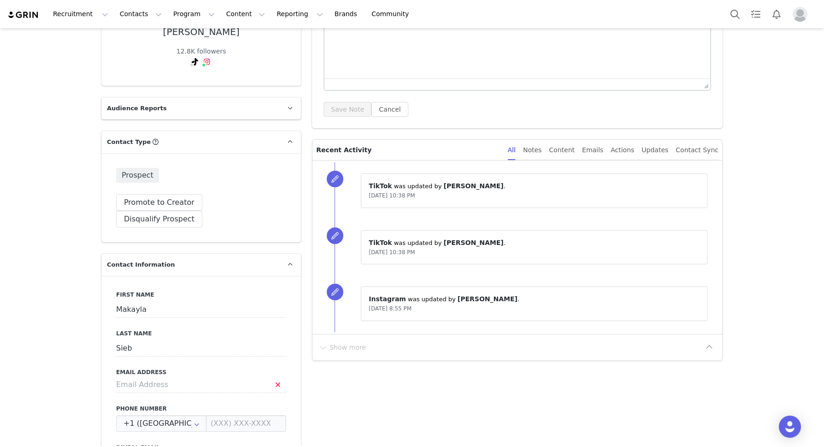
scroll to position [122, 0]
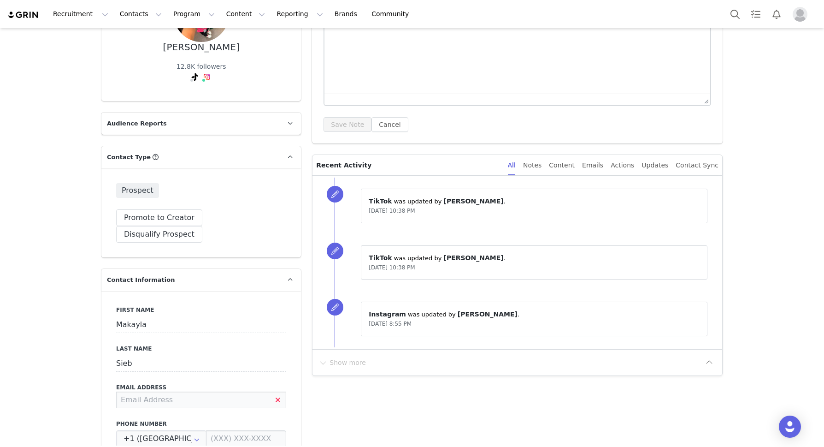
click at [156, 391] on input at bounding box center [201, 399] width 170 height 17
paste input "[EMAIL_ADDRESS][DOMAIN_NAME]"
type input "[EMAIL_ADDRESS][DOMAIN_NAME]"
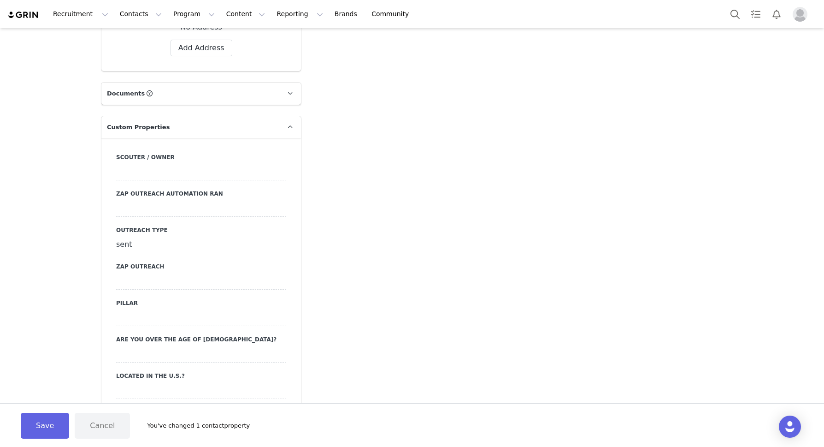
scroll to position [786, 0]
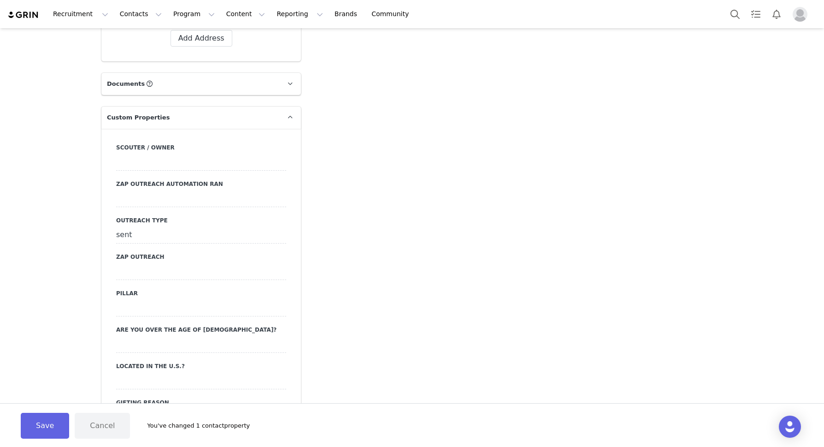
click at [121, 227] on div "sent" at bounding box center [201, 235] width 170 height 17
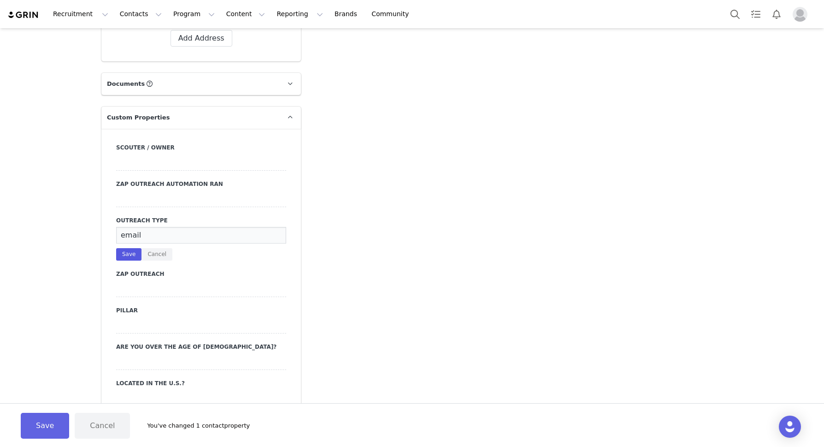
type input "email"
click at [126, 248] on button "Save" at bounding box center [128, 254] width 25 height 12
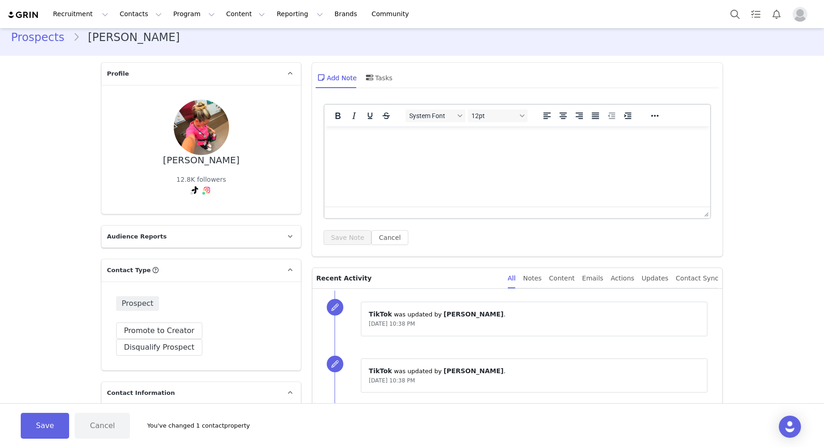
scroll to position [0, 0]
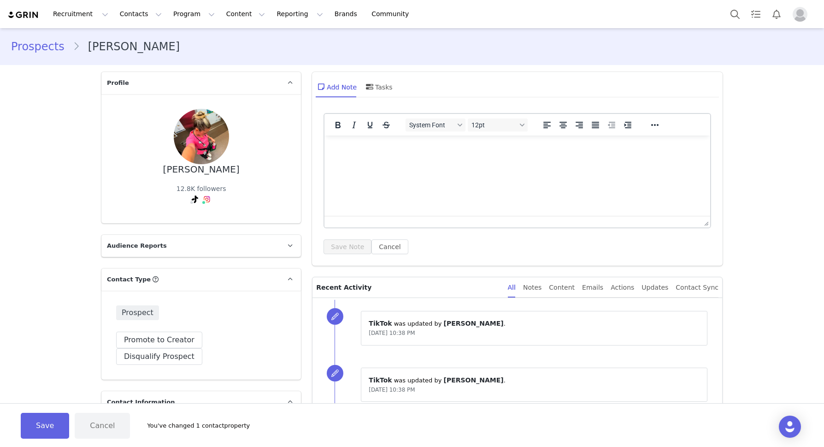
click at [34, 52] on link "Prospects" at bounding box center [42, 46] width 62 height 17
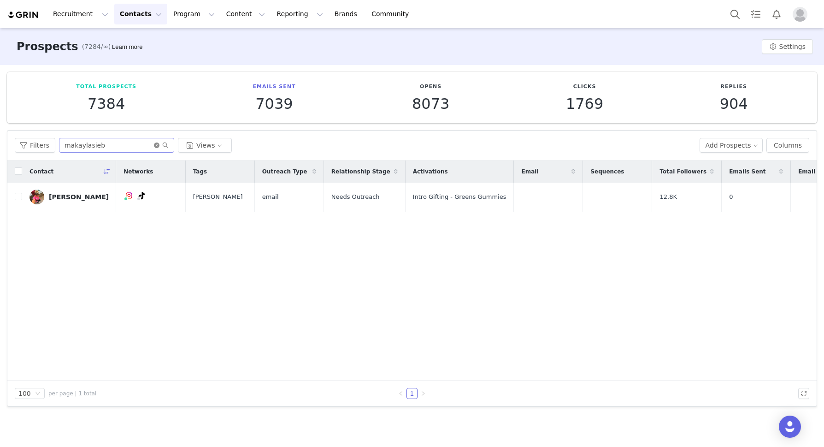
click at [155, 144] on icon "icon: close-circle" at bounding box center [157, 145] width 6 height 6
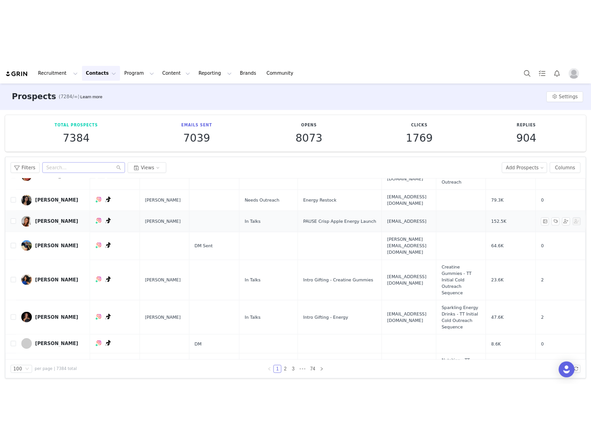
scroll to position [75, 0]
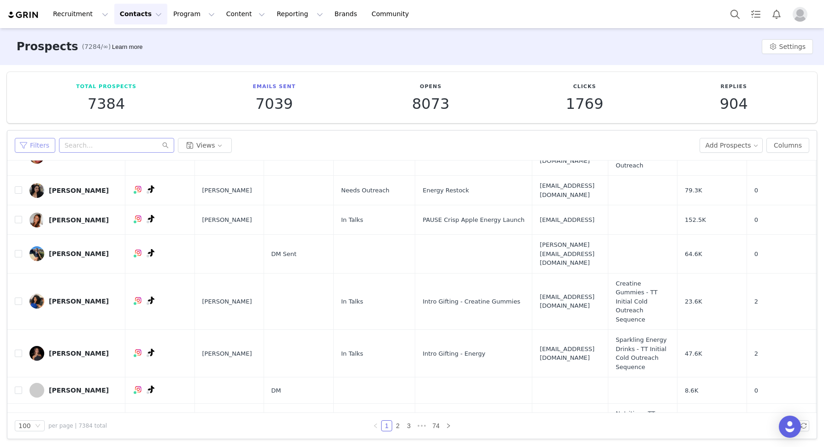
click at [35, 140] on button "Filters" at bounding box center [35, 145] width 41 height 15
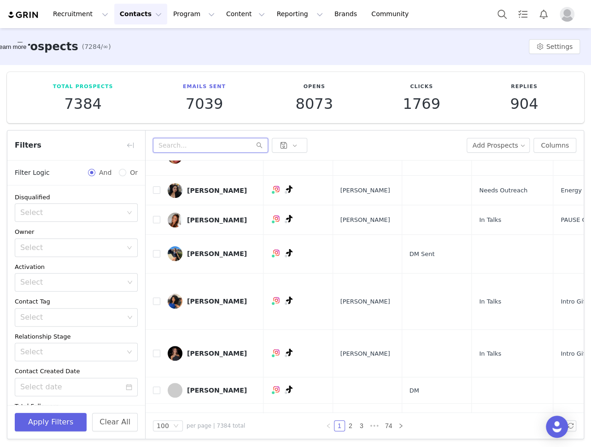
click at [212, 146] on input "text" at bounding box center [210, 145] width 115 height 15
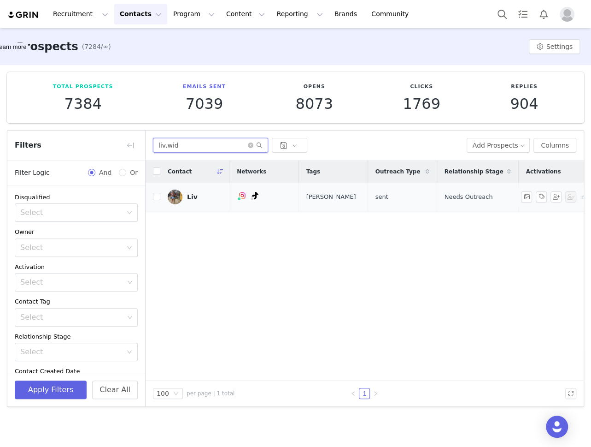
type input "liv.wid"
click at [189, 185] on td "Liv" at bounding box center [194, 198] width 69 height 30
click at [188, 193] on div "Liv" at bounding box center [192, 196] width 11 height 7
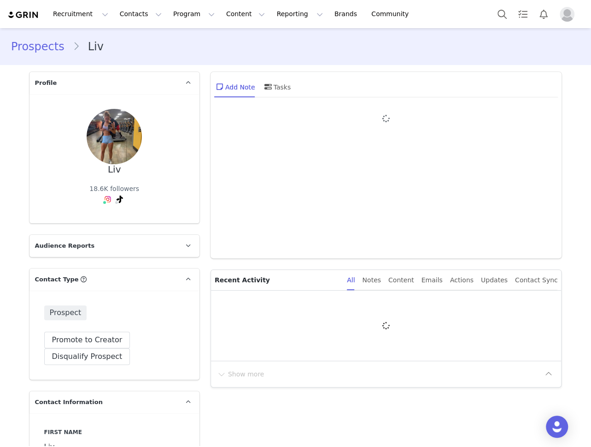
type input "+1 ([GEOGRAPHIC_DATA])"
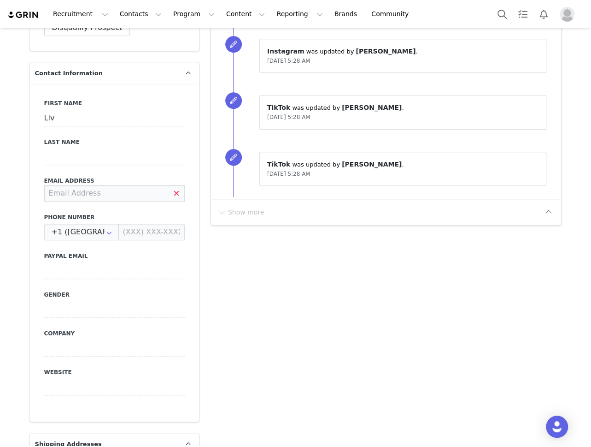
click at [60, 192] on input at bounding box center [114, 193] width 141 height 17
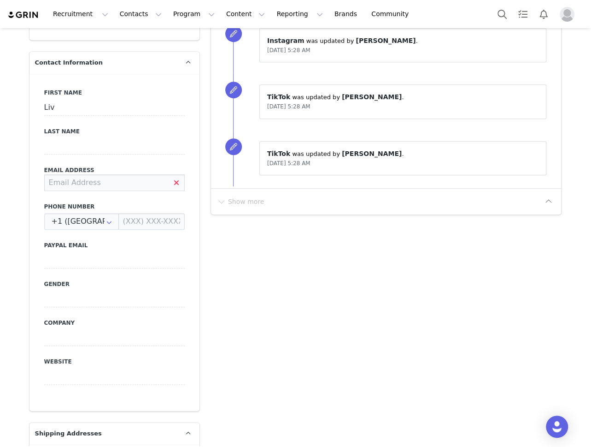
scroll to position [337, 0]
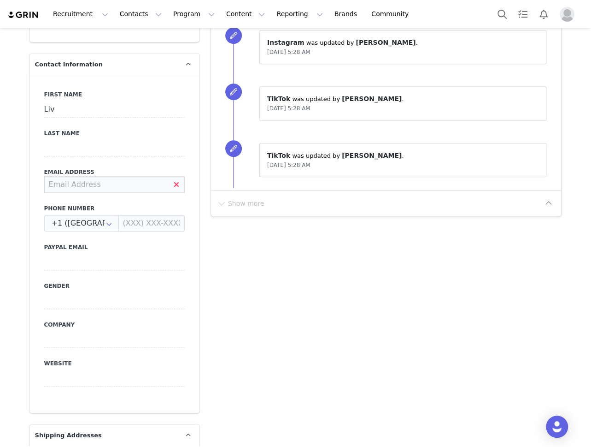
paste input "[EMAIL_ADDRESS][DOMAIN_NAME]"
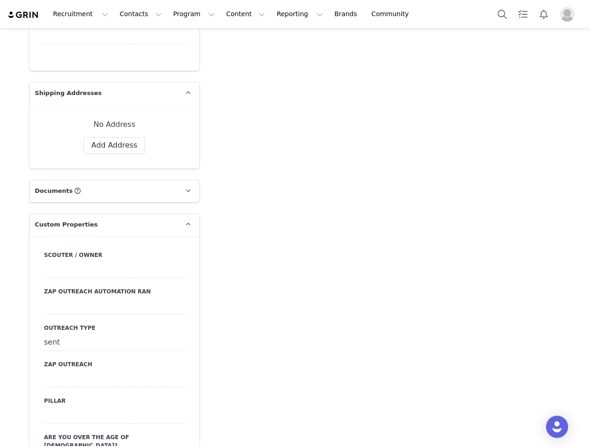
scroll to position [683, 0]
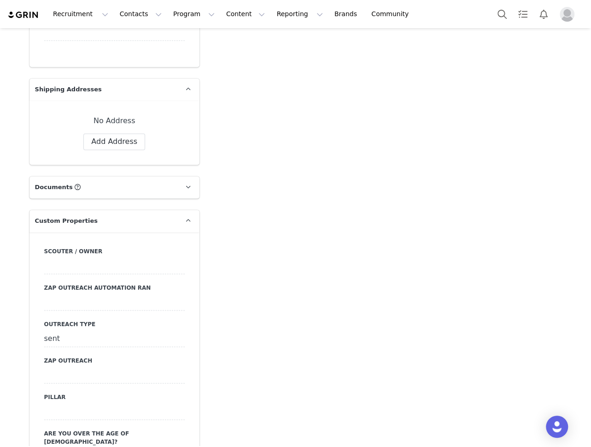
type input "[EMAIL_ADDRESS][DOMAIN_NAME]"
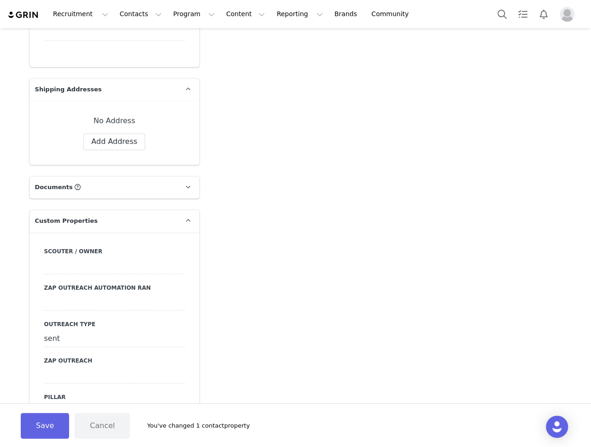
click at [68, 336] on div "sent" at bounding box center [114, 338] width 141 height 17
type input "email"
click at [55, 355] on button "Save" at bounding box center [56, 357] width 25 height 12
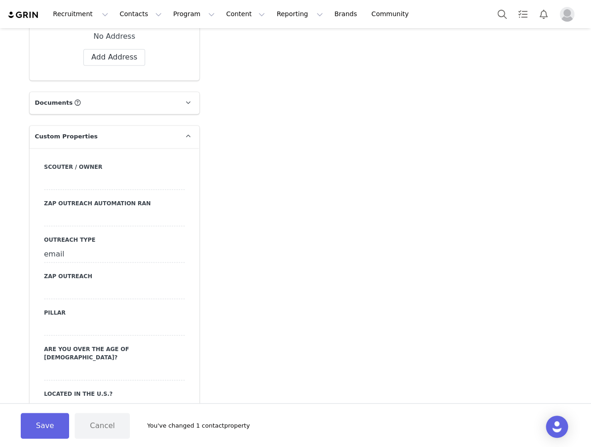
scroll to position [772, 0]
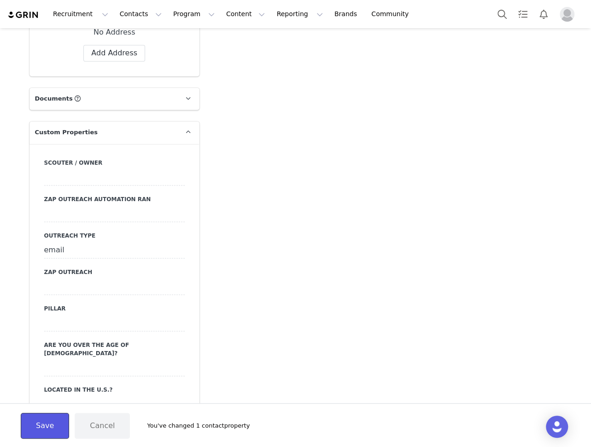
click at [48, 421] on button "Save" at bounding box center [45, 426] width 48 height 26
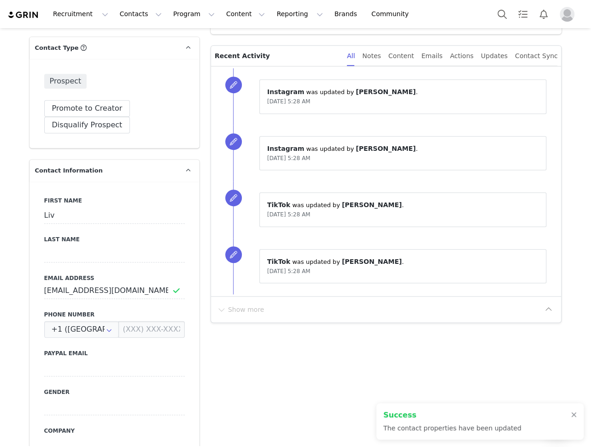
scroll to position [0, 0]
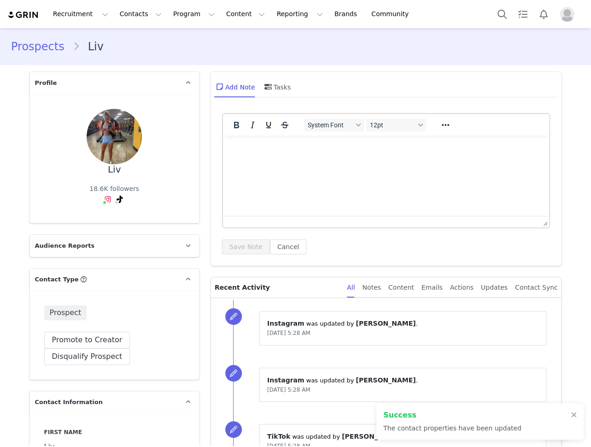
click at [41, 43] on link "Prospects" at bounding box center [42, 46] width 62 height 17
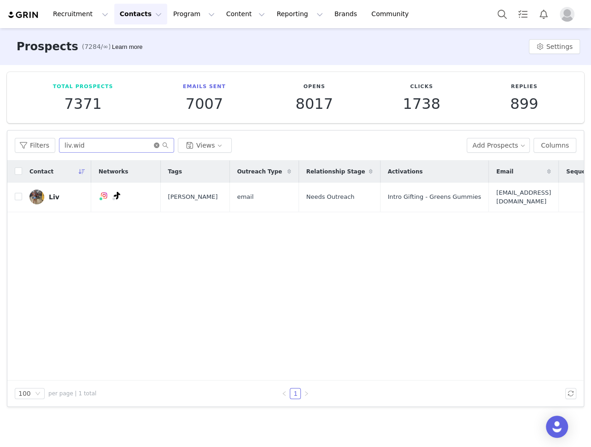
click at [154, 143] on icon "icon: close-circle" at bounding box center [157, 145] width 6 height 6
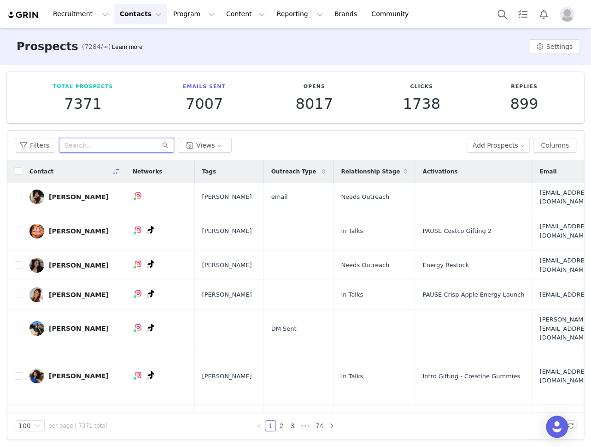
click at [97, 146] on input "text" at bounding box center [116, 145] width 115 height 15
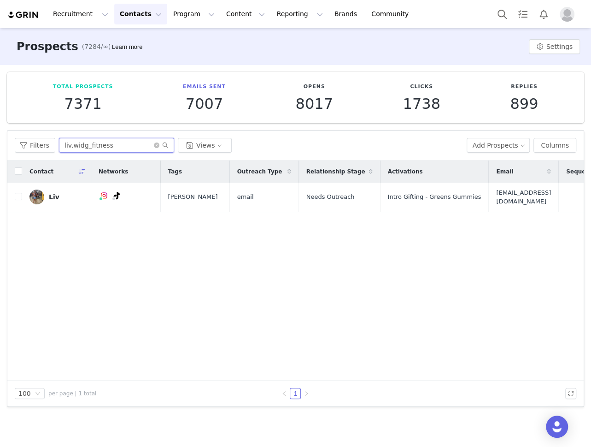
click at [118, 147] on input "liv.widg_fitness" at bounding box center [116, 145] width 115 height 15
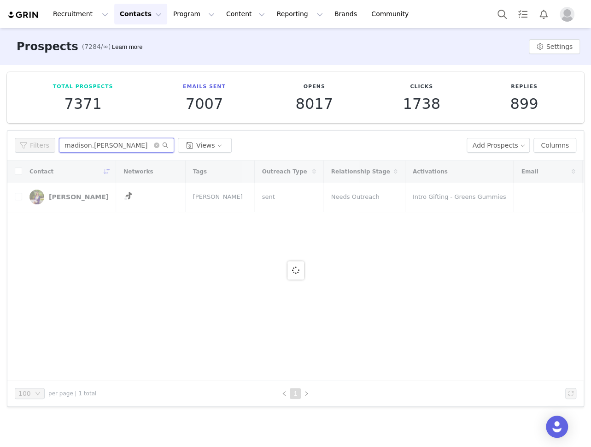
type input "madison.[PERSON_NAME]"
click at [64, 196] on div at bounding box center [295, 270] width 577 height 220
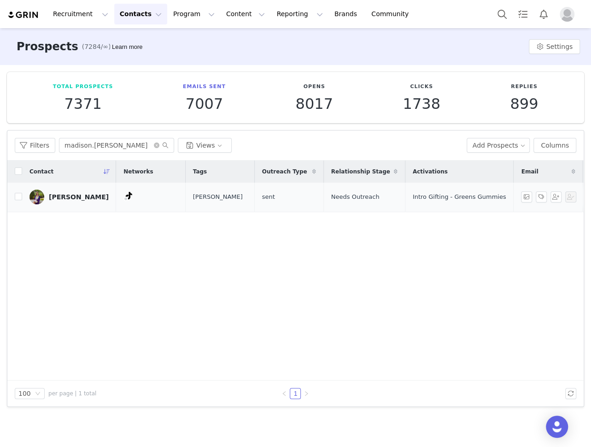
click at [83, 199] on link "[PERSON_NAME]" at bounding box center [69, 196] width 79 height 15
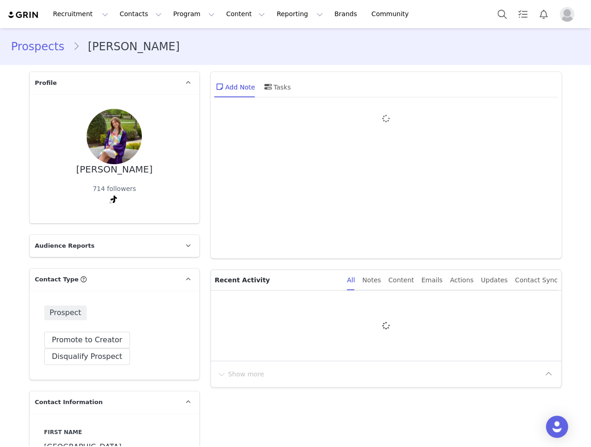
type input "+1 ([GEOGRAPHIC_DATA])"
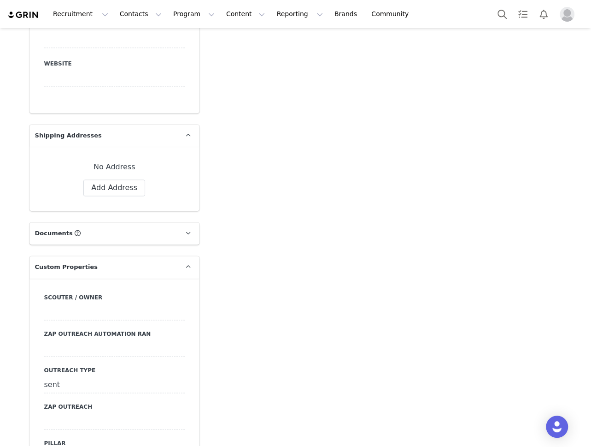
scroll to position [744, 0]
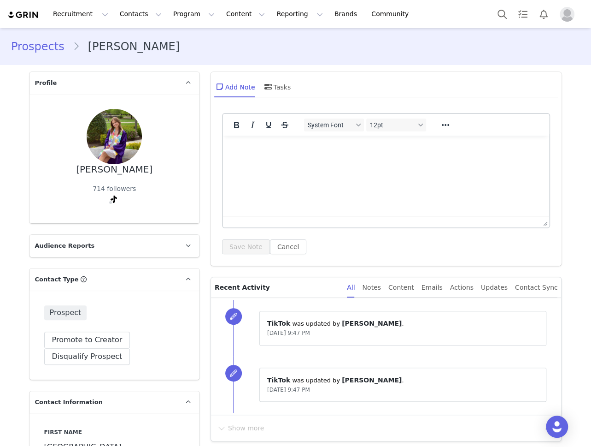
scroll to position [744, 0]
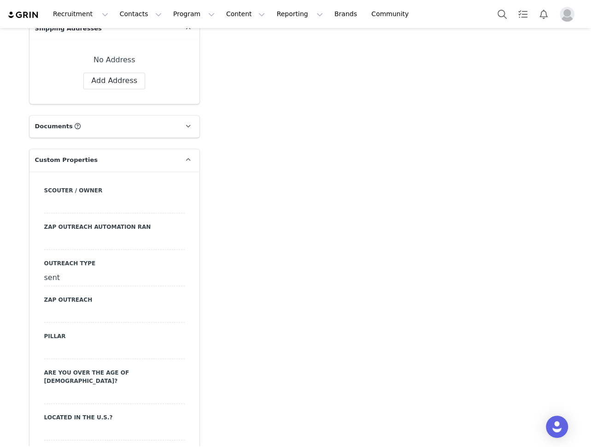
click at [52, 280] on div "sent" at bounding box center [114, 277] width 141 height 17
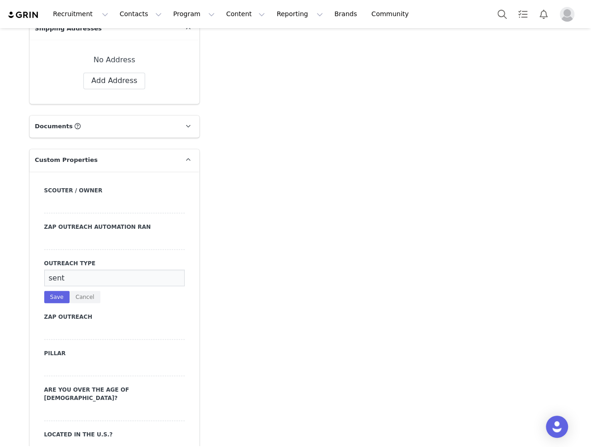
click at [76, 279] on input "sent" at bounding box center [114, 277] width 141 height 17
type input "email"
click at [60, 298] on button "Save" at bounding box center [56, 296] width 25 height 12
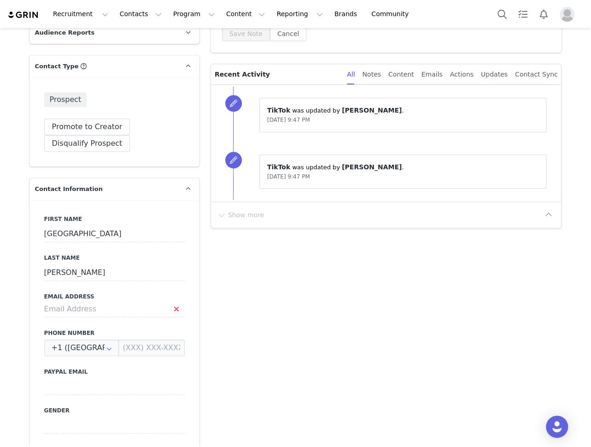
scroll to position [274, 0]
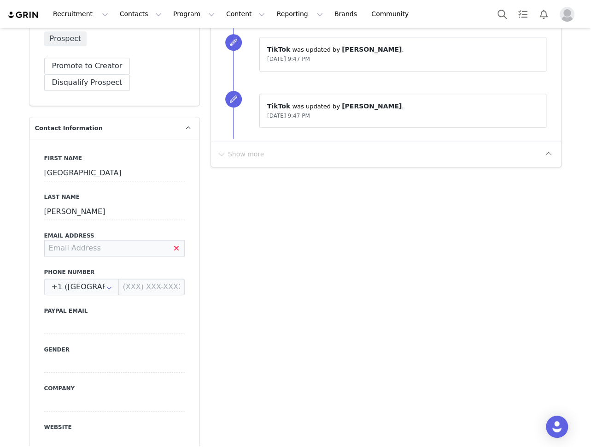
click at [114, 246] on input at bounding box center [114, 248] width 141 height 17
type input "maddyjayne@hotmail.com"
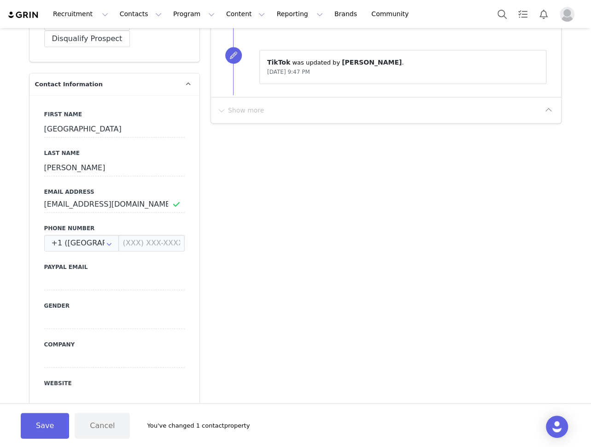
scroll to position [323, 0]
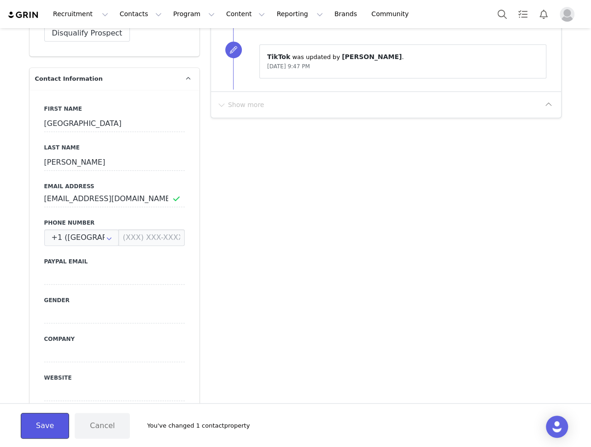
click at [47, 422] on button "Save" at bounding box center [45, 426] width 48 height 26
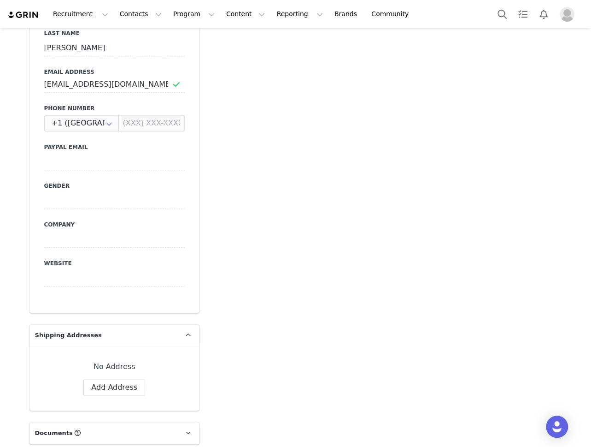
scroll to position [0, 0]
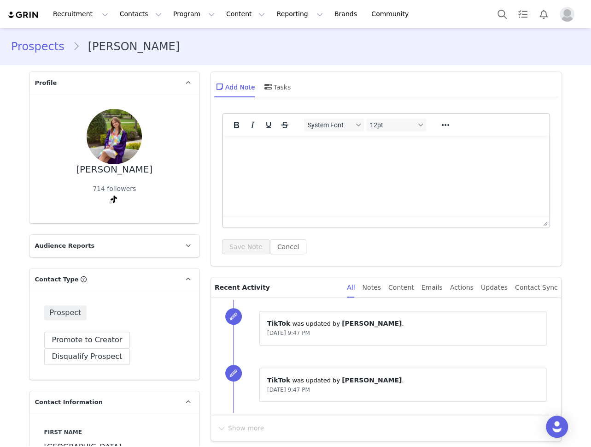
click at [56, 41] on link "Prospects" at bounding box center [42, 46] width 62 height 17
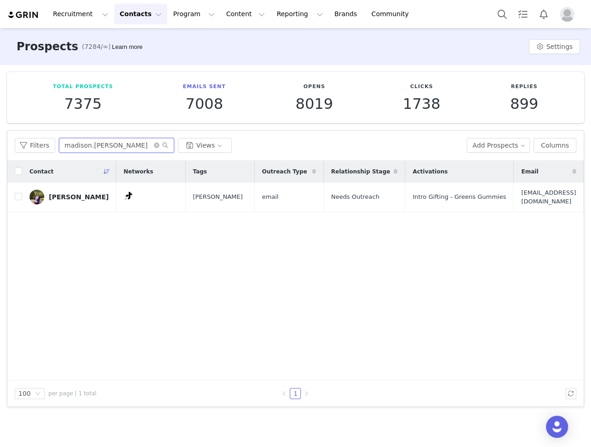
click at [104, 139] on input "madison.[PERSON_NAME]" at bounding box center [116, 145] width 115 height 15
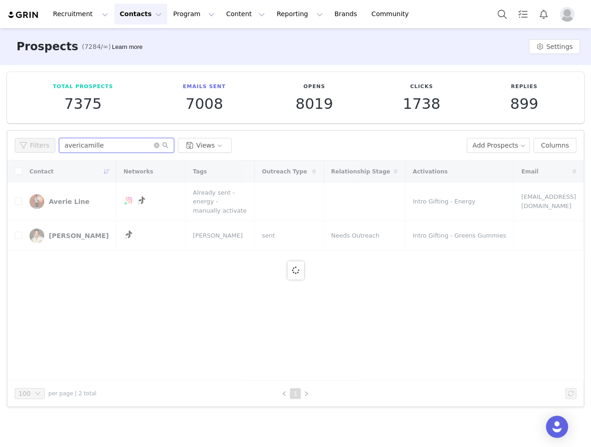
type input "avericamille"
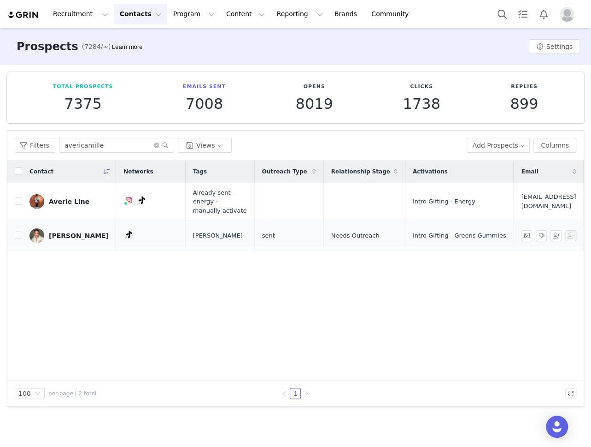
click at [64, 235] on div "Averi Camille" at bounding box center [79, 235] width 60 height 7
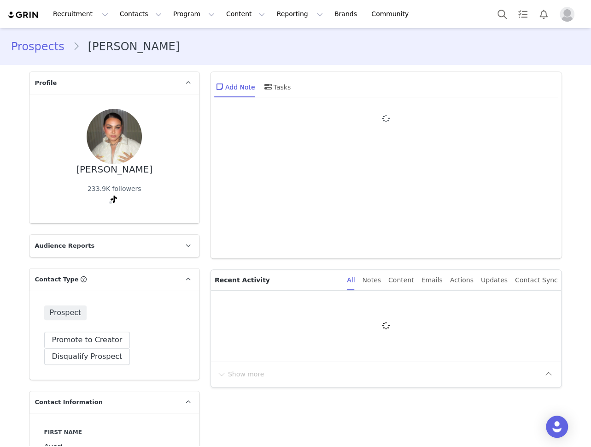
type input "+1 ([GEOGRAPHIC_DATA])"
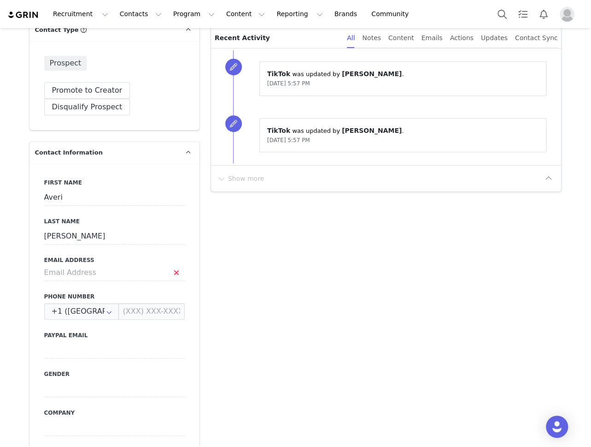
scroll to position [250, 0]
click at [83, 270] on input at bounding box center [114, 272] width 141 height 17
type input "shelby.marra@thedigitalbrandarchitects.com"
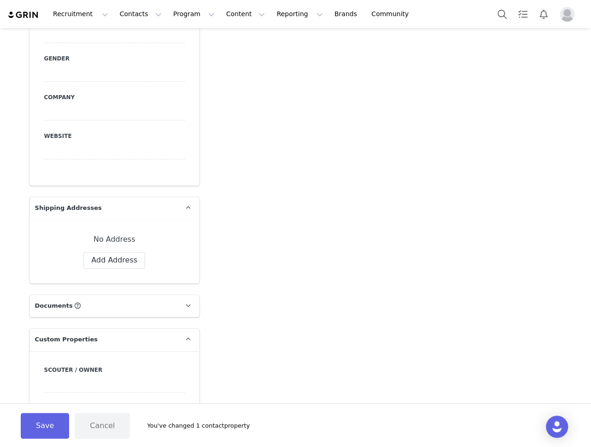
scroll to position [721, 0]
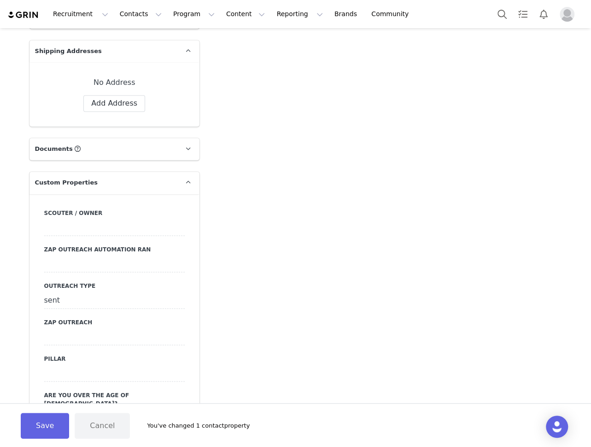
click at [53, 299] on div "sent" at bounding box center [114, 300] width 141 height 17
click at [53, 299] on input "sent" at bounding box center [114, 300] width 141 height 17
type input "email"
click at [53, 319] on button "Save" at bounding box center [56, 319] width 25 height 12
click at [37, 420] on button "Save" at bounding box center [45, 426] width 48 height 26
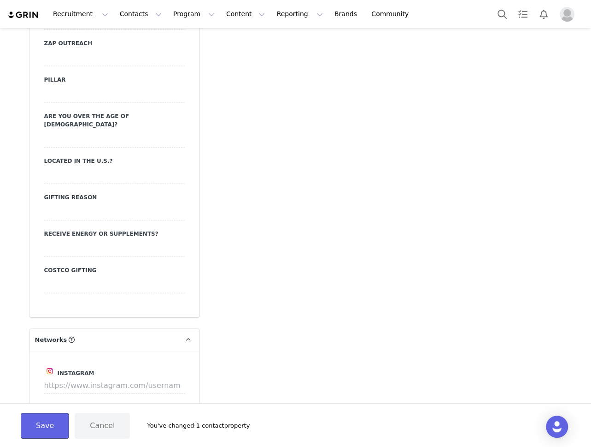
scroll to position [1018, 0]
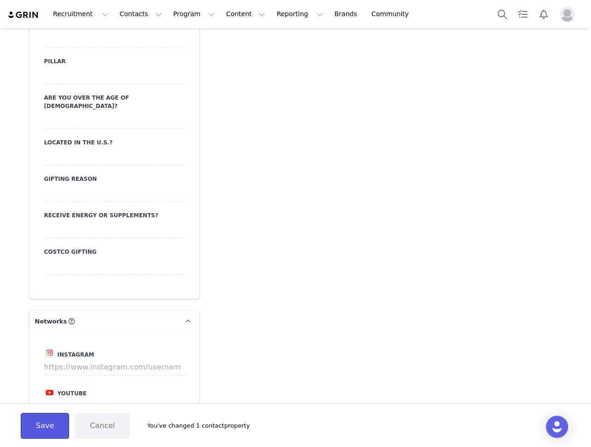
click at [37, 424] on button "Save" at bounding box center [45, 426] width 48 height 26
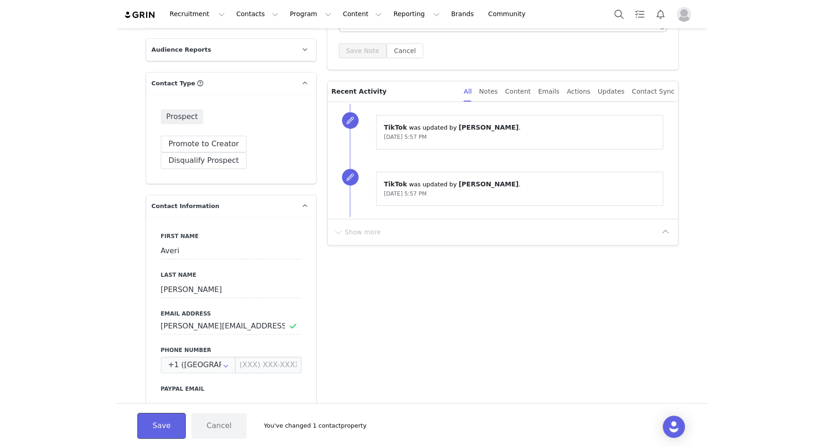
scroll to position [0, 0]
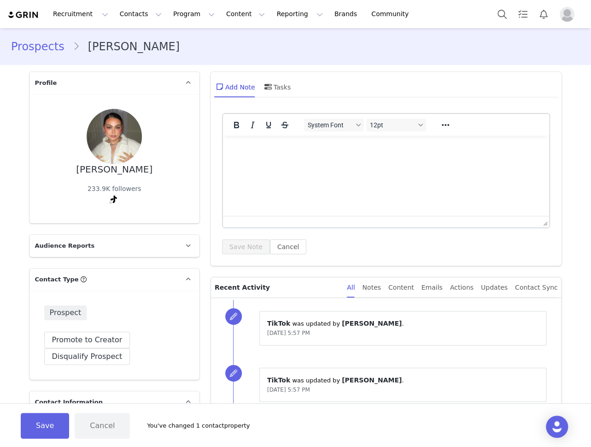
click at [21, 47] on link "Prospects" at bounding box center [42, 46] width 62 height 17
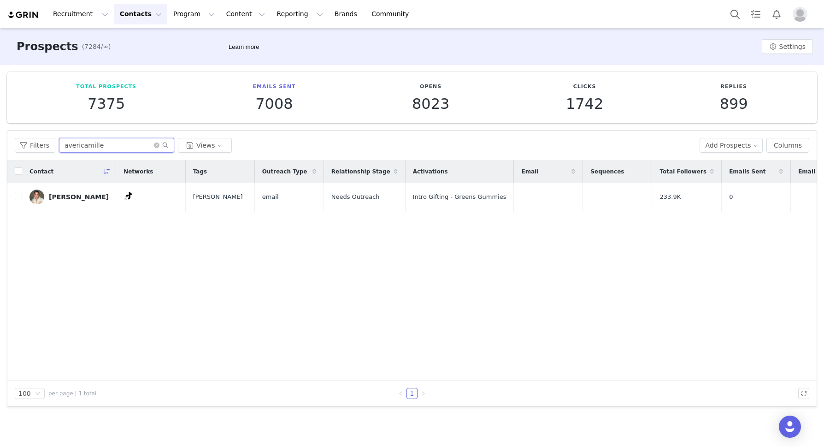
click at [111, 150] on input "avericamille" at bounding box center [116, 145] width 115 height 15
type input "ameliavanda"
click at [97, 197] on div "[PERSON_NAME]" at bounding box center [79, 196] width 60 height 7
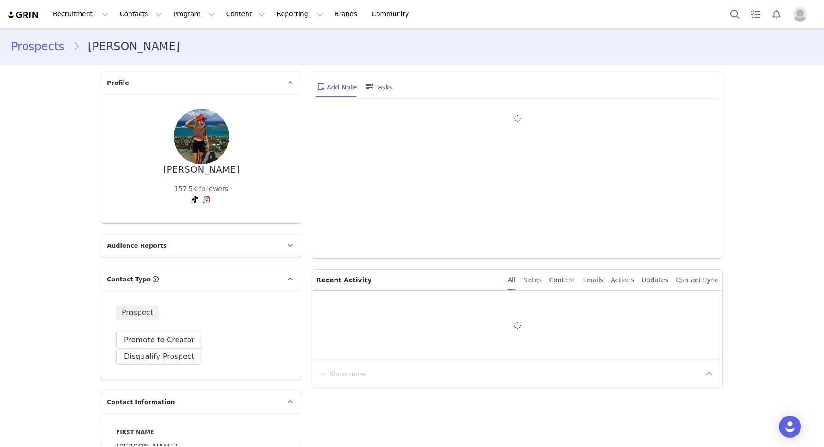
type input "+1 ([GEOGRAPHIC_DATA])"
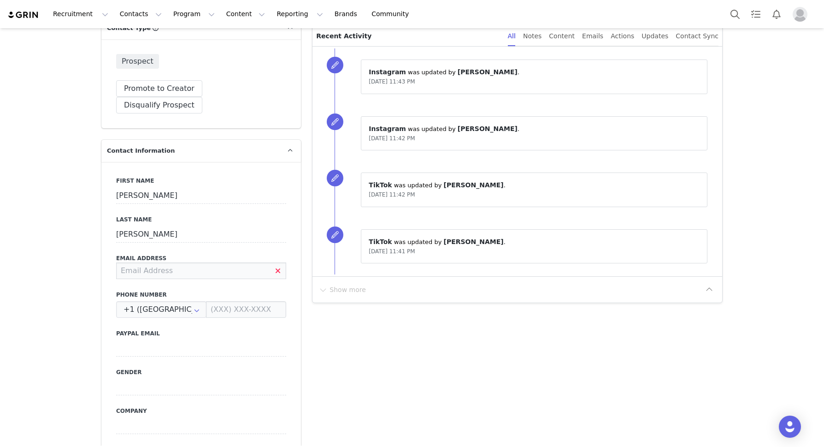
click at [140, 262] on input at bounding box center [201, 270] width 170 height 17
paste input "jules@theguardianmgmt.com"
type input "jules@theguardianmgmt.com"
click at [187, 254] on label "Email Address" at bounding box center [201, 258] width 170 height 8
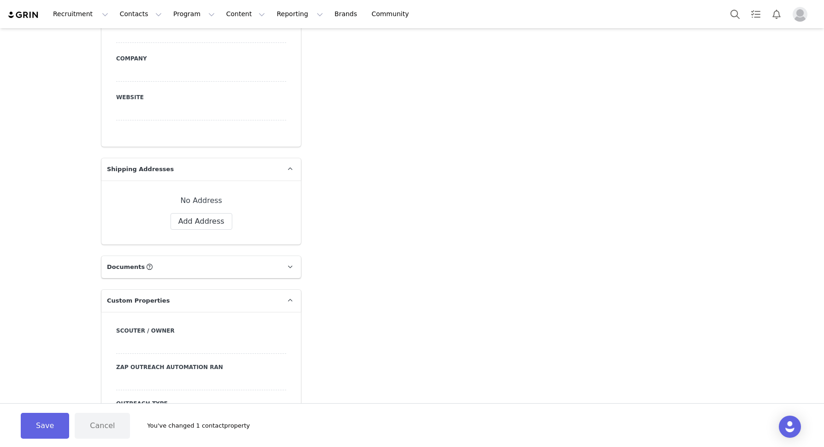
scroll to position [738, 0]
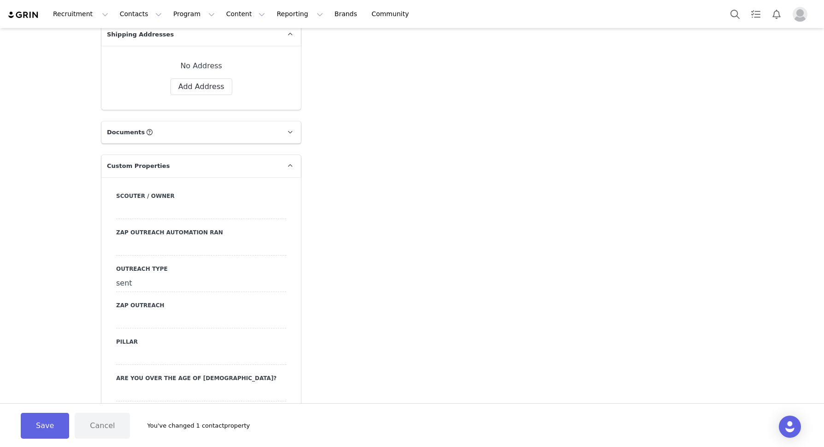
click at [137, 275] on div "sent" at bounding box center [201, 283] width 170 height 17
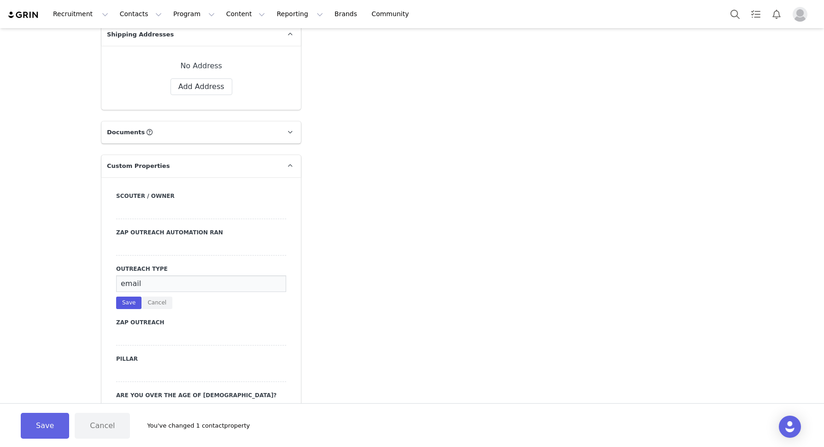
type input "email"
click at [118, 296] on button "Save" at bounding box center [128, 302] width 25 height 12
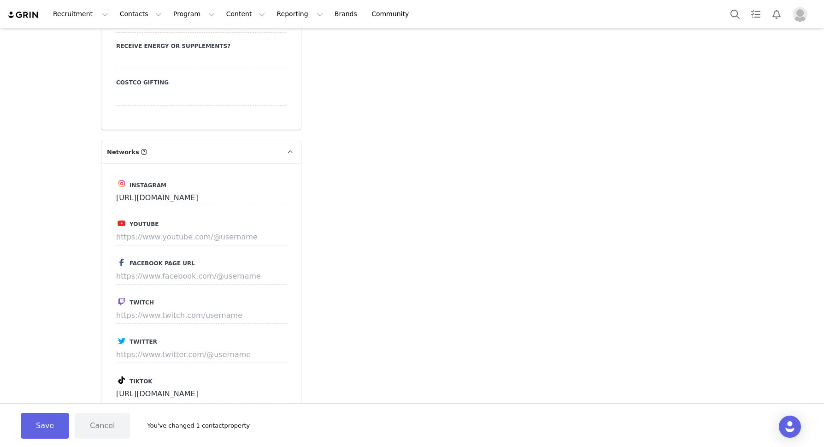
scroll to position [1890, 0]
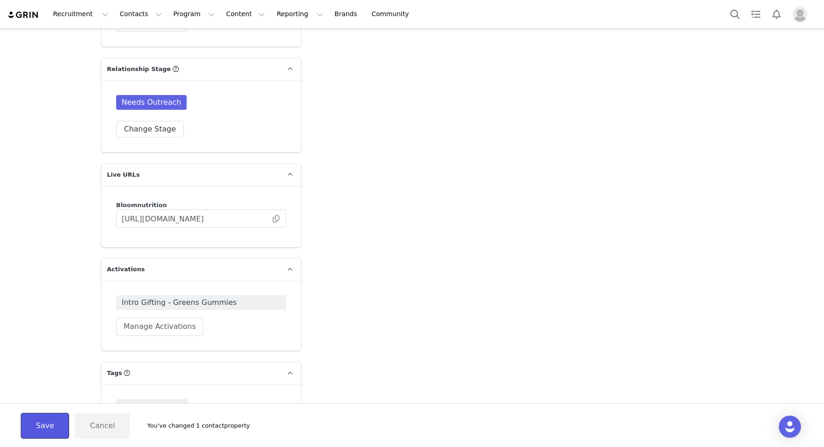
click at [47, 421] on button "Save" at bounding box center [45, 426] width 48 height 26
click at [39, 418] on button "Save" at bounding box center [45, 426] width 48 height 26
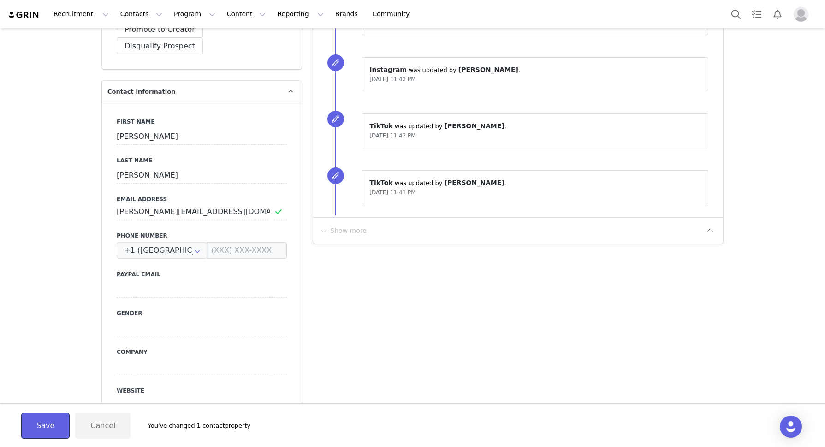
scroll to position [0, 0]
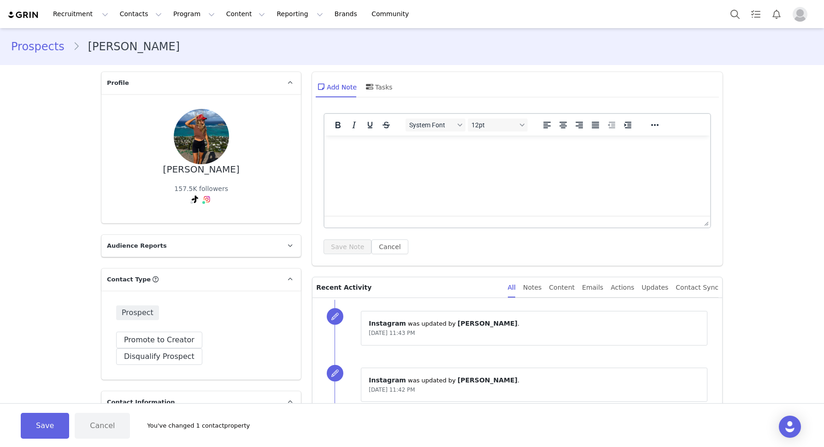
click at [36, 43] on link "Prospects" at bounding box center [42, 46] width 62 height 17
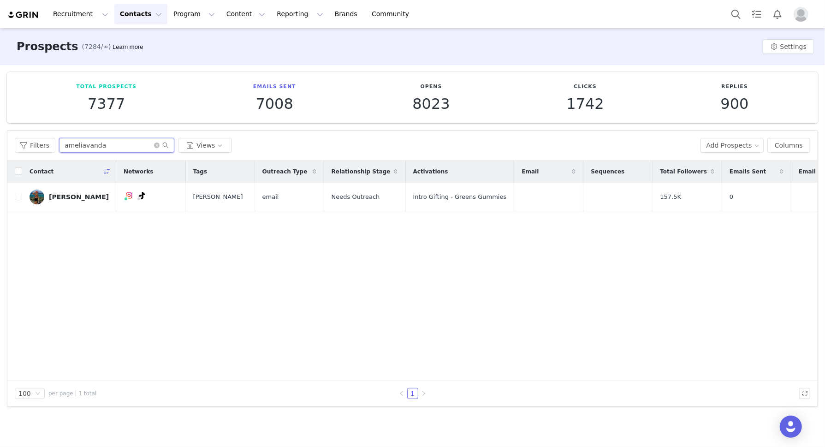
click at [82, 145] on input "ameliavanda" at bounding box center [116, 145] width 115 height 15
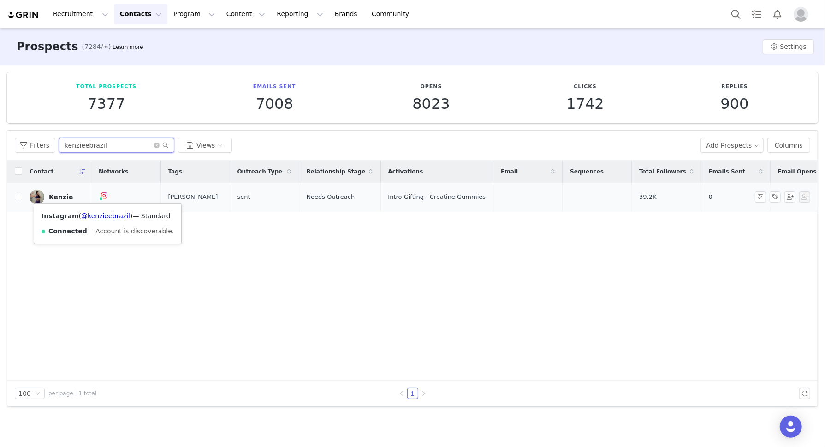
type input "kenzieebrazil"
click at [65, 196] on div "Kenzie" at bounding box center [61, 196] width 24 height 7
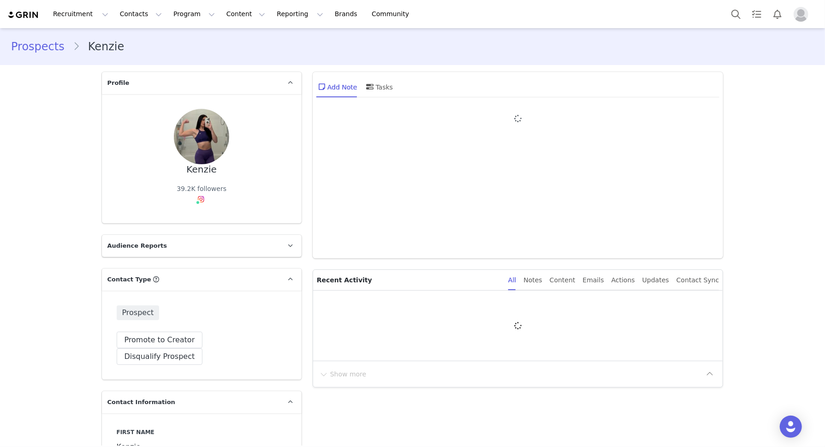
type input "+1 ([GEOGRAPHIC_DATA])"
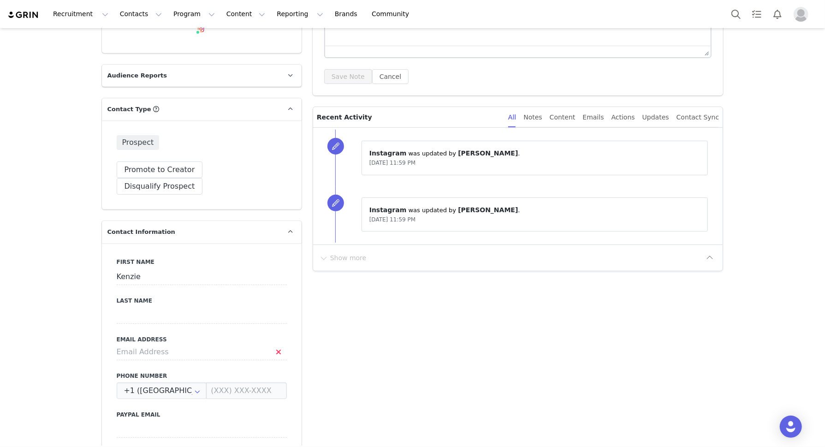
scroll to position [170, 0]
click at [136, 343] on input at bounding box center [202, 351] width 170 height 17
paste input "fitbykenzb@gmail.com"
type input "fitbykenzb@gmail.com"
click at [190, 335] on label "Email Address" at bounding box center [202, 339] width 170 height 8
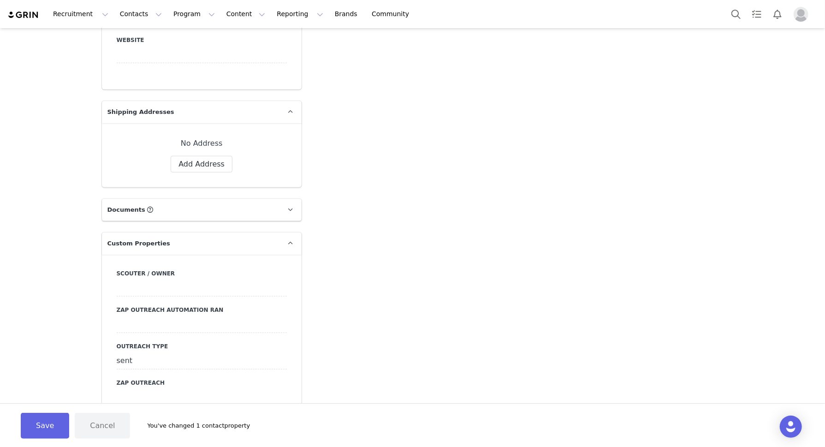
scroll to position [662, 0]
click at [127, 351] on div "sent" at bounding box center [202, 359] width 170 height 17
click at [127, 351] on input "sent" at bounding box center [202, 359] width 170 height 17
type input "email"
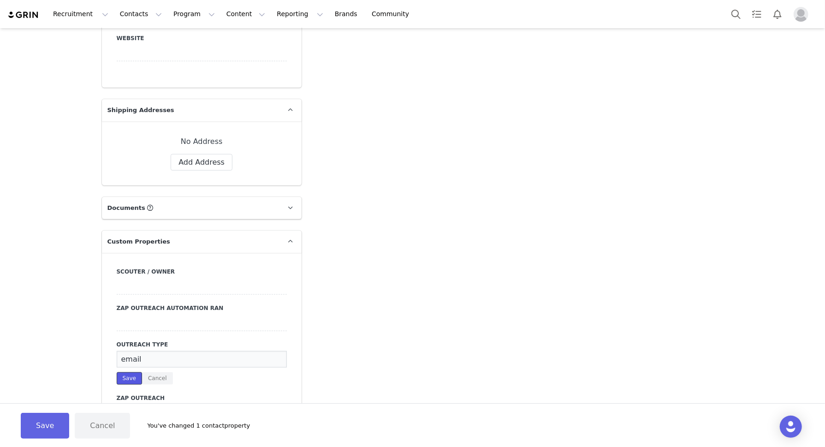
click at [128, 372] on button "Save" at bounding box center [129, 378] width 25 height 12
click at [43, 421] on button "Save" at bounding box center [45, 426] width 48 height 26
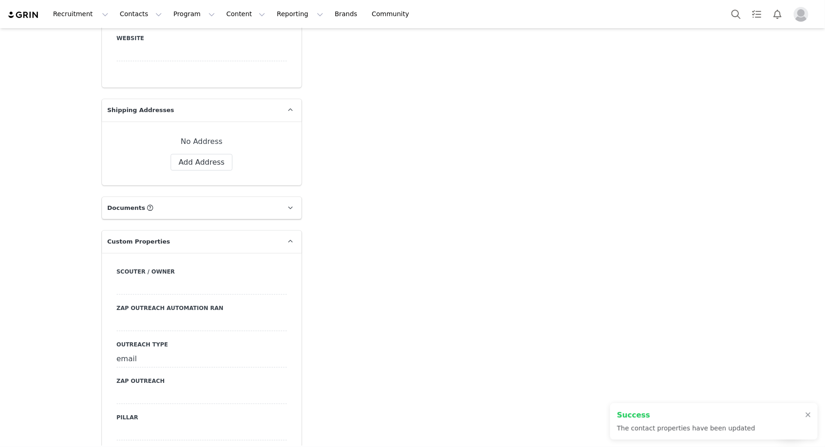
scroll to position [0, 0]
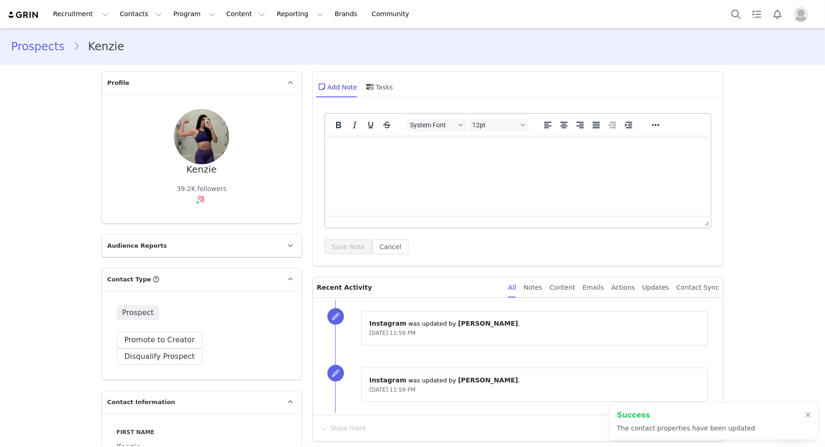
click at [32, 47] on link "Prospects" at bounding box center [42, 46] width 62 height 17
